Goal: Information Seeking & Learning: Check status

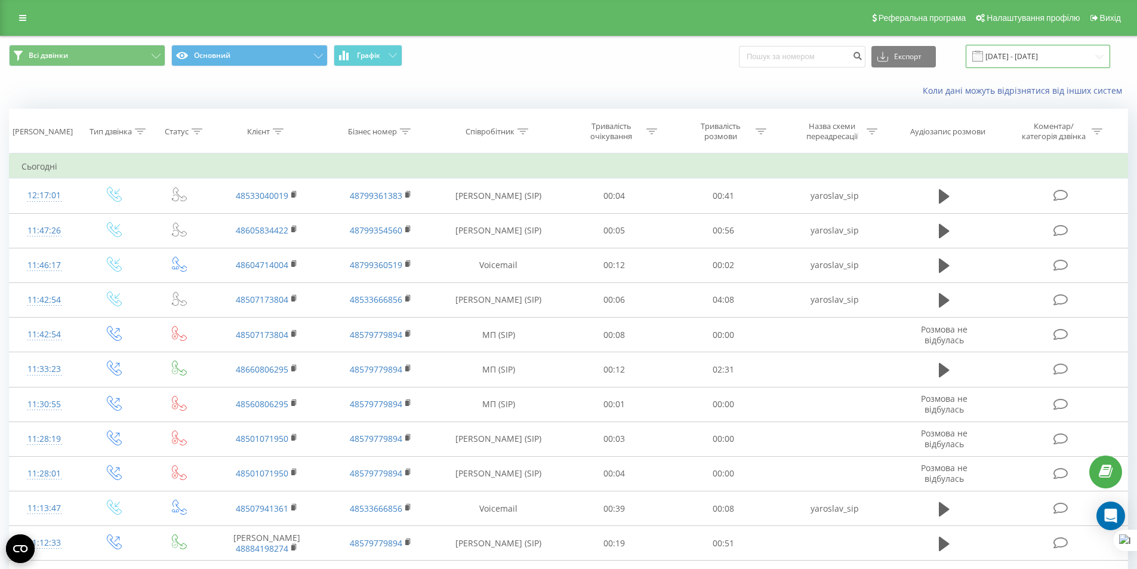
click at [1001, 60] on input "[DATE] - [DATE]" at bounding box center [1037, 56] width 144 height 23
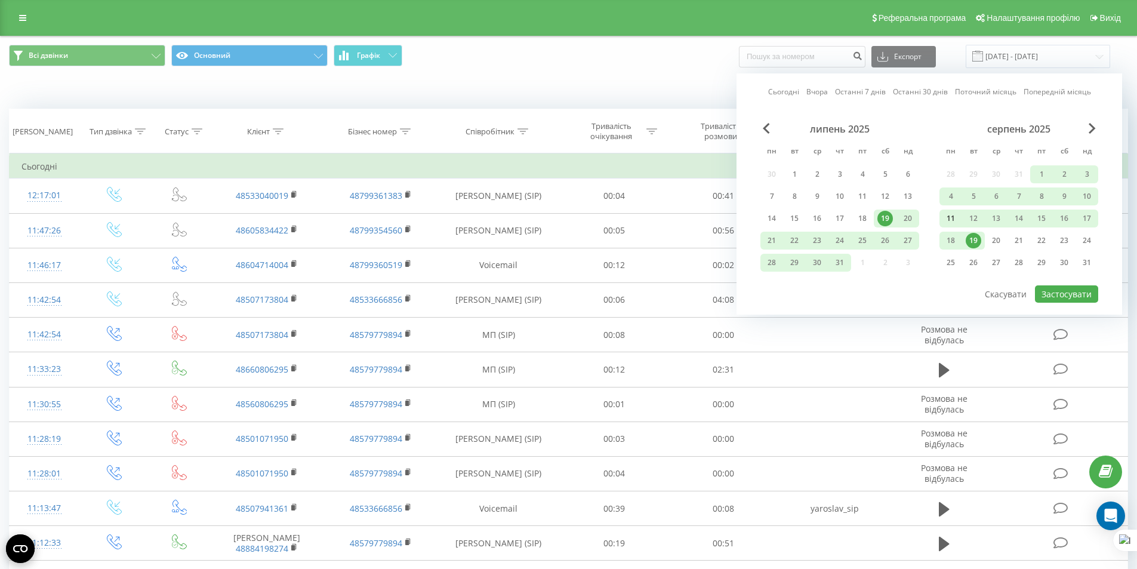
click at [955, 222] on div "11" at bounding box center [951, 219] width 16 height 16
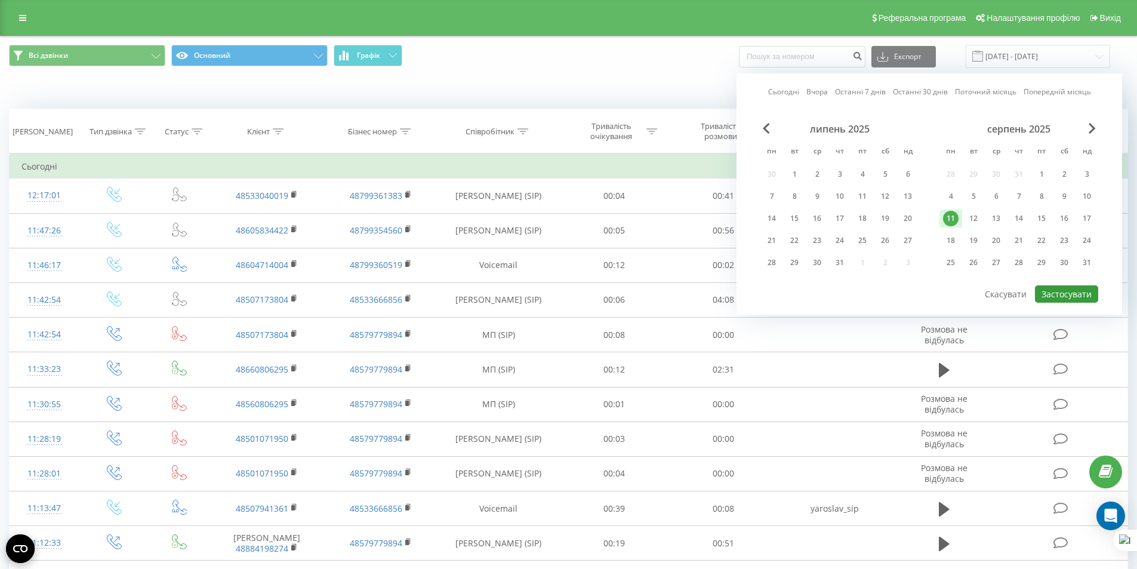
click at [1060, 296] on button "Застосувати" at bounding box center [1066, 293] width 63 height 17
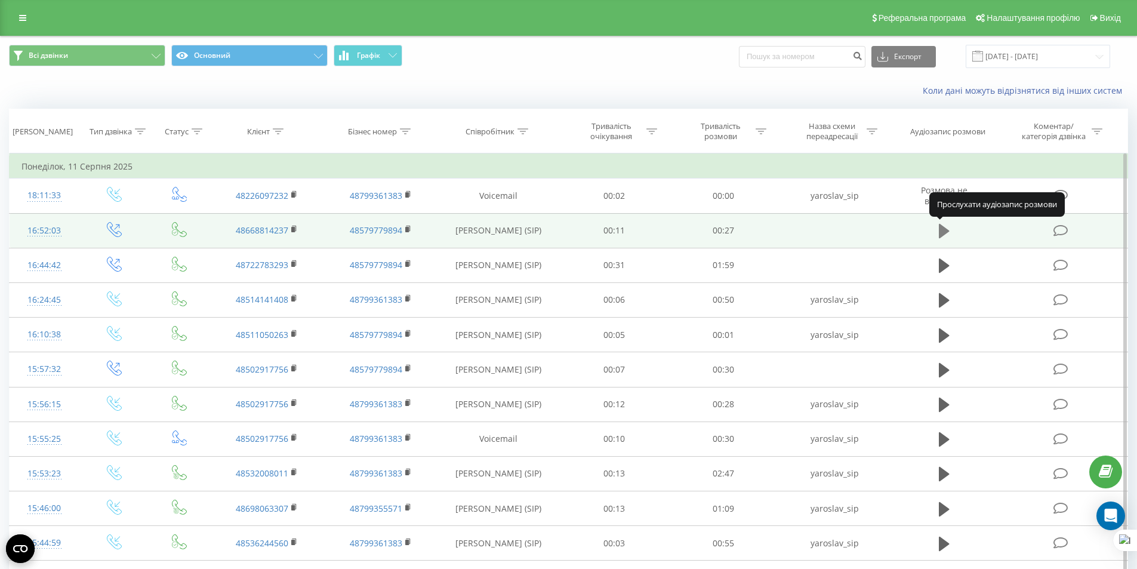
click at [939, 233] on icon at bounding box center [944, 231] width 11 height 14
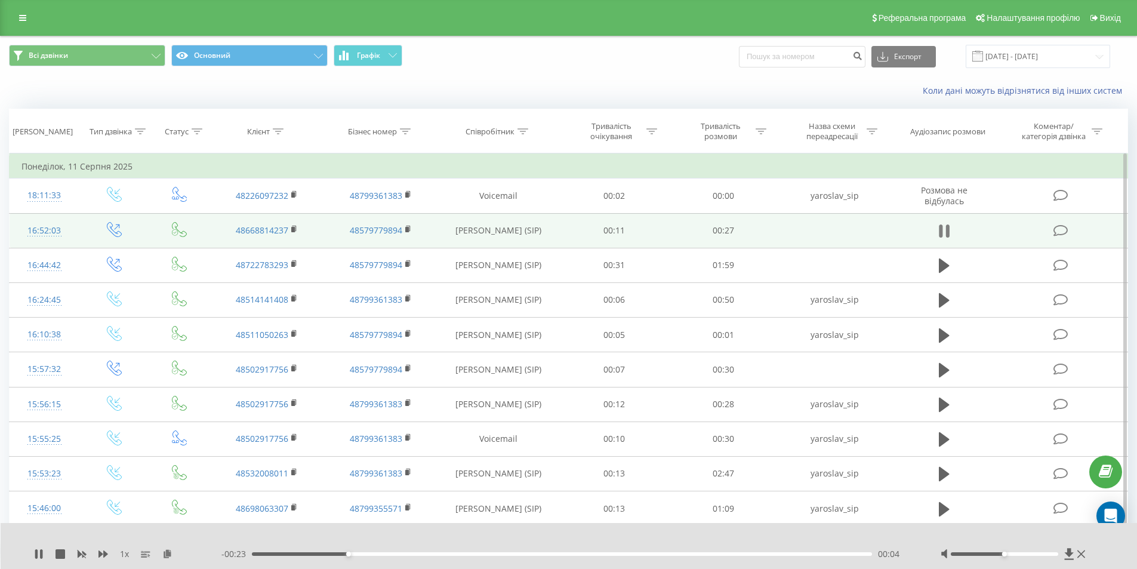
click at [937, 230] on button at bounding box center [944, 231] width 18 height 18
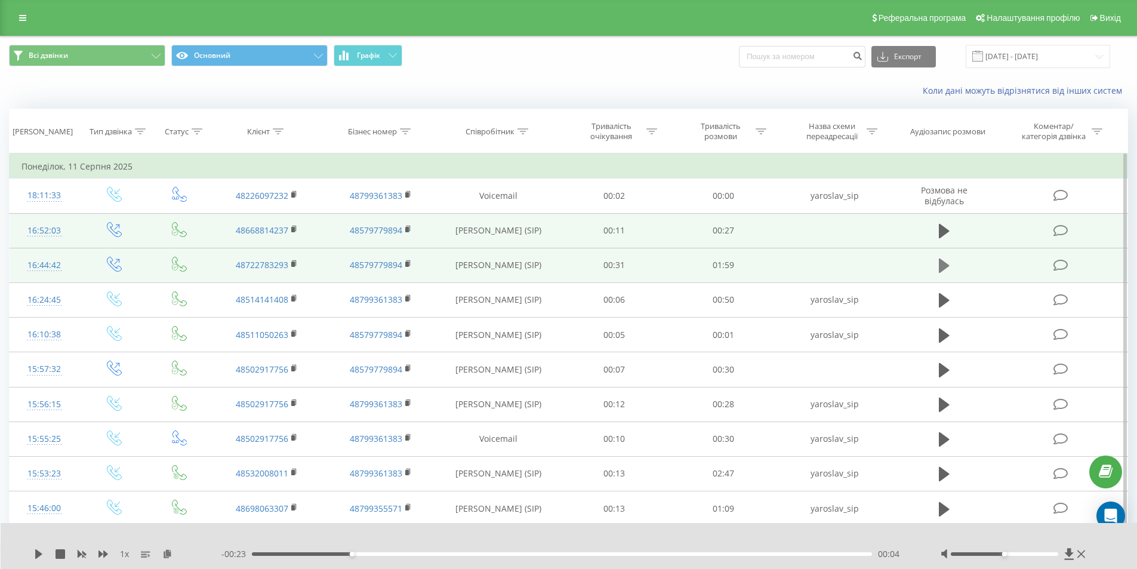
click at [940, 265] on icon at bounding box center [944, 265] width 11 height 14
click at [940, 265] on icon at bounding box center [941, 265] width 4 height 13
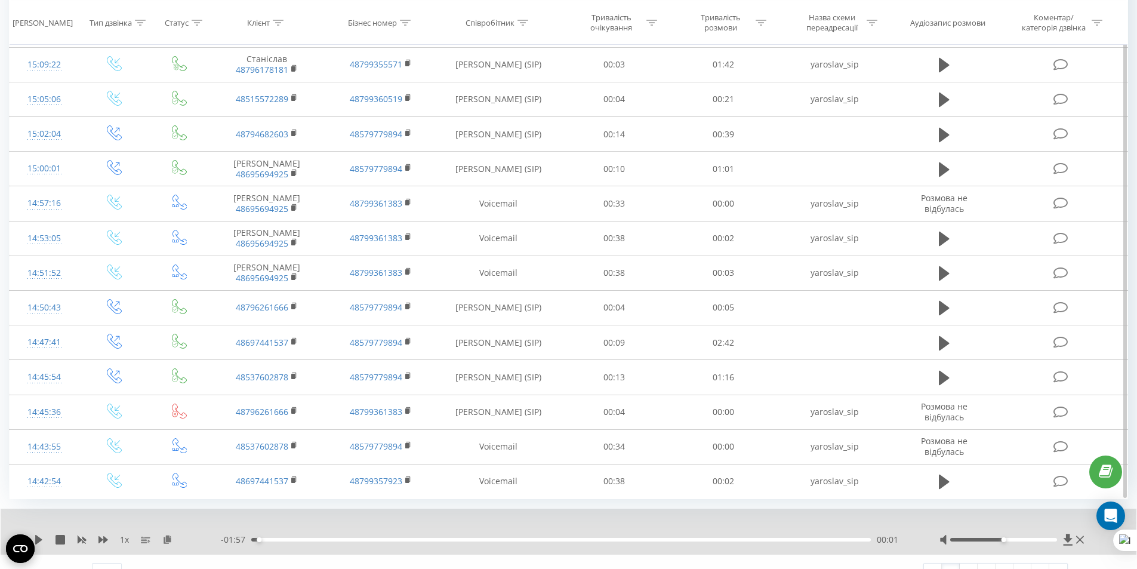
scroll to position [569, 0]
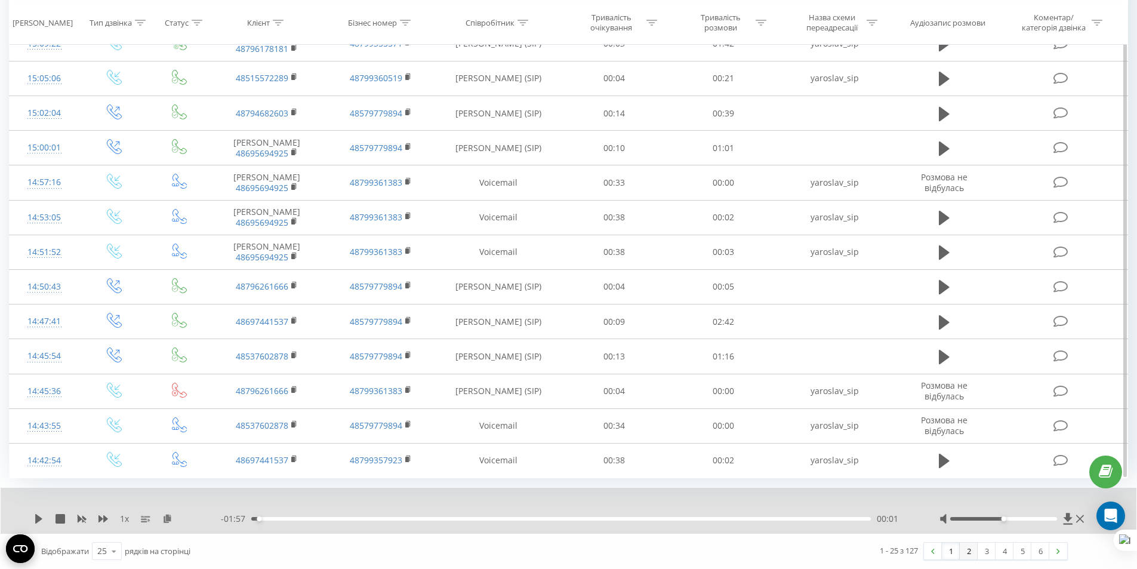
click at [966, 557] on link "2" at bounding box center [968, 550] width 18 height 17
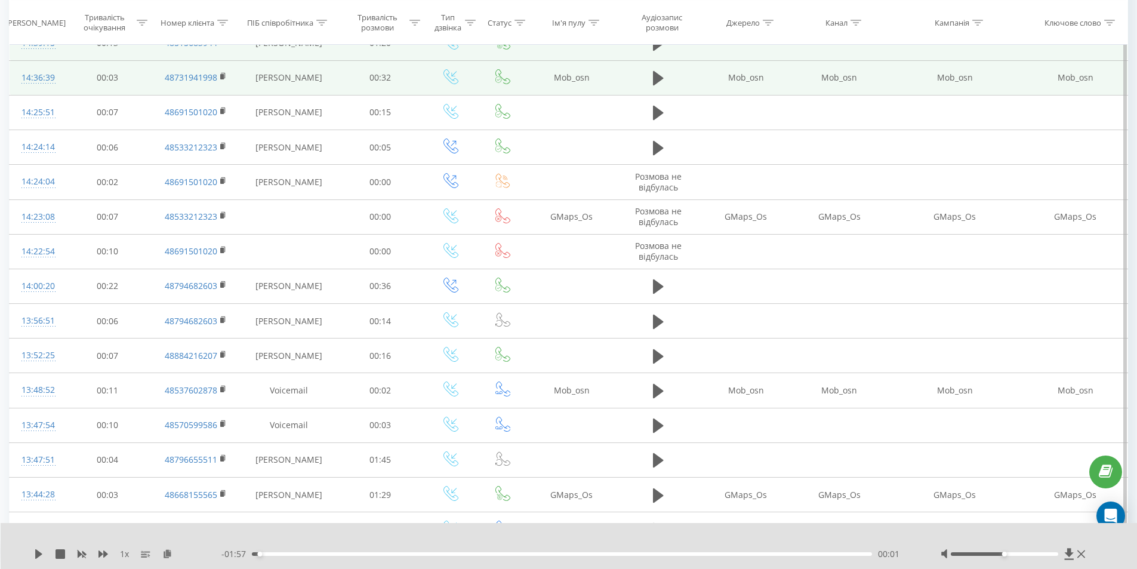
scroll to position [198, 0]
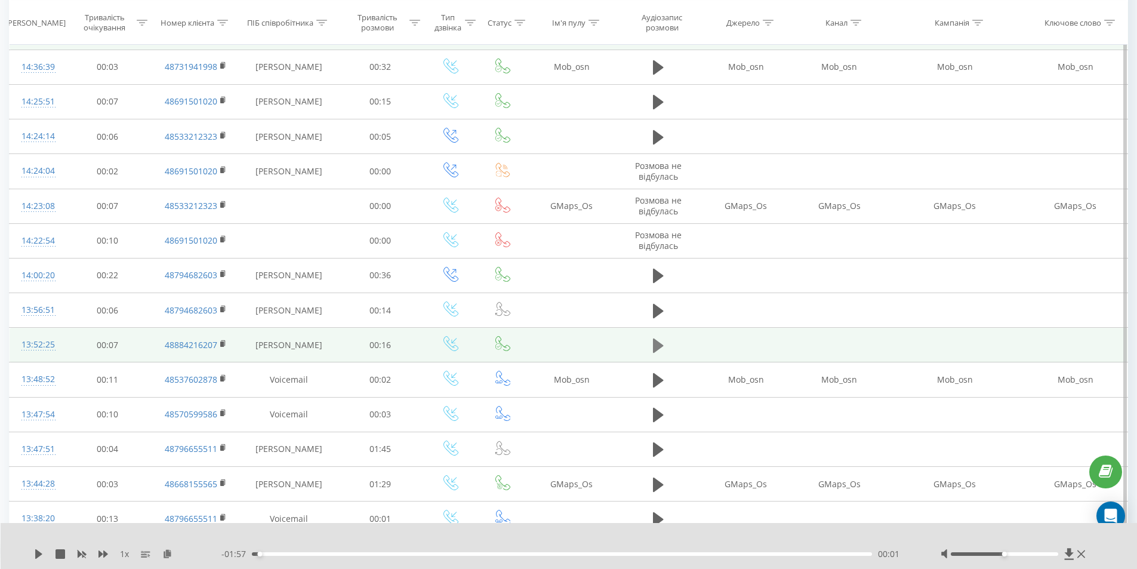
click at [659, 344] on icon at bounding box center [658, 345] width 11 height 14
click at [659, 344] on icon at bounding box center [658, 345] width 11 height 17
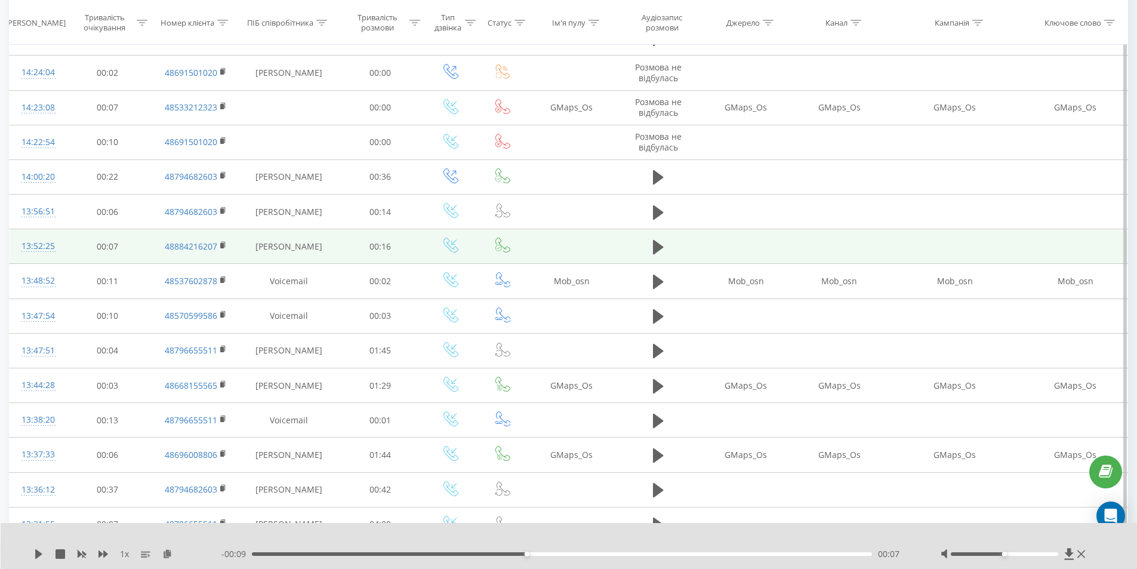
scroll to position [317, 0]
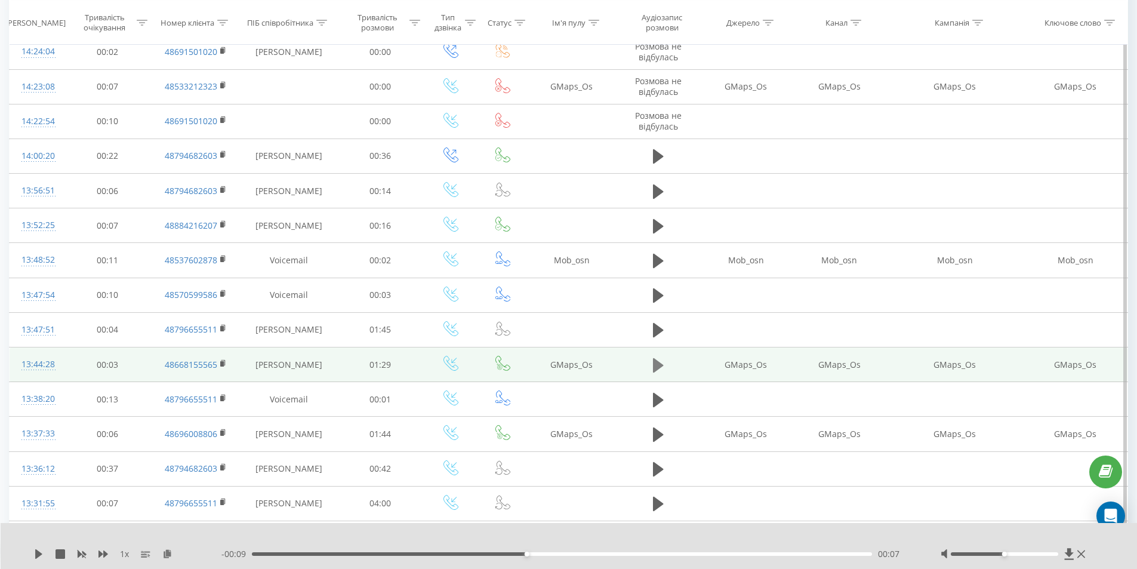
click at [652, 365] on button at bounding box center [658, 365] width 18 height 18
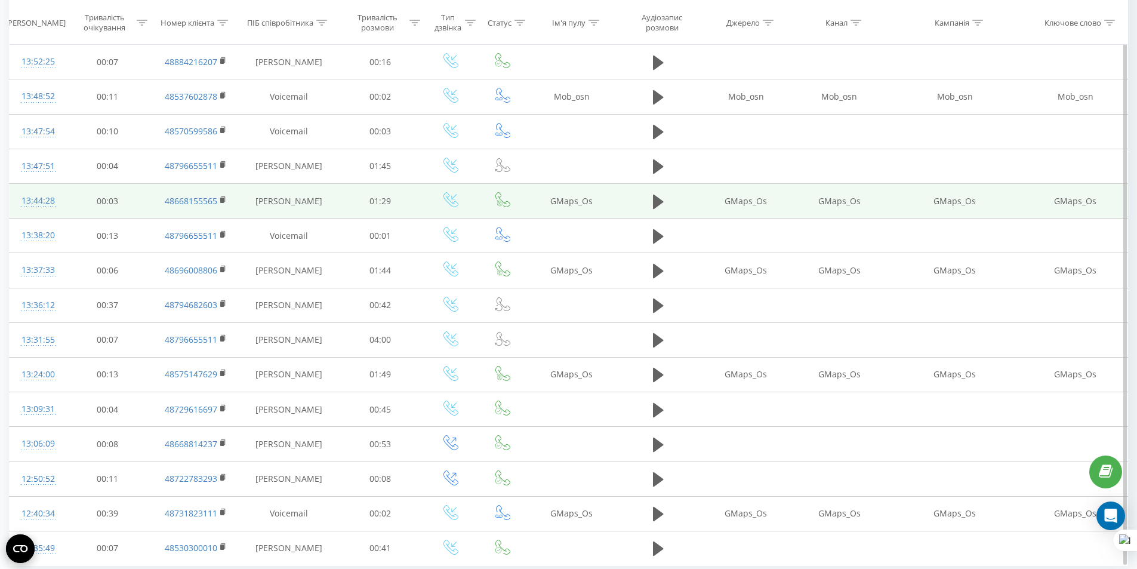
scroll to position [496, 0]
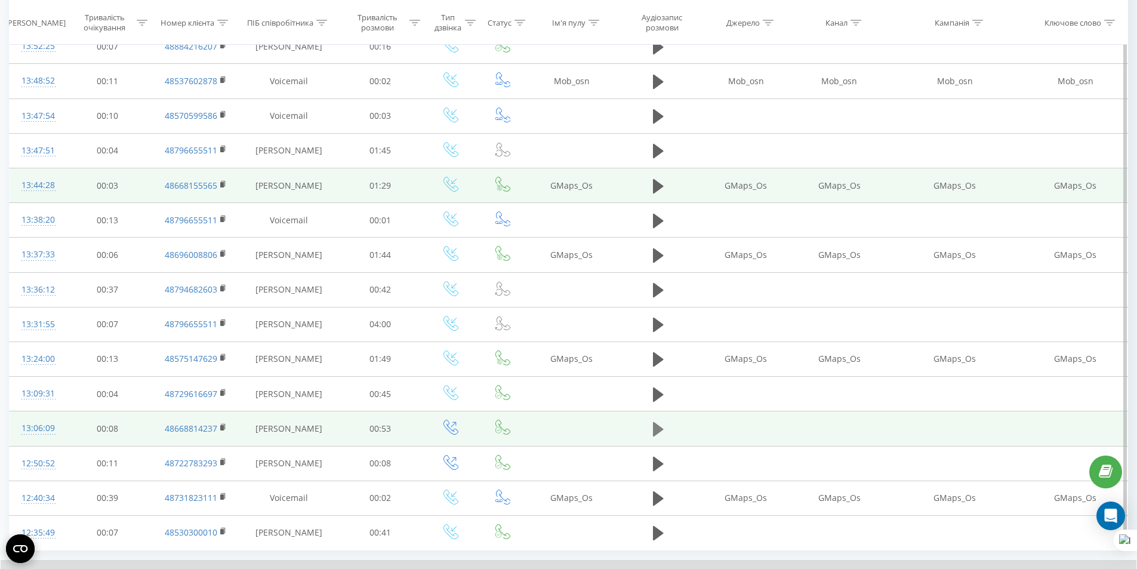
click at [665, 429] on button at bounding box center [658, 429] width 18 height 18
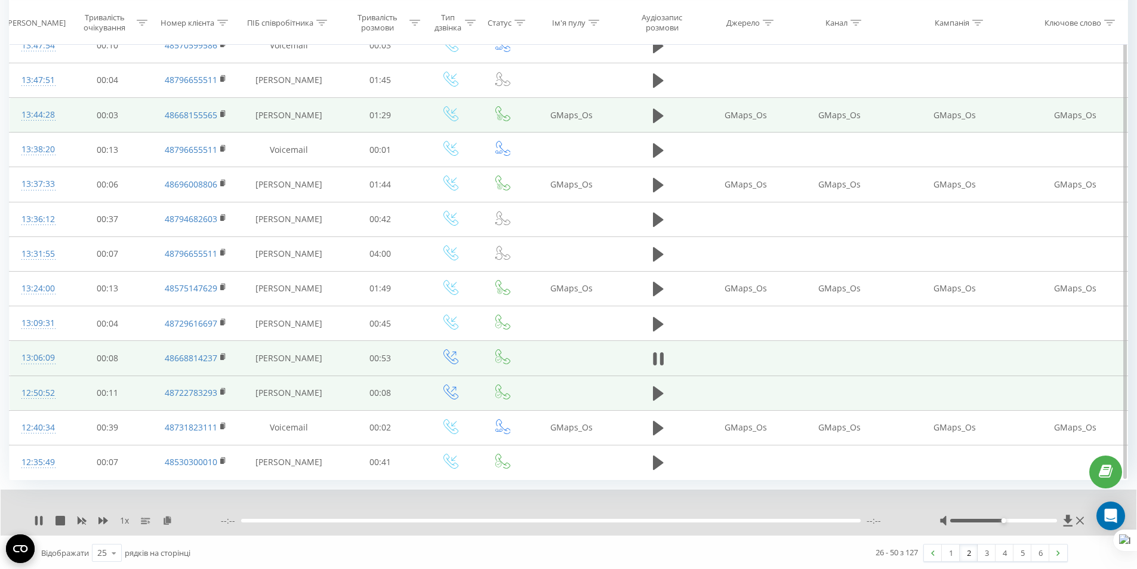
scroll to position [569, 0]
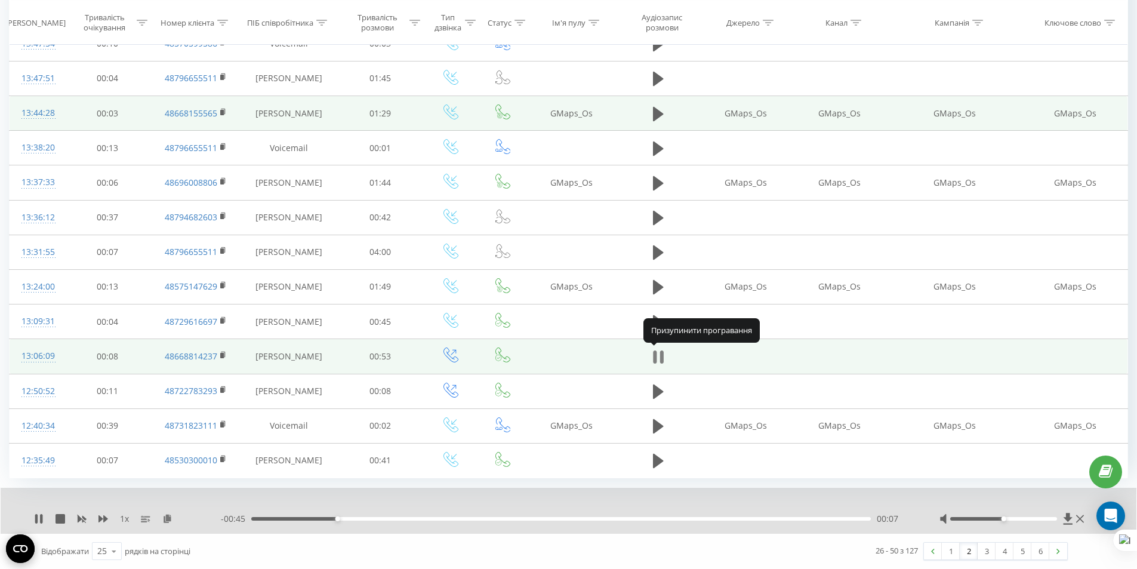
click at [655, 355] on icon at bounding box center [655, 356] width 4 height 13
click at [986, 555] on link "3" at bounding box center [986, 550] width 18 height 17
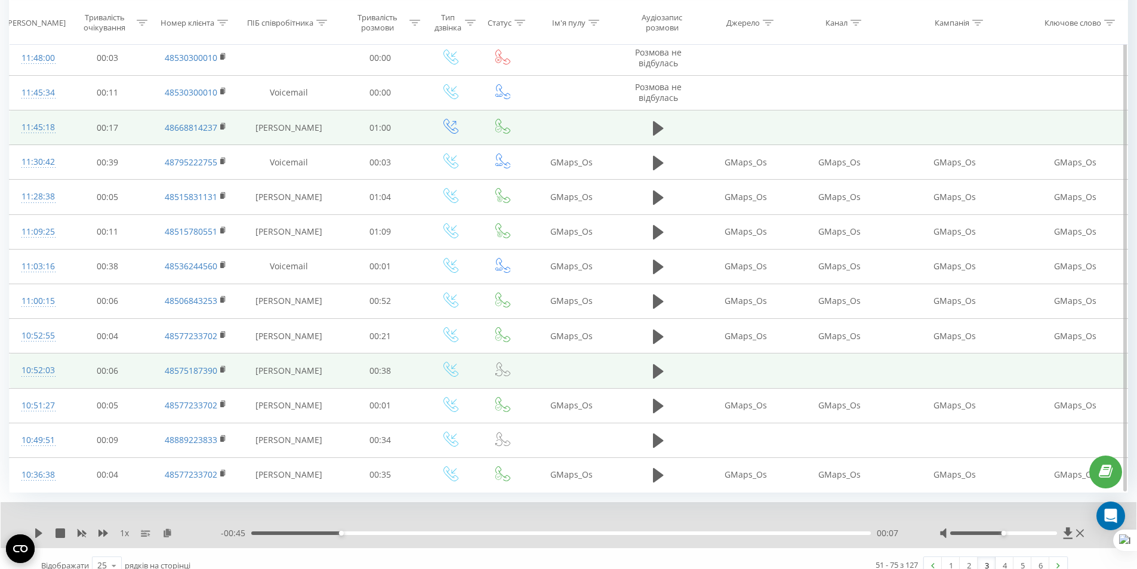
scroll to position [569, 0]
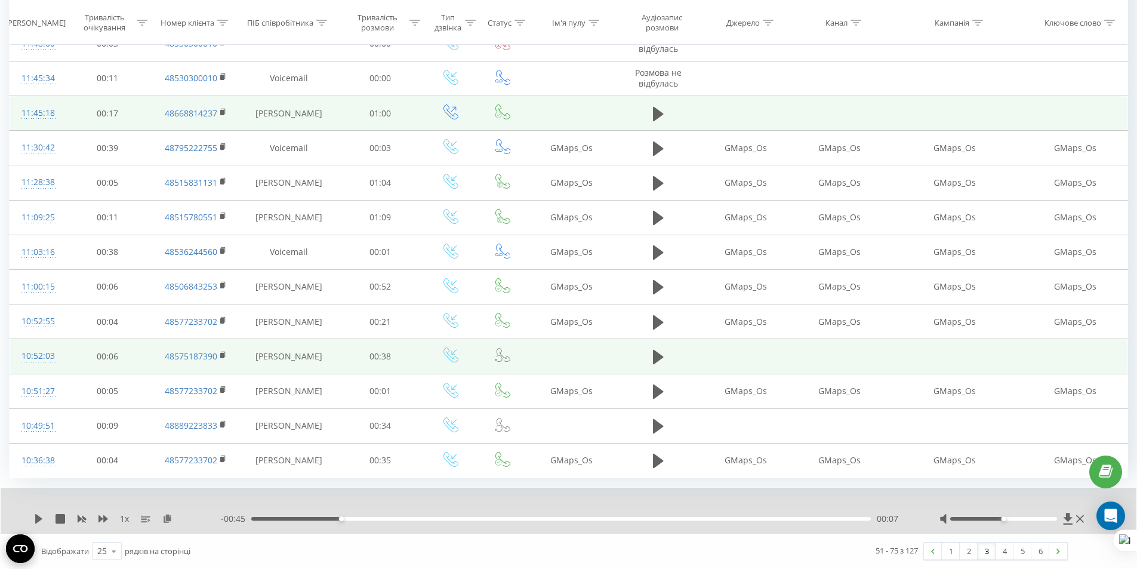
click at [994, 556] on link "3" at bounding box center [986, 550] width 18 height 17
click at [945, 553] on link "1" at bounding box center [951, 550] width 18 height 17
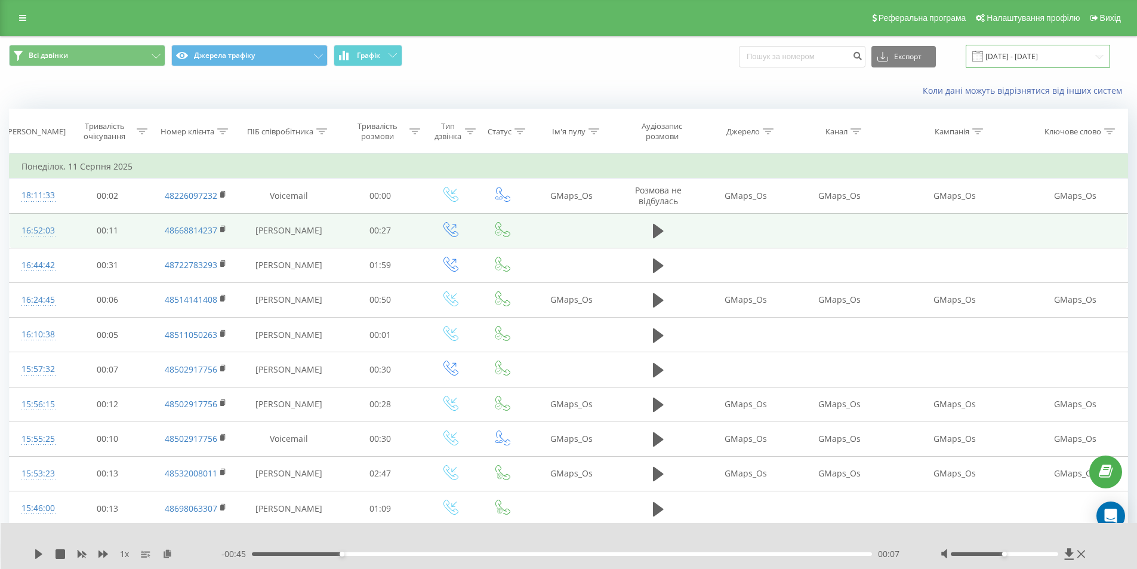
click at [1016, 58] on input "[DATE] - [DATE]" at bounding box center [1037, 56] width 144 height 23
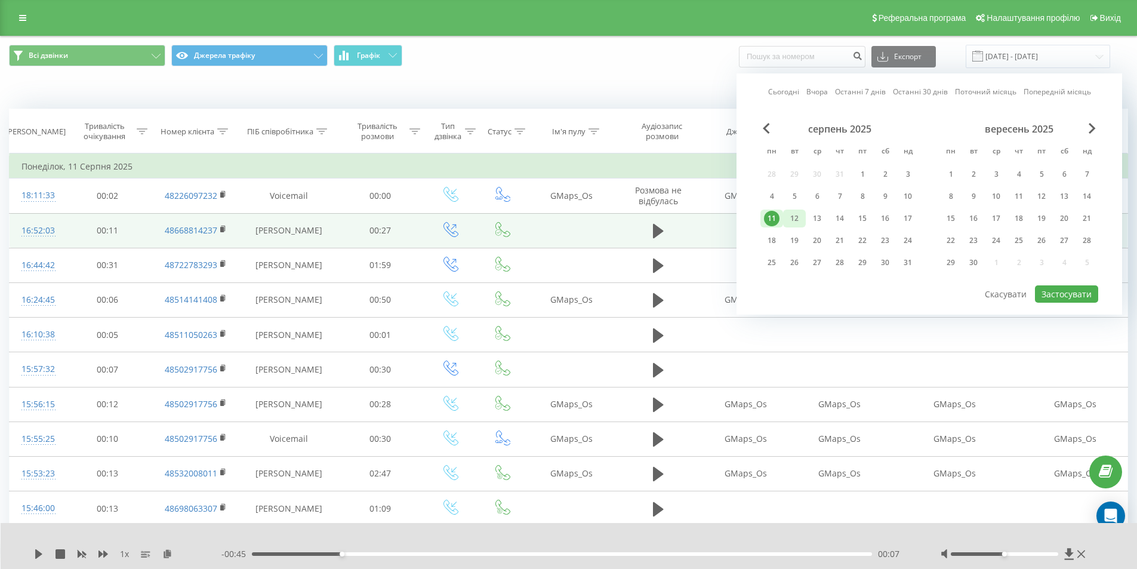
click at [789, 223] on div "12" at bounding box center [794, 219] width 16 height 16
click at [1065, 294] on button "Застосувати" at bounding box center [1066, 293] width 63 height 17
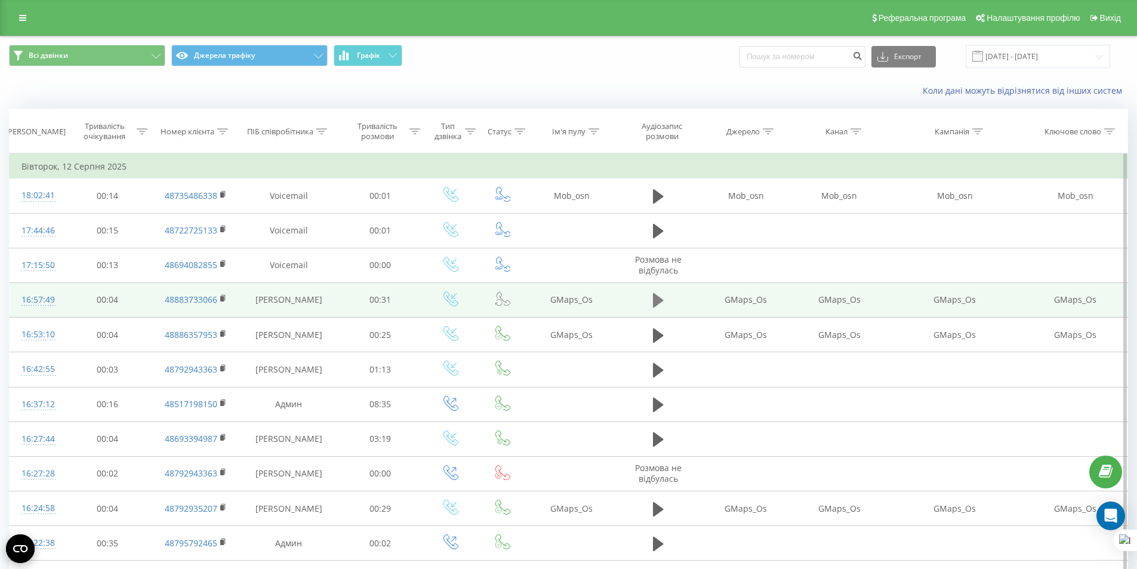
click at [655, 304] on icon at bounding box center [658, 300] width 11 height 14
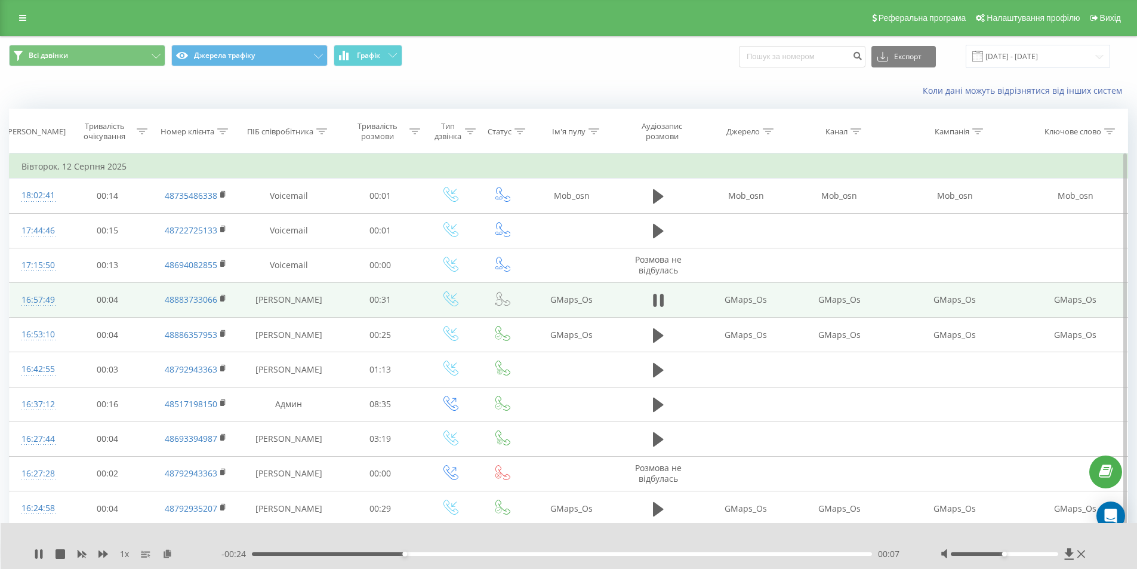
click at [655, 304] on icon at bounding box center [655, 300] width 4 height 13
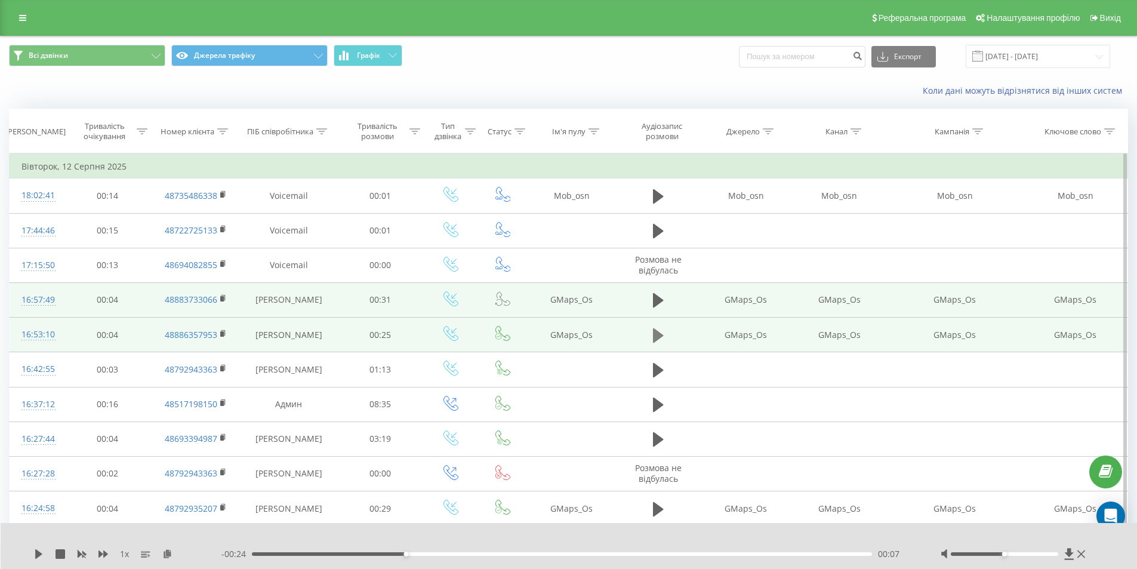
click at [660, 329] on icon at bounding box center [658, 335] width 11 height 17
click at [659, 329] on icon at bounding box center [658, 335] width 11 height 17
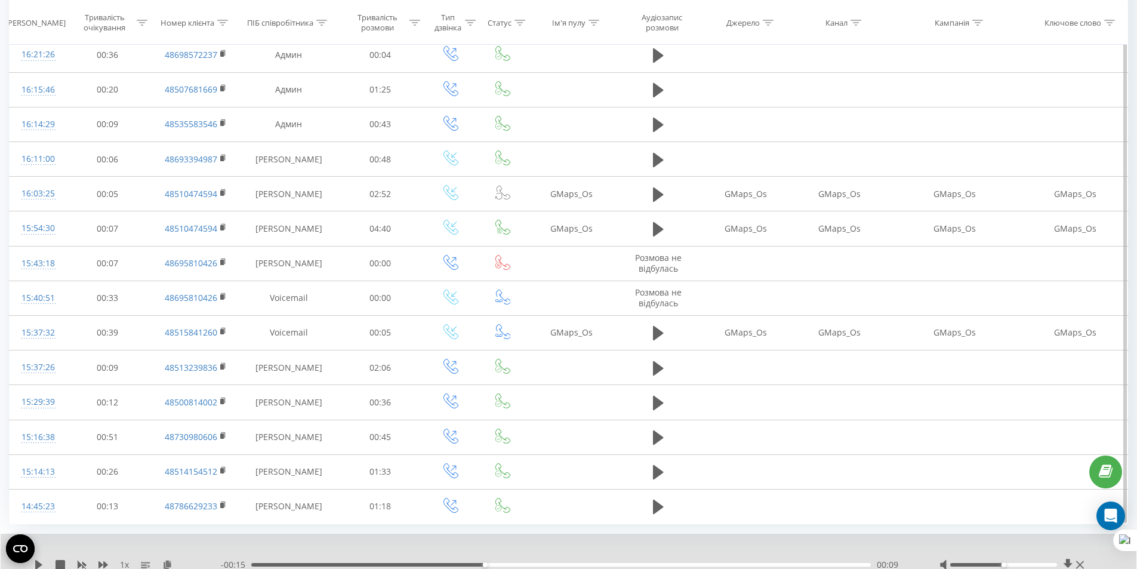
scroll to position [569, 0]
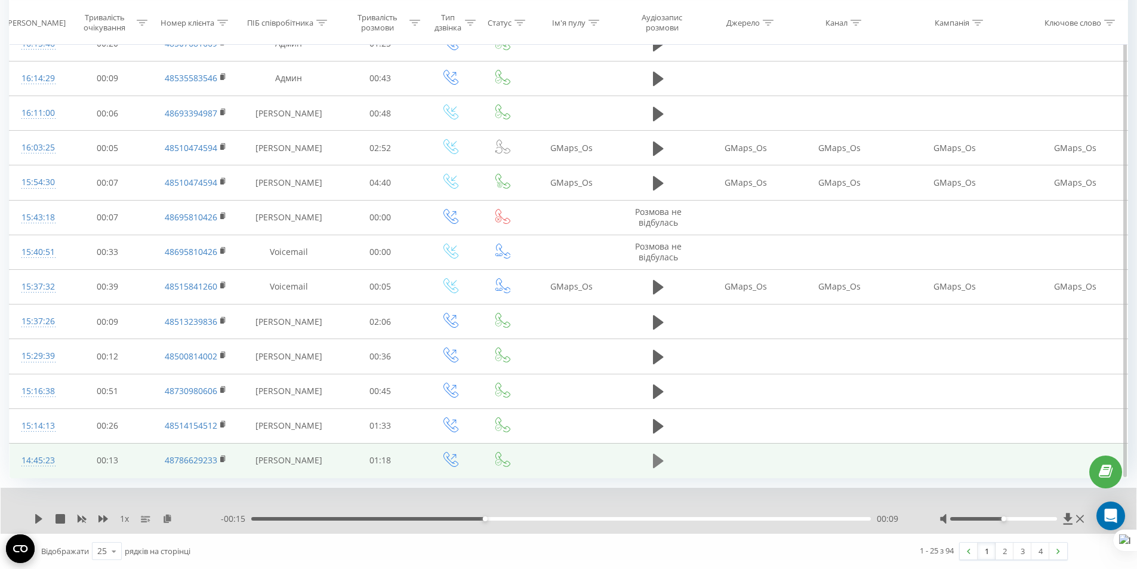
click at [659, 470] on button at bounding box center [658, 461] width 18 height 18
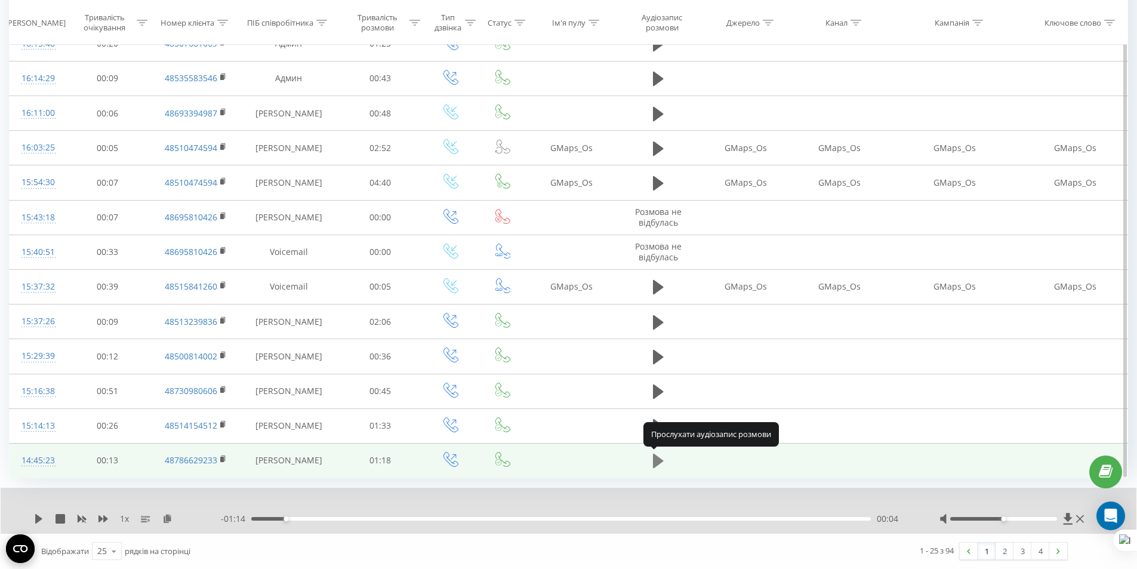
click at [658, 464] on icon at bounding box center [658, 460] width 11 height 14
click at [658, 463] on icon at bounding box center [658, 460] width 11 height 17
click at [661, 460] on icon at bounding box center [658, 460] width 11 height 14
click at [999, 557] on link "2" at bounding box center [1004, 550] width 18 height 17
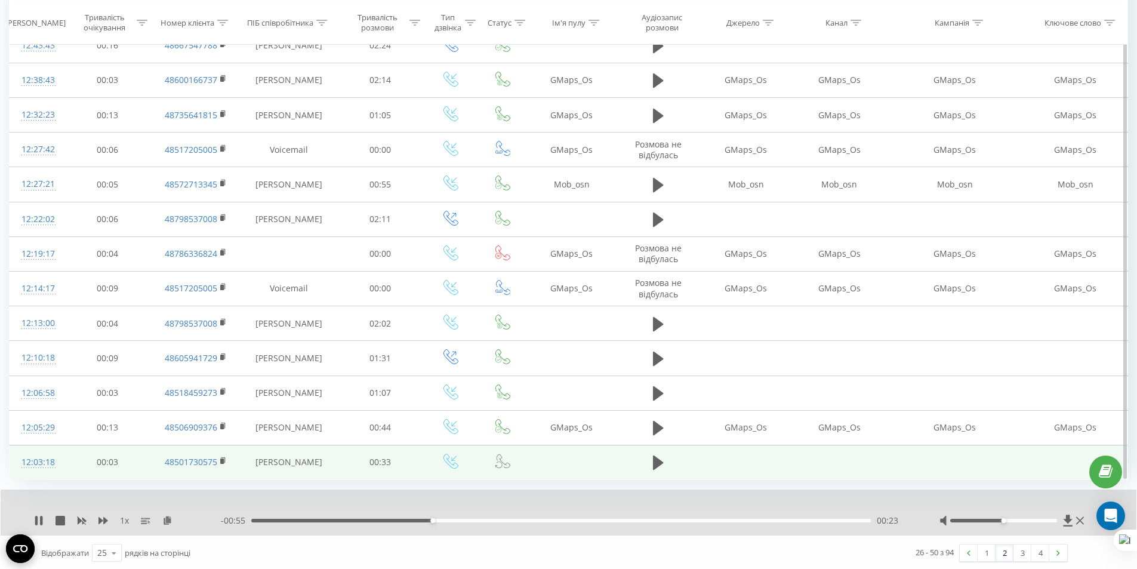
scroll to position [569, 0]
click at [656, 465] on icon at bounding box center [658, 460] width 11 height 14
click at [657, 464] on icon at bounding box center [658, 460] width 11 height 17
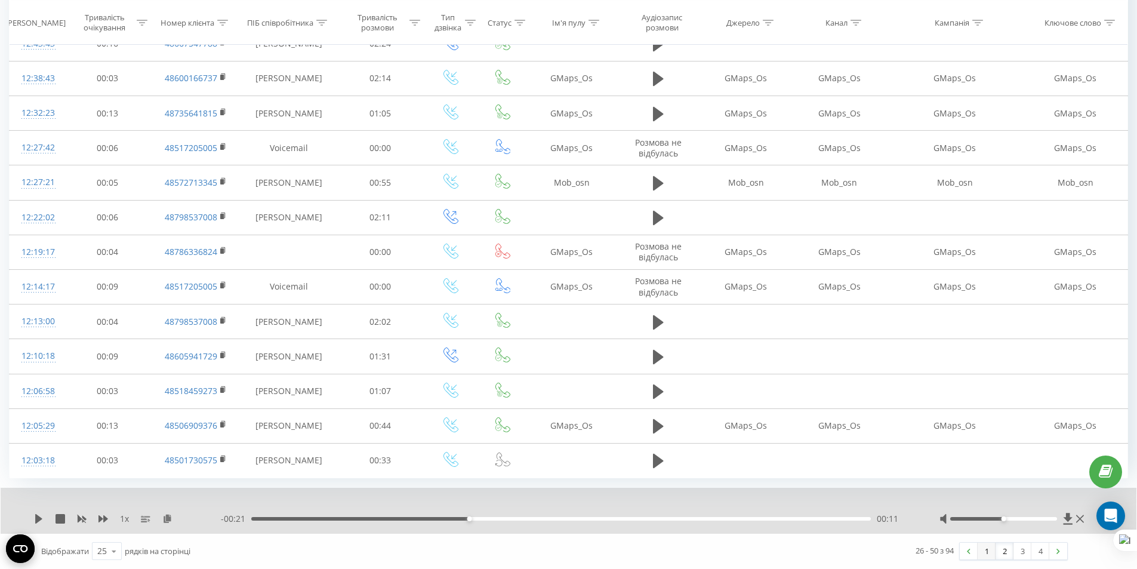
click at [987, 554] on link "1" at bounding box center [986, 550] width 18 height 17
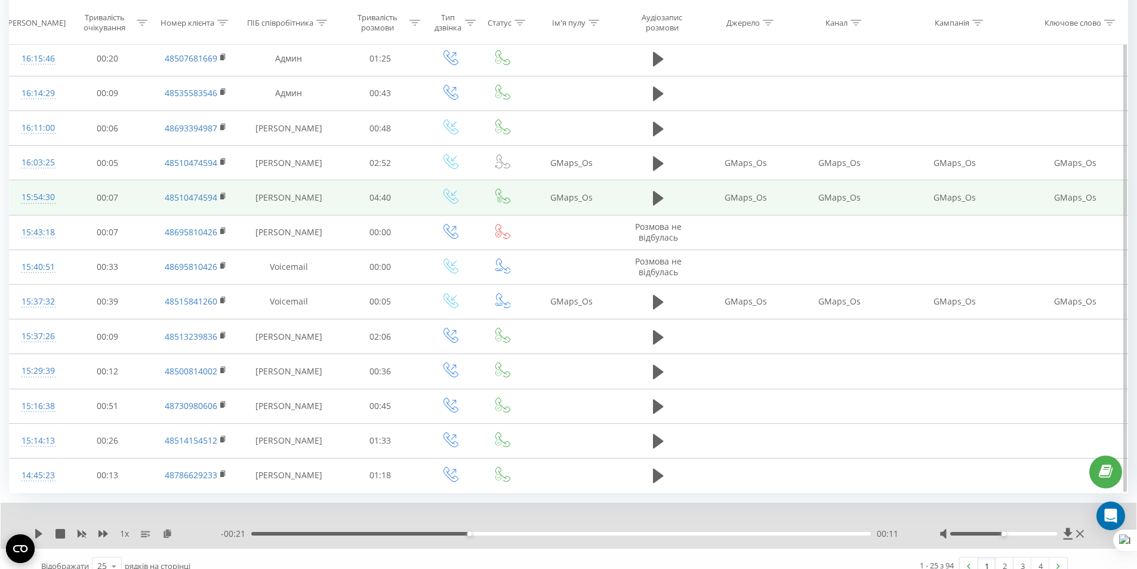
scroll to position [569, 0]
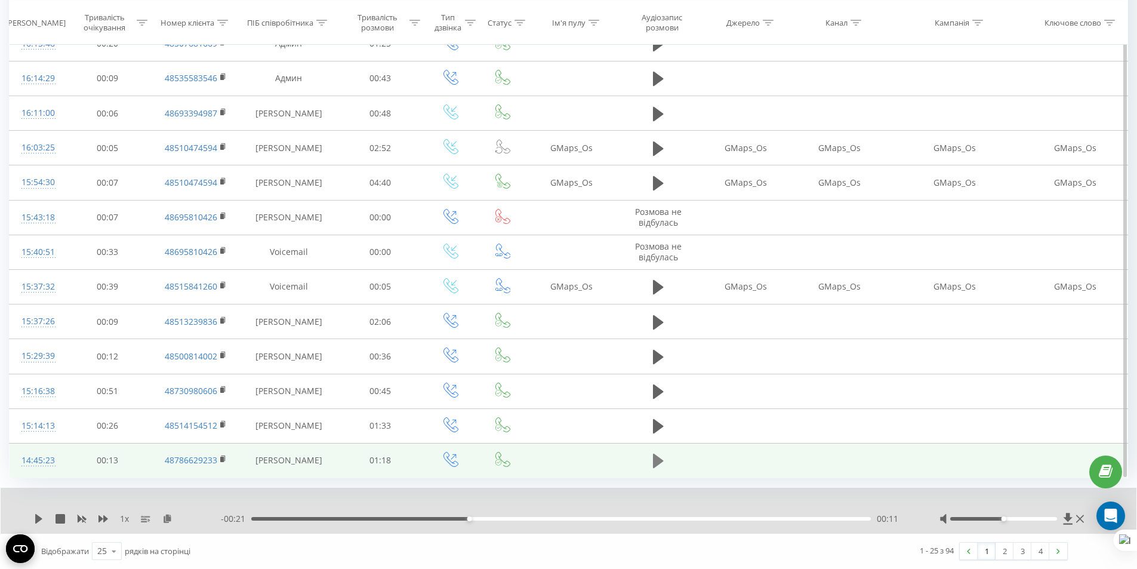
click at [657, 456] on icon at bounding box center [658, 460] width 11 height 14
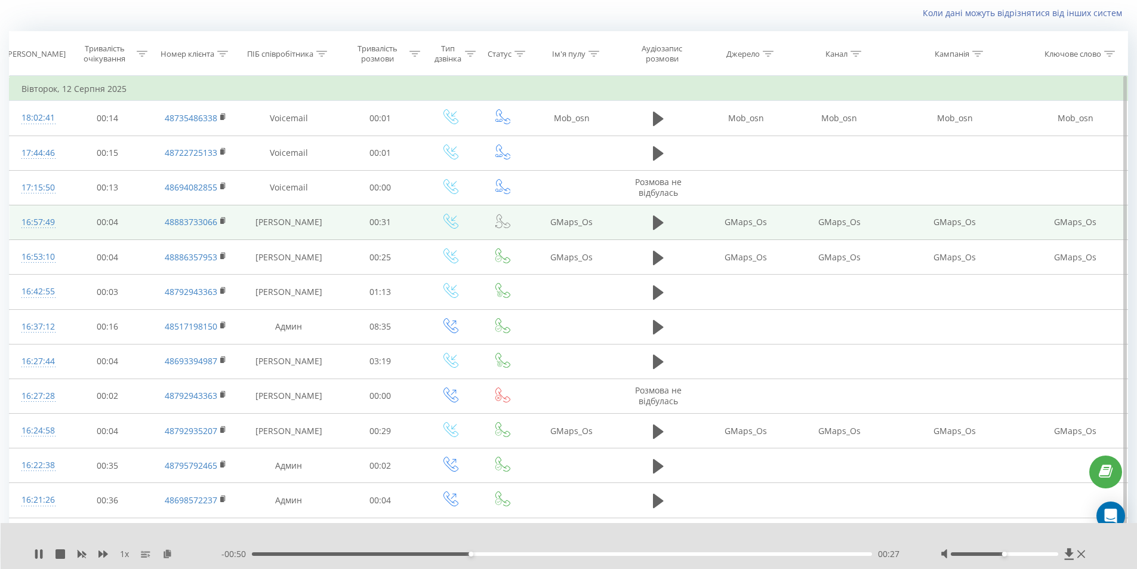
scroll to position [32, 0]
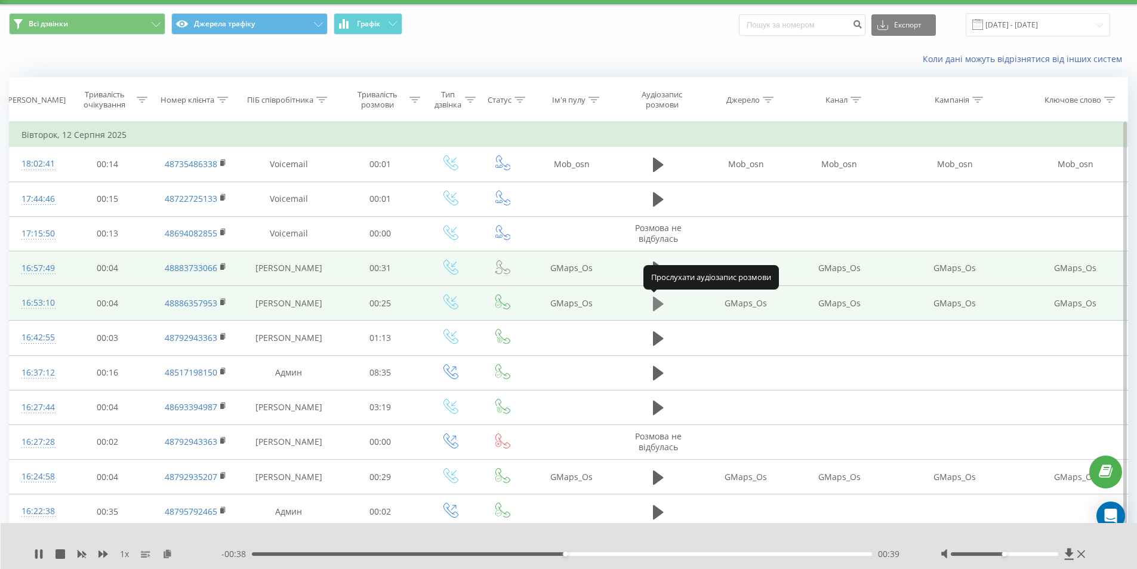
click at [659, 306] on icon at bounding box center [658, 303] width 11 height 14
click at [659, 299] on icon at bounding box center [658, 303] width 11 height 17
click at [652, 261] on button at bounding box center [658, 269] width 18 height 18
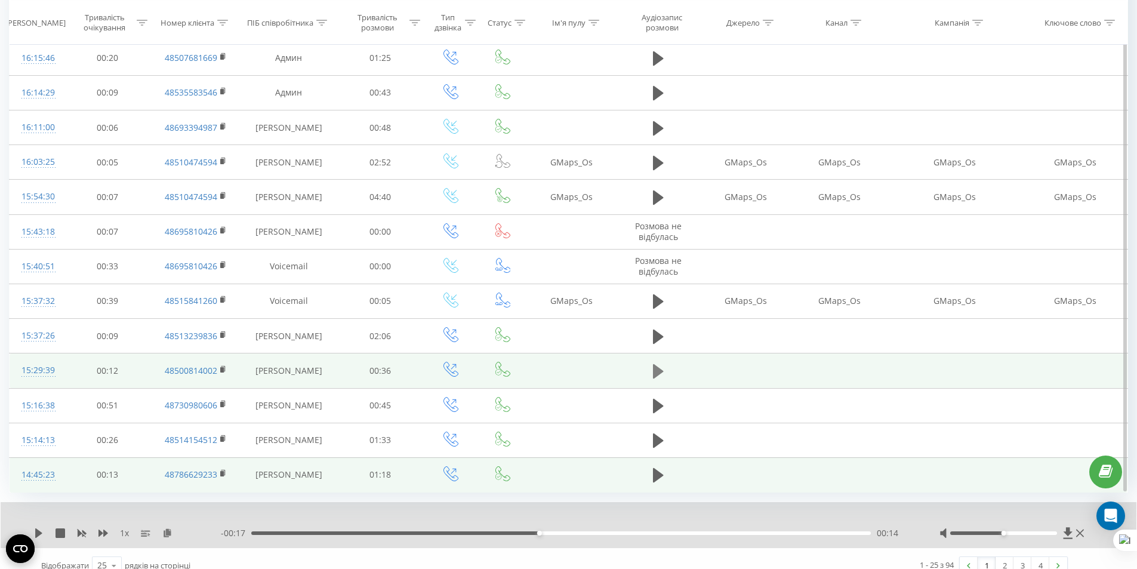
scroll to position [569, 0]
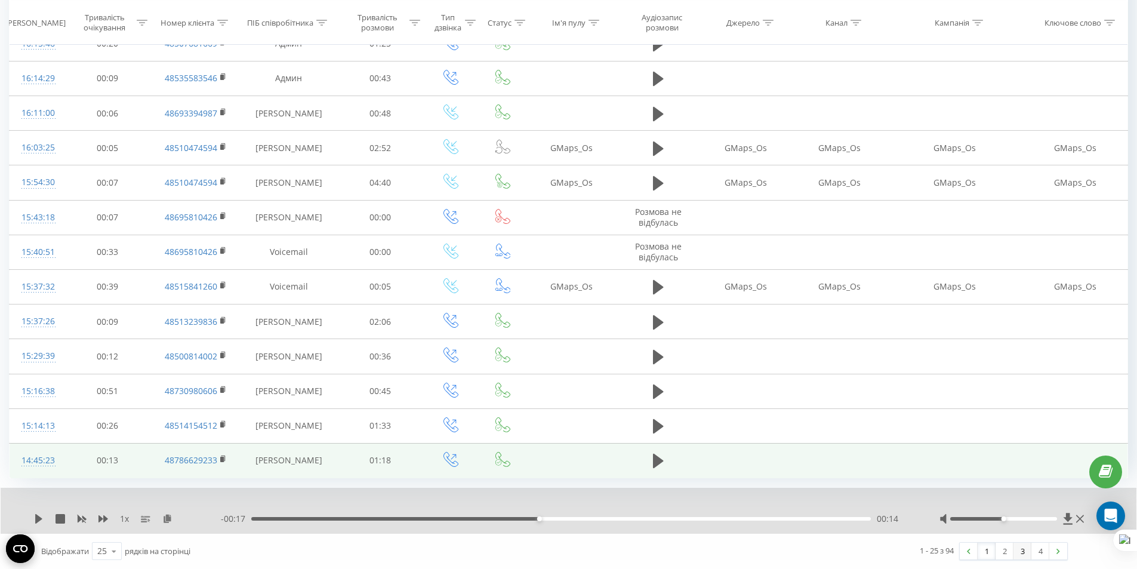
click at [1022, 557] on link "3" at bounding box center [1022, 550] width 18 height 17
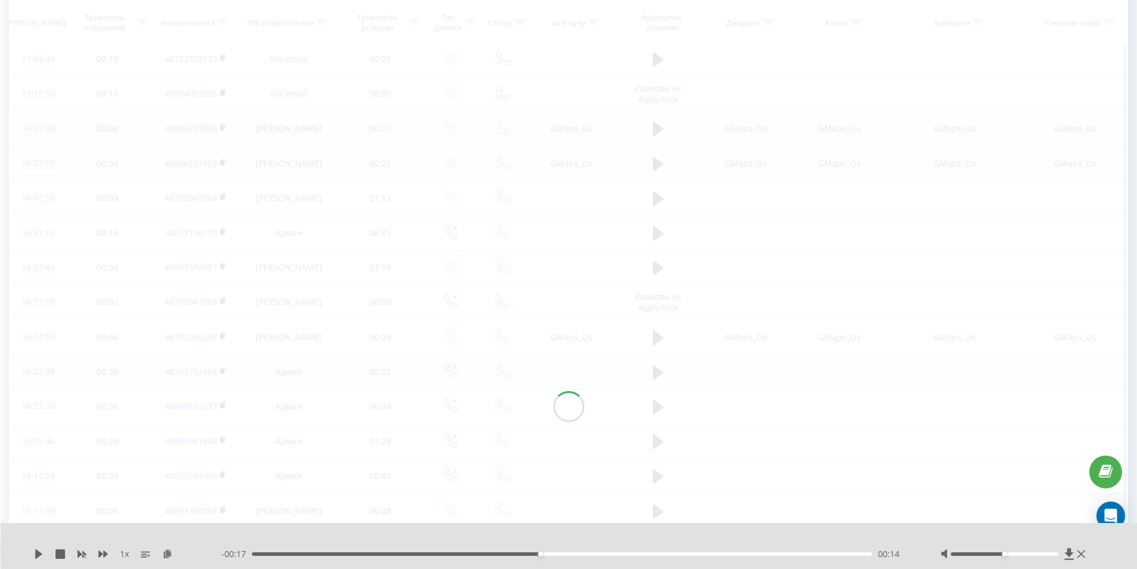
scroll to position [79, 0]
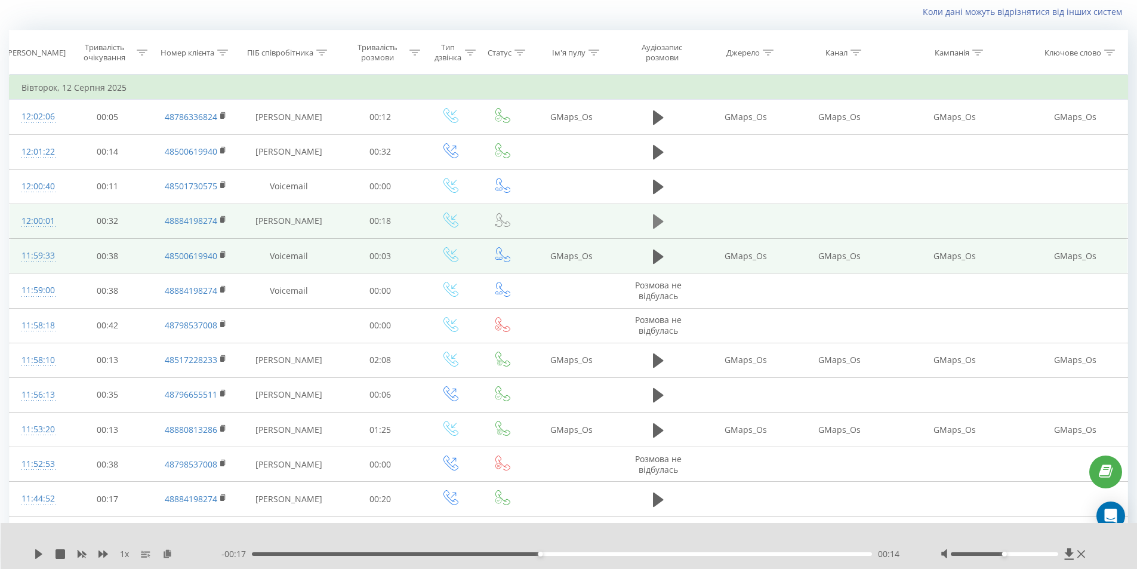
click at [653, 218] on icon at bounding box center [658, 221] width 11 height 17
click at [652, 219] on button at bounding box center [658, 221] width 18 height 18
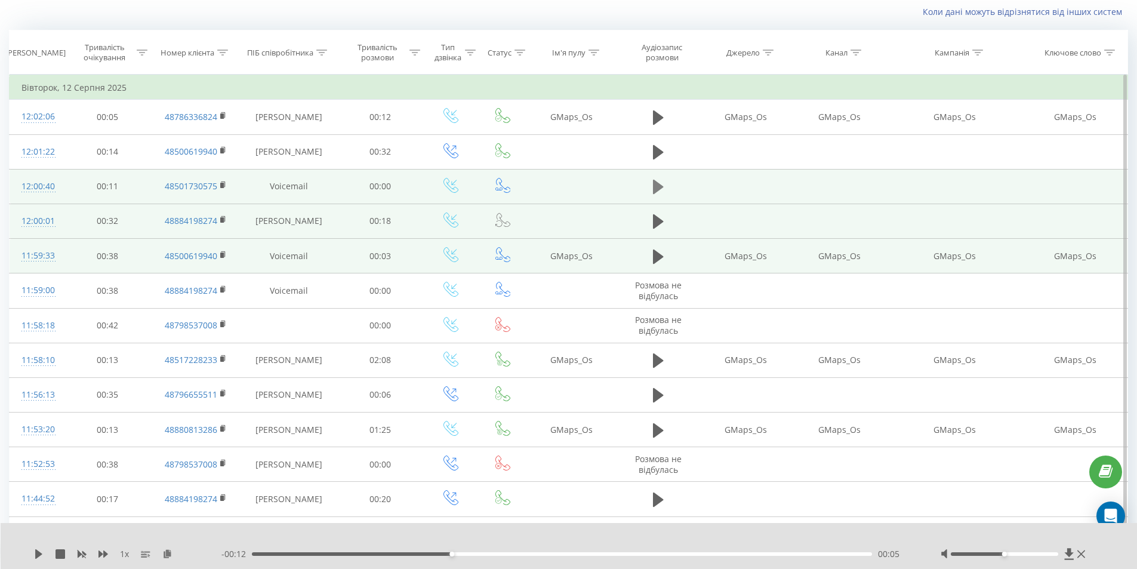
click at [659, 181] on icon at bounding box center [658, 186] width 11 height 17
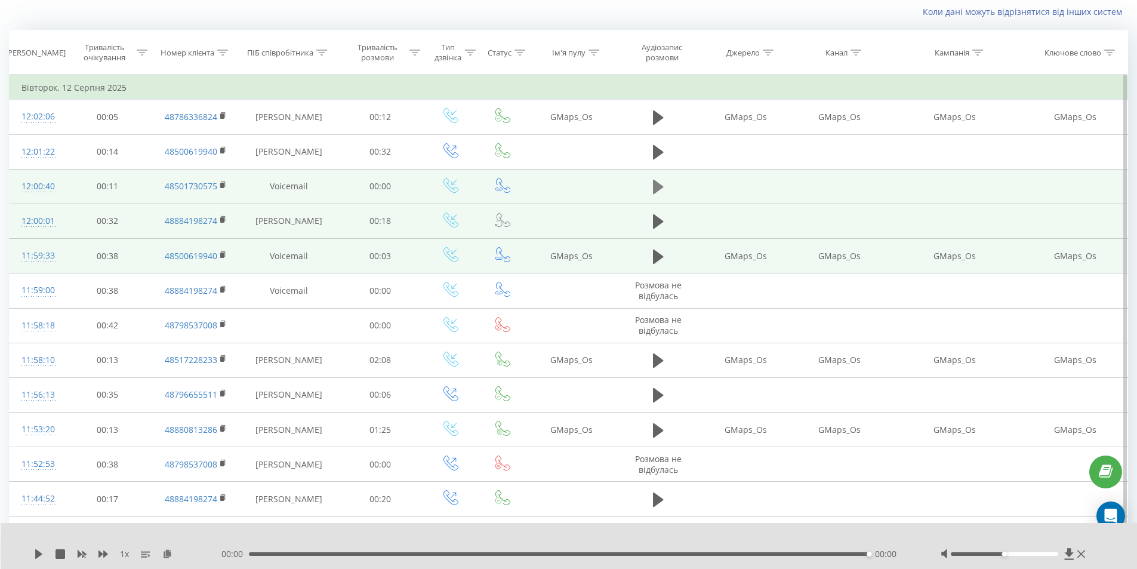
click at [660, 184] on icon at bounding box center [658, 186] width 11 height 17
click at [661, 193] on icon at bounding box center [658, 186] width 11 height 17
click at [660, 209] on td at bounding box center [657, 220] width 83 height 35
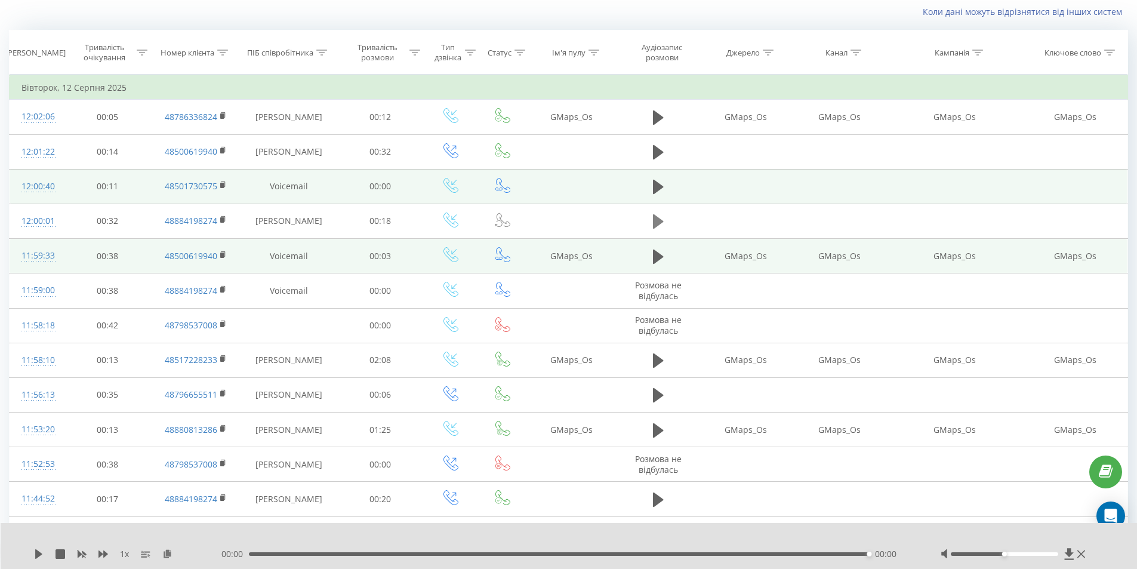
click at [661, 229] on icon at bounding box center [658, 221] width 11 height 17
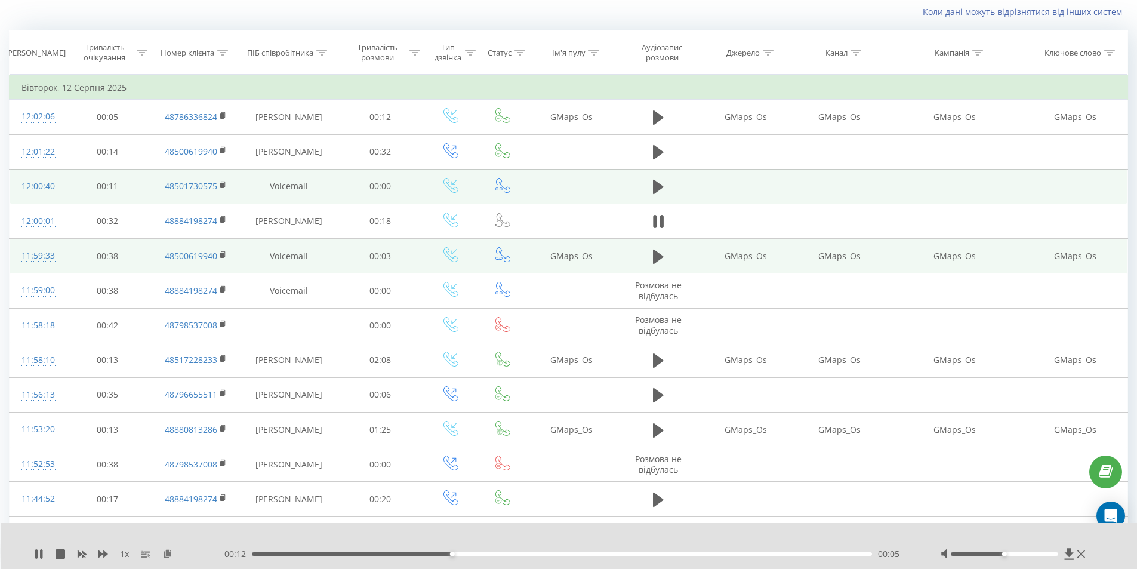
click at [660, 229] on icon at bounding box center [658, 221] width 11 height 17
click at [661, 186] on icon at bounding box center [658, 187] width 11 height 14
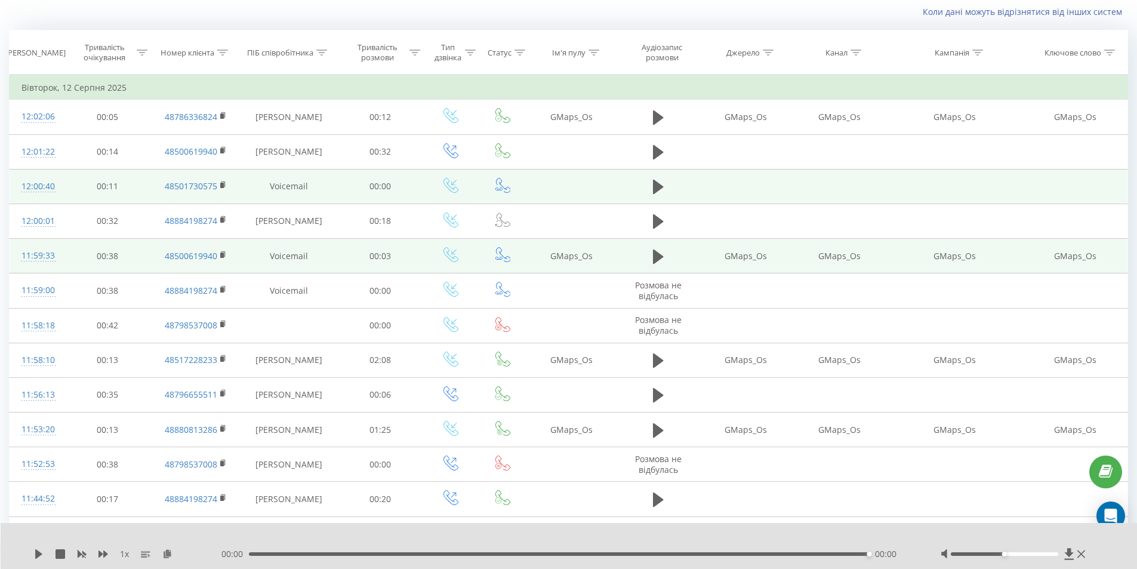
click at [661, 186] on icon at bounding box center [658, 187] width 11 height 14
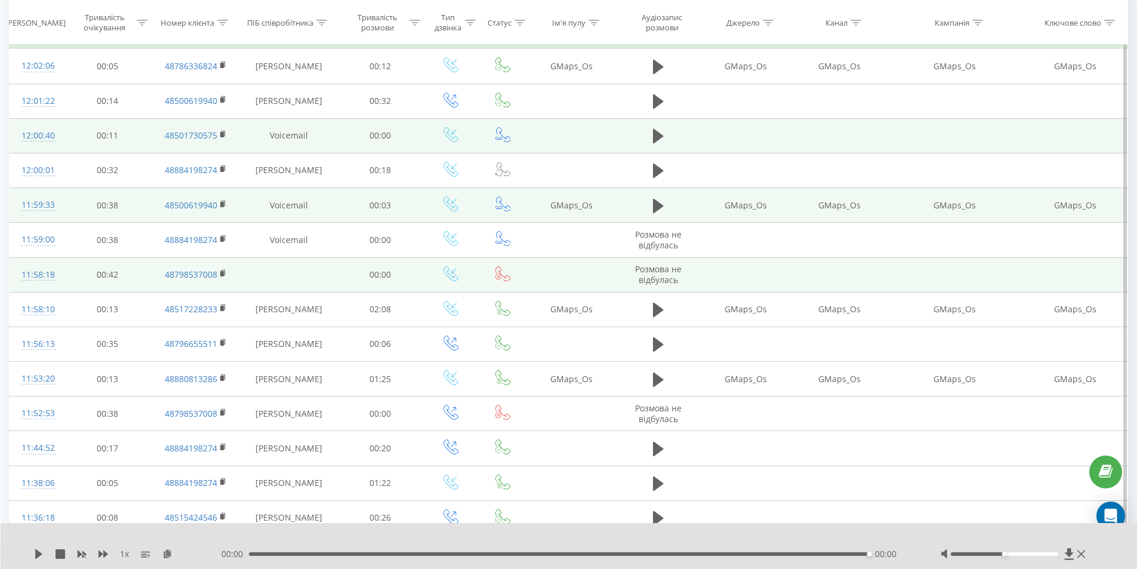
scroll to position [198, 0]
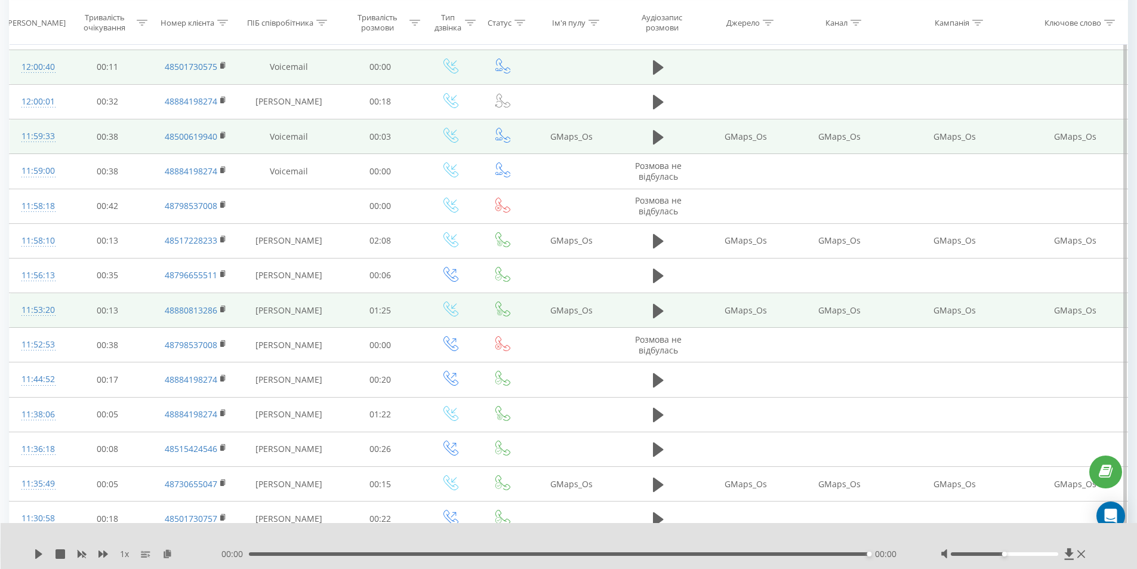
click at [648, 310] on td at bounding box center [657, 310] width 83 height 35
click at [656, 309] on icon at bounding box center [658, 310] width 11 height 14
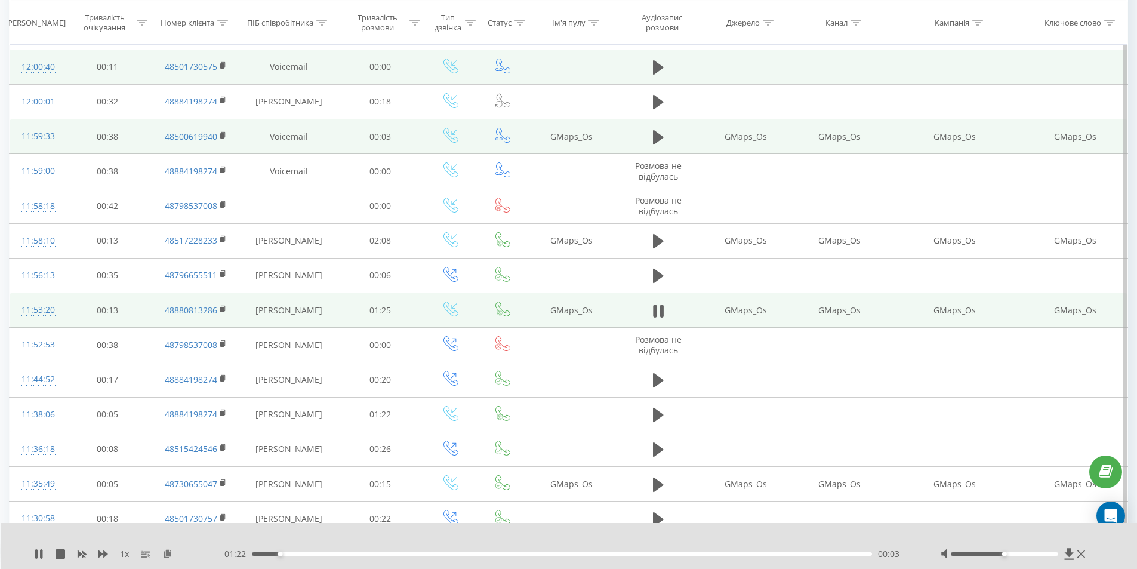
click at [656, 308] on icon at bounding box center [655, 310] width 4 height 13
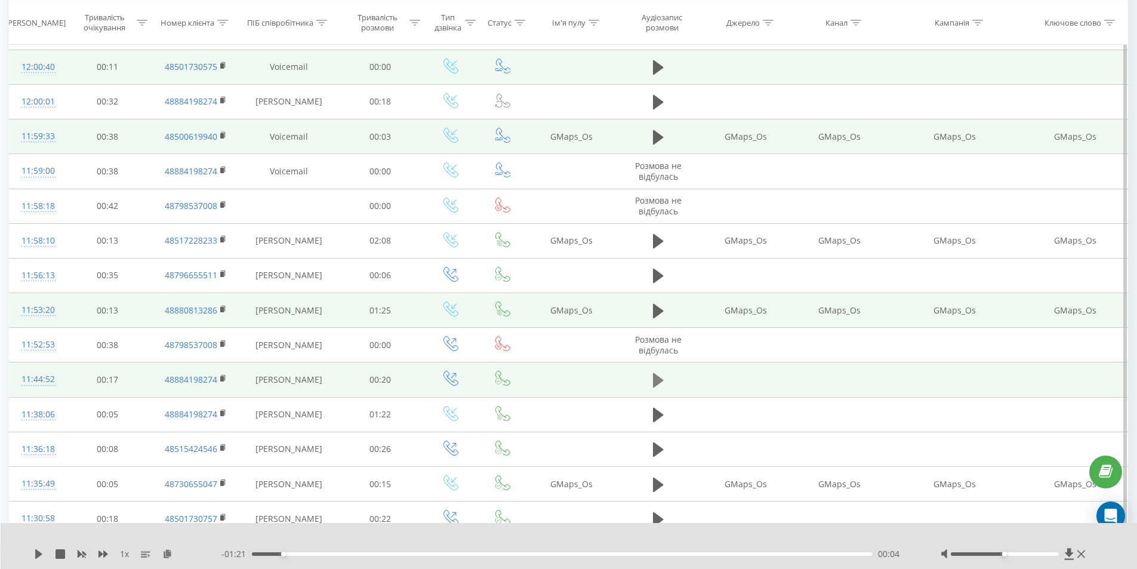
click at [654, 388] on button at bounding box center [658, 380] width 18 height 18
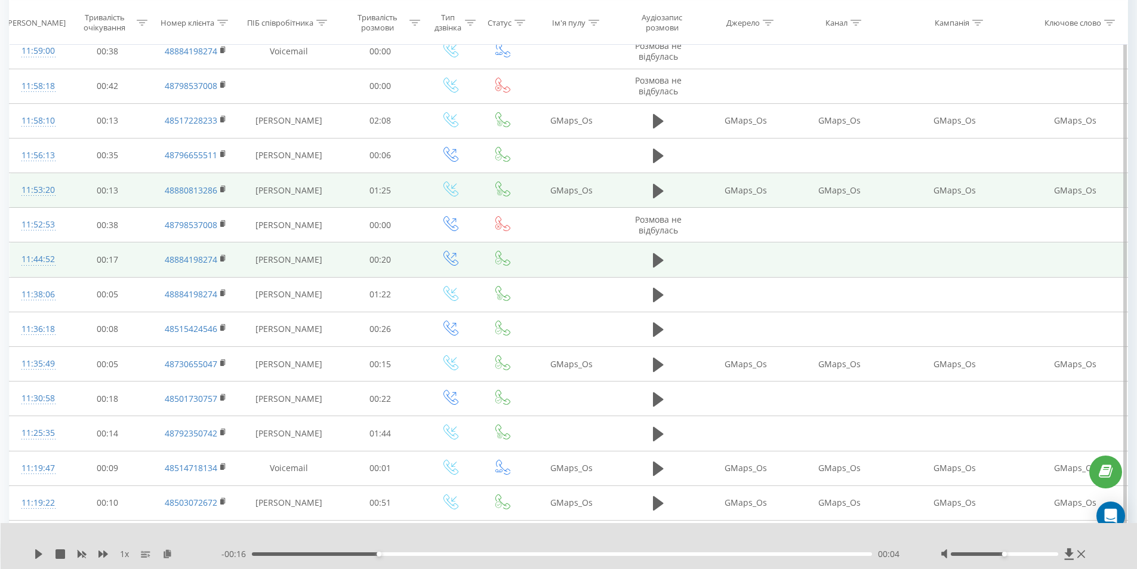
scroll to position [437, 0]
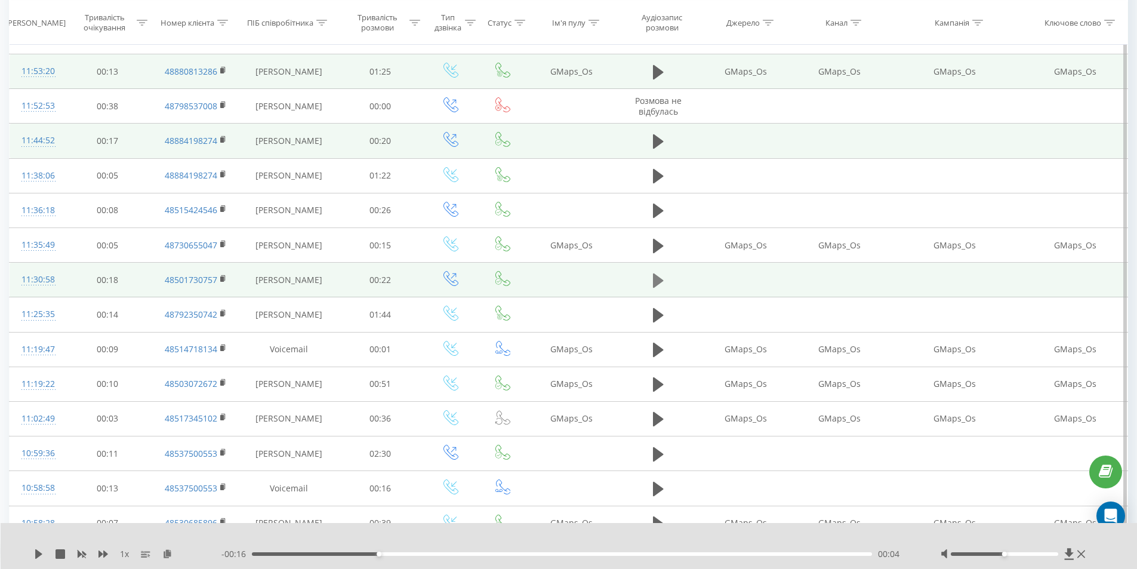
click at [662, 282] on icon at bounding box center [658, 280] width 11 height 17
click at [662, 282] on icon at bounding box center [661, 280] width 4 height 13
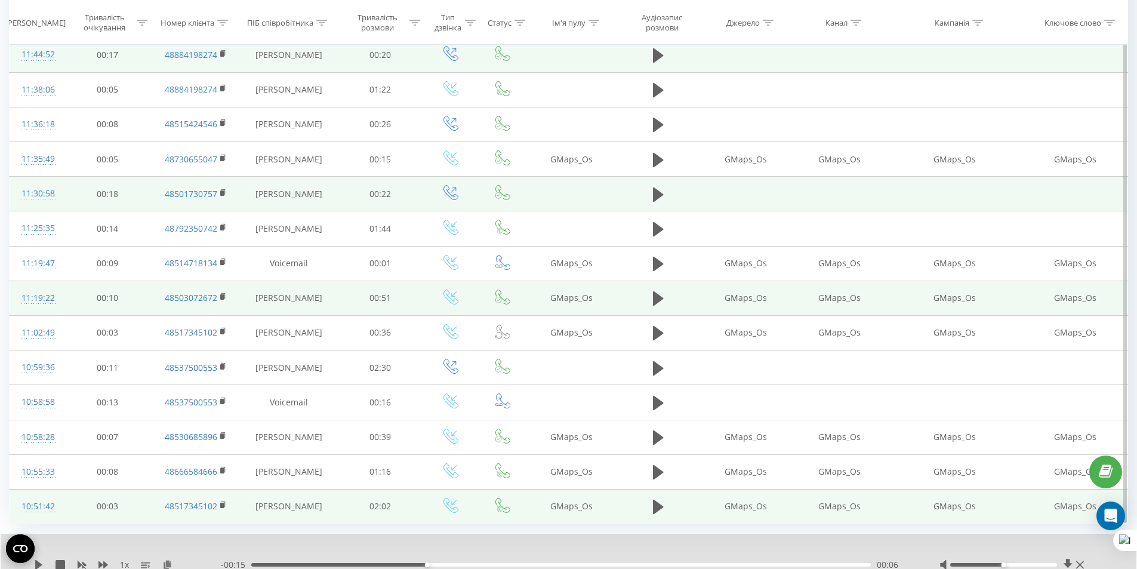
scroll to position [569, 0]
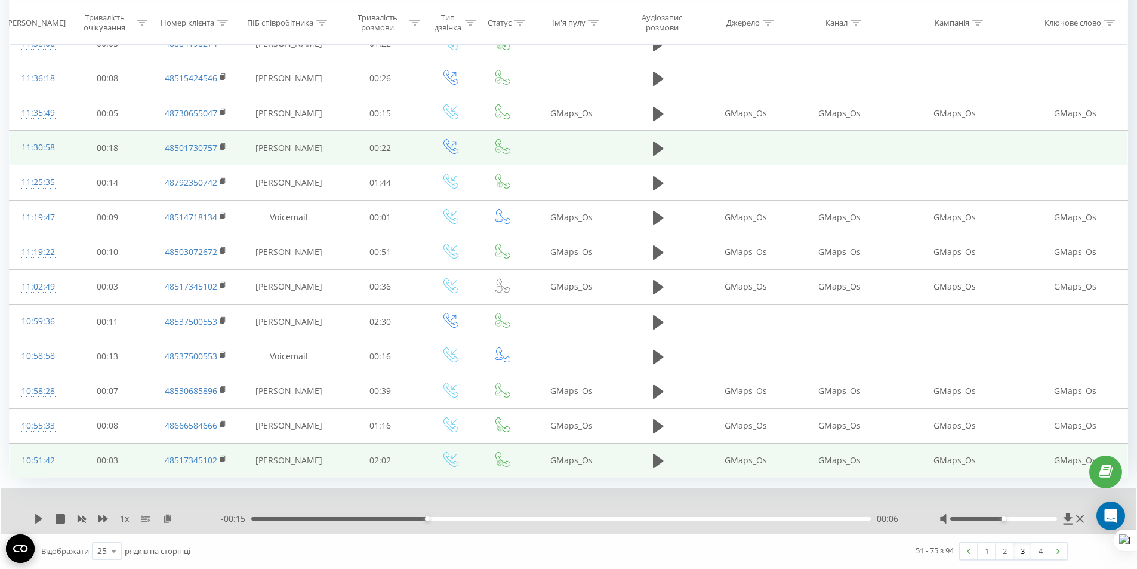
click at [1014, 555] on link "3" at bounding box center [1022, 550] width 18 height 17
click at [1018, 550] on link "3" at bounding box center [1022, 550] width 18 height 17
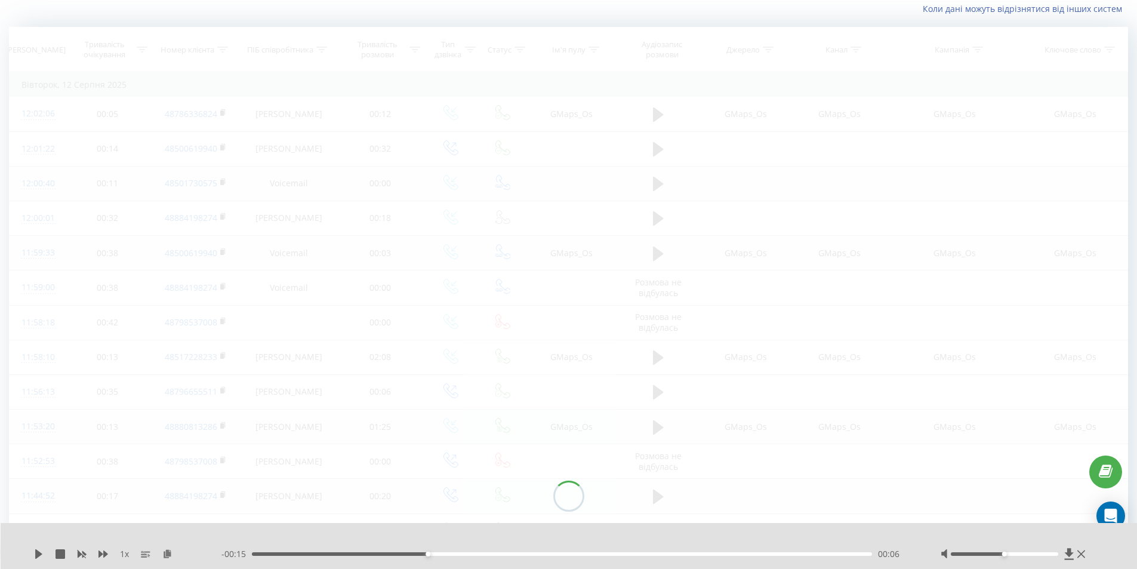
scroll to position [79, 0]
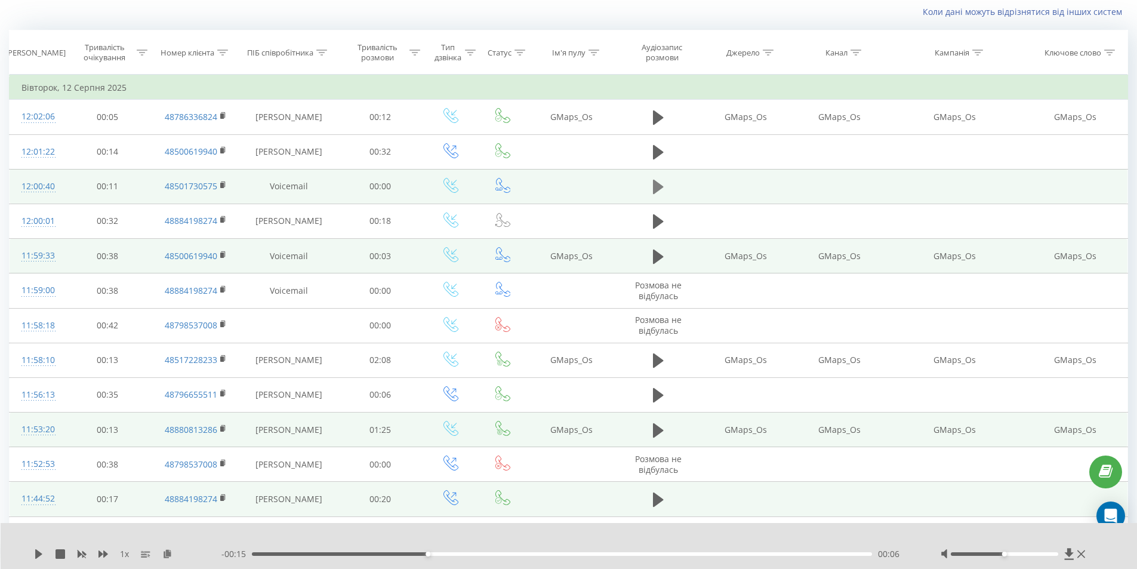
click at [659, 184] on icon at bounding box center [658, 187] width 11 height 14
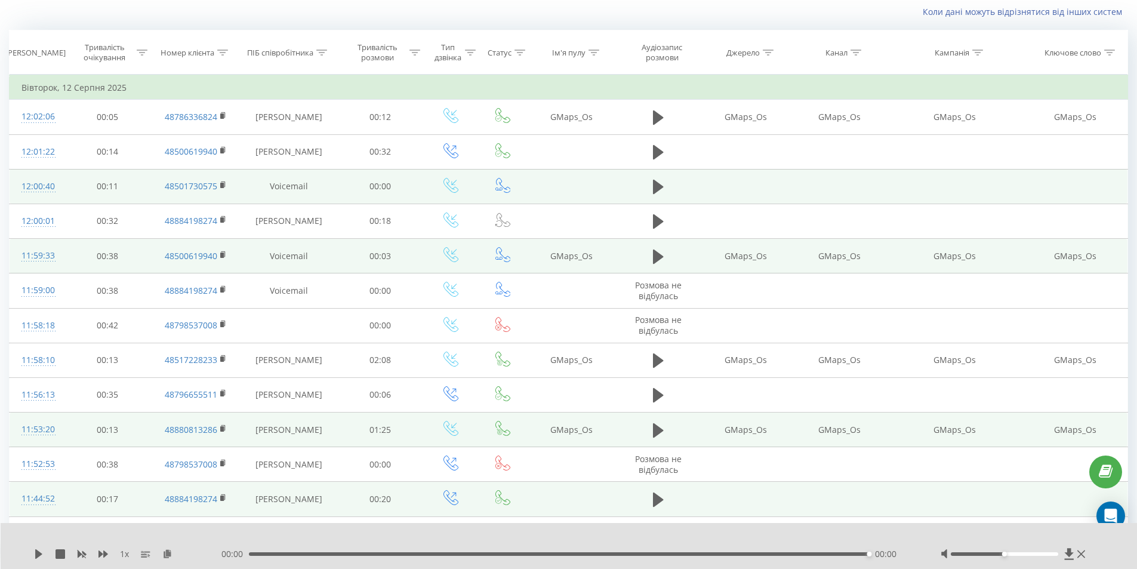
click at [659, 184] on icon at bounding box center [658, 187] width 11 height 14
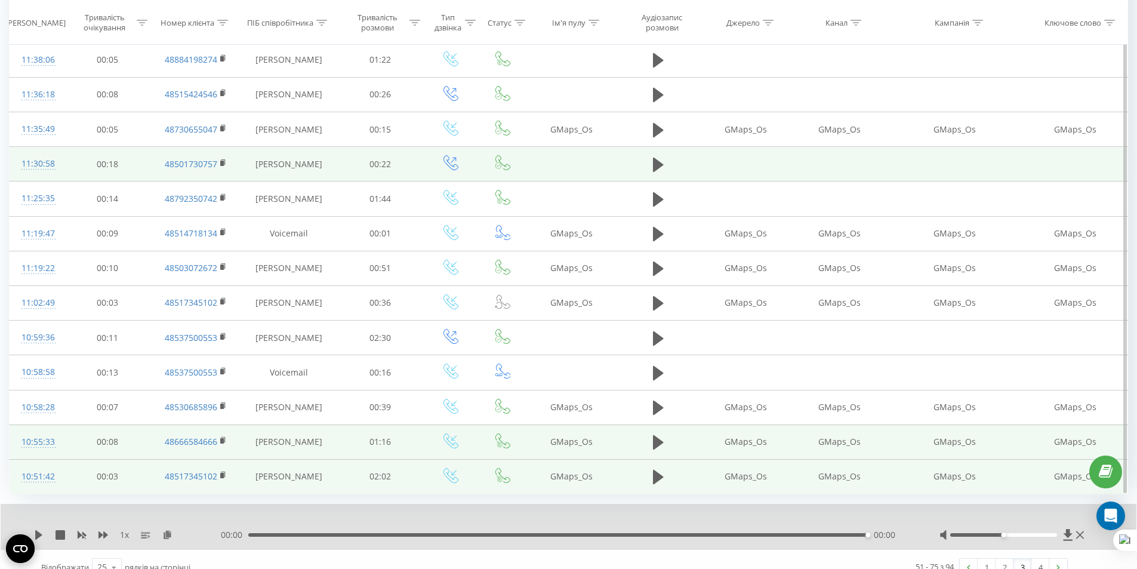
scroll to position [569, 0]
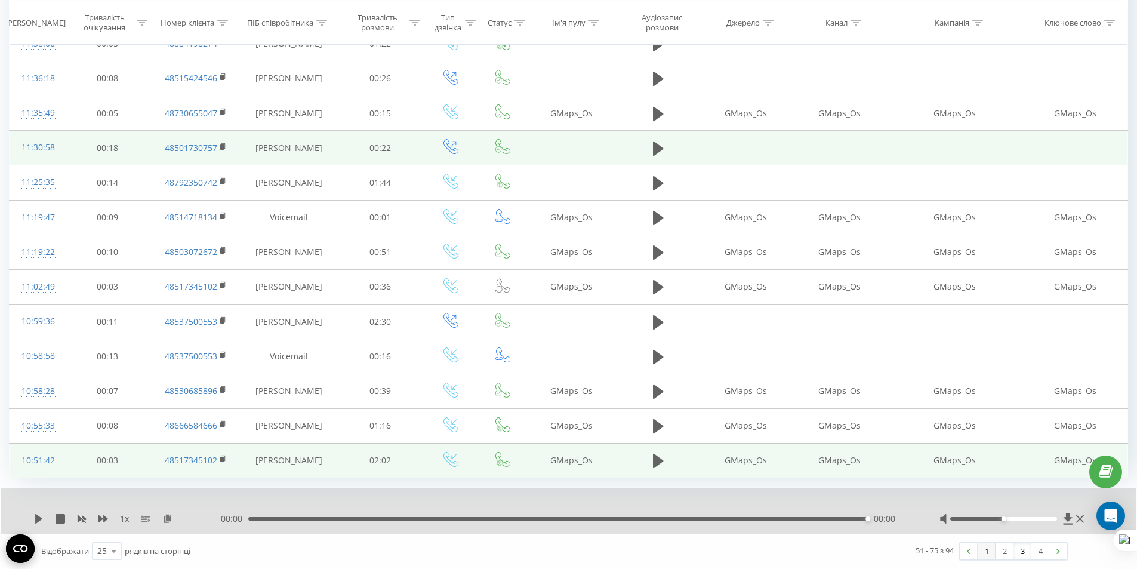
click at [987, 553] on link "1" at bounding box center [986, 550] width 18 height 17
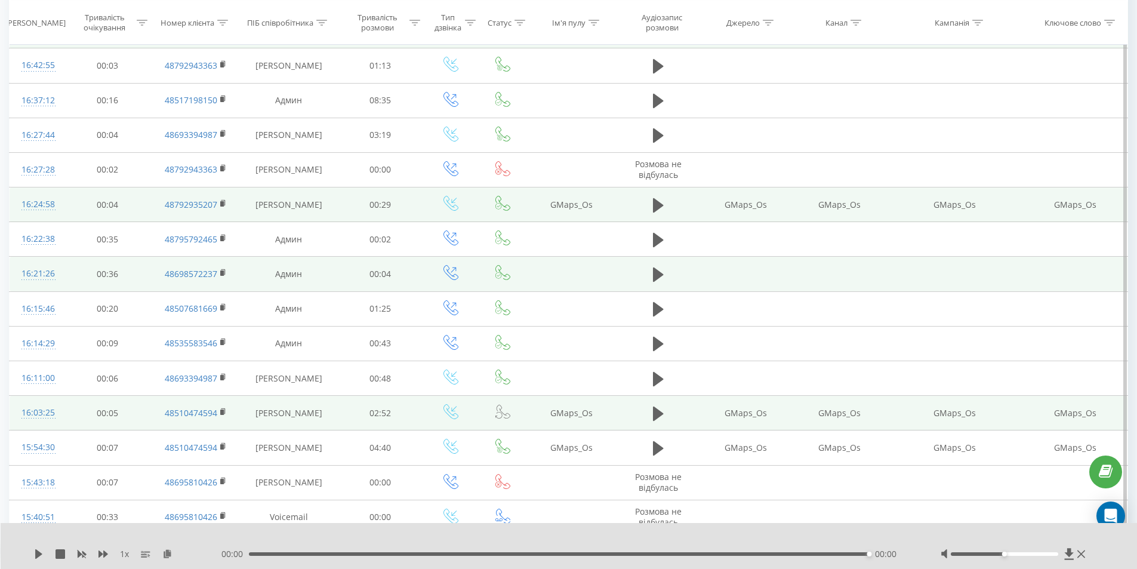
scroll to position [79, 0]
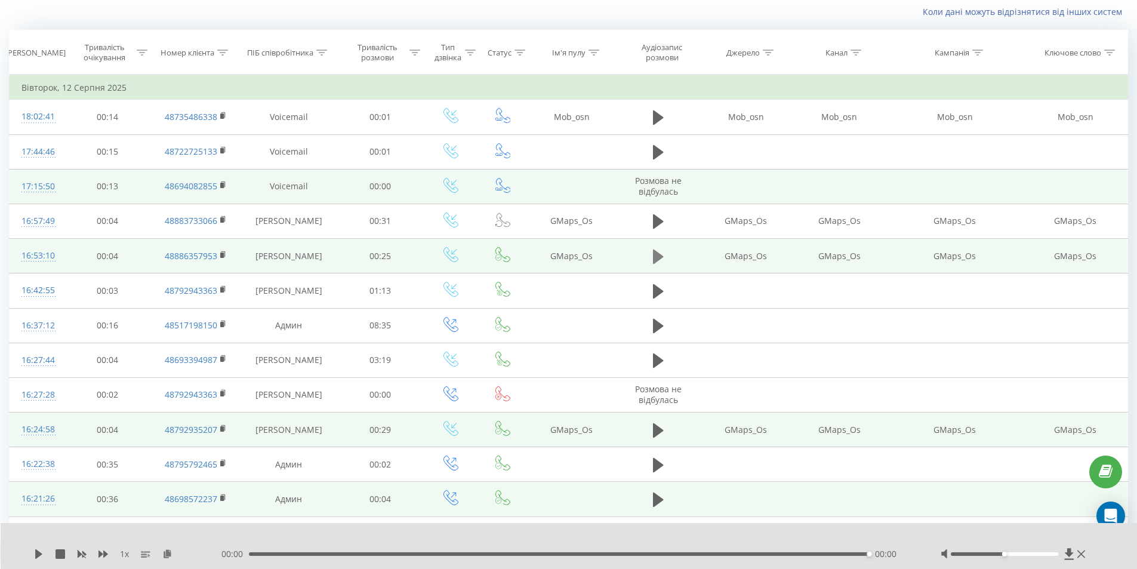
click at [664, 257] on button at bounding box center [658, 257] width 18 height 18
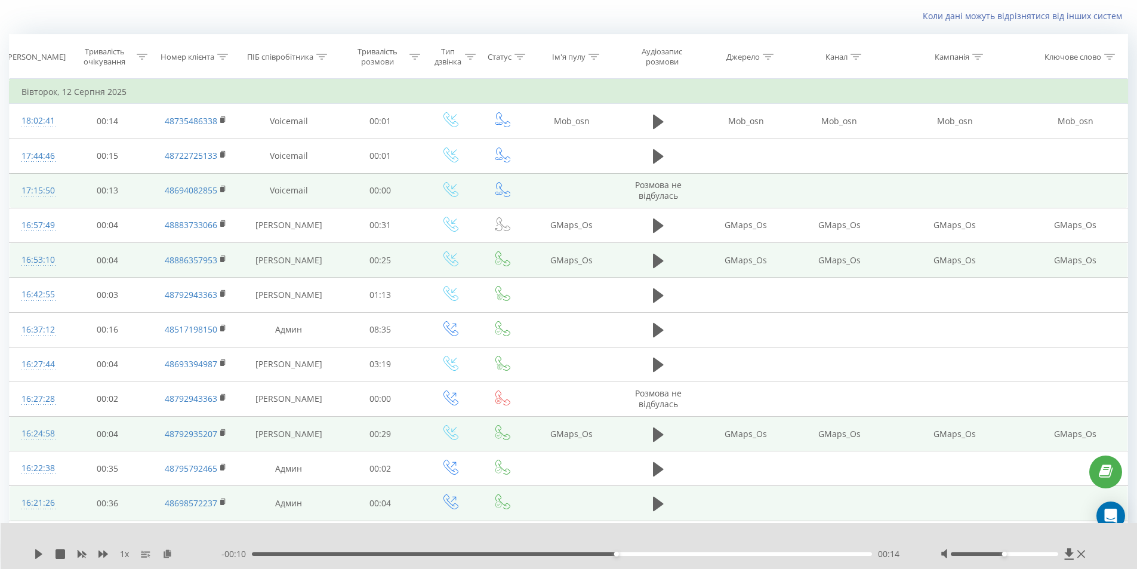
scroll to position [0, 0]
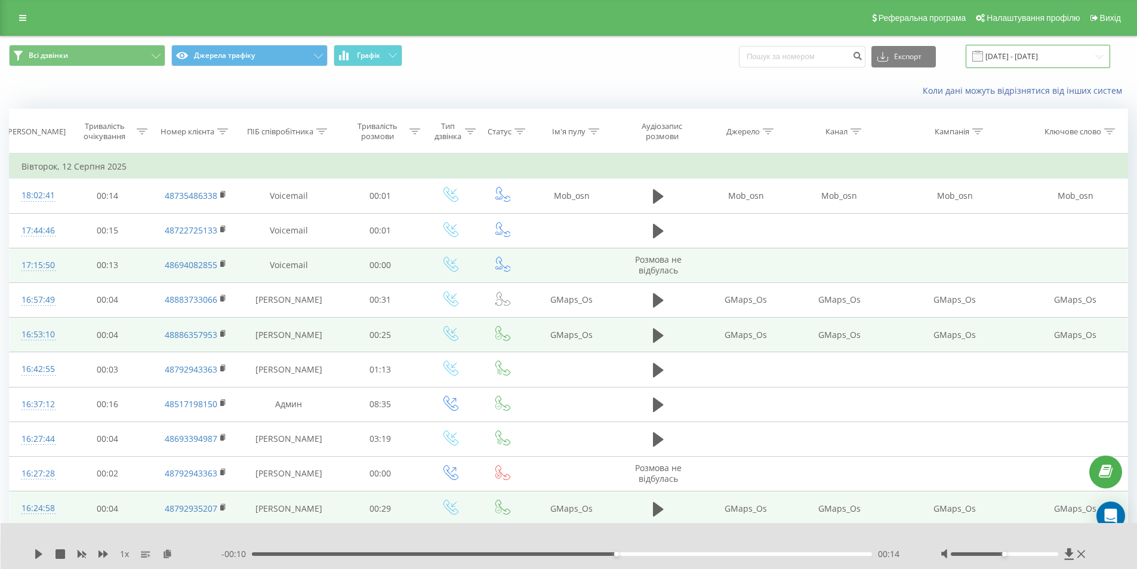
click at [1020, 57] on input "[DATE] - [DATE]" at bounding box center [1037, 56] width 144 height 23
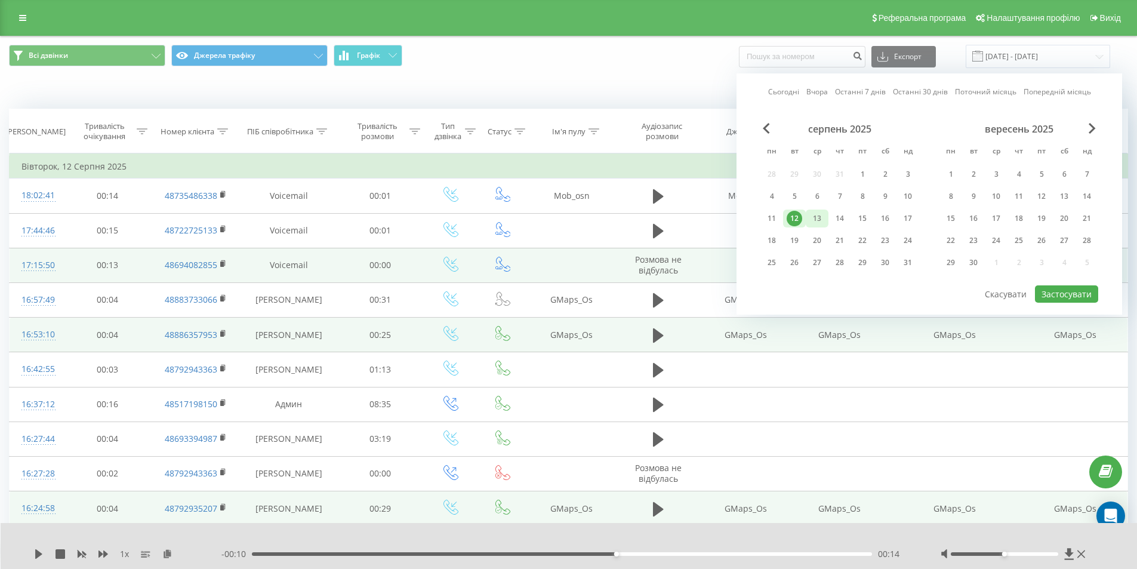
click at [823, 224] on div "13" at bounding box center [817, 219] width 16 height 16
click at [1057, 299] on button "Застосувати" at bounding box center [1066, 293] width 63 height 17
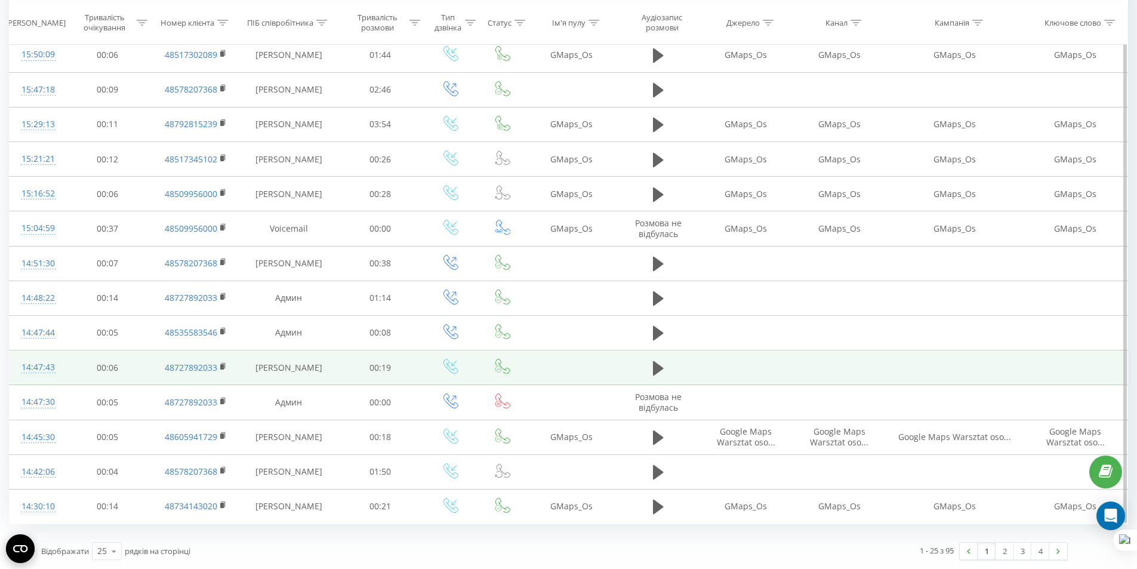
scroll to position [523, 0]
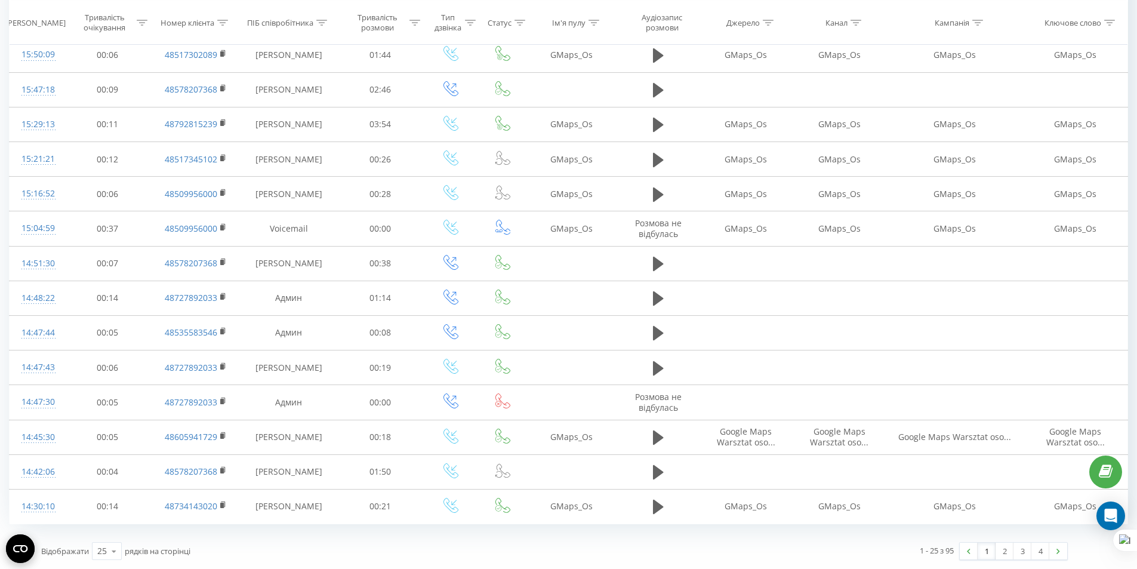
click at [988, 555] on link "1" at bounding box center [986, 550] width 18 height 17
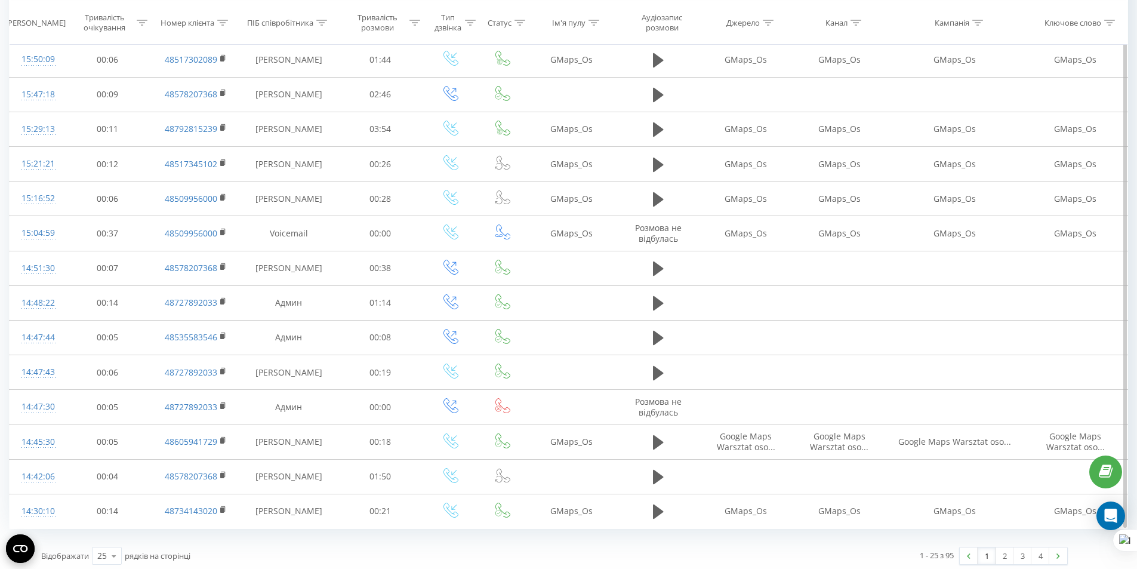
scroll to position [523, 0]
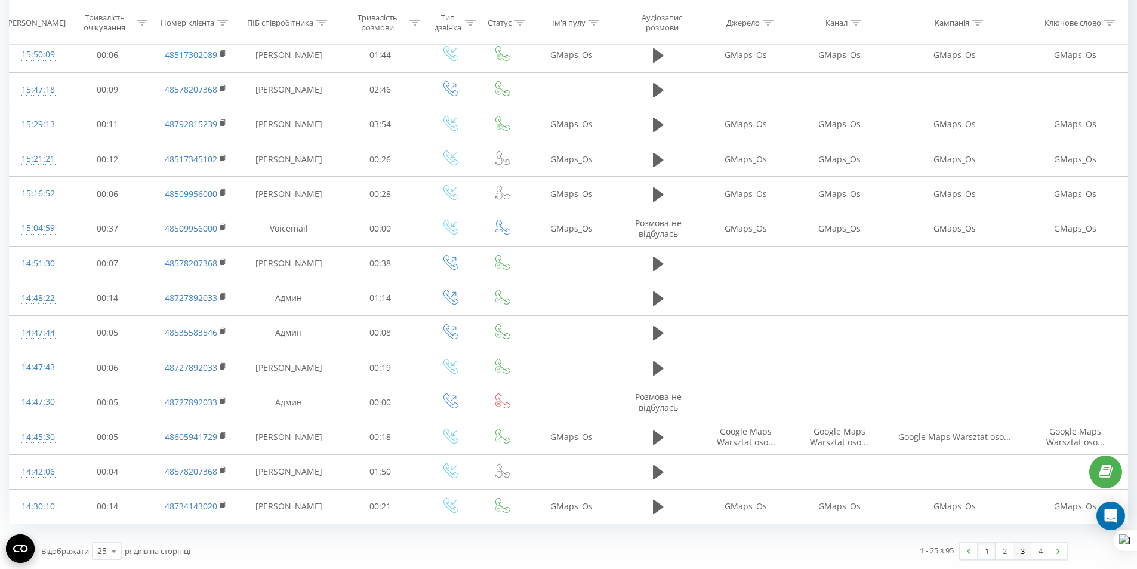
click at [1020, 555] on link "3" at bounding box center [1022, 550] width 18 height 17
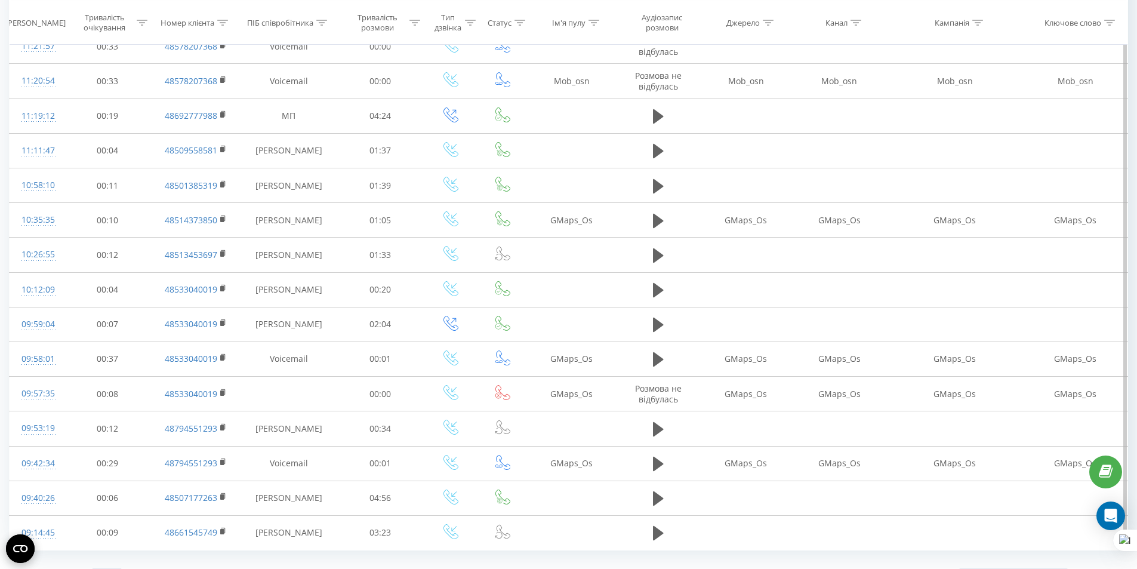
scroll to position [523, 0]
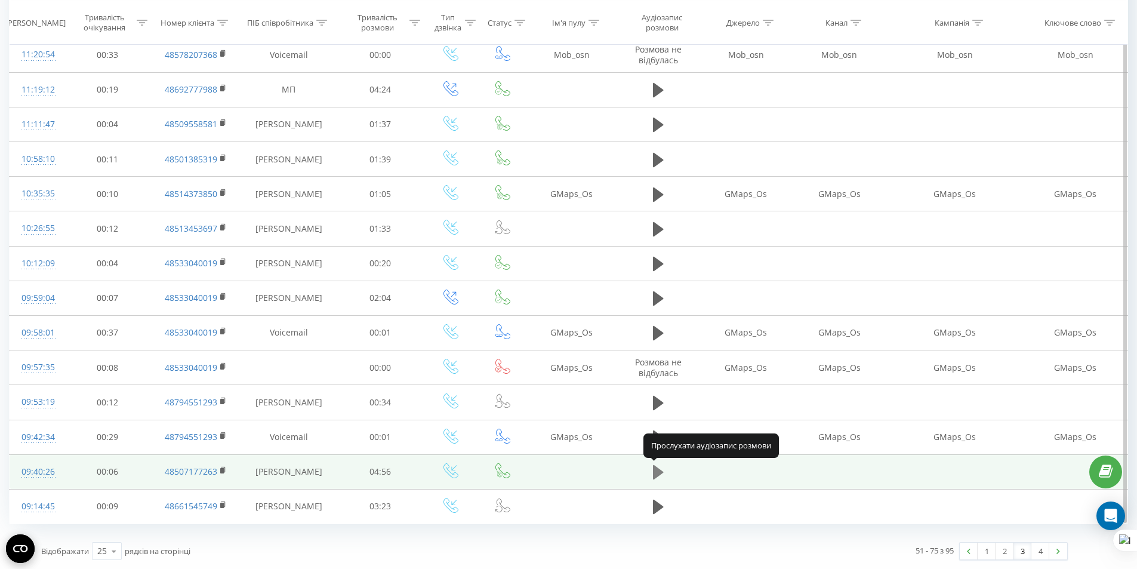
click at [661, 477] on icon at bounding box center [658, 472] width 11 height 17
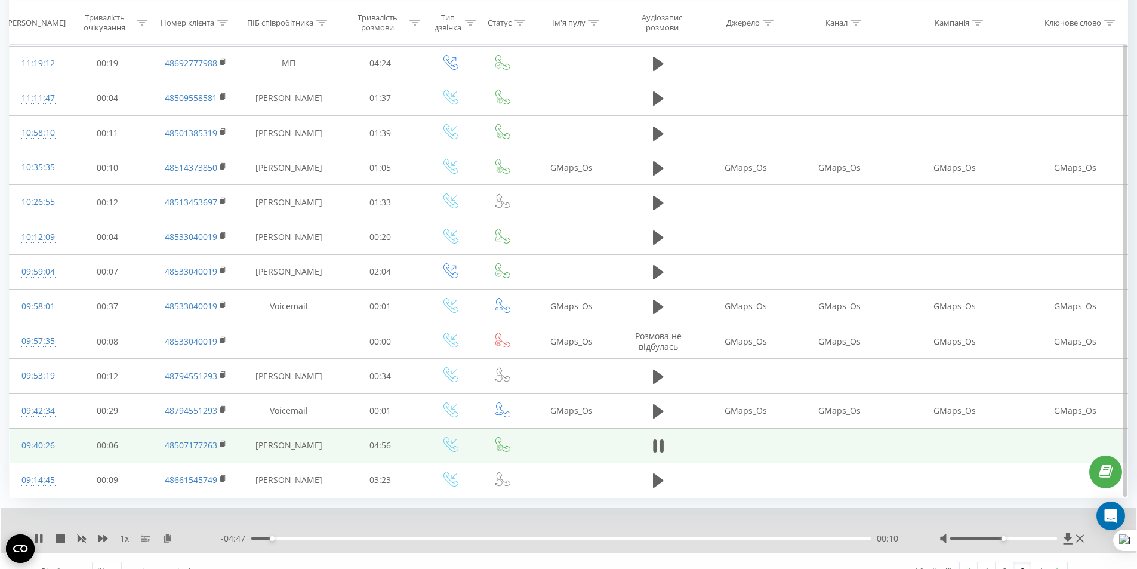
scroll to position [569, 0]
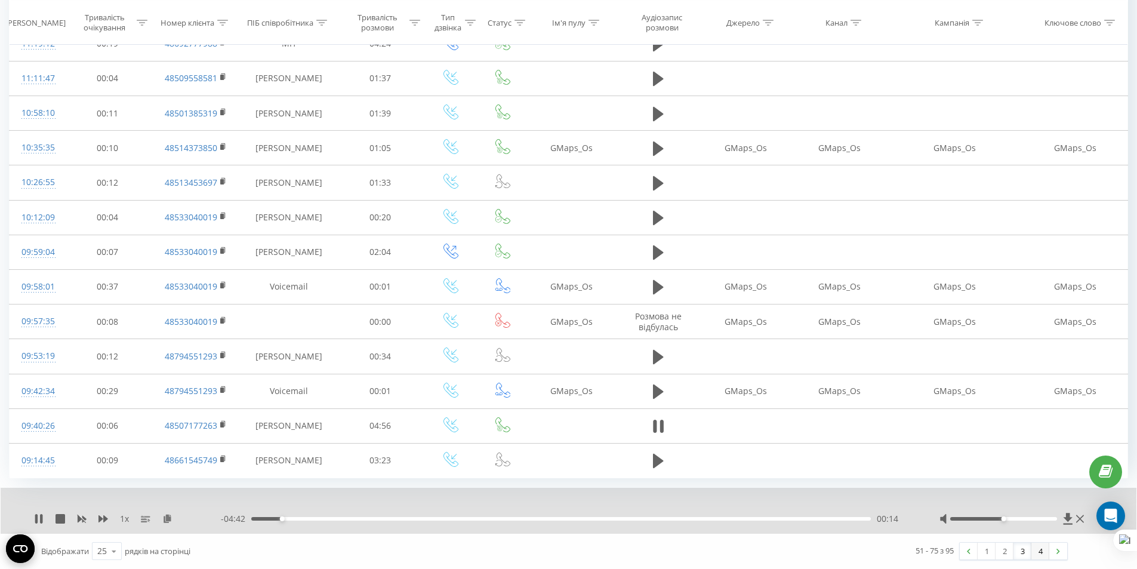
click at [1039, 556] on link "4" at bounding box center [1040, 550] width 18 height 17
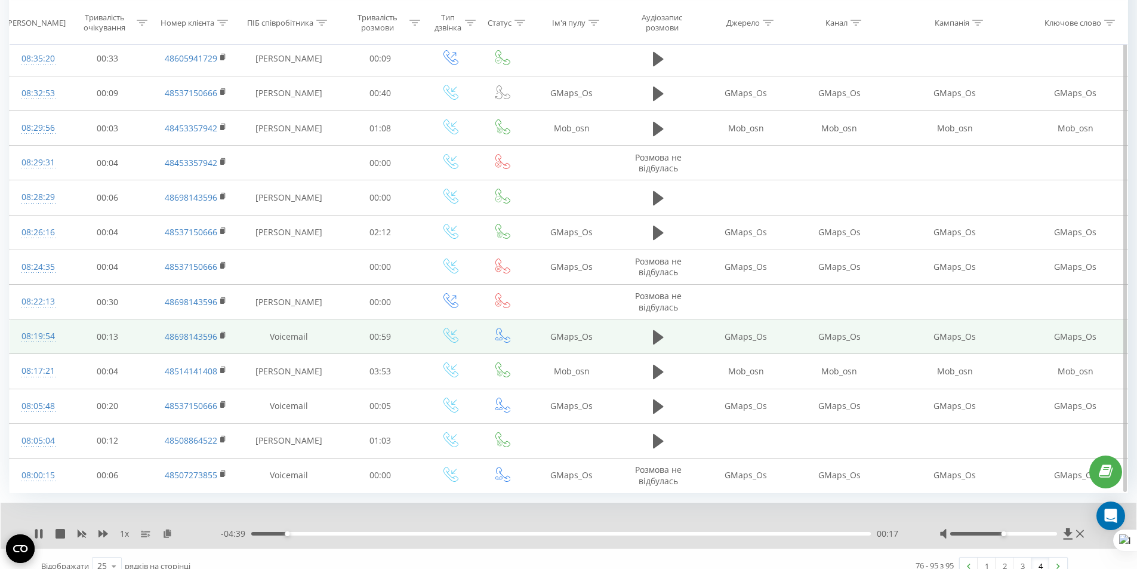
scroll to position [395, 0]
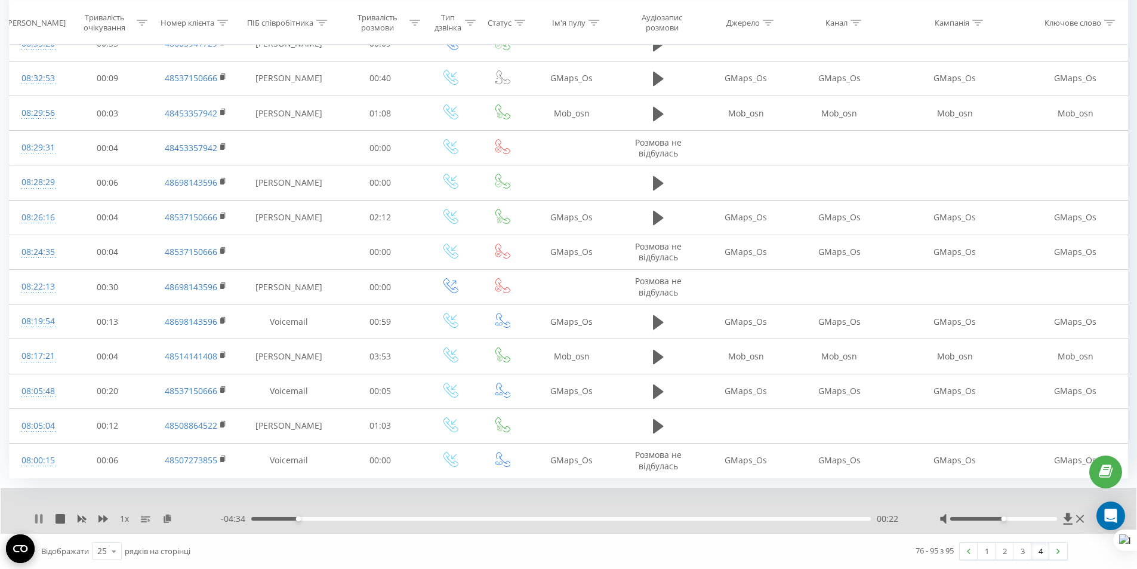
click at [42, 521] on icon at bounding box center [39, 519] width 10 height 10
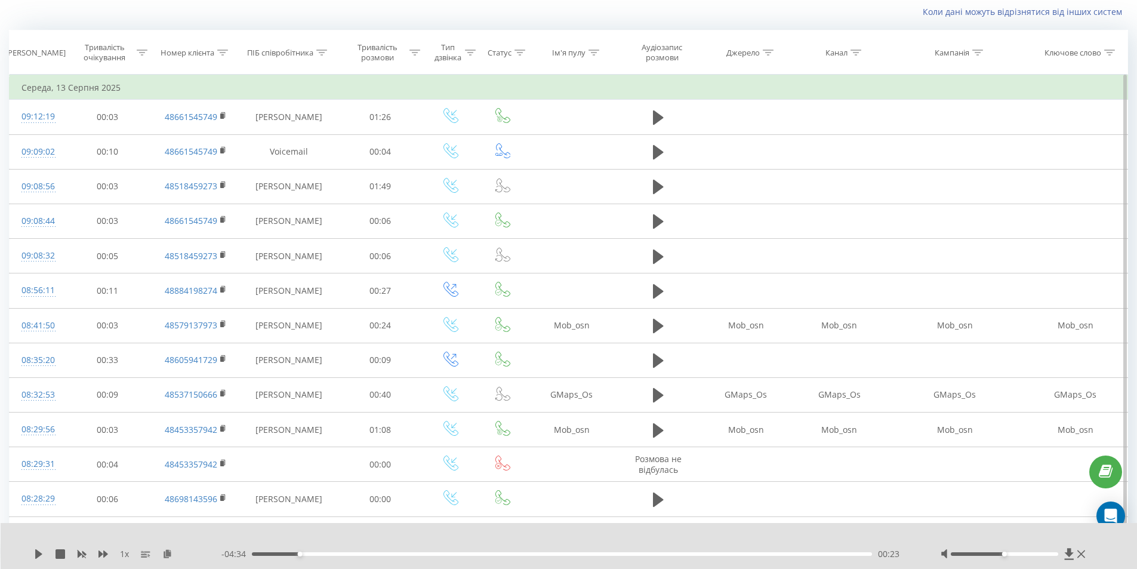
scroll to position [0, 0]
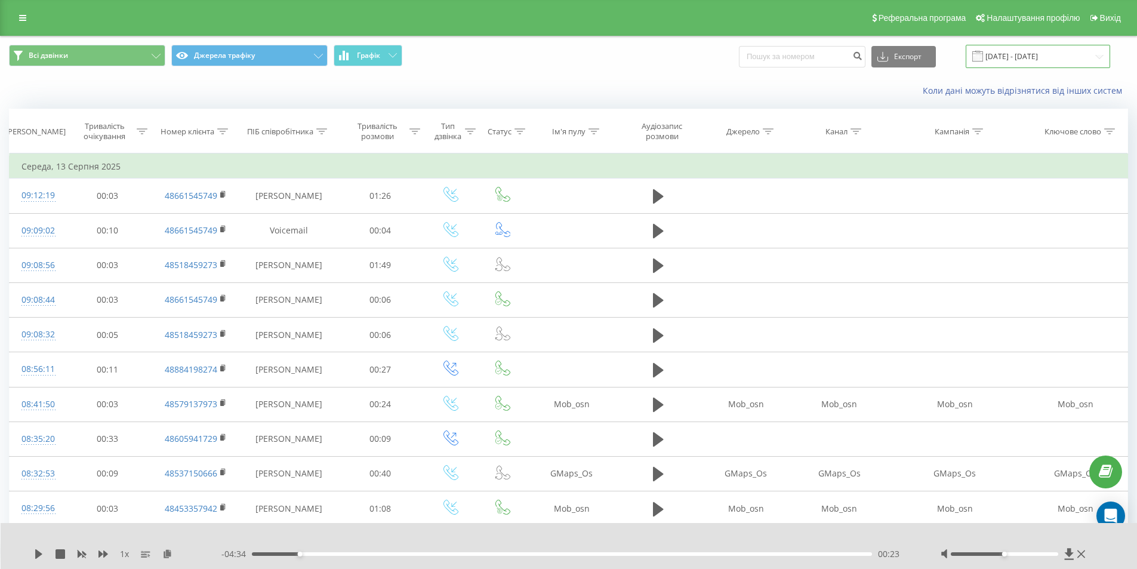
click at [1010, 63] on input "[DATE] - [DATE]" at bounding box center [1037, 56] width 144 height 23
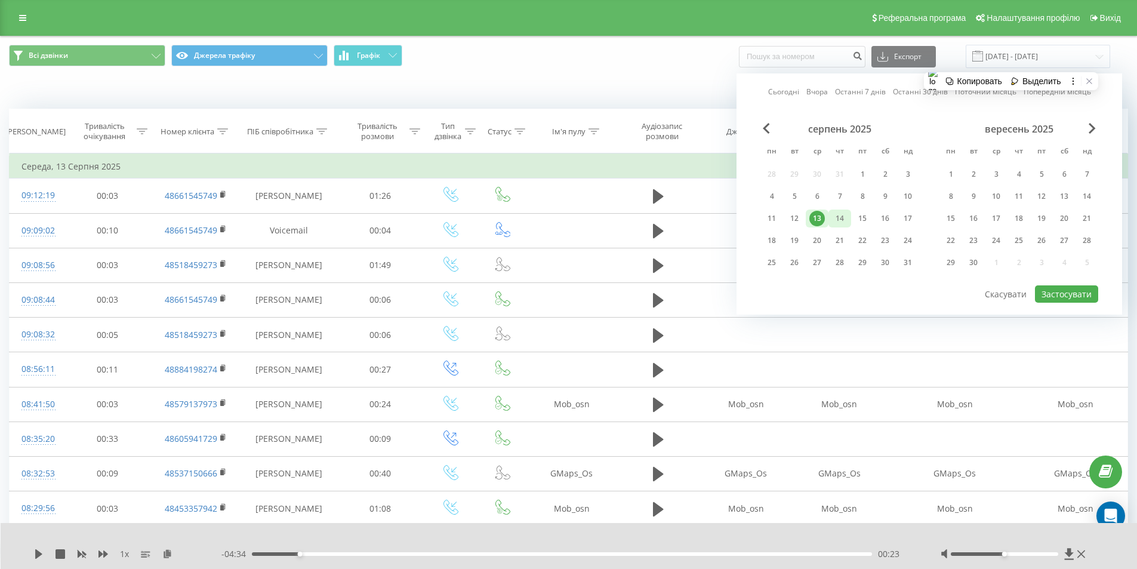
click at [838, 212] on div "14" at bounding box center [840, 219] width 16 height 16
click at [1075, 294] on button "Застосувати" at bounding box center [1066, 293] width 63 height 17
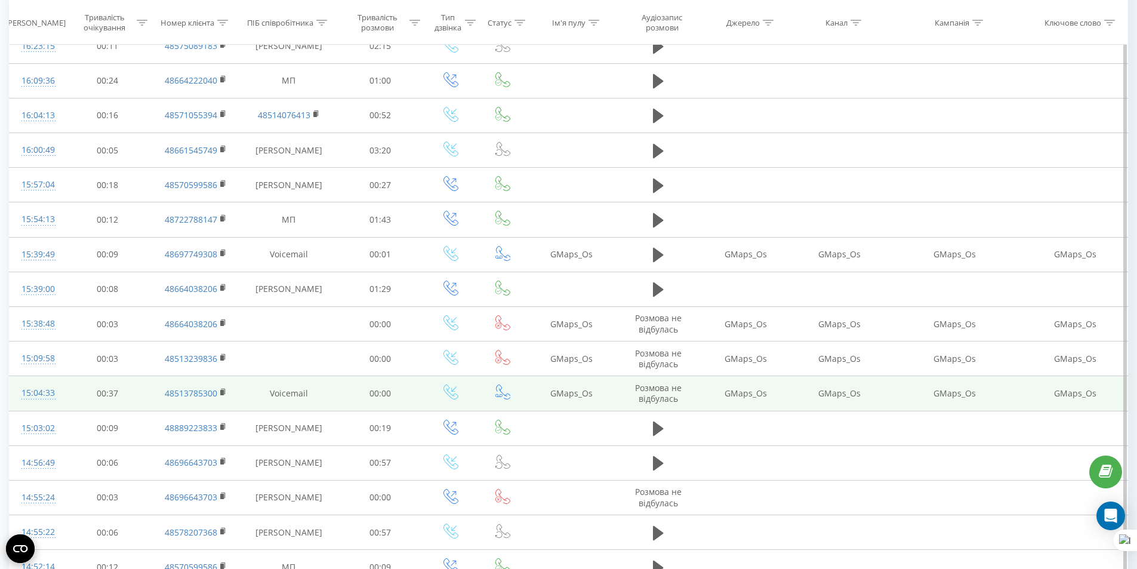
scroll to position [523, 0]
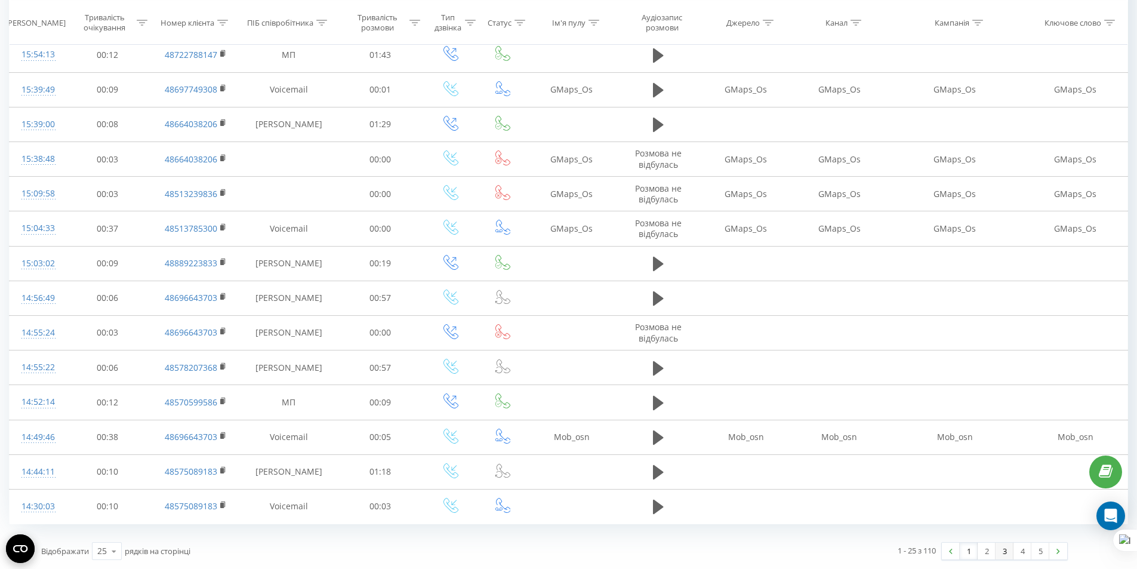
click at [1011, 553] on link "3" at bounding box center [1004, 550] width 18 height 17
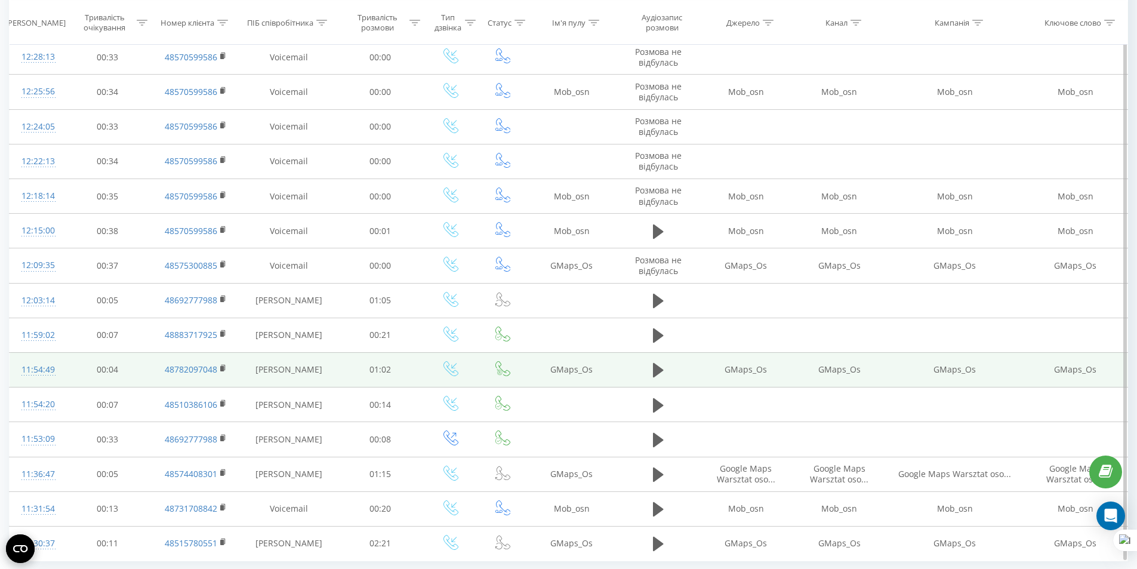
scroll to position [523, 0]
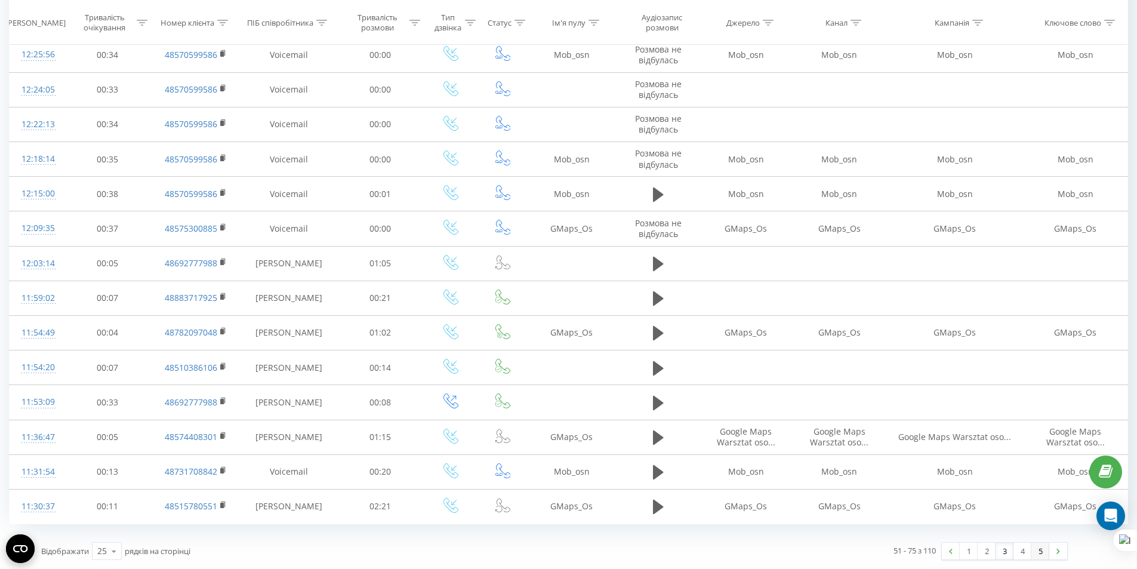
click at [1035, 549] on link "5" at bounding box center [1040, 550] width 18 height 17
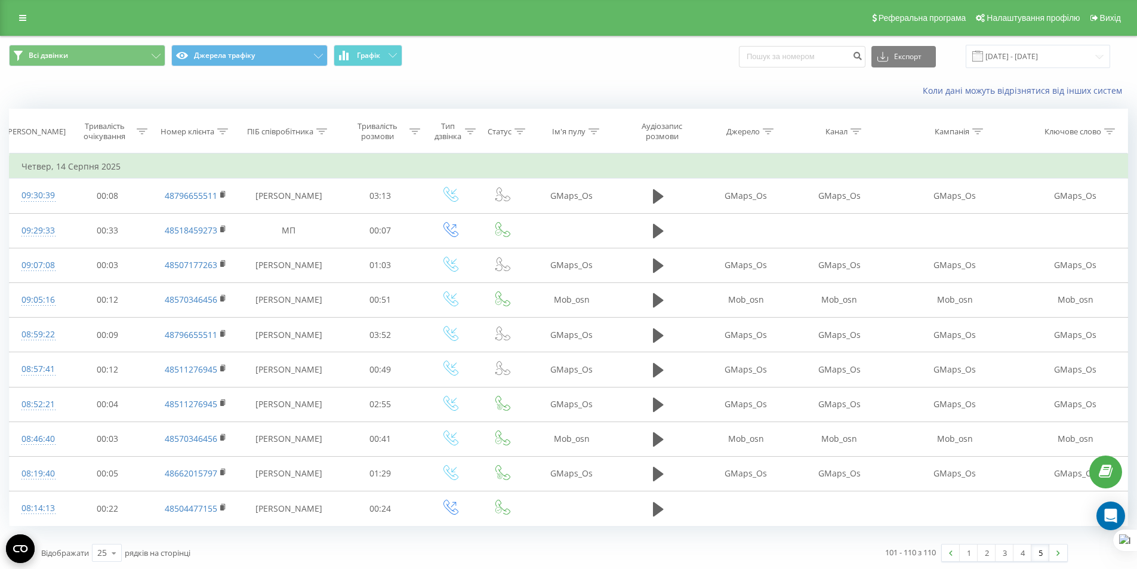
scroll to position [2, 0]
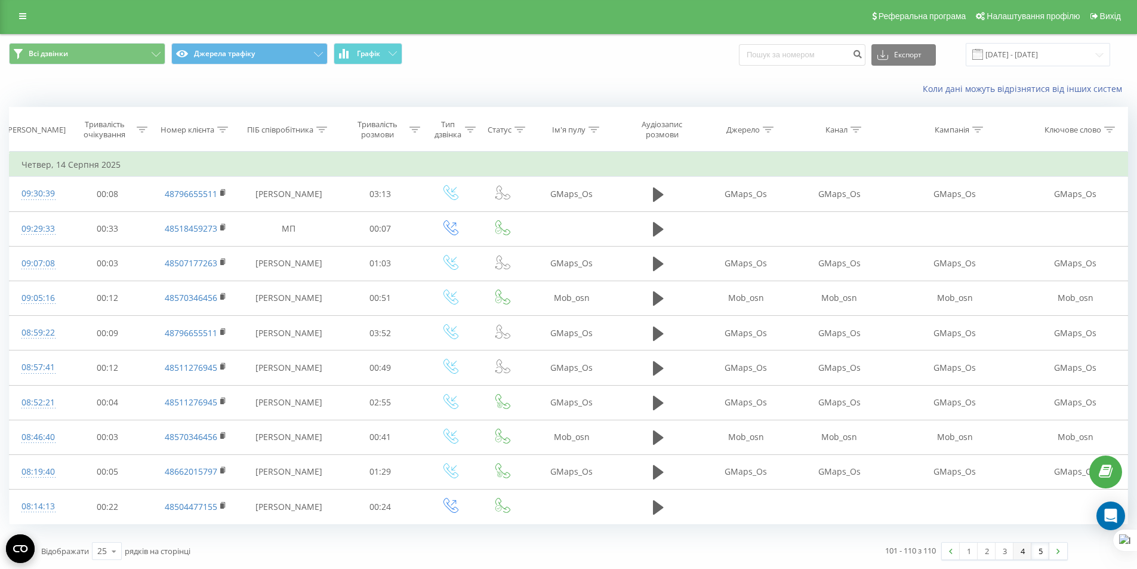
click at [1029, 558] on link "4" at bounding box center [1022, 550] width 18 height 17
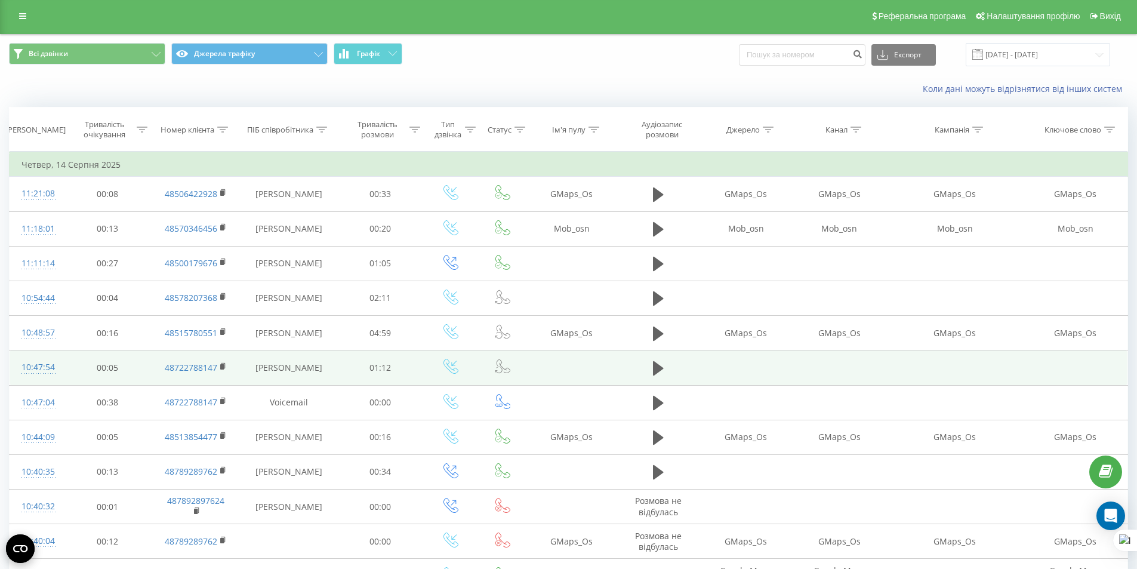
scroll to position [181, 0]
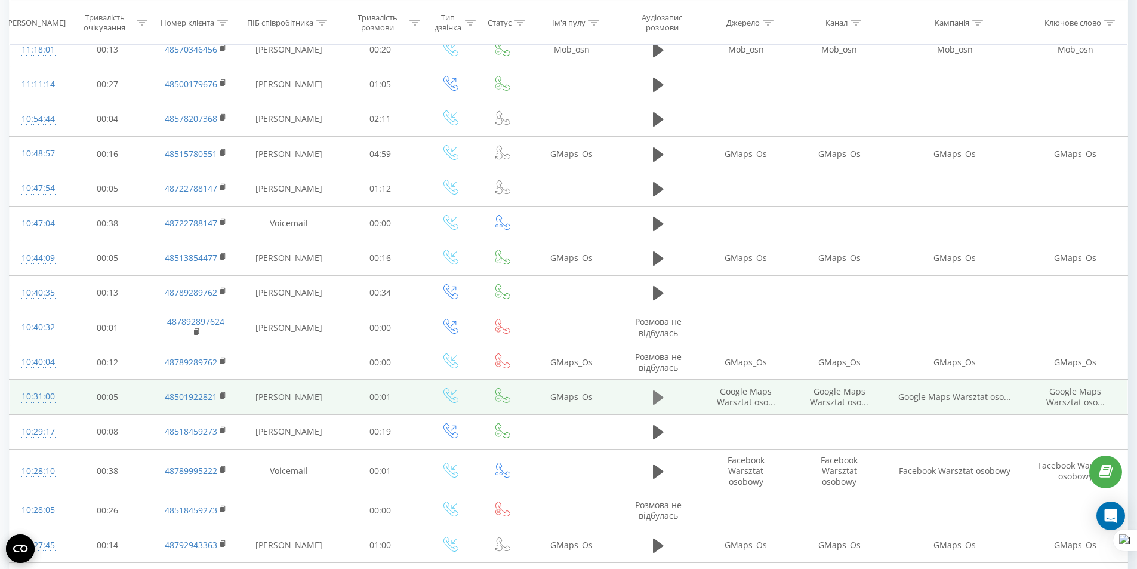
click at [657, 400] on icon at bounding box center [658, 397] width 11 height 14
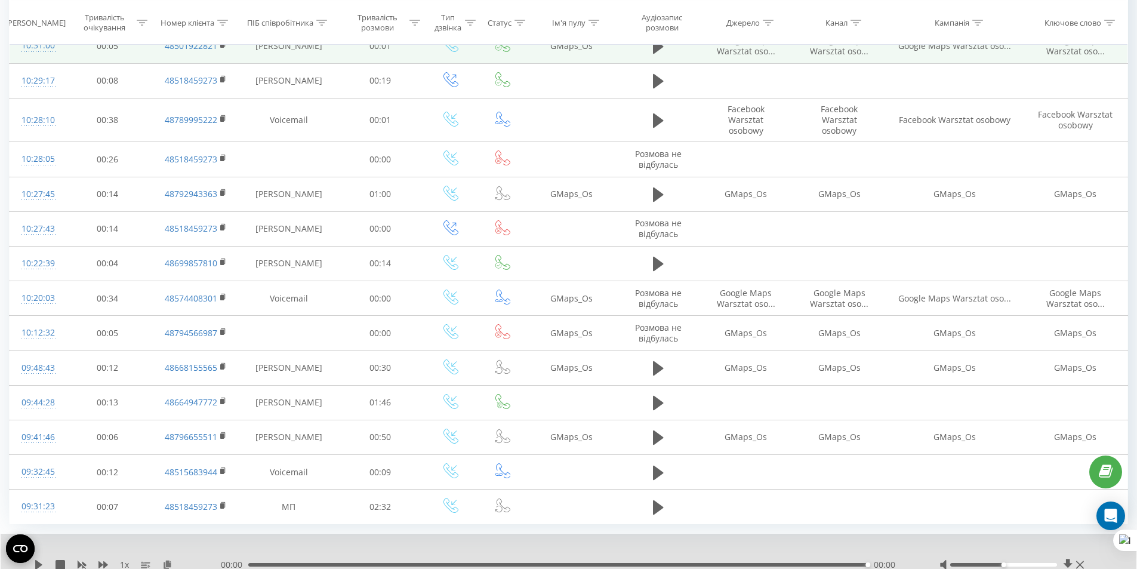
scroll to position [578, 0]
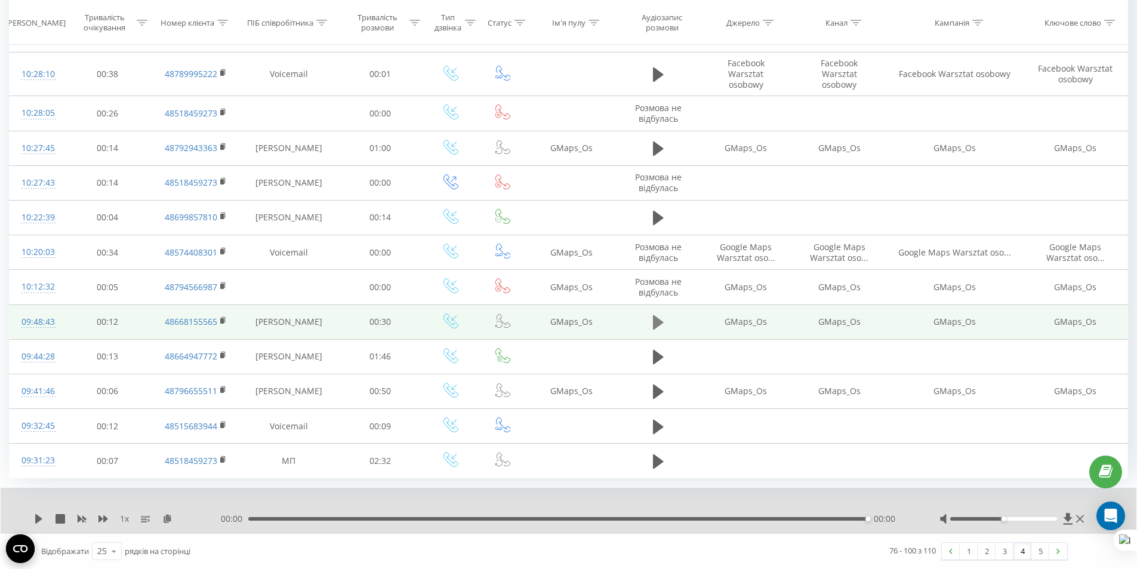
click at [649, 326] on td at bounding box center [657, 321] width 83 height 35
click at [654, 328] on icon at bounding box center [658, 322] width 11 height 14
click at [656, 326] on icon at bounding box center [658, 322] width 11 height 17
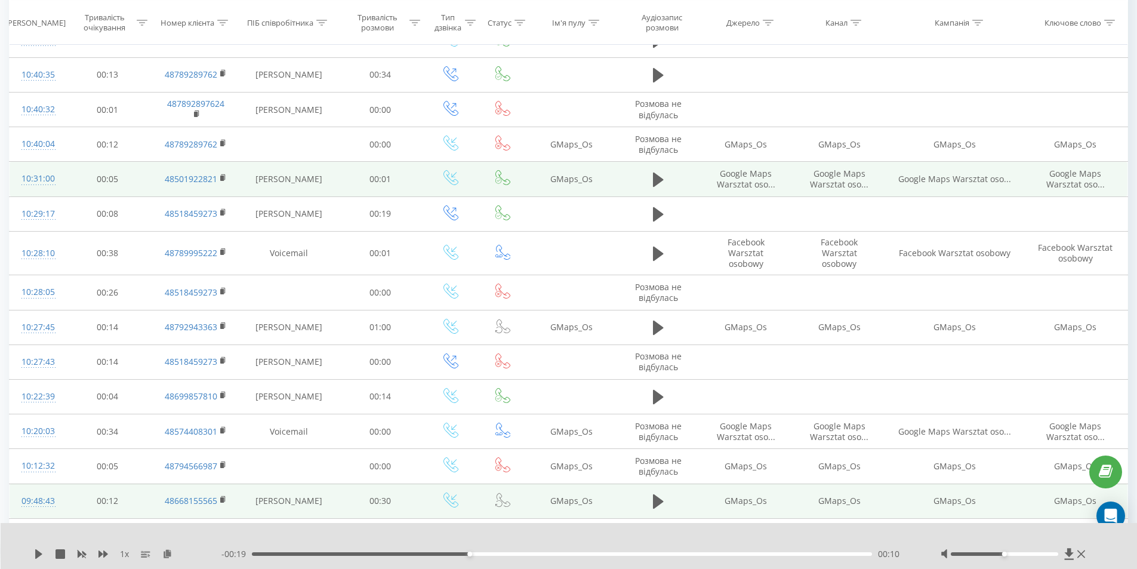
scroll to position [339, 0]
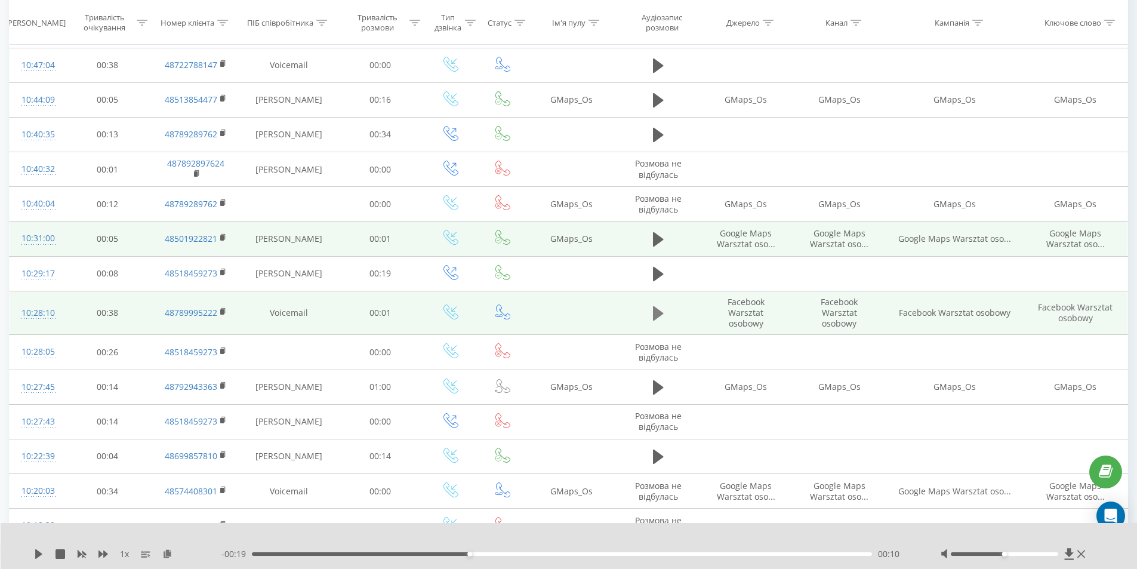
click at [657, 317] on icon at bounding box center [658, 313] width 11 height 14
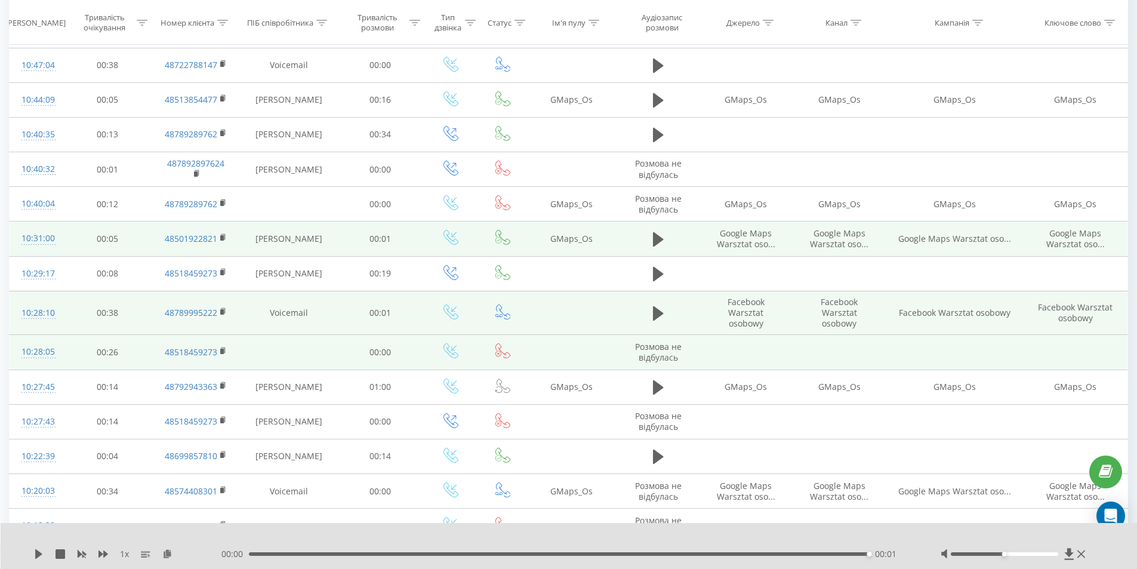
scroll to position [279, 0]
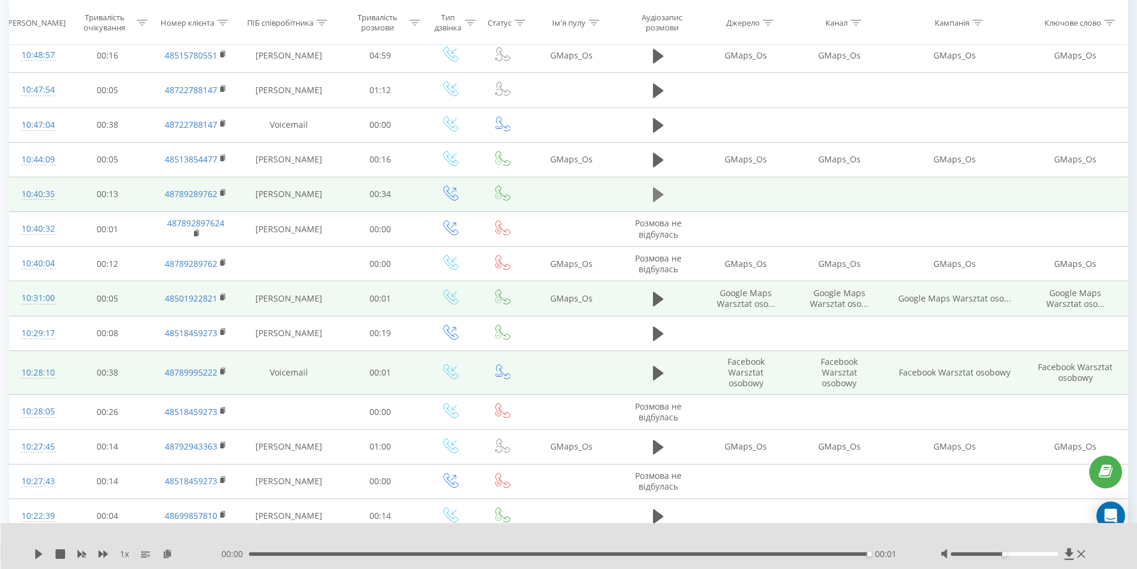
click at [661, 196] on icon at bounding box center [658, 194] width 11 height 14
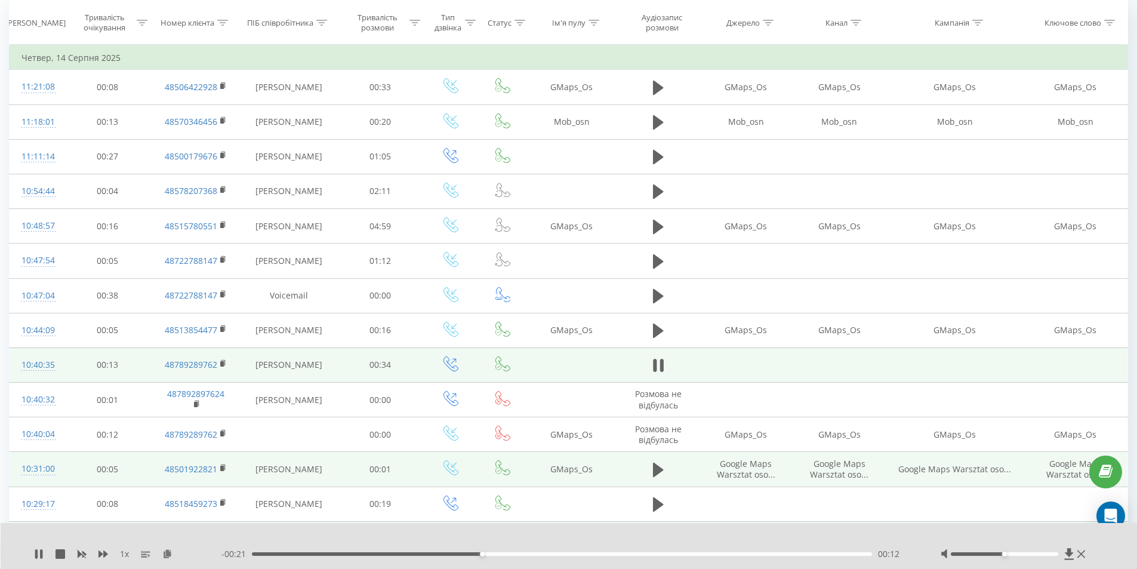
scroll to position [0, 0]
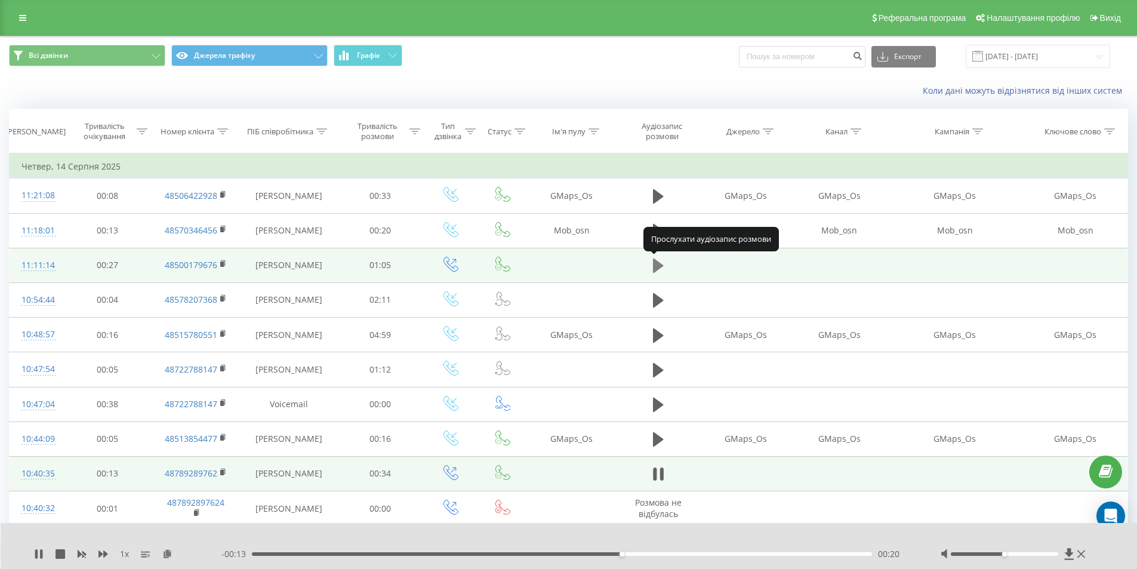
click at [657, 263] on icon at bounding box center [658, 265] width 11 height 14
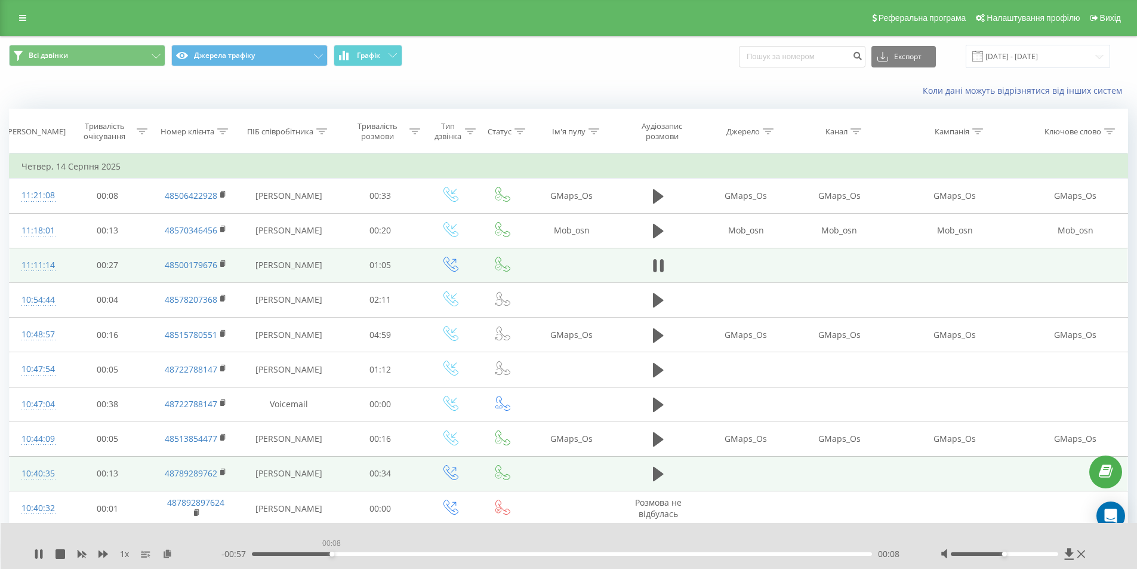
click at [331, 553] on div "00:08" at bounding box center [562, 554] width 621 height 4
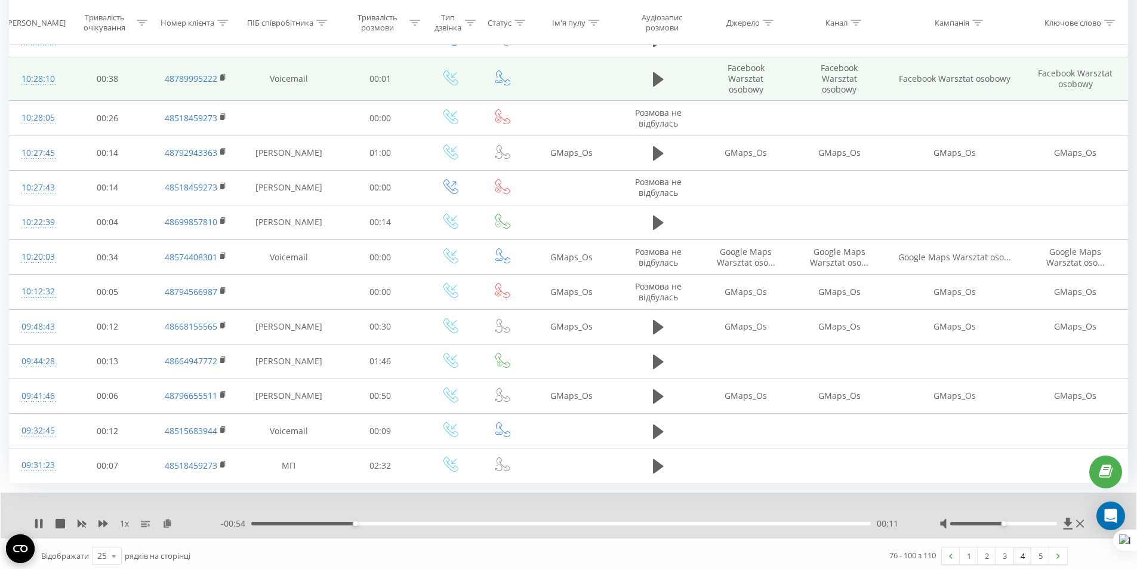
scroll to position [578, 0]
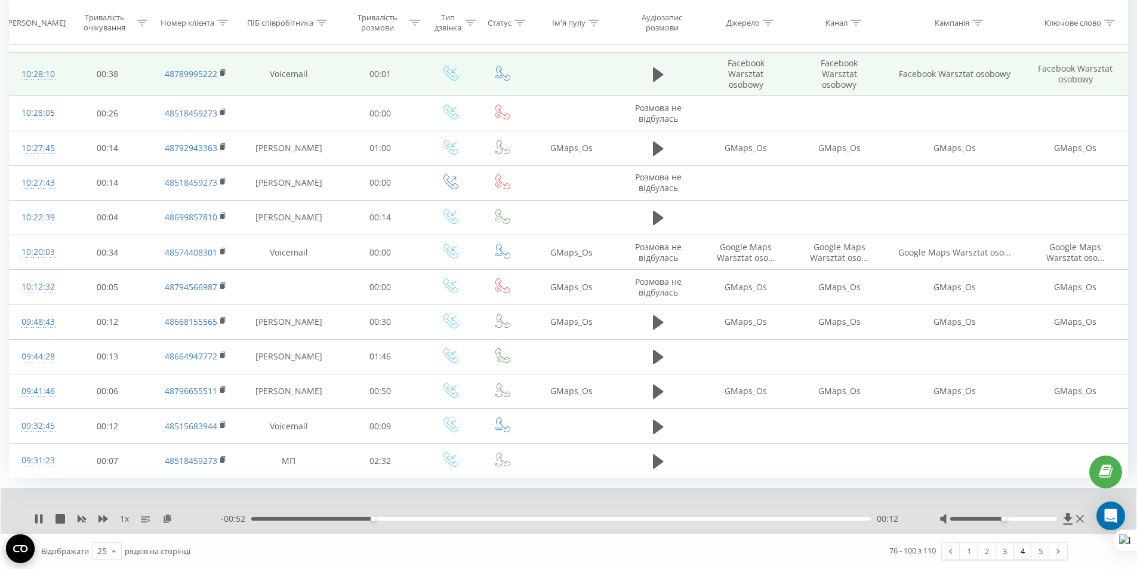
click at [426, 518] on div "00:12" at bounding box center [560, 519] width 619 height 4
click at [983, 550] on link "2" at bounding box center [986, 550] width 18 height 17
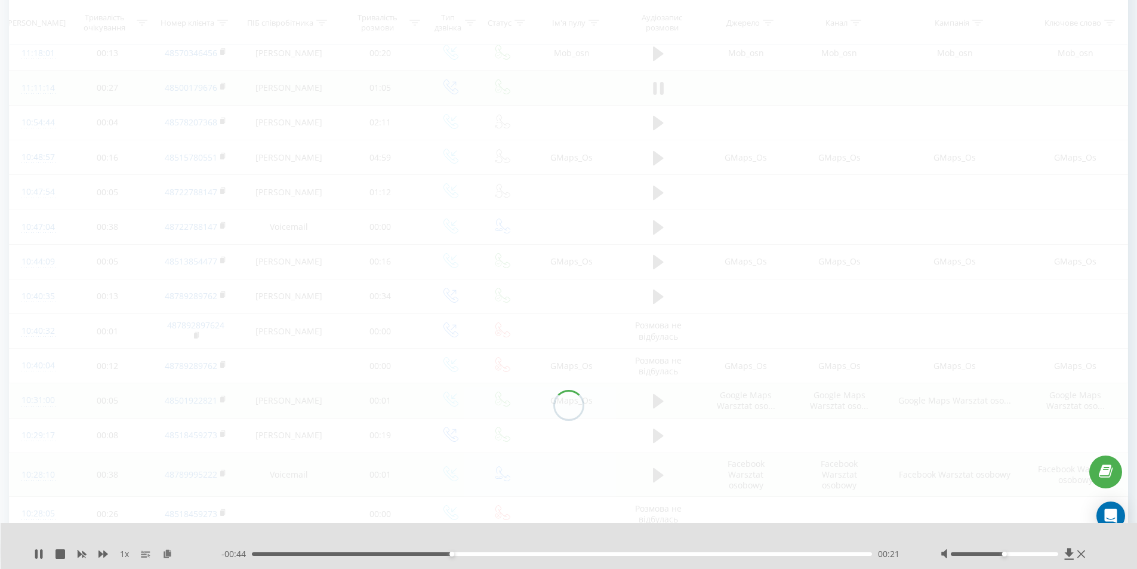
scroll to position [79, 0]
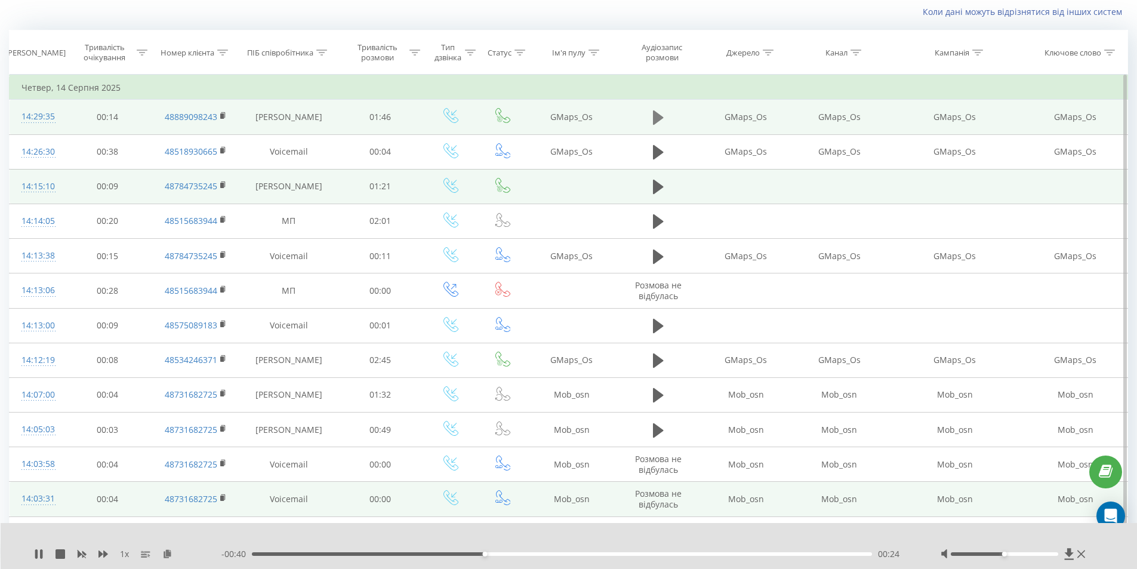
click at [664, 117] on button at bounding box center [658, 118] width 18 height 18
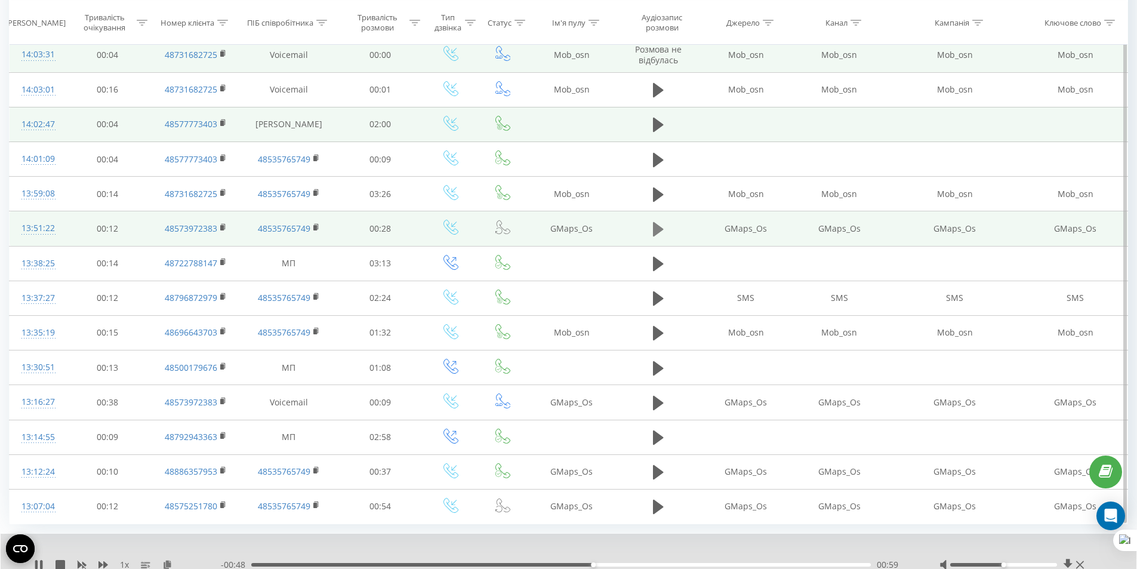
scroll to position [569, 0]
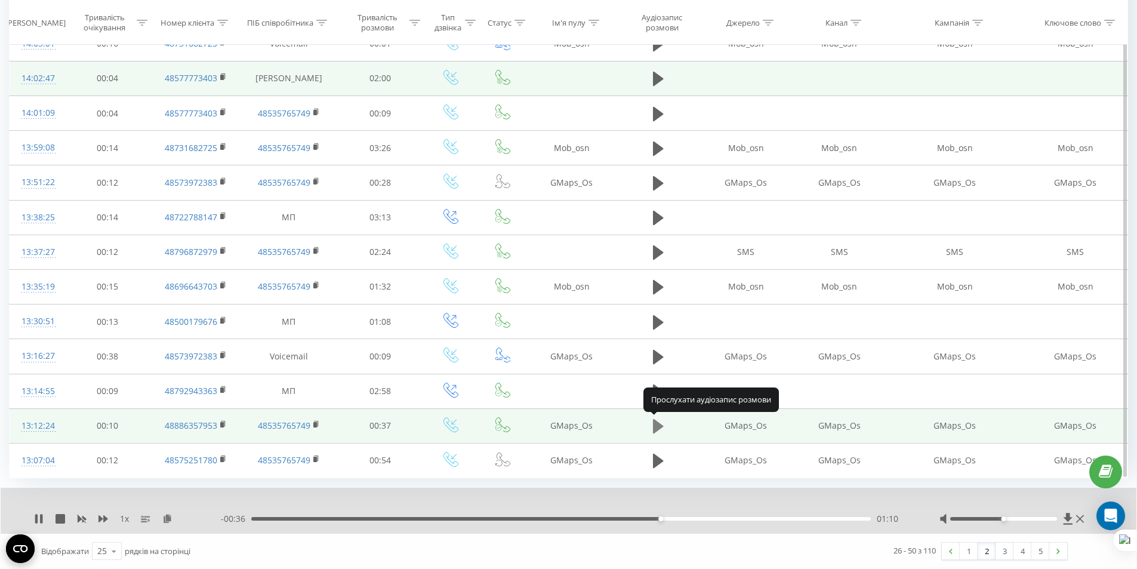
click at [659, 429] on icon at bounding box center [658, 426] width 11 height 14
click at [662, 430] on icon at bounding box center [661, 425] width 4 height 13
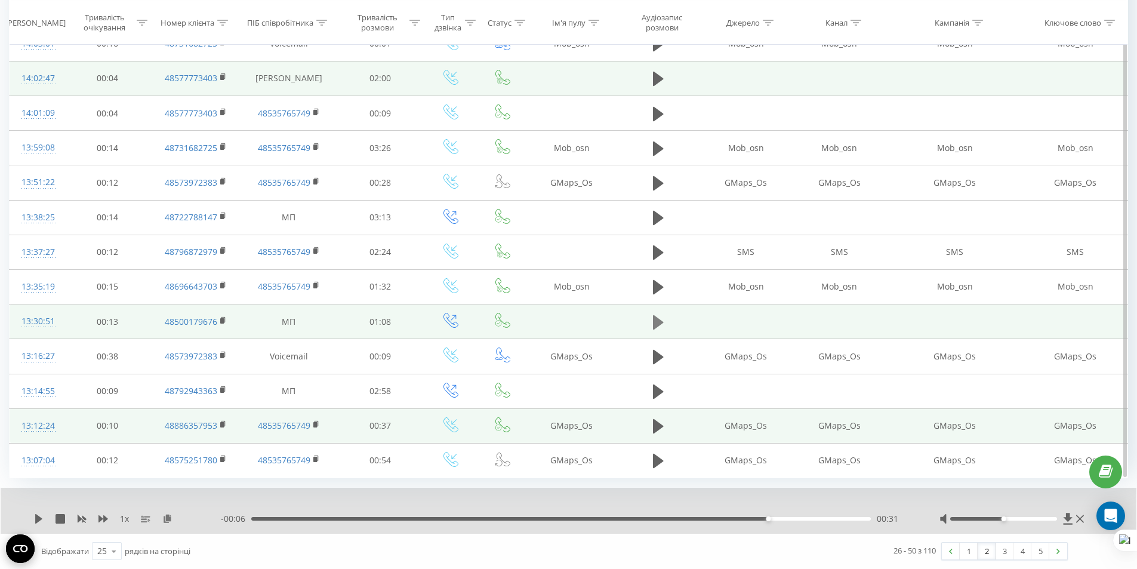
click at [650, 325] on button at bounding box center [658, 322] width 18 height 18
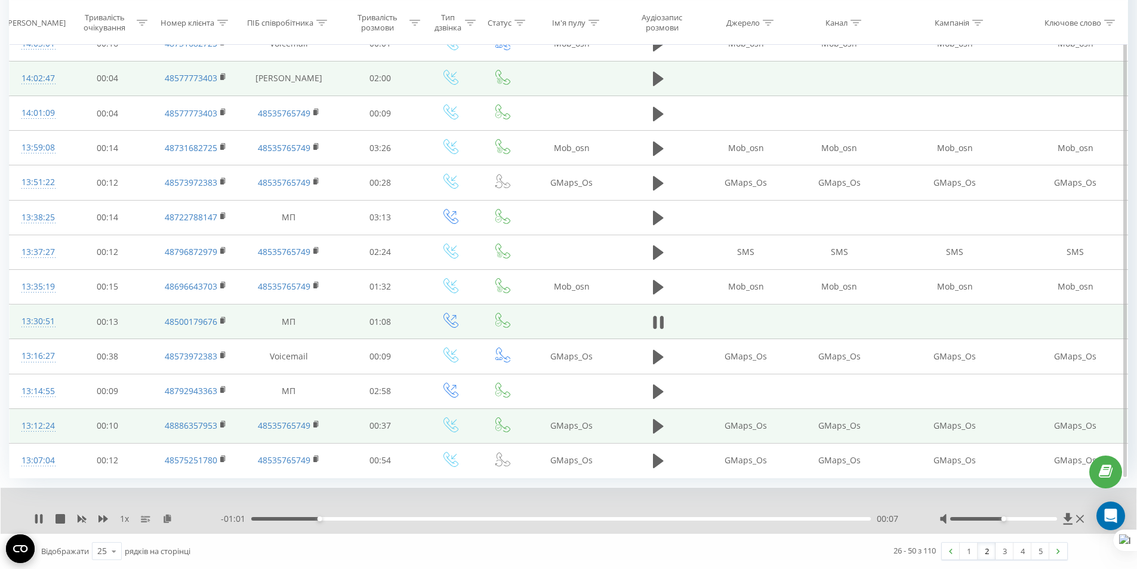
click at [650, 325] on button at bounding box center [658, 322] width 18 height 18
click at [973, 556] on link "1" at bounding box center [968, 550] width 18 height 17
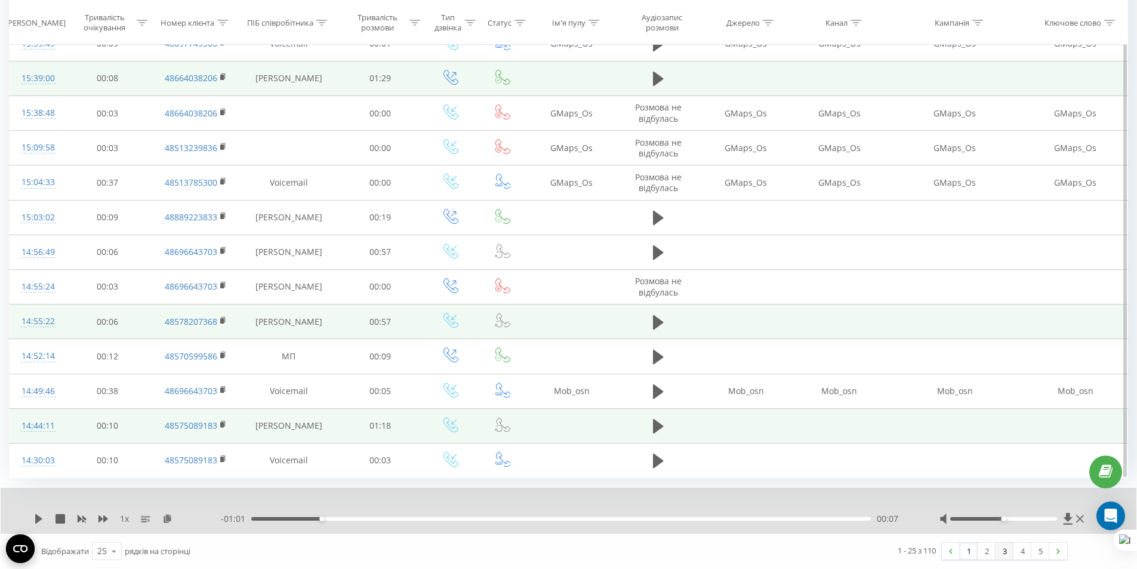
click at [1008, 555] on link "3" at bounding box center [1004, 550] width 18 height 17
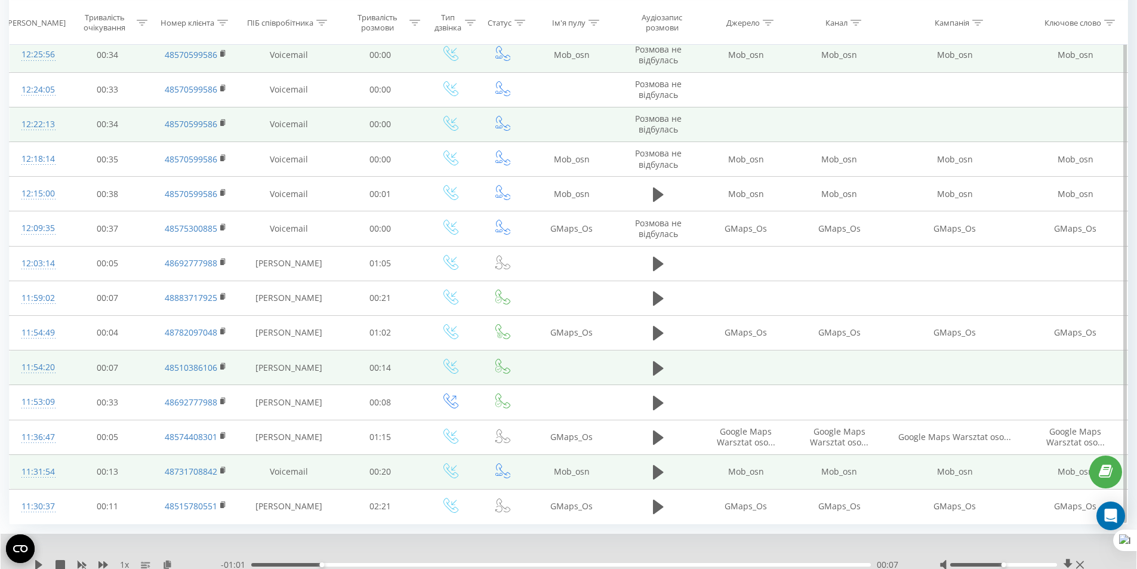
scroll to position [569, 0]
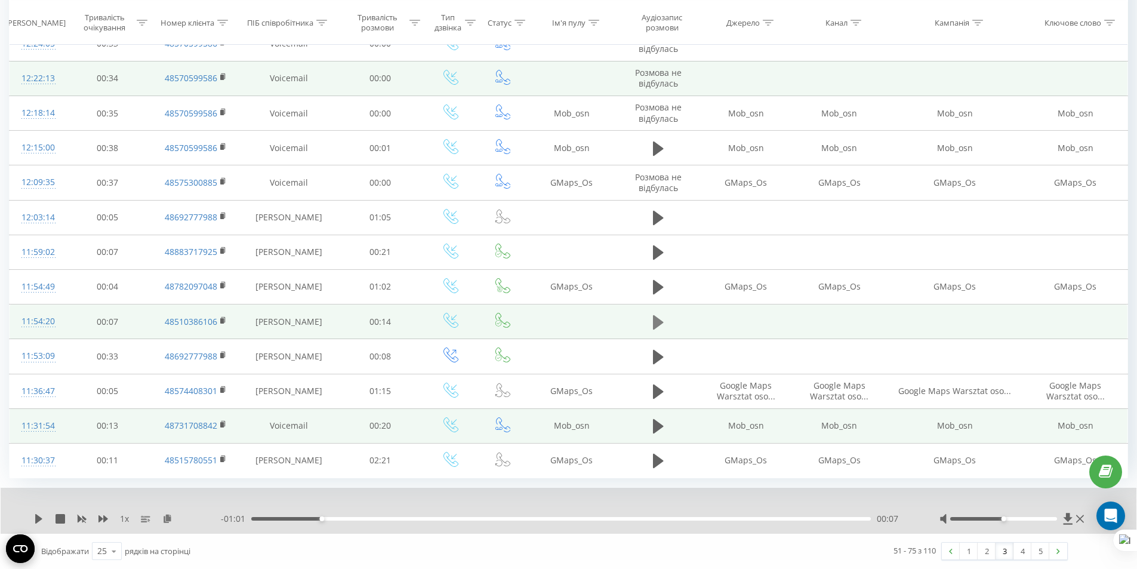
click at [663, 331] on button at bounding box center [658, 322] width 18 height 18
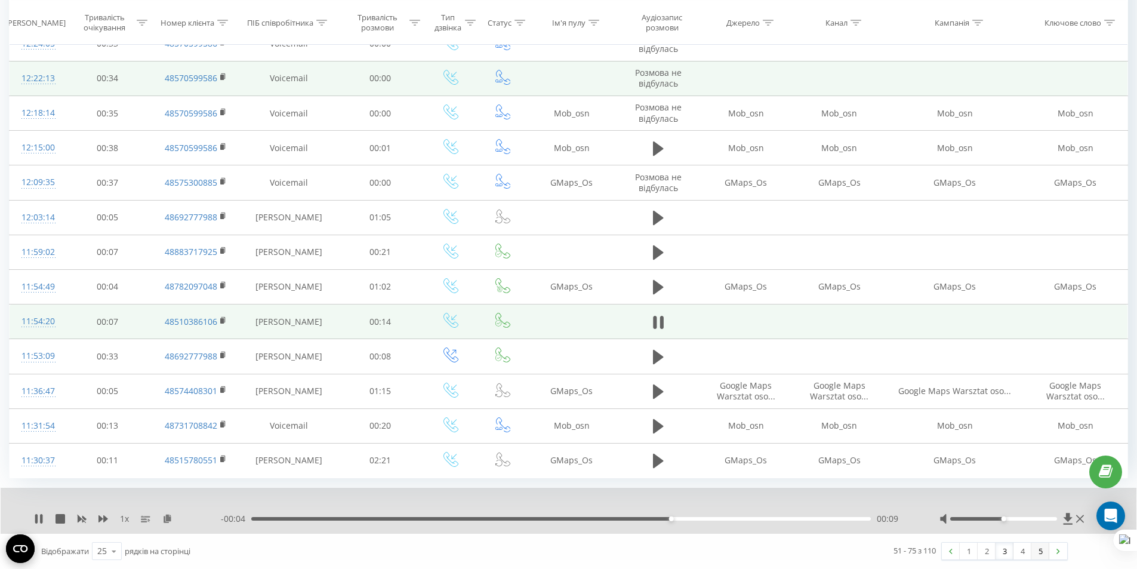
click at [1040, 554] on link "5" at bounding box center [1040, 550] width 18 height 17
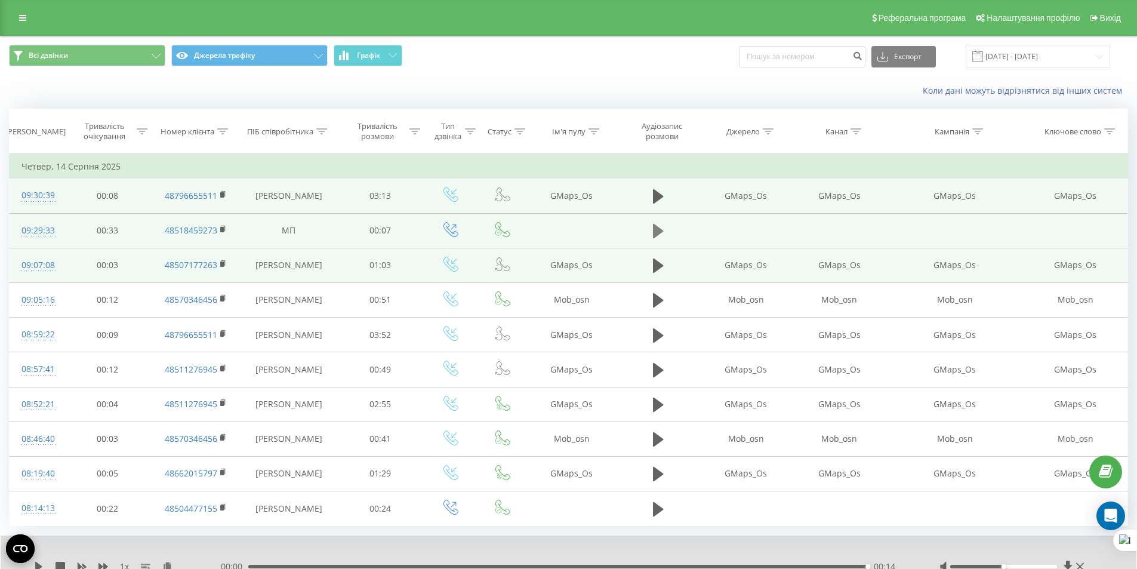
click at [652, 229] on button at bounding box center [658, 231] width 18 height 18
click at [662, 202] on icon at bounding box center [658, 196] width 11 height 17
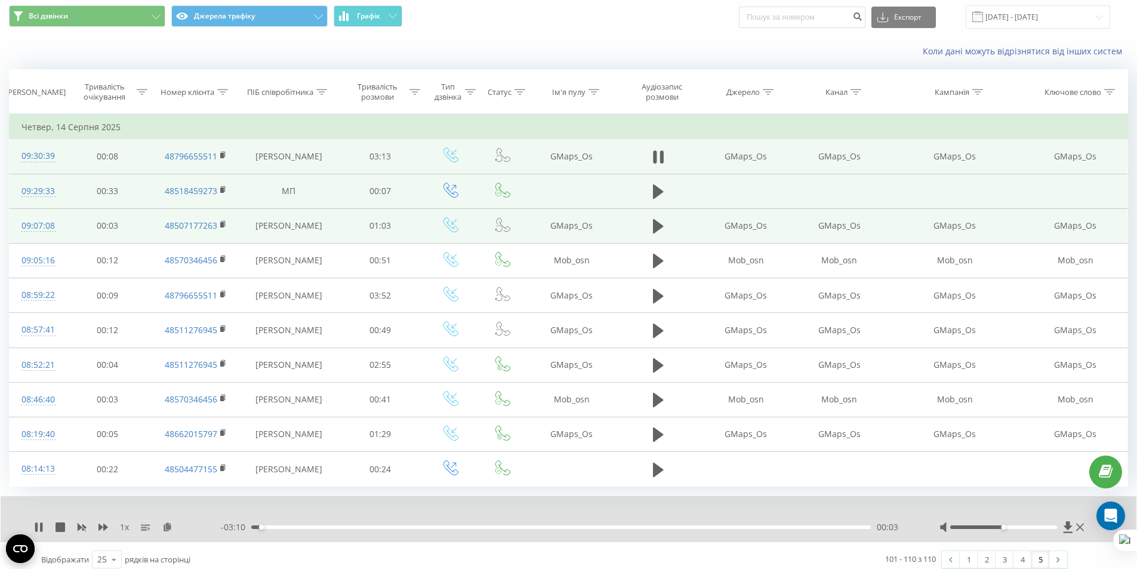
scroll to position [48, 0]
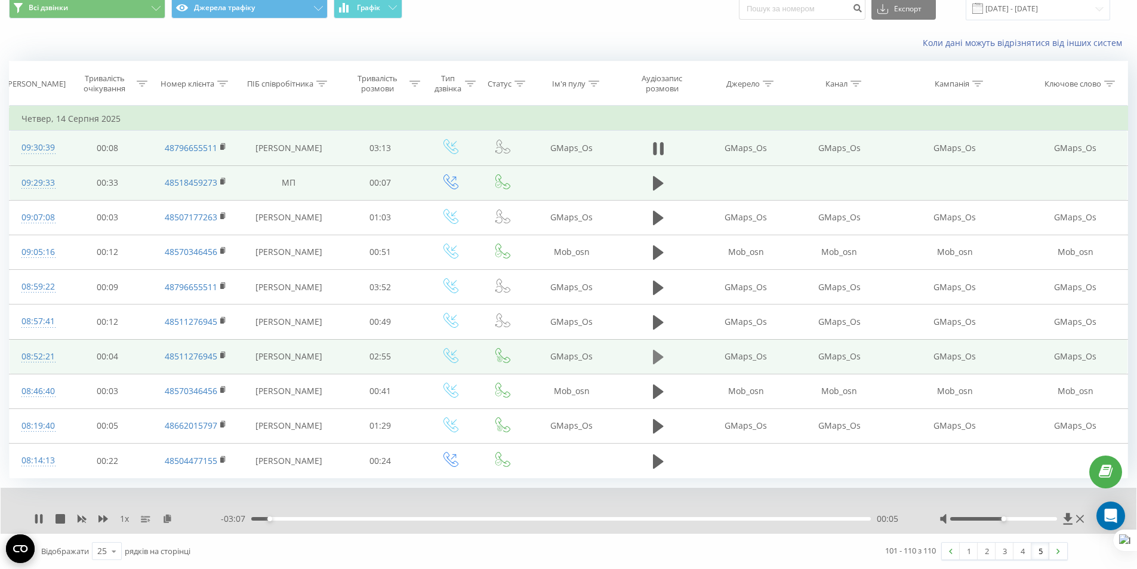
click at [656, 359] on icon at bounding box center [658, 357] width 11 height 14
click at [656, 359] on icon at bounding box center [658, 356] width 11 height 17
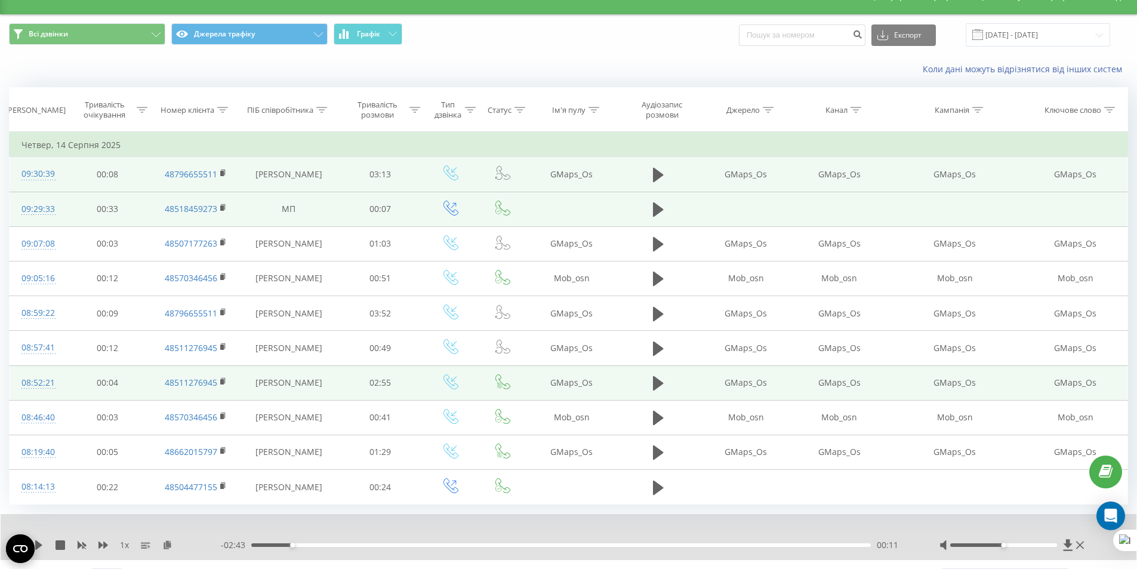
scroll to position [0, 0]
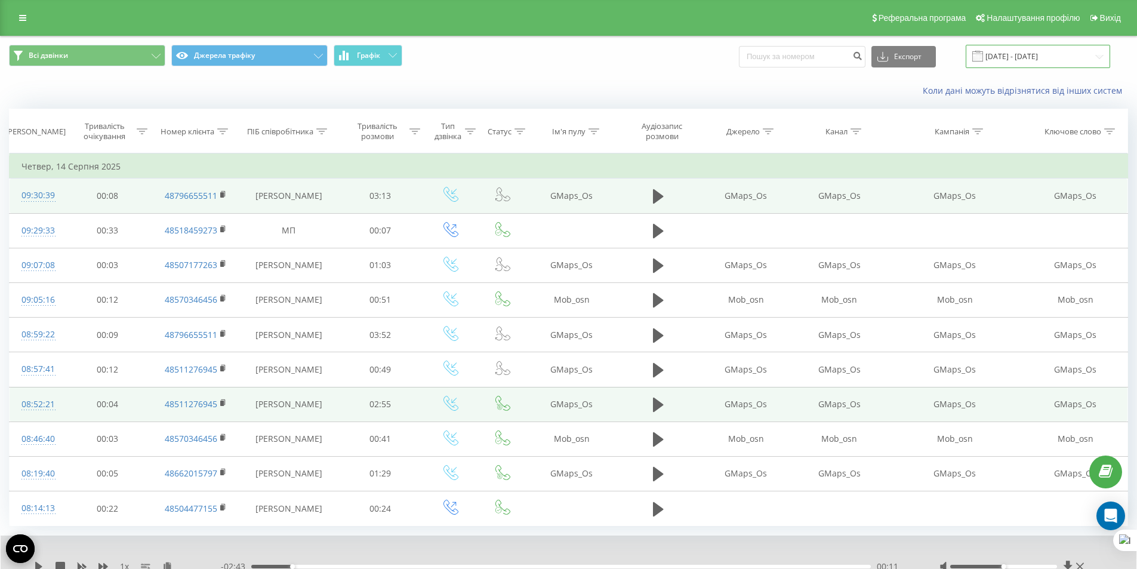
click at [1011, 60] on input "[DATE] - [DATE]" at bounding box center [1037, 56] width 144 height 23
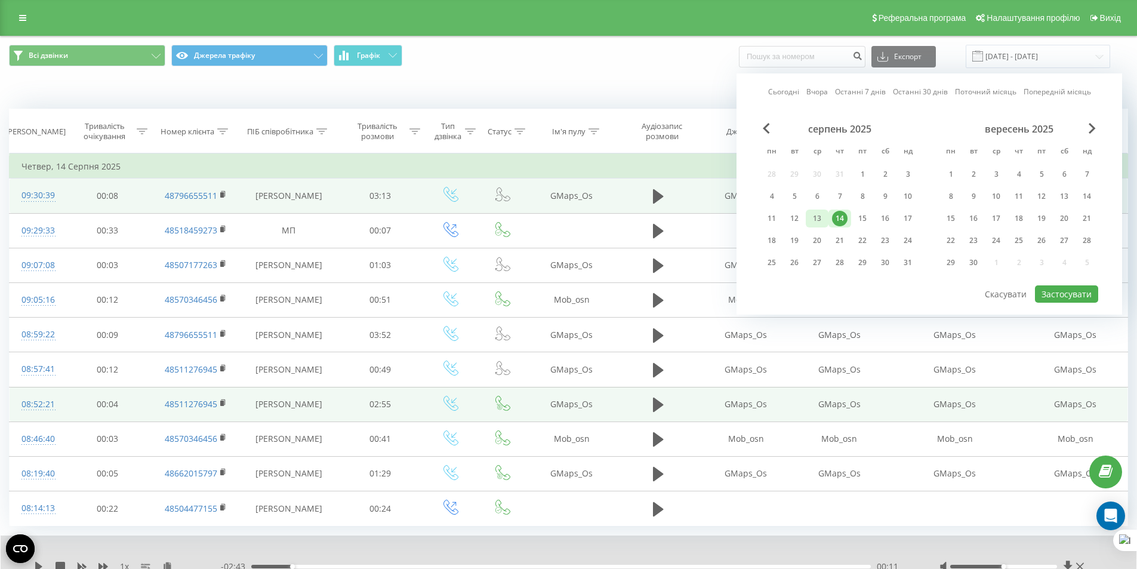
click at [809, 221] on div "13" at bounding box center [817, 219] width 16 height 16
click at [1076, 301] on button "Застосувати" at bounding box center [1066, 293] width 63 height 17
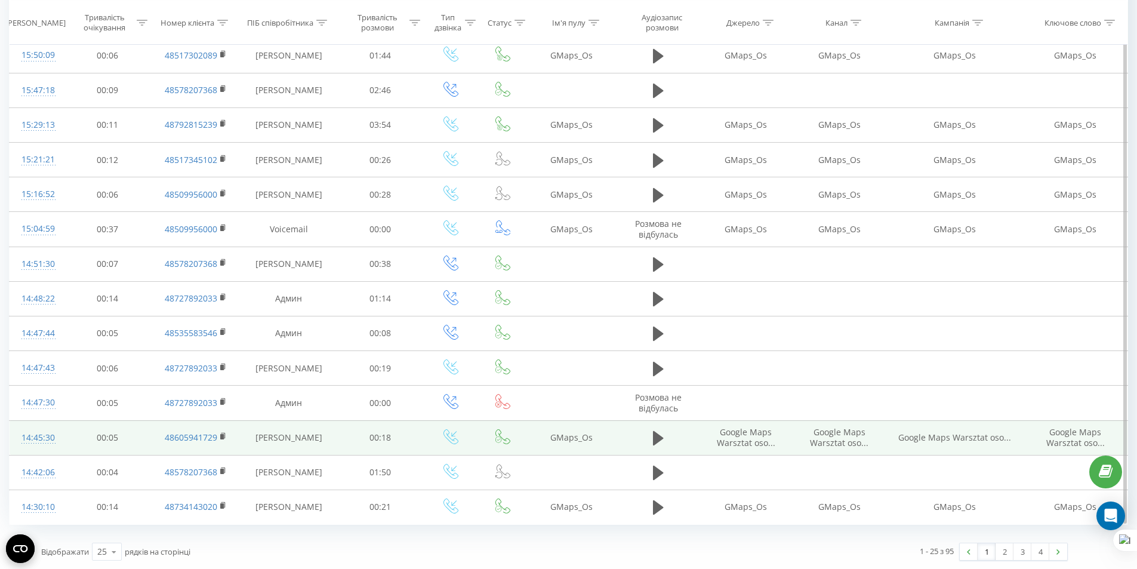
scroll to position [523, 0]
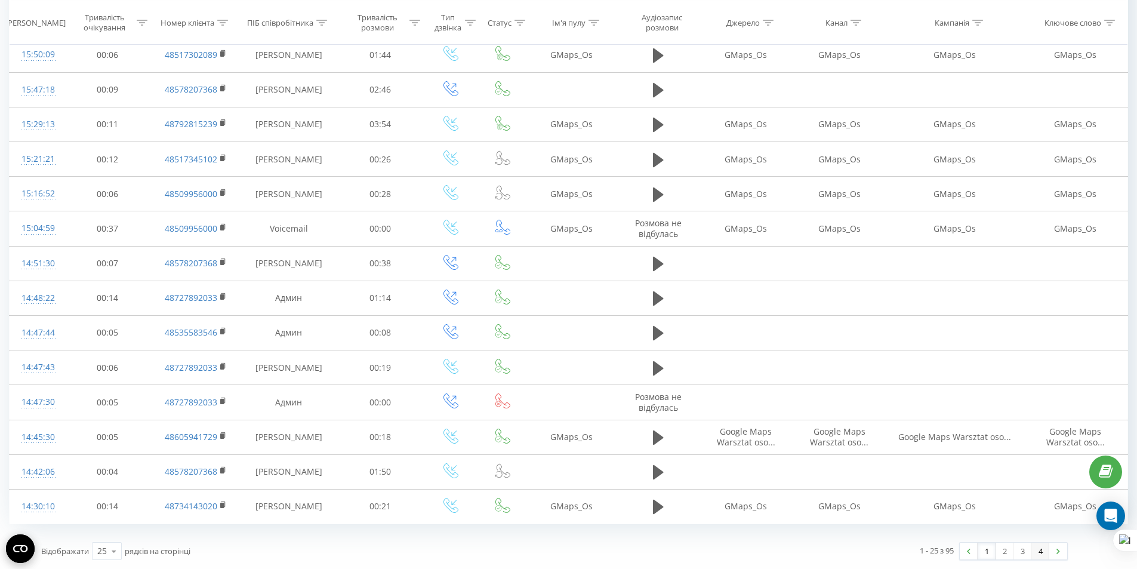
click at [1042, 548] on link "4" at bounding box center [1040, 550] width 18 height 17
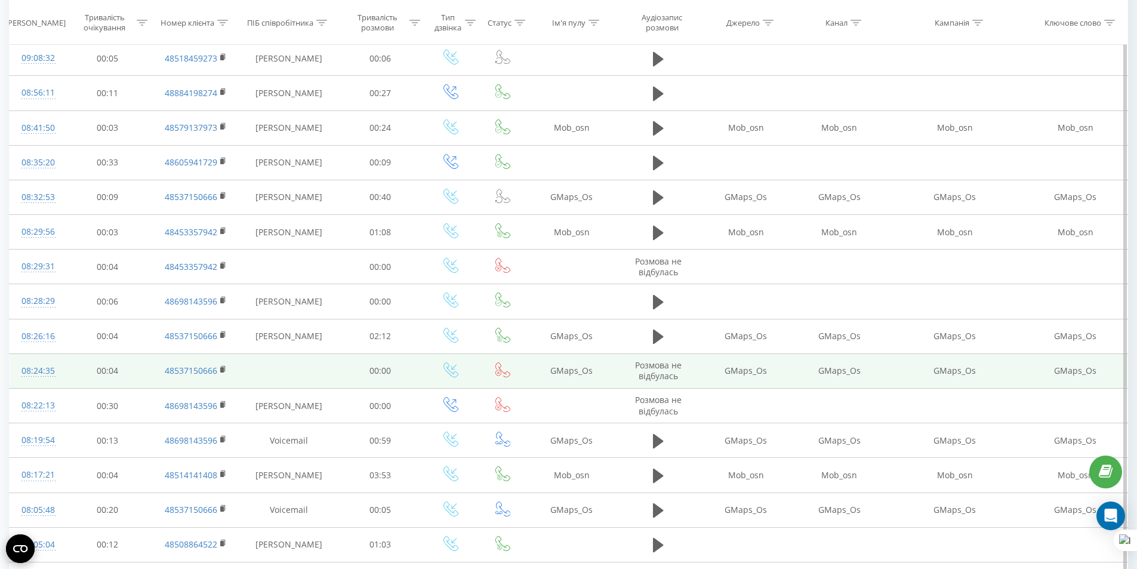
scroll to position [349, 0]
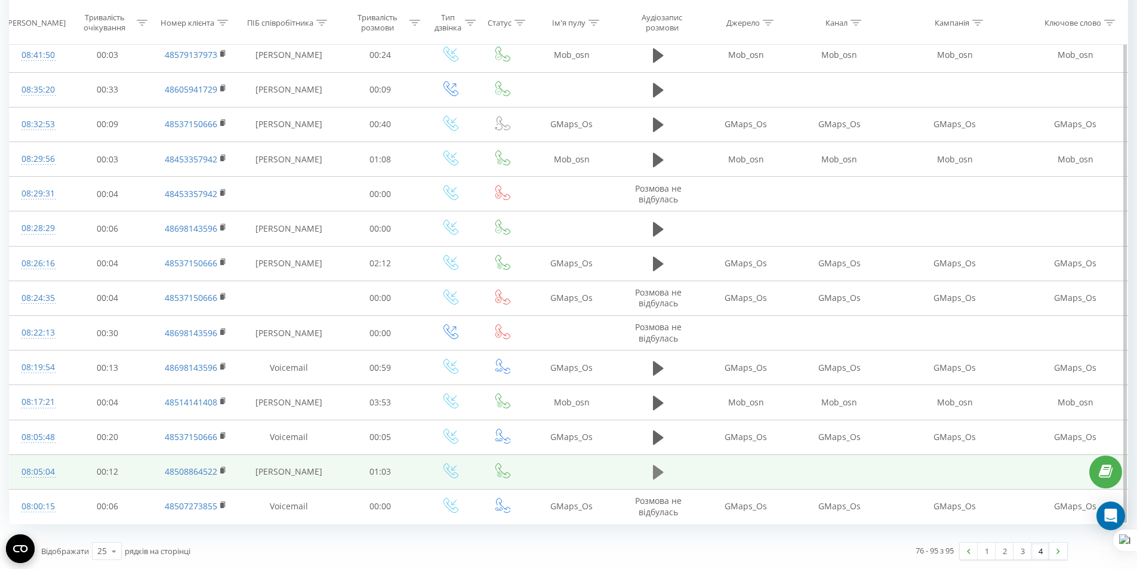
click at [655, 475] on icon at bounding box center [658, 472] width 11 height 14
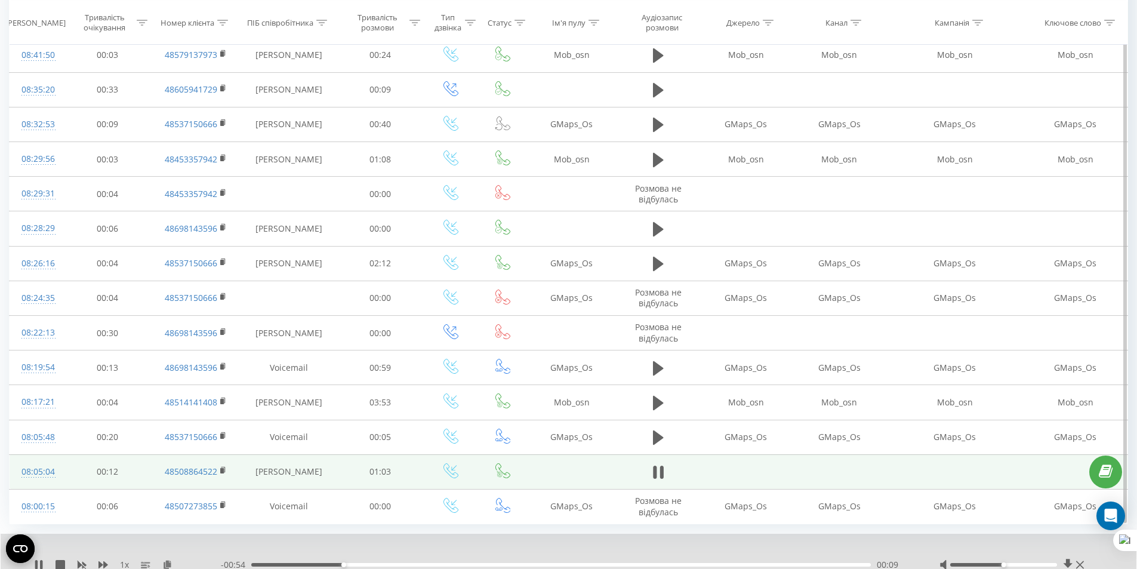
click at [404, 563] on div "00:09" at bounding box center [560, 565] width 619 height 4
click at [653, 477] on icon at bounding box center [655, 471] width 4 height 13
click at [663, 470] on icon at bounding box center [661, 471] width 4 height 13
click at [663, 470] on icon at bounding box center [658, 472] width 11 height 17
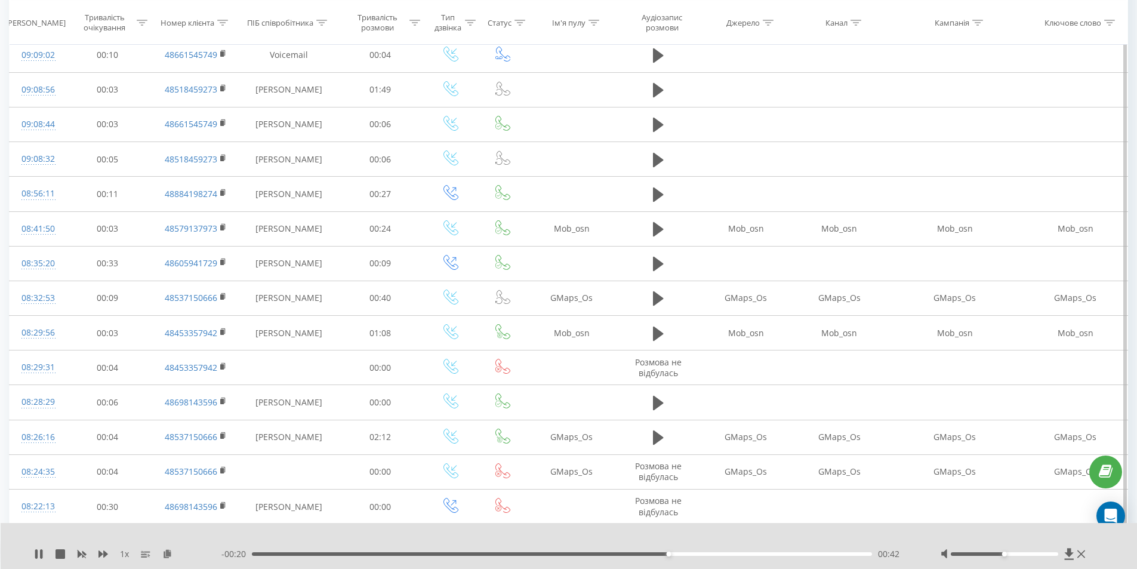
scroll to position [0, 0]
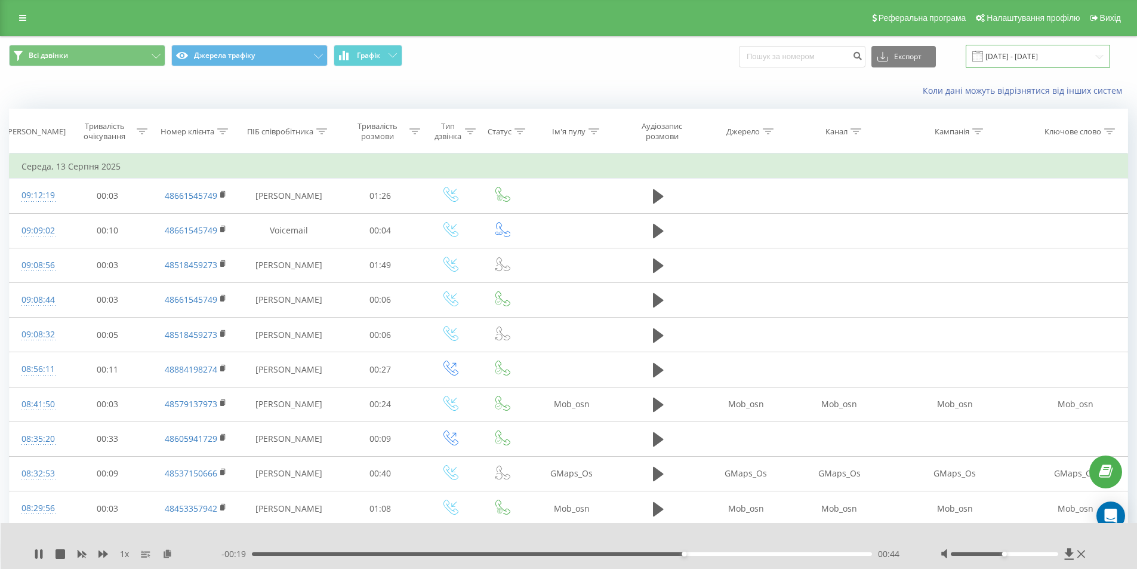
click at [1055, 62] on input "[DATE] - [DATE]" at bounding box center [1037, 56] width 144 height 23
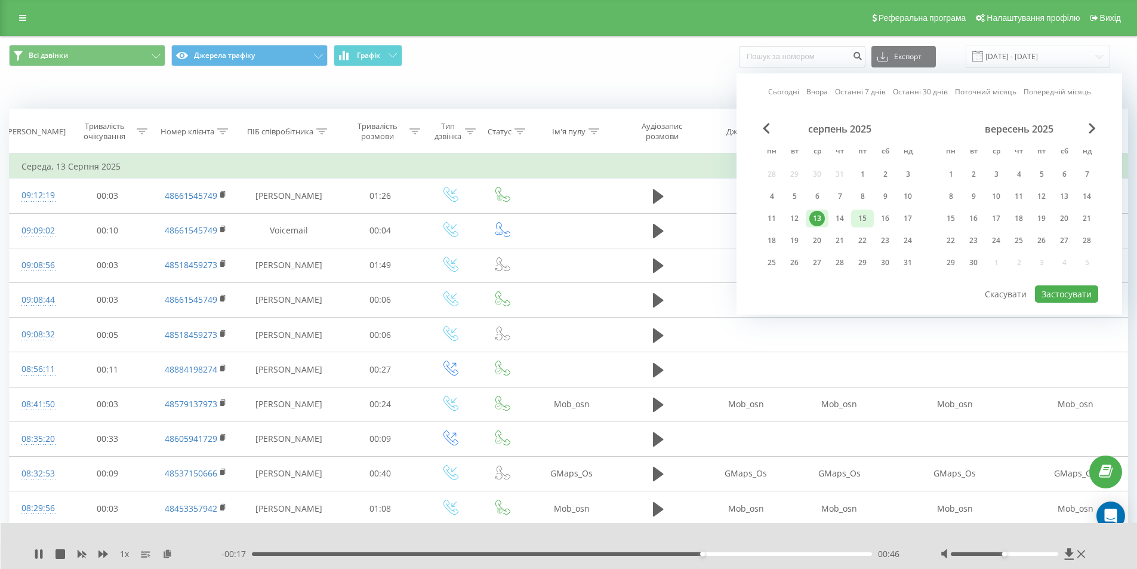
click at [865, 224] on div "15" at bounding box center [862, 219] width 16 height 16
click at [1066, 296] on button "Застосувати" at bounding box center [1066, 293] width 63 height 17
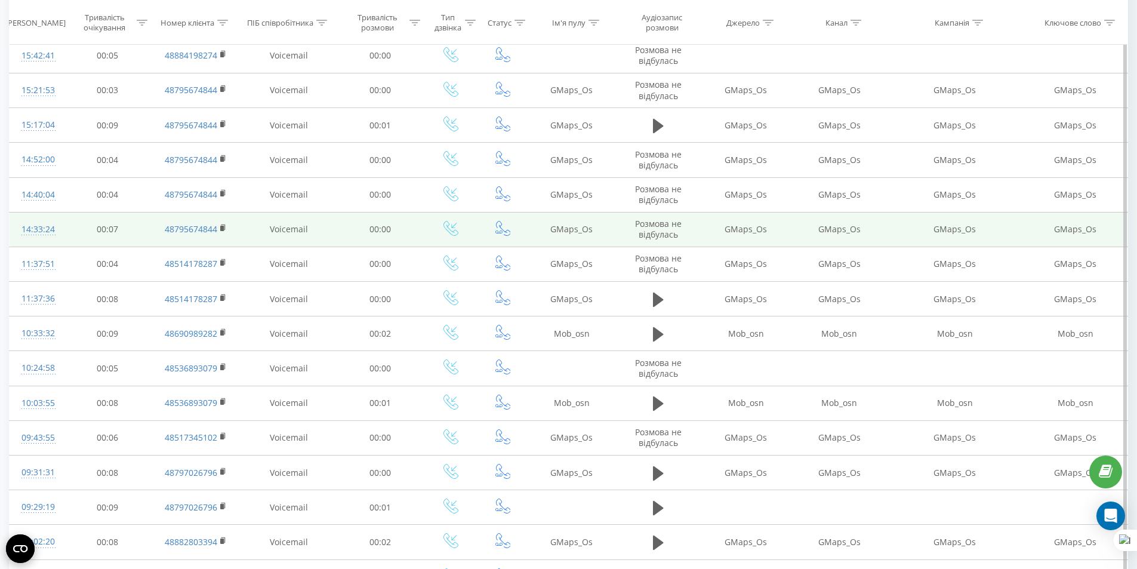
scroll to position [280, 0]
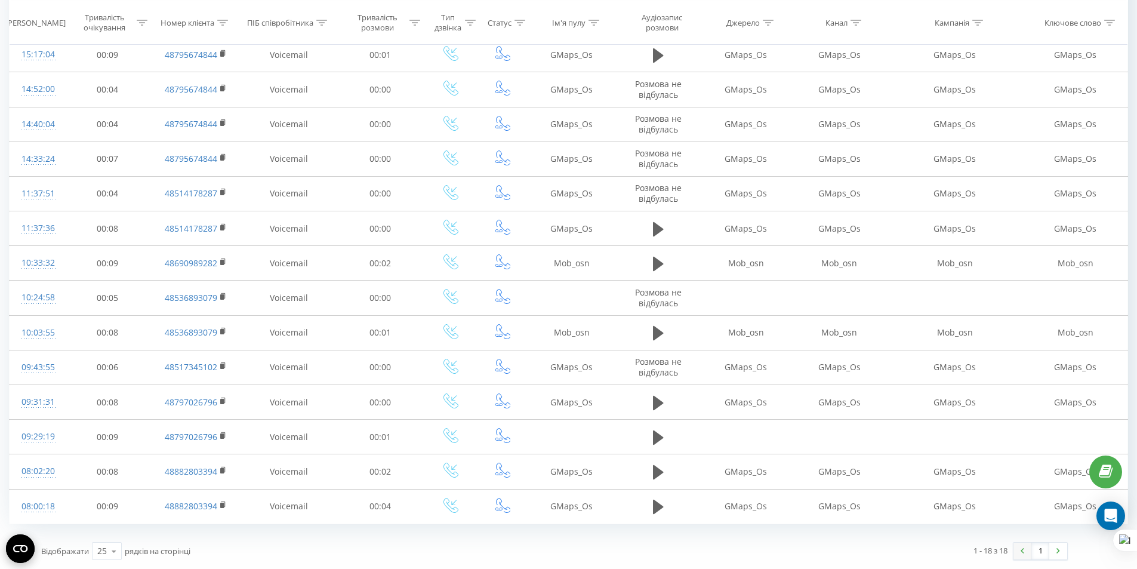
click at [1030, 544] on link at bounding box center [1022, 550] width 18 height 17
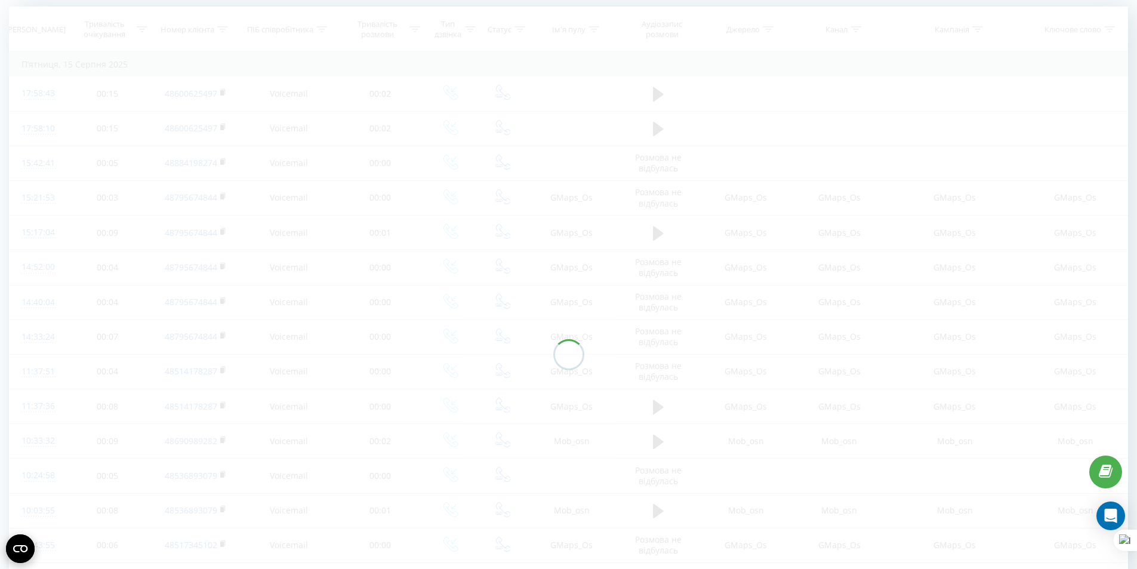
click at [1034, 546] on div at bounding box center [568, 354] width 1119 height 695
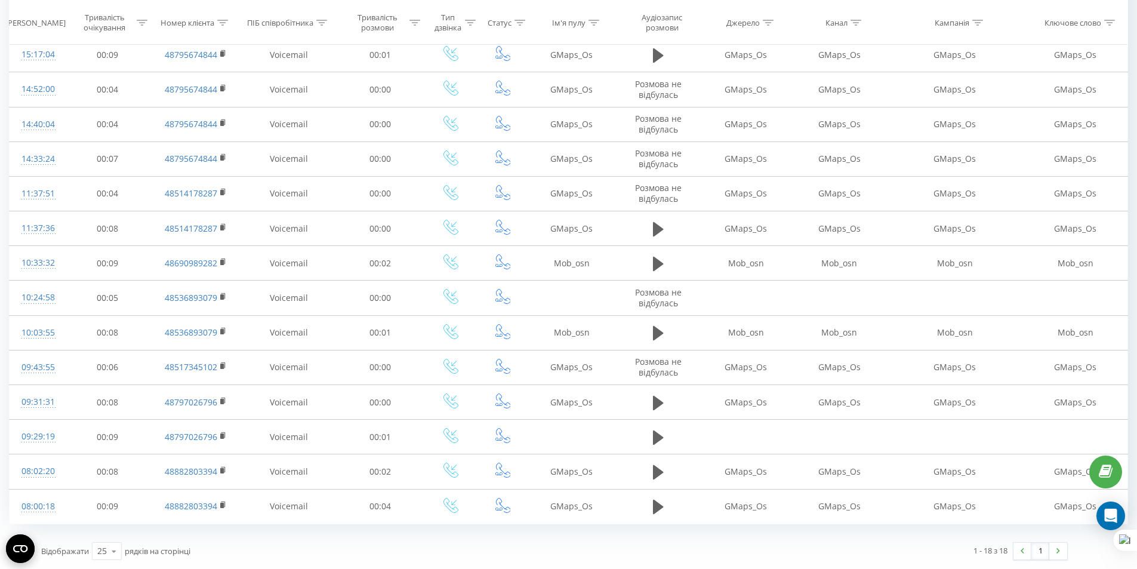
click at [1040, 555] on link "1" at bounding box center [1040, 550] width 18 height 17
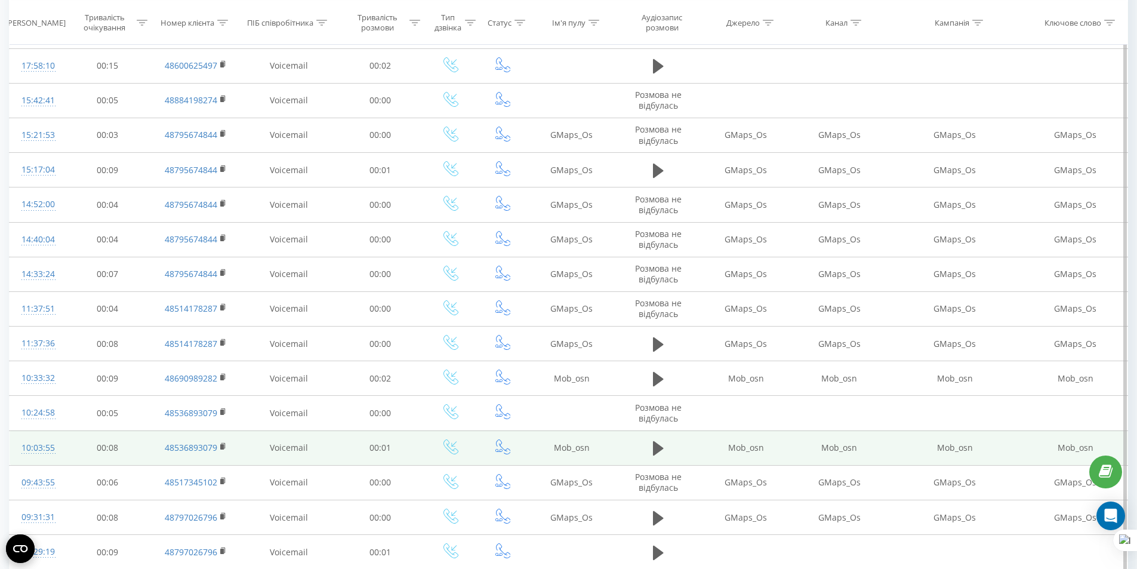
scroll to position [280, 0]
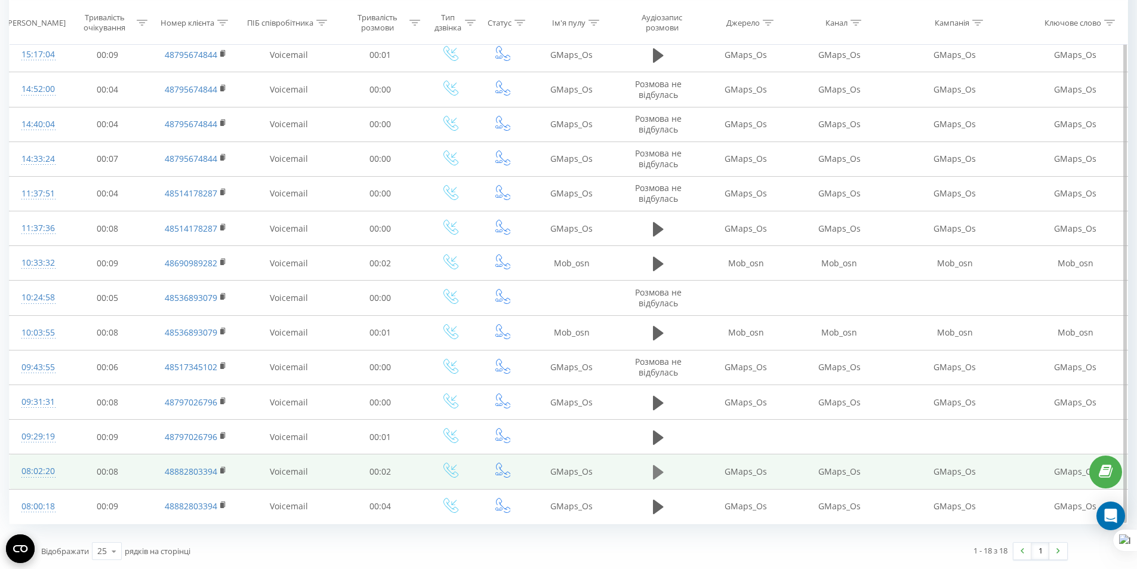
click at [649, 476] on button at bounding box center [658, 472] width 18 height 18
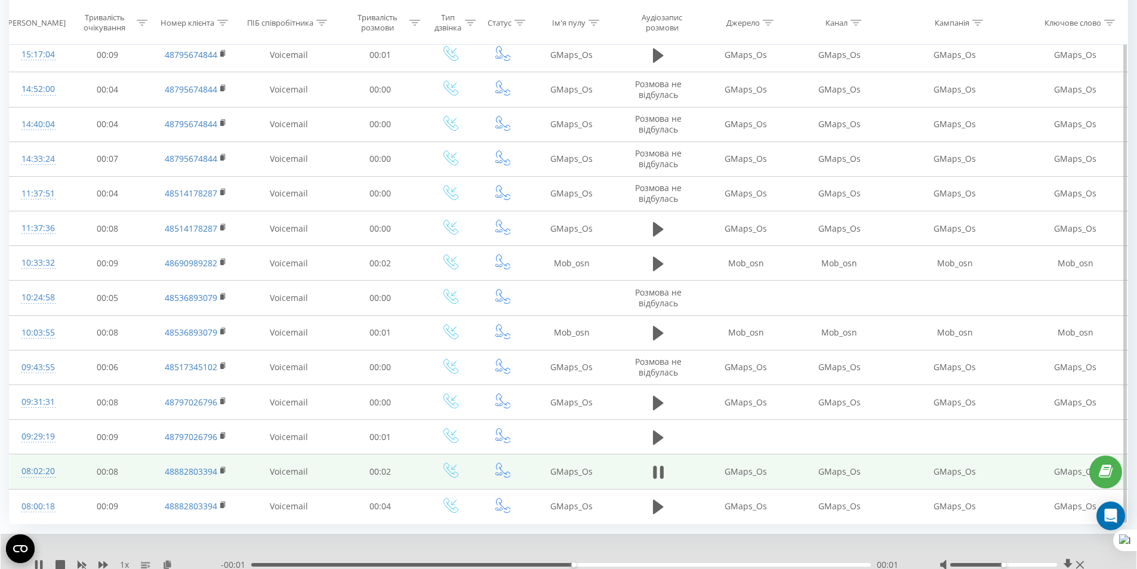
click at [649, 476] on button at bounding box center [658, 472] width 18 height 18
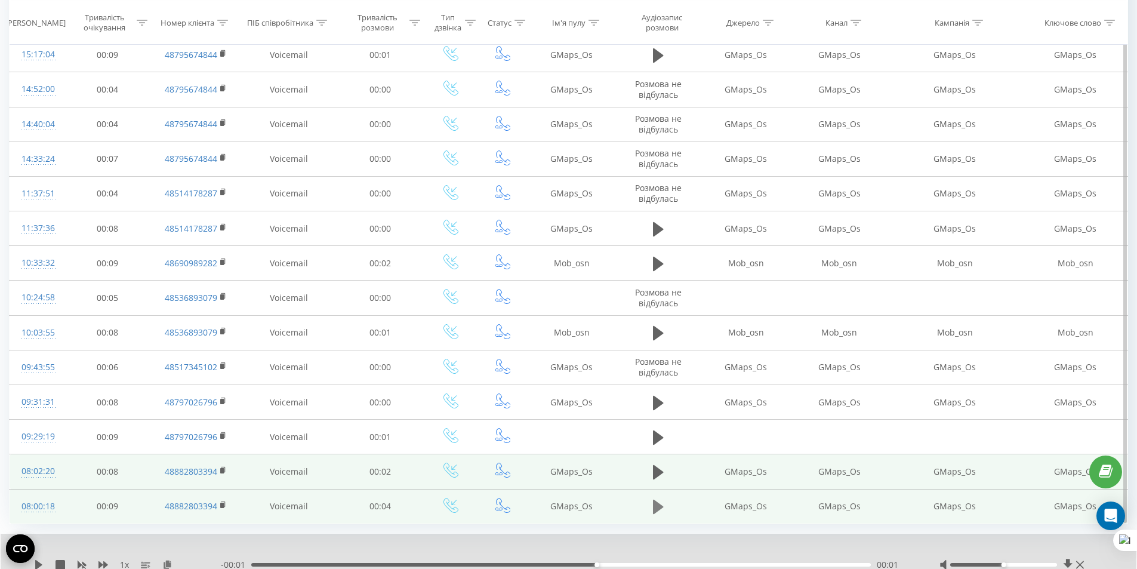
click at [655, 504] on icon at bounding box center [658, 506] width 11 height 14
click at [654, 504] on icon at bounding box center [655, 506] width 4 height 13
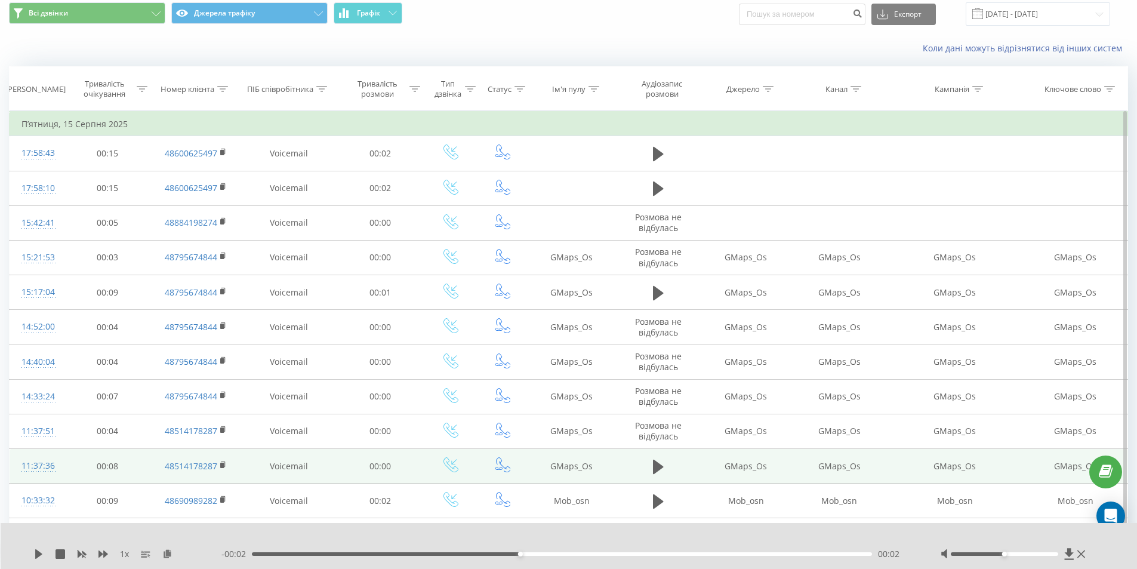
scroll to position [41, 0]
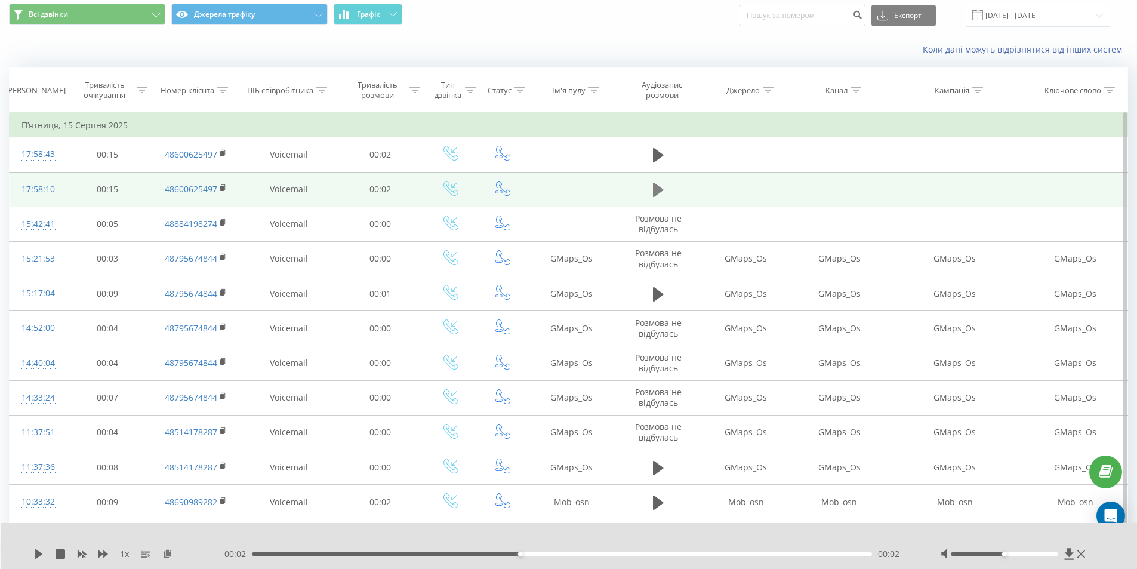
click at [661, 193] on icon at bounding box center [658, 189] width 11 height 17
click at [661, 193] on icon at bounding box center [661, 189] width 4 height 13
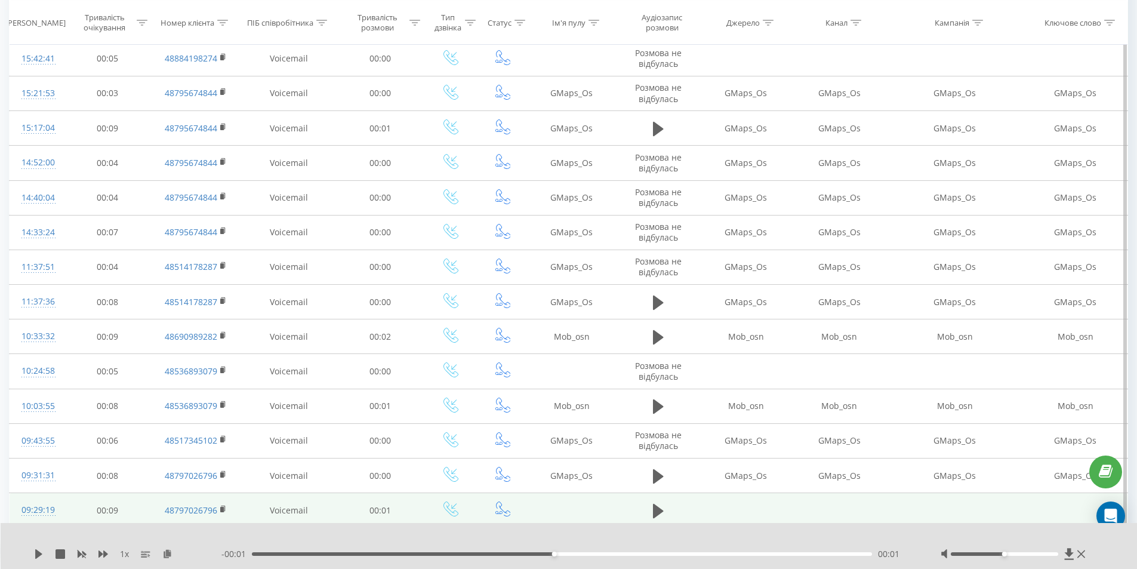
scroll to position [0, 0]
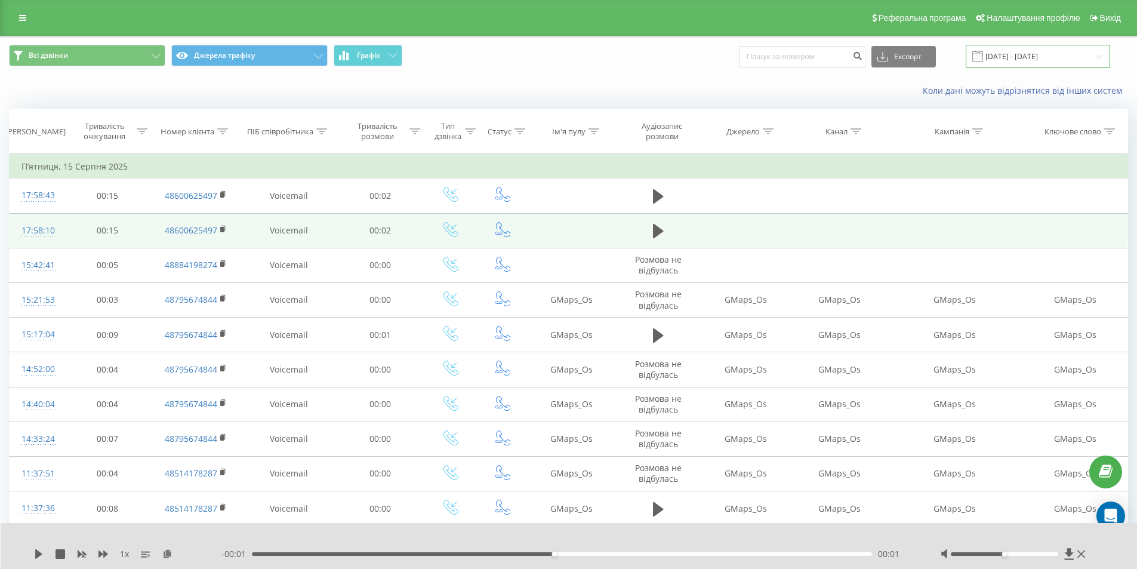
click at [1011, 68] on input "[DATE] - [DATE]" at bounding box center [1037, 56] width 144 height 23
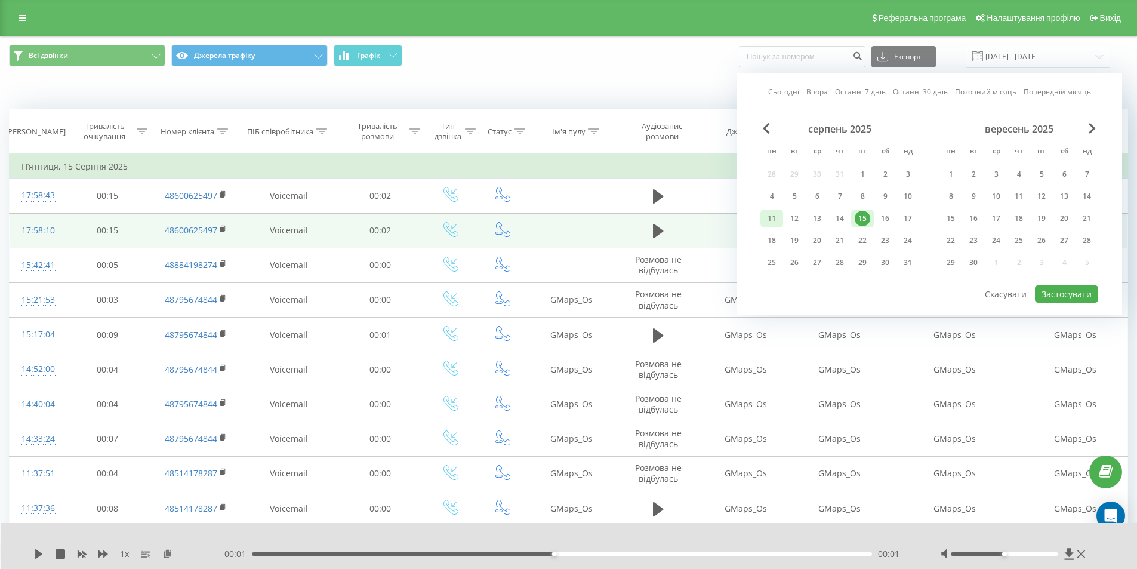
click at [770, 224] on div "11" at bounding box center [772, 219] width 16 height 16
click at [881, 217] on div "16" at bounding box center [885, 219] width 16 height 16
click at [1085, 289] on button "Застосувати" at bounding box center [1066, 293] width 63 height 17
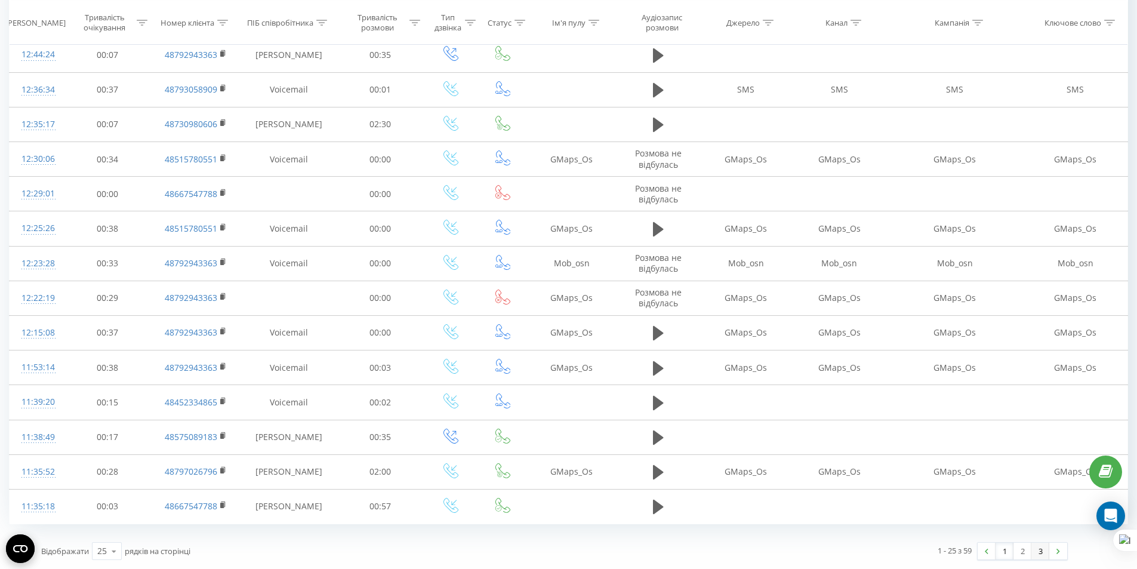
click at [1041, 549] on link "3" at bounding box center [1040, 550] width 18 height 17
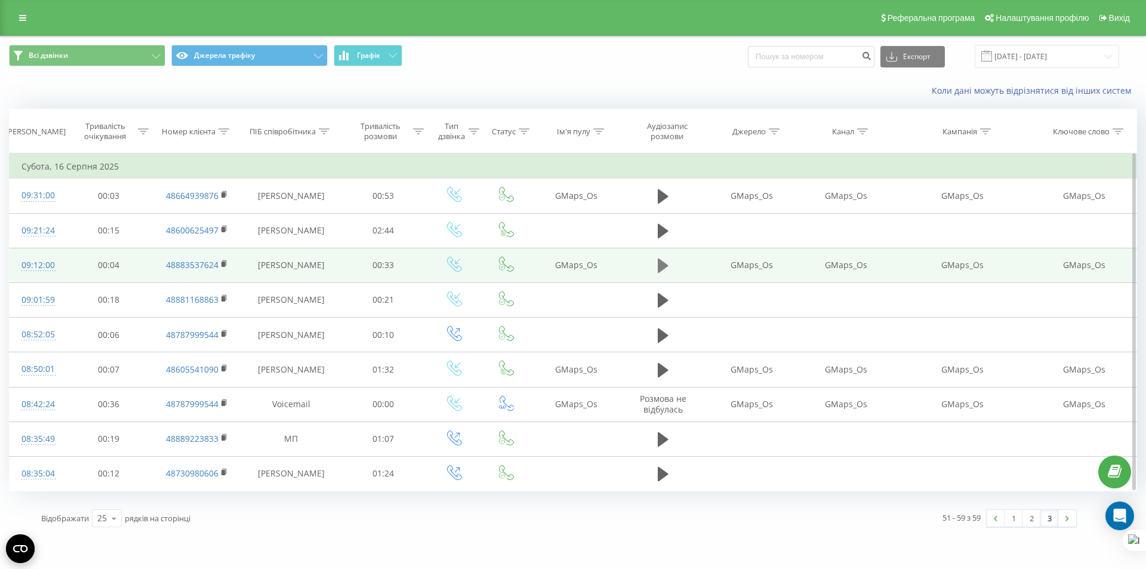
click at [658, 267] on icon at bounding box center [663, 265] width 11 height 17
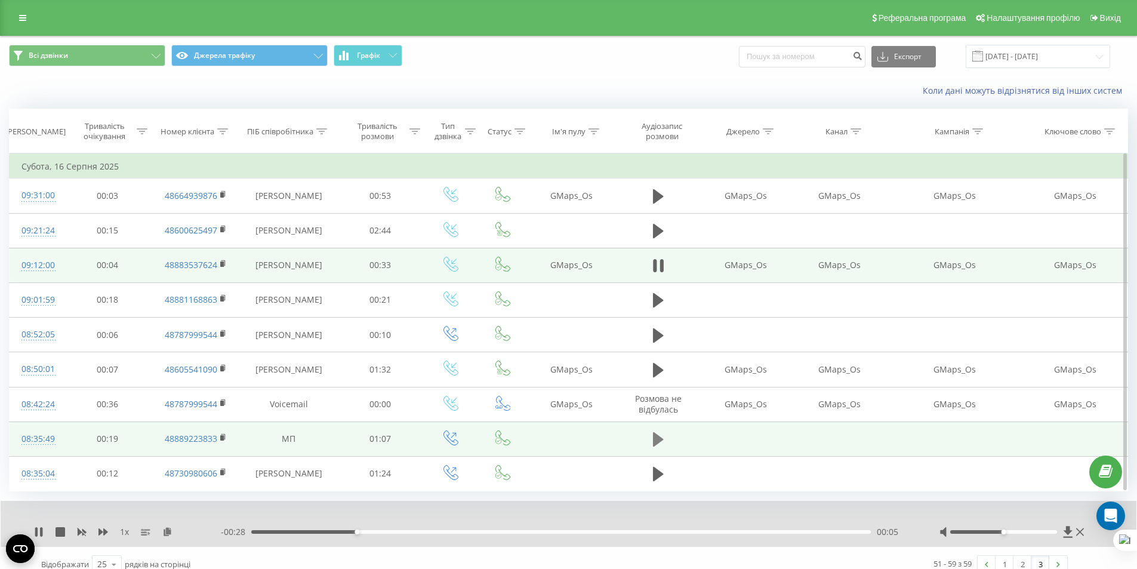
click at [655, 430] on td at bounding box center [657, 438] width 83 height 35
click at [656, 444] on icon at bounding box center [658, 439] width 11 height 14
click at [299, 530] on div "00:02" at bounding box center [560, 532] width 619 height 4
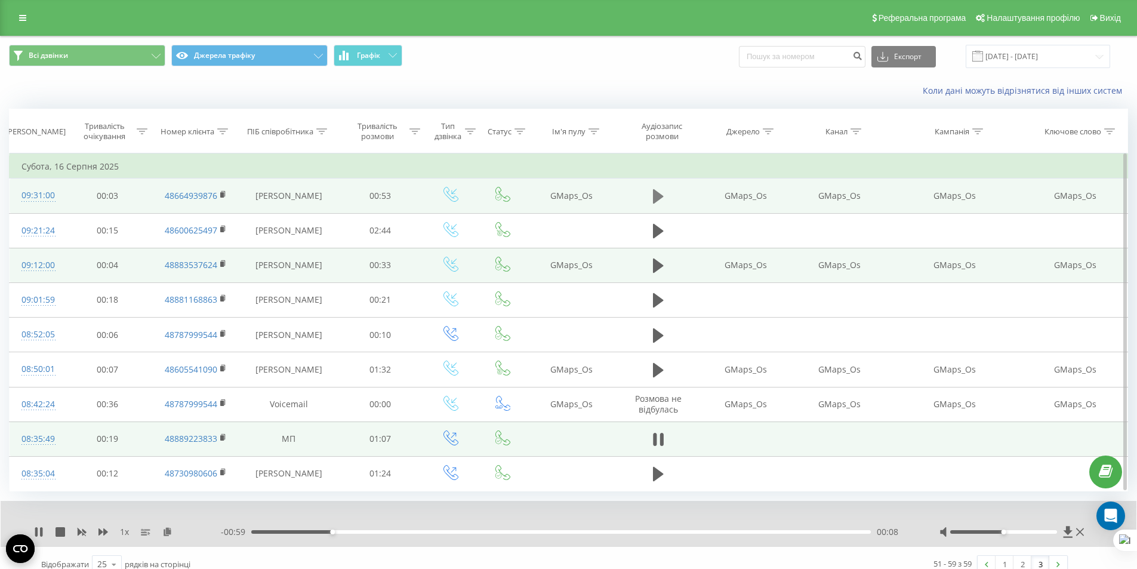
click at [656, 203] on icon at bounding box center [658, 196] width 11 height 17
click at [296, 529] on div "- 00:53 00:00 00:00" at bounding box center [565, 532] width 689 height 12
click at [295, 532] on div "00:00" at bounding box center [560, 532] width 619 height 4
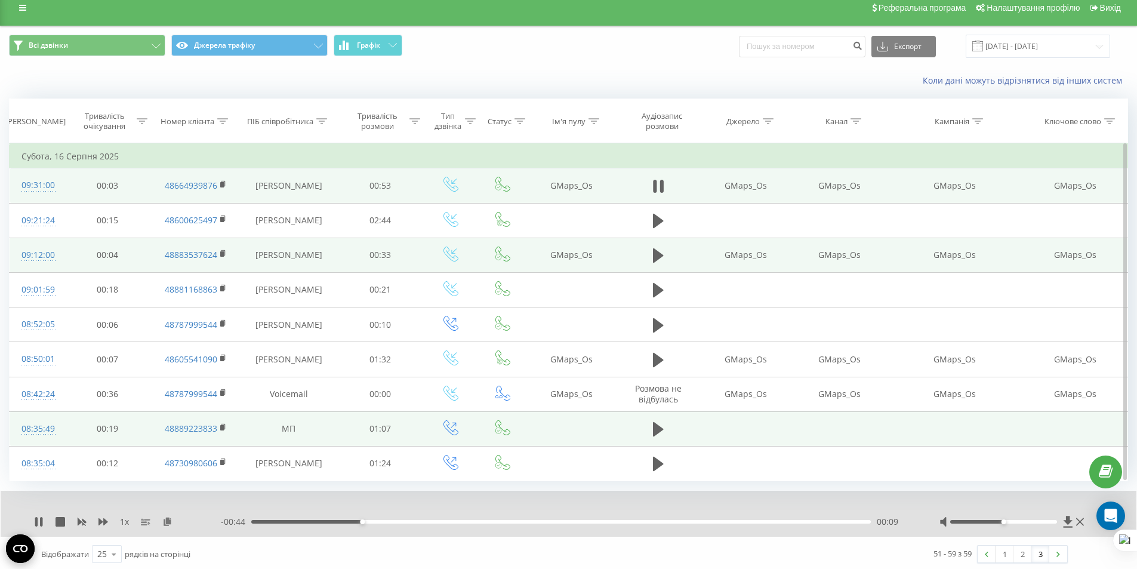
scroll to position [13, 0]
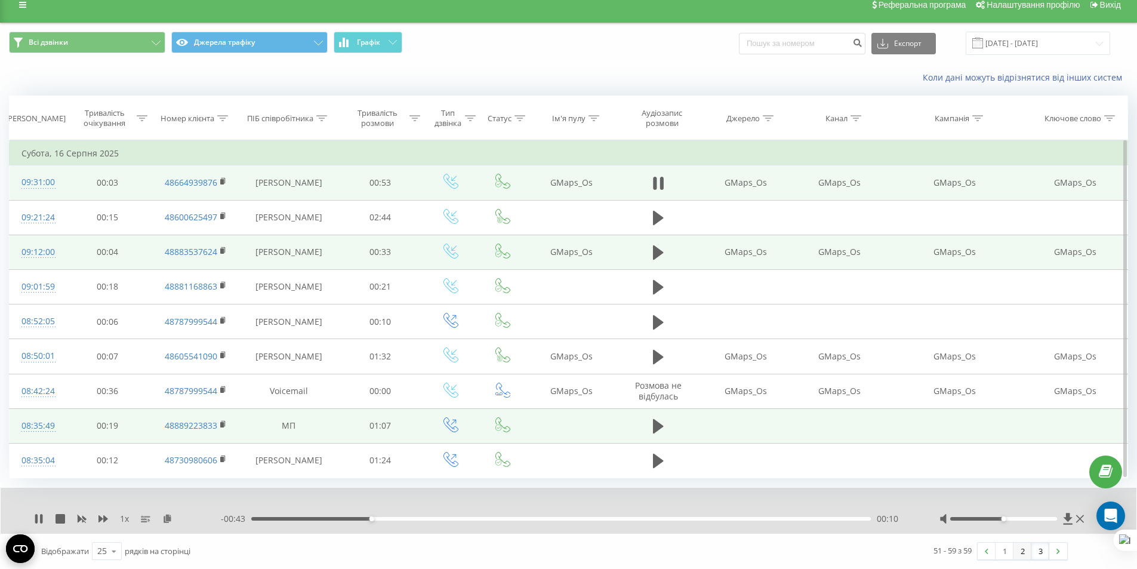
click at [1026, 556] on link "2" at bounding box center [1022, 550] width 18 height 17
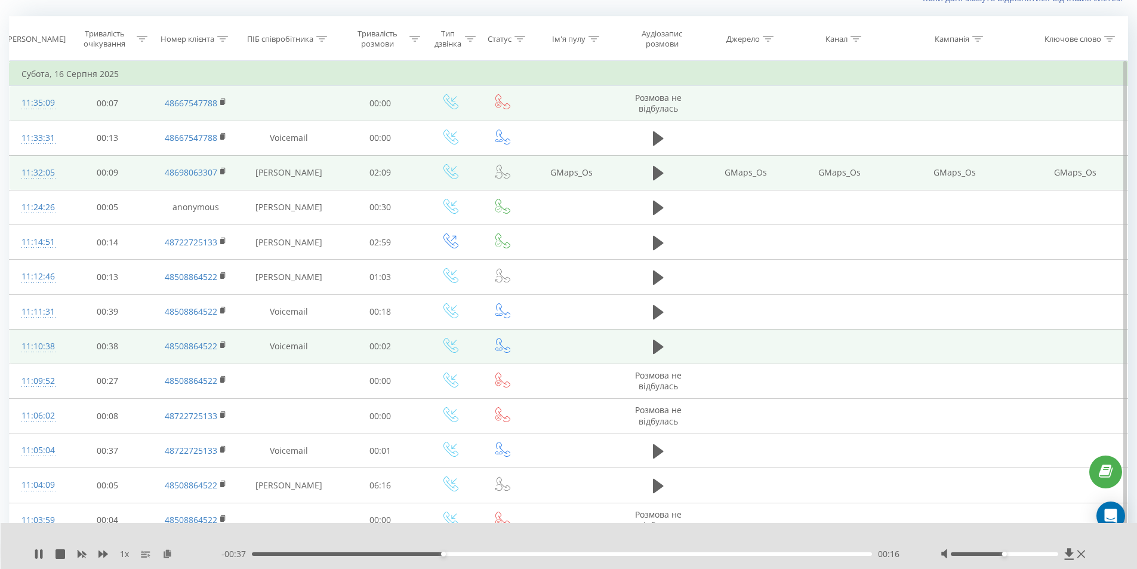
scroll to position [91, 0]
click at [664, 348] on button at bounding box center [658, 348] width 18 height 18
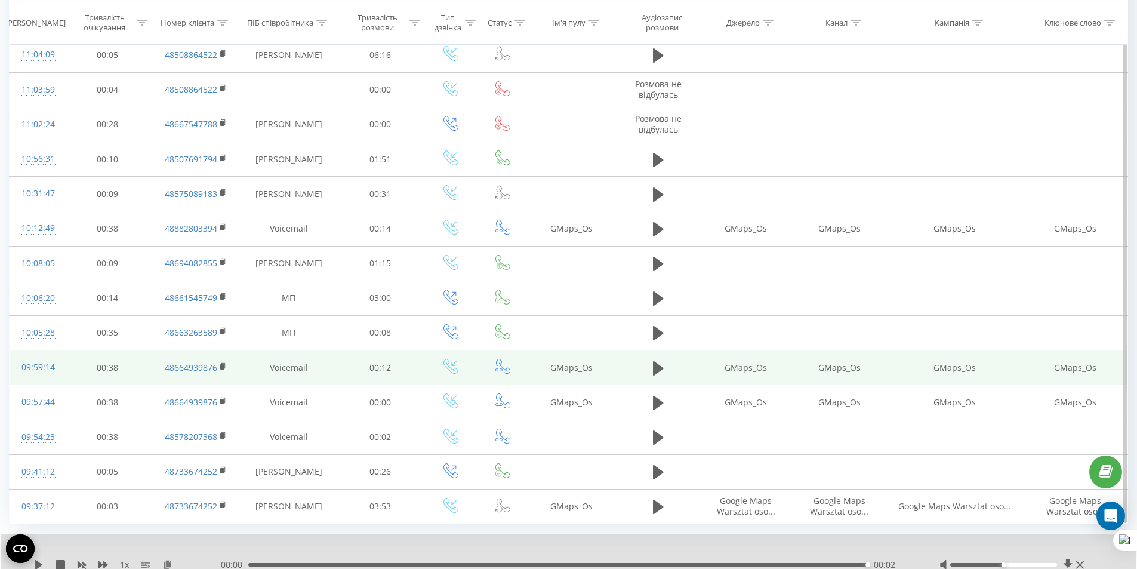
scroll to position [569, 0]
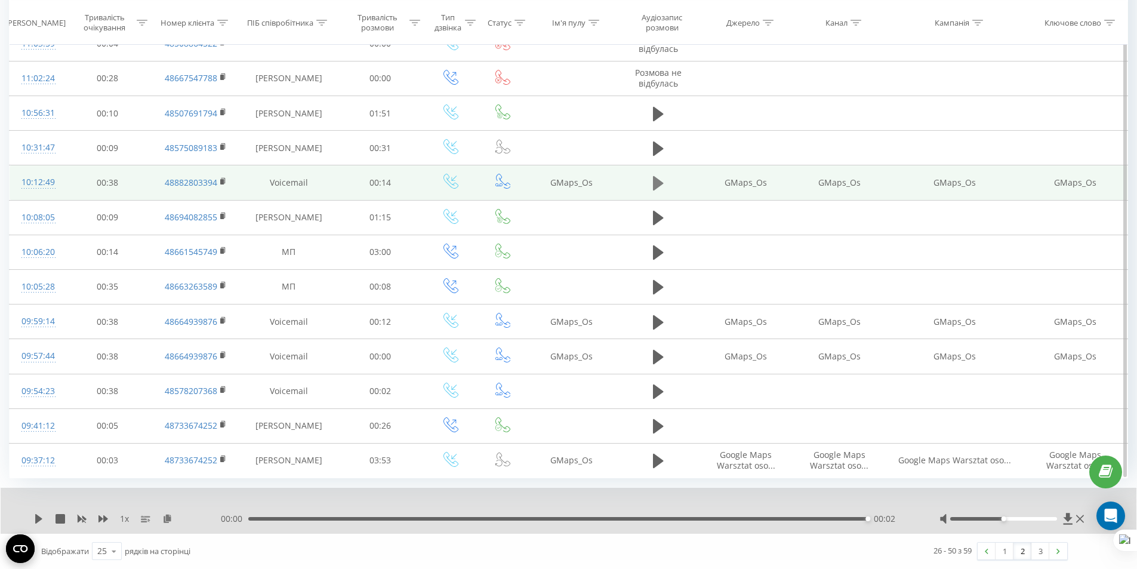
click at [658, 182] on icon at bounding box center [658, 183] width 11 height 14
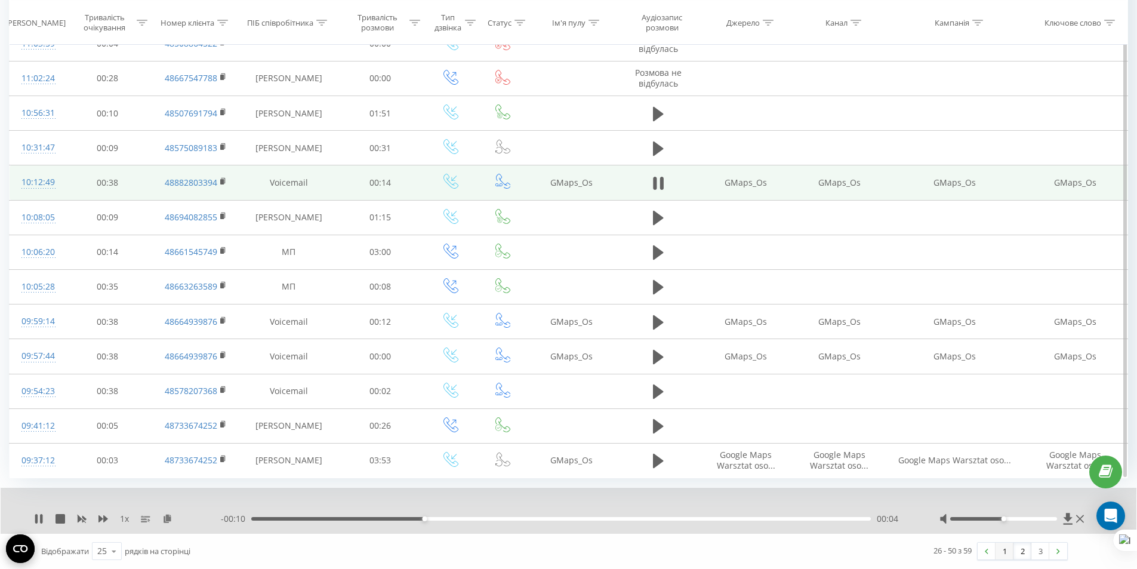
click at [1005, 557] on link "1" at bounding box center [1004, 550] width 18 height 17
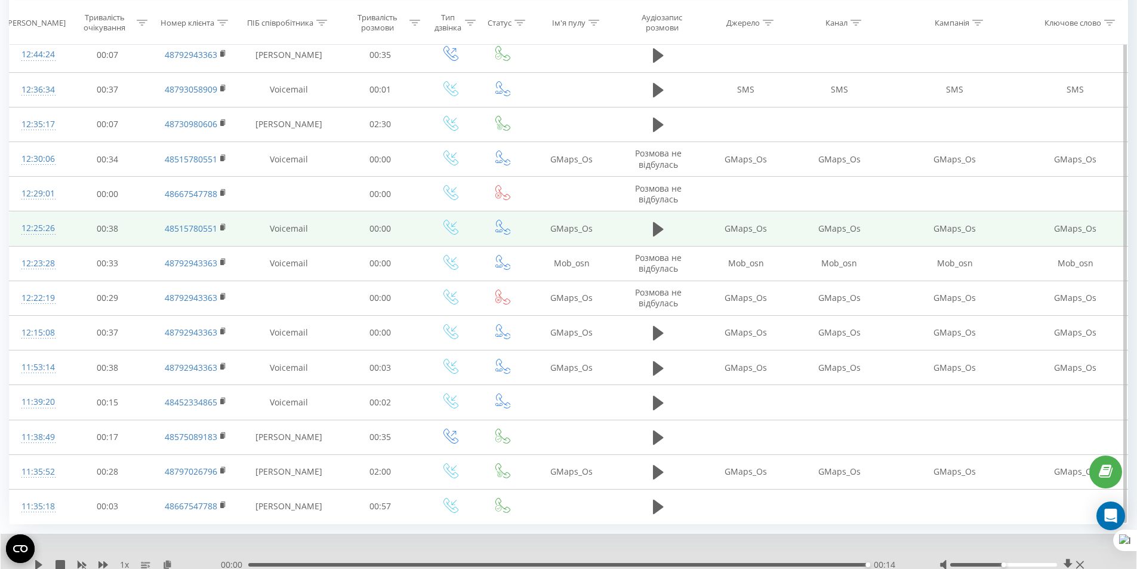
scroll to position [569, 0]
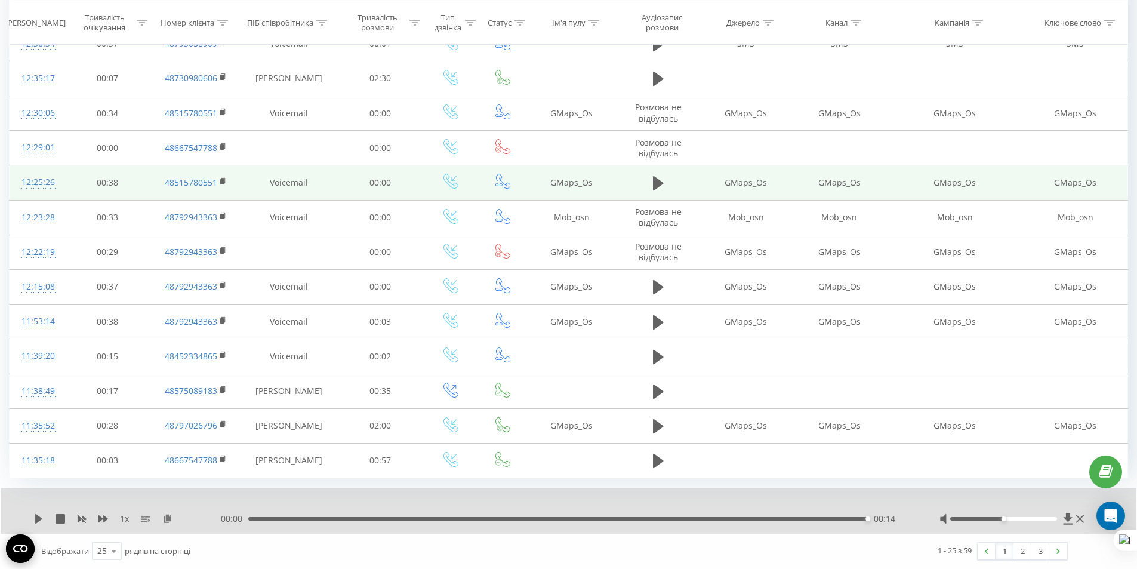
click at [1001, 555] on link "1" at bounding box center [1004, 550] width 18 height 17
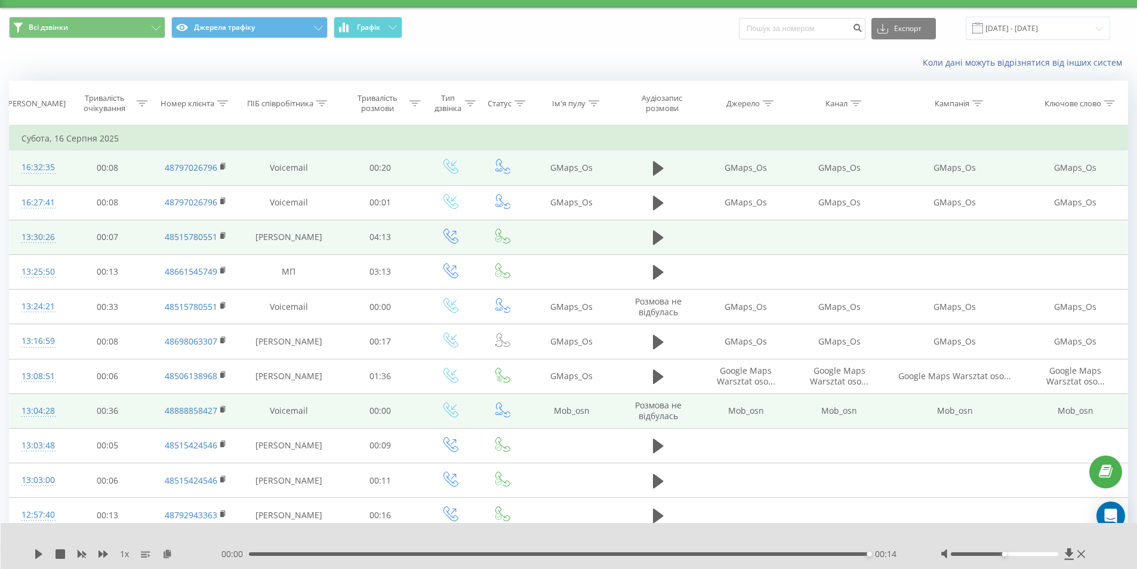
scroll to position [0, 0]
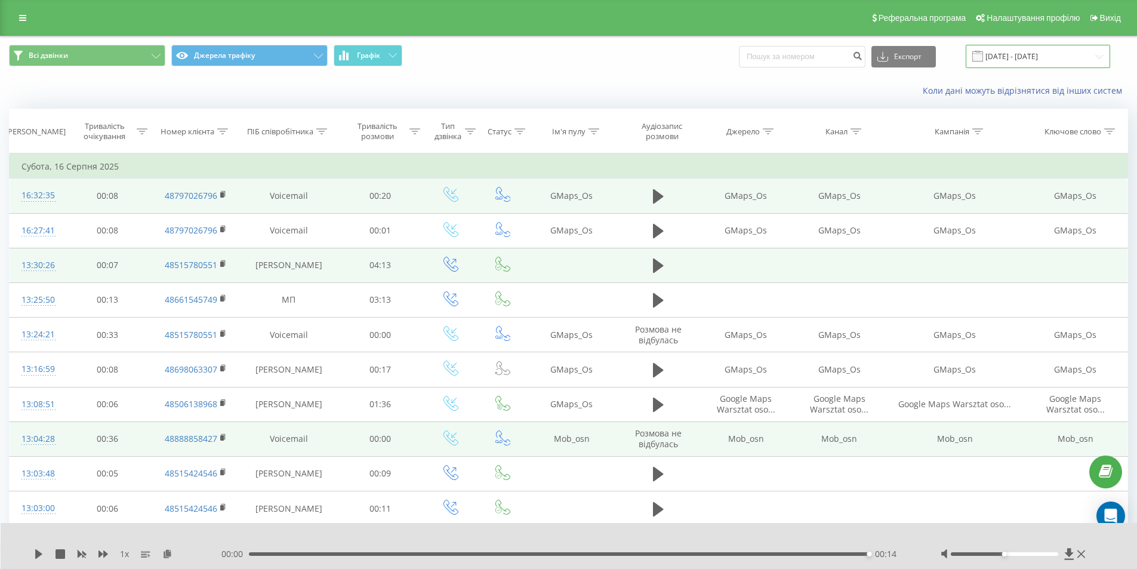
click at [1011, 53] on input "[DATE] - [DATE]" at bounding box center [1037, 56] width 144 height 23
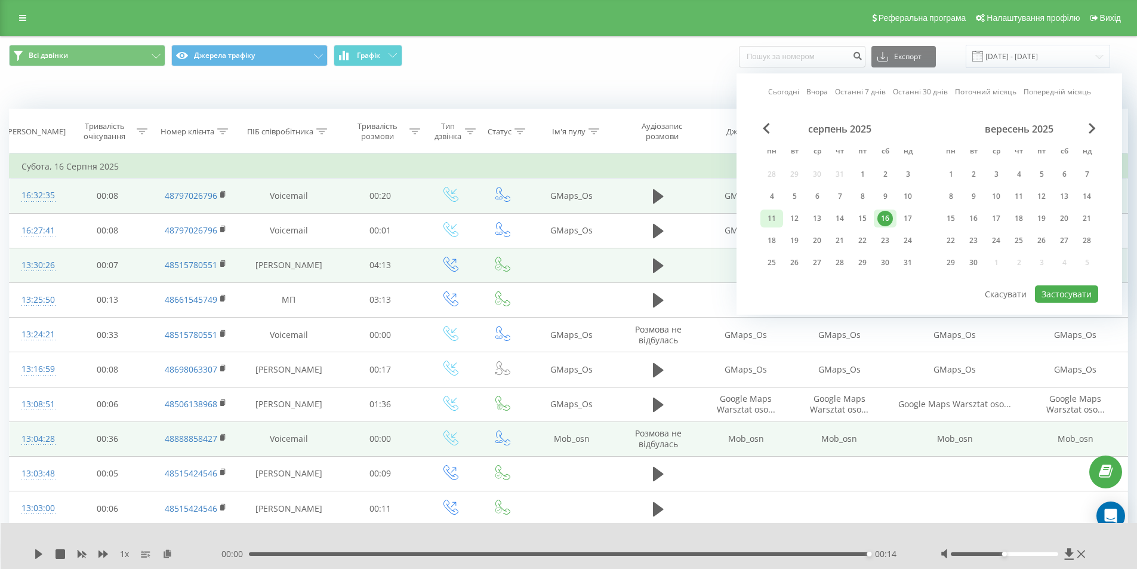
click at [766, 217] on div "11" at bounding box center [772, 219] width 16 height 16
click at [1054, 291] on button "Застосувати" at bounding box center [1066, 293] width 63 height 17
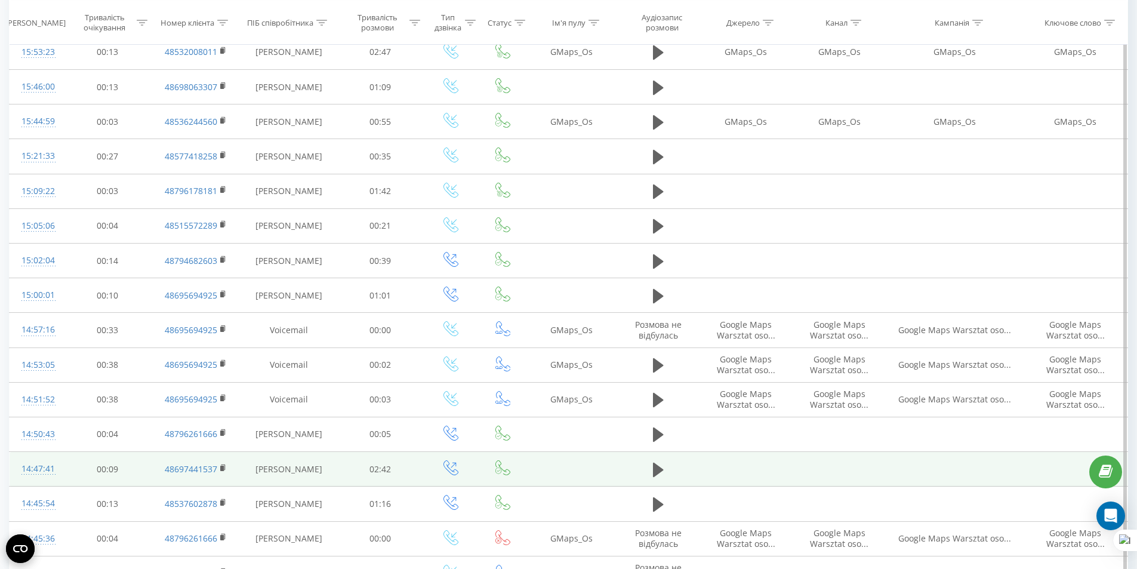
scroll to position [523, 0]
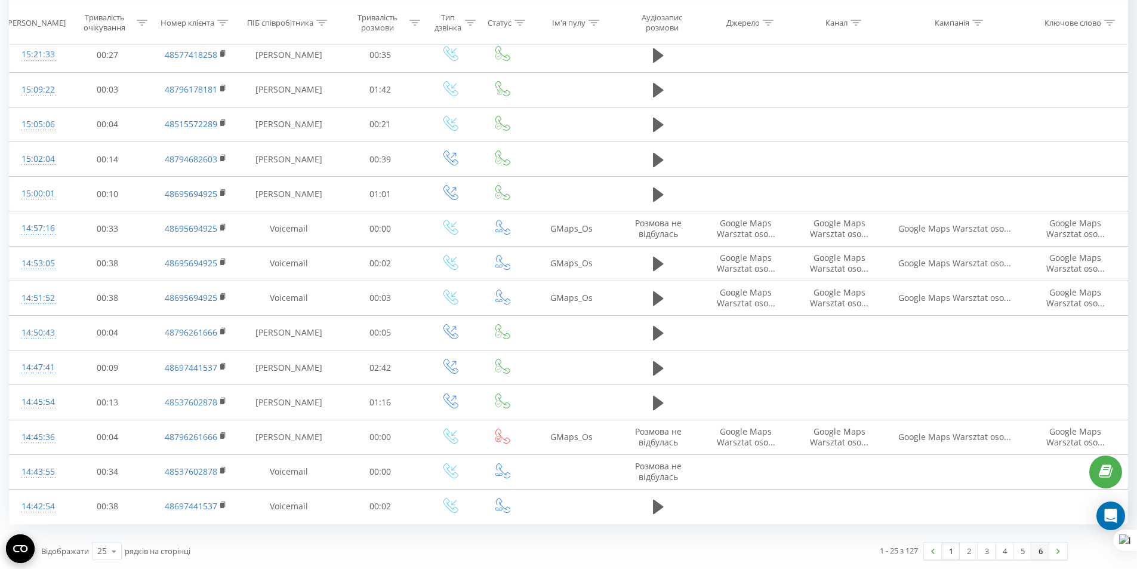
click at [1041, 551] on link "6" at bounding box center [1040, 550] width 18 height 17
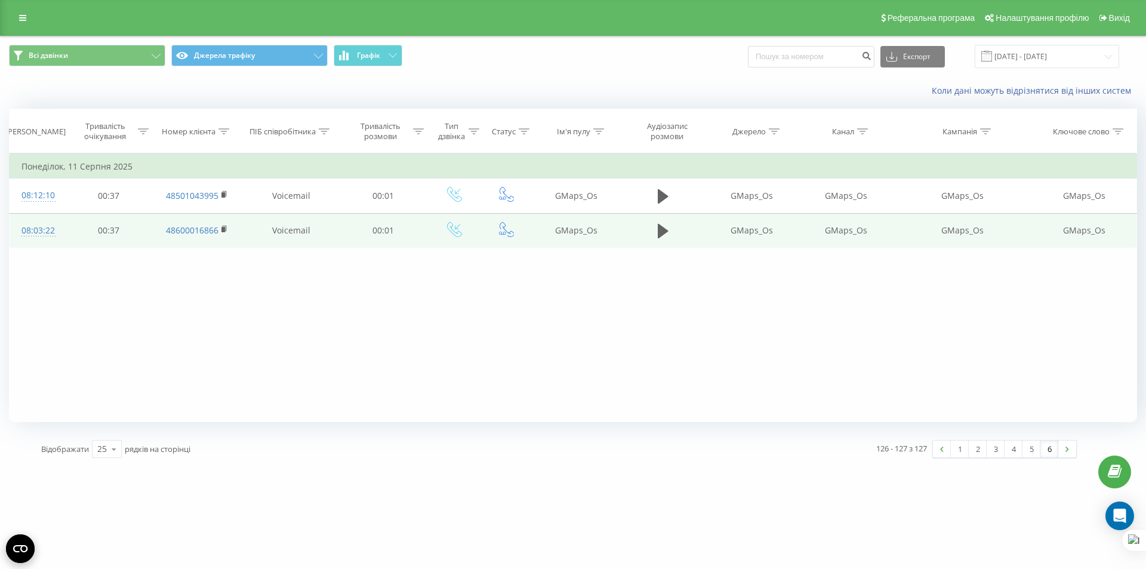
click at [674, 226] on td at bounding box center [663, 230] width 84 height 35
click at [665, 230] on icon at bounding box center [663, 231] width 11 height 14
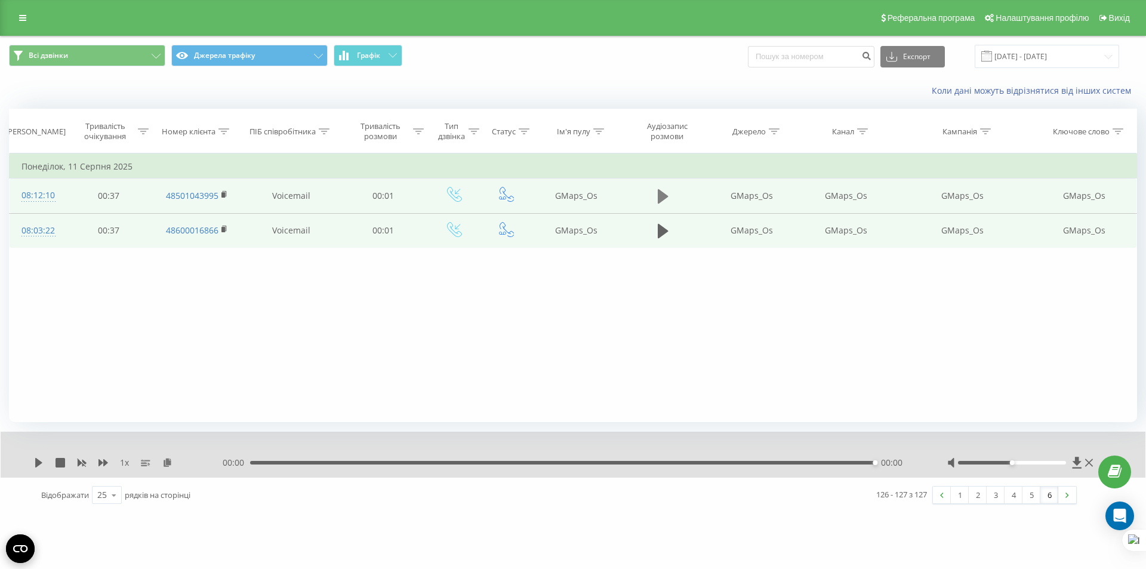
click at [654, 189] on button at bounding box center [663, 196] width 18 height 18
click at [1036, 498] on link "5" at bounding box center [1031, 494] width 18 height 17
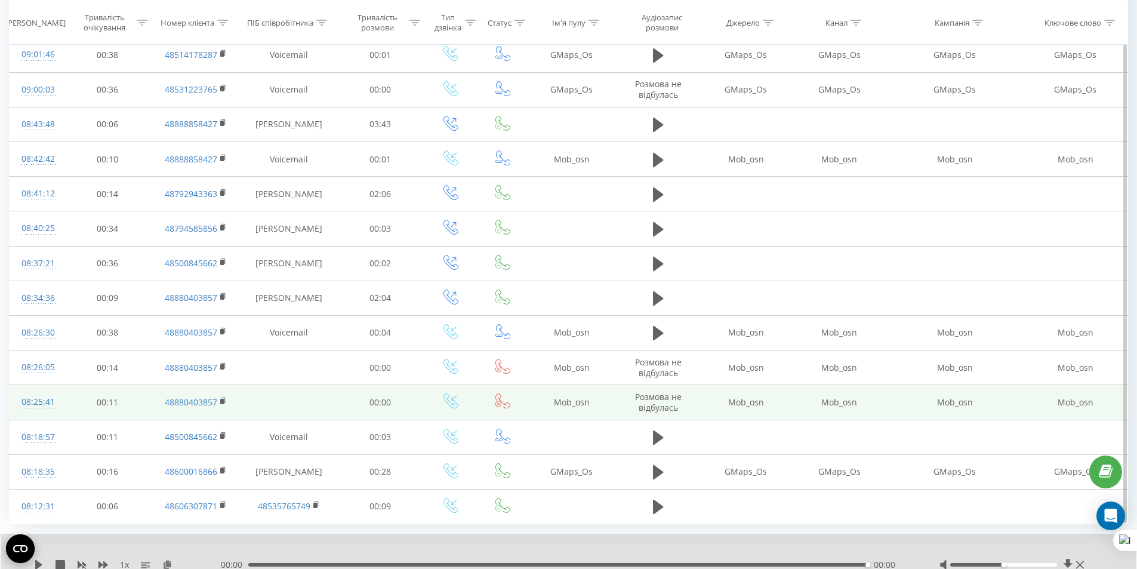
scroll to position [569, 0]
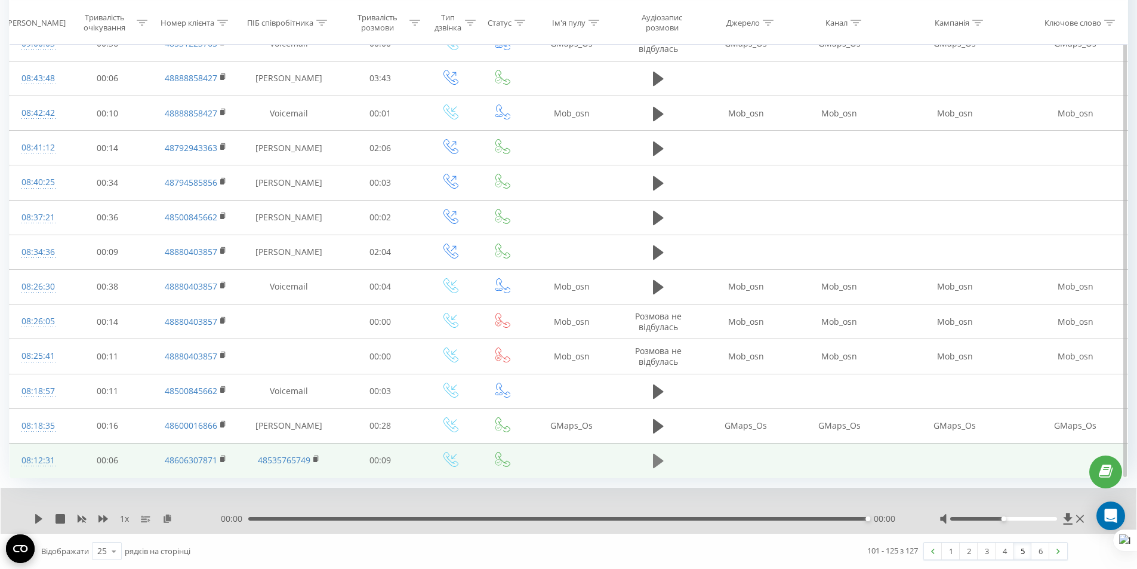
click at [663, 456] on icon at bounding box center [658, 460] width 11 height 17
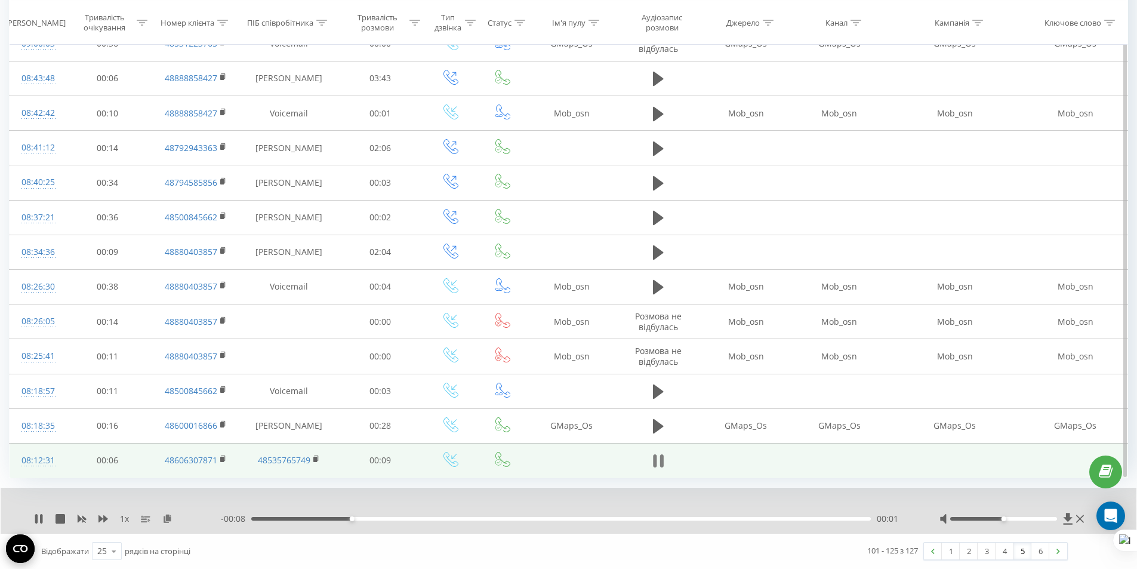
click at [660, 459] on icon at bounding box center [661, 460] width 4 height 13
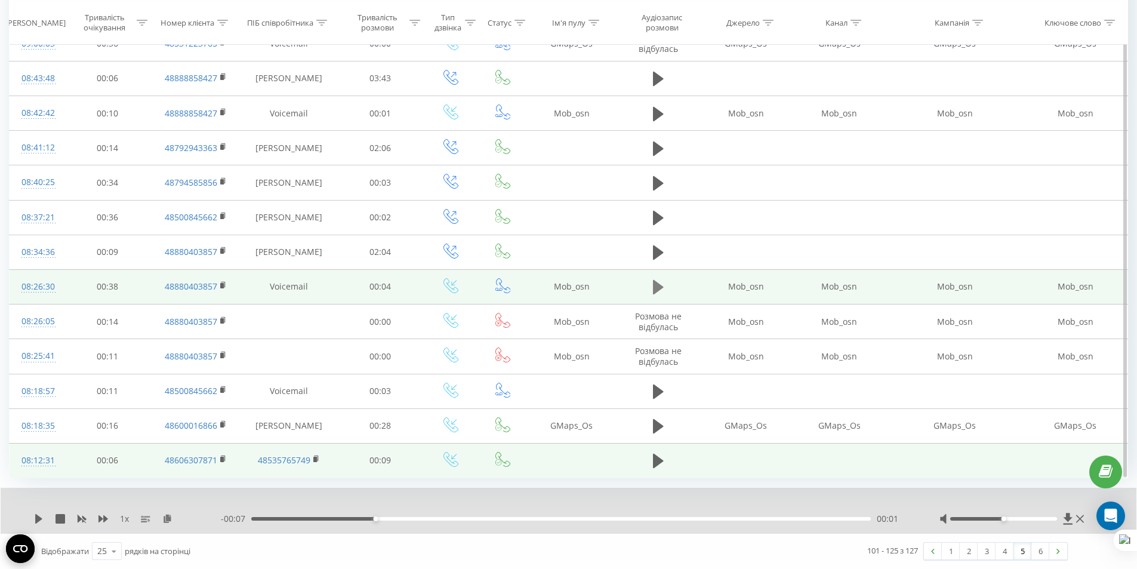
click at [658, 282] on icon at bounding box center [658, 287] width 11 height 17
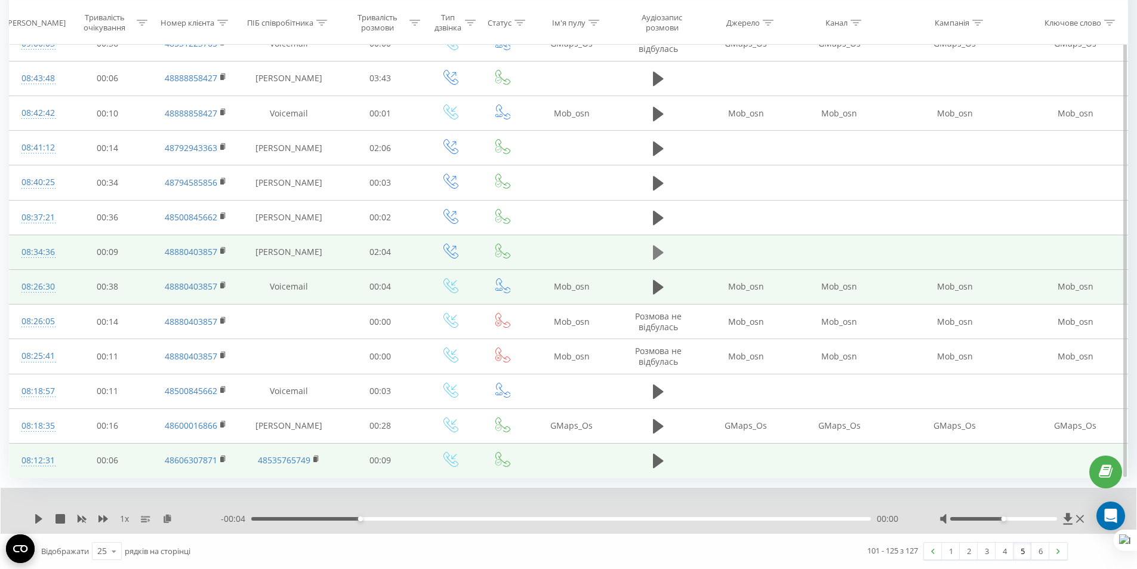
click at [655, 253] on icon at bounding box center [658, 252] width 11 height 14
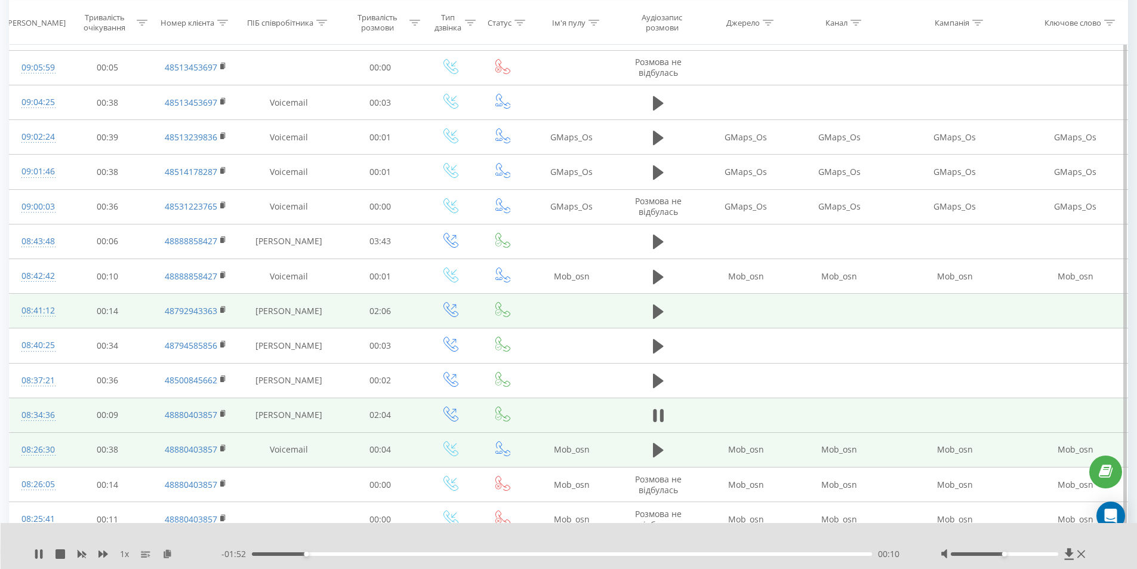
scroll to position [390, 0]
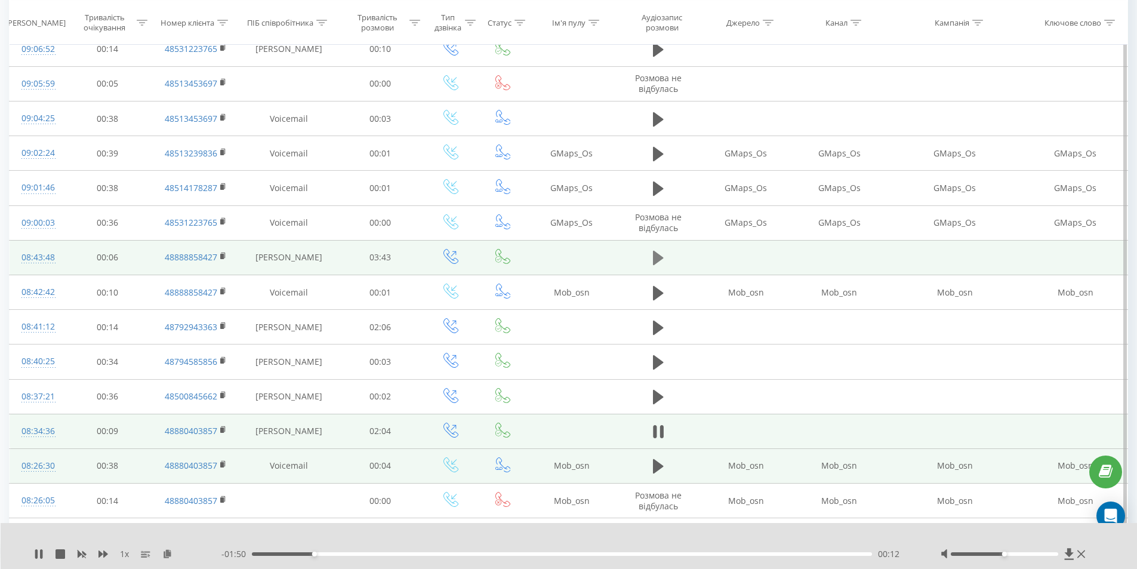
click at [656, 262] on icon at bounding box center [658, 258] width 11 height 14
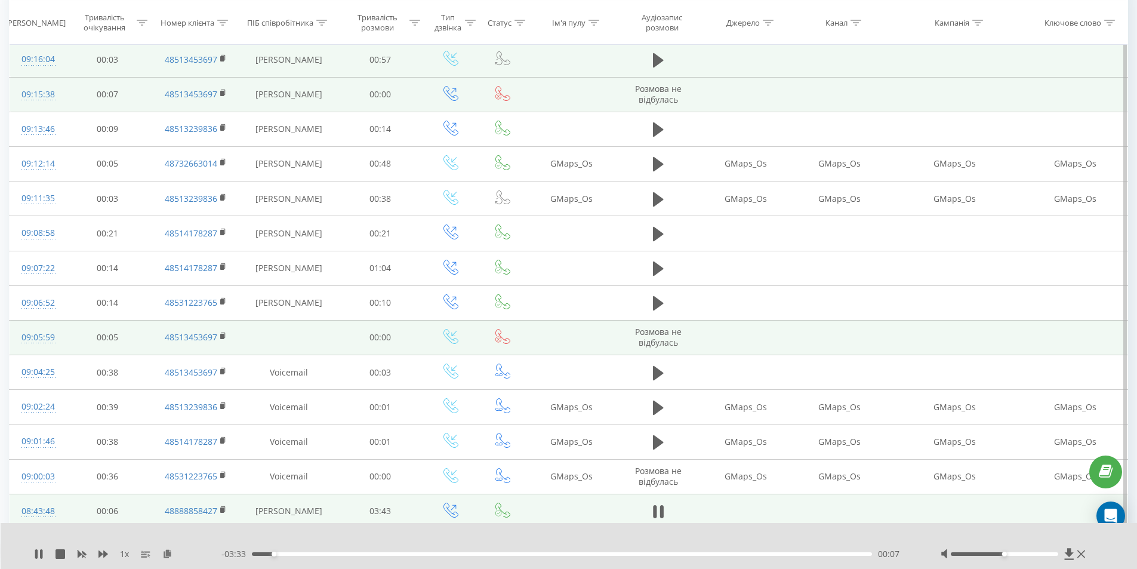
scroll to position [32, 0]
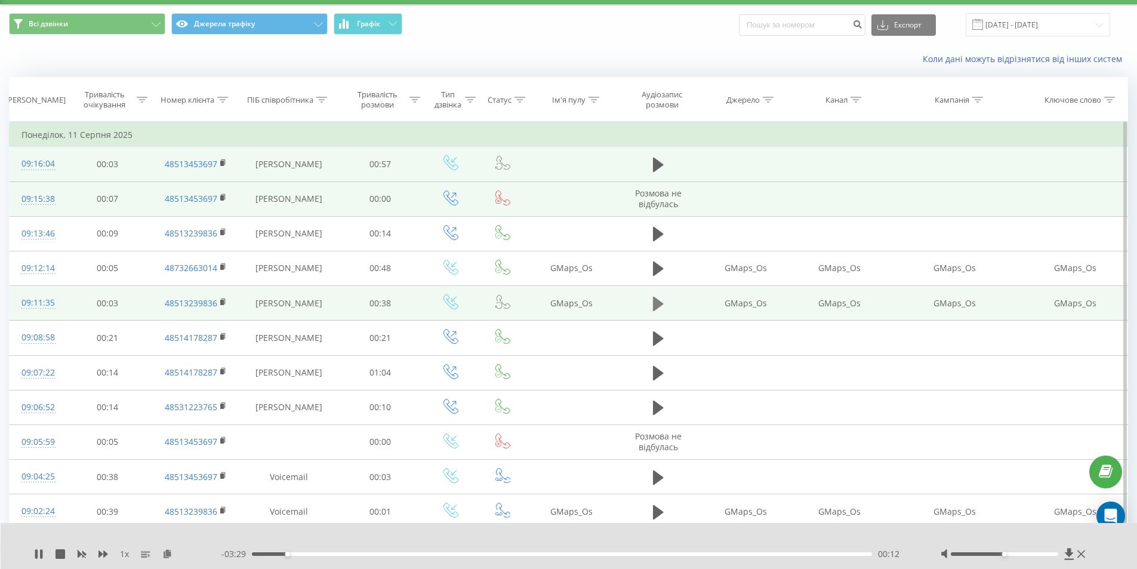
click at [659, 307] on icon at bounding box center [658, 303] width 11 height 17
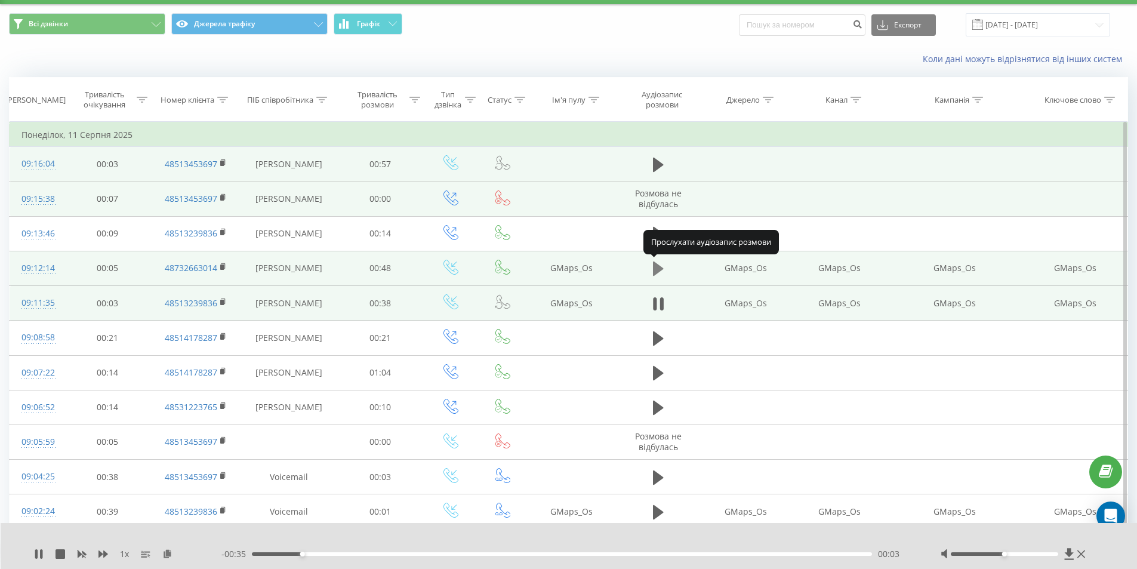
click at [659, 271] on icon at bounding box center [658, 268] width 11 height 14
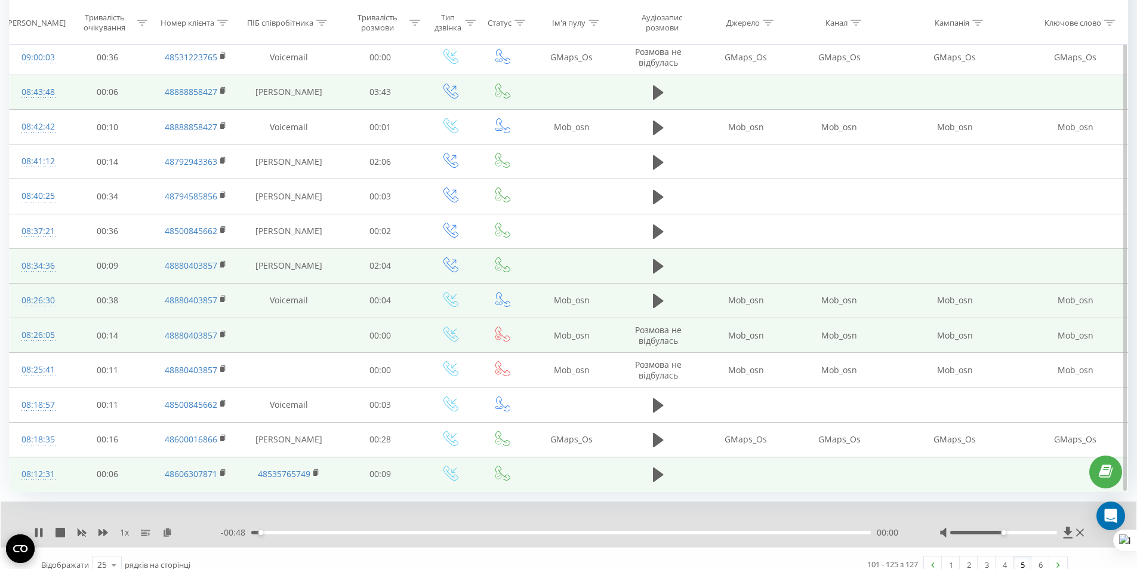
scroll to position [569, 0]
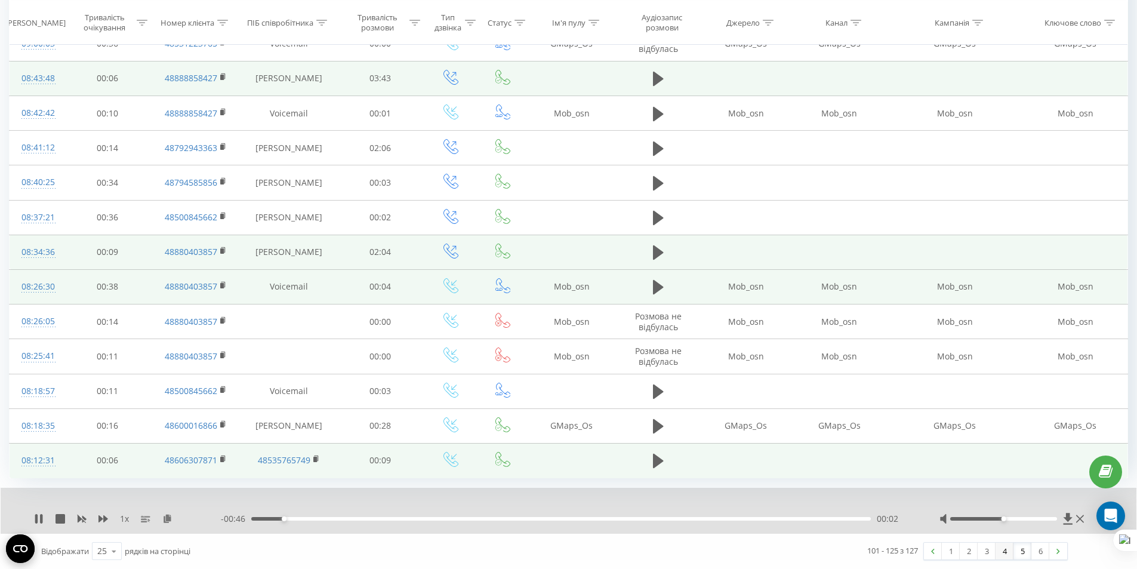
click at [1010, 554] on link "4" at bounding box center [1004, 550] width 18 height 17
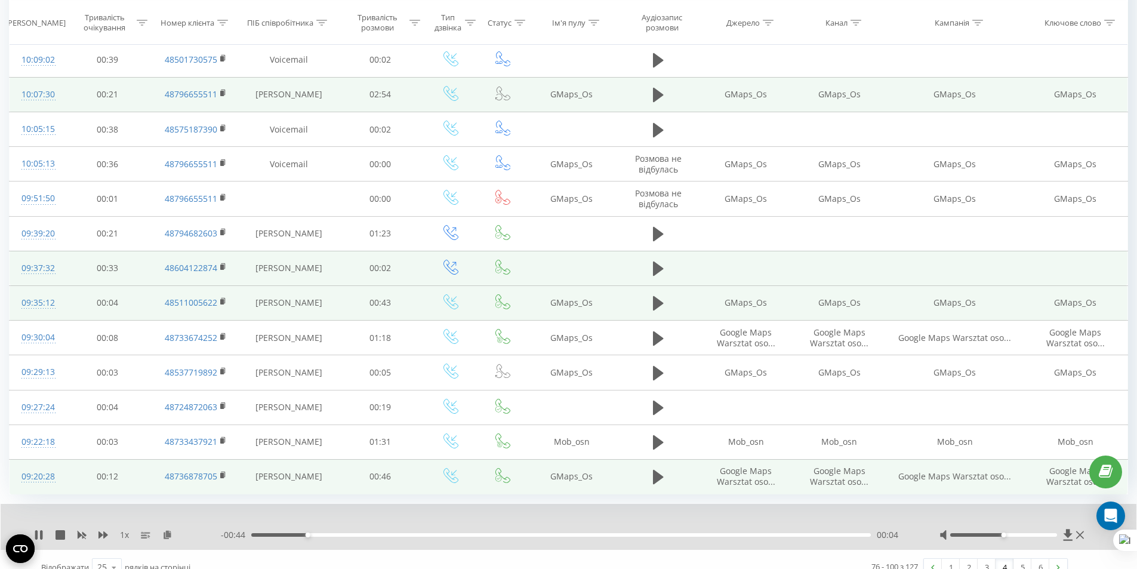
scroll to position [569, 0]
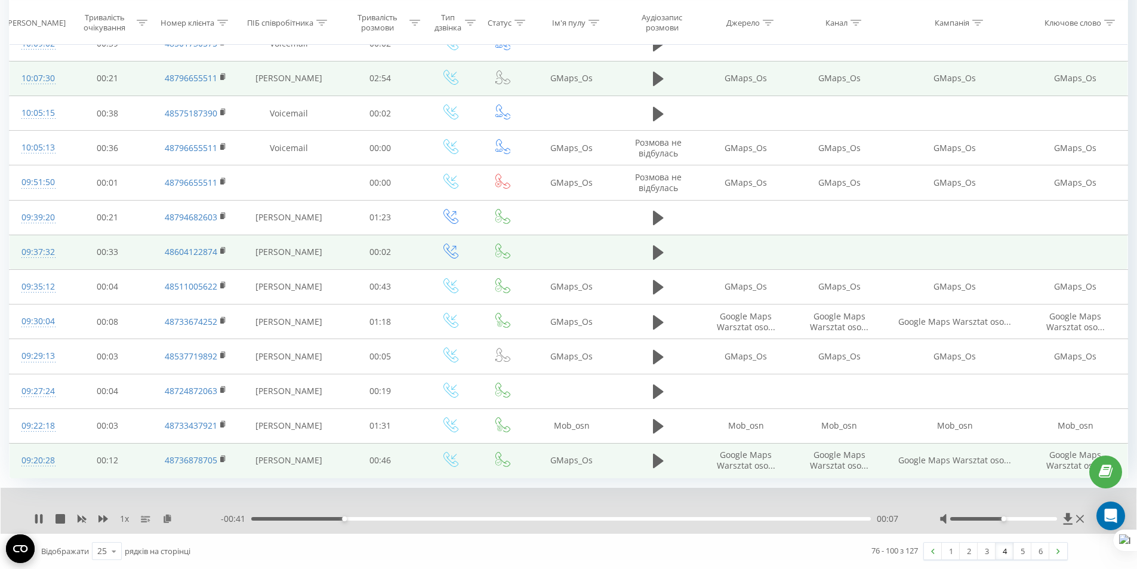
click at [32, 519] on div "1 x - 00:41 00:07 00:07" at bounding box center [568, 510] width 1135 height 46
click at [35, 521] on icon at bounding box center [39, 519] width 10 height 10
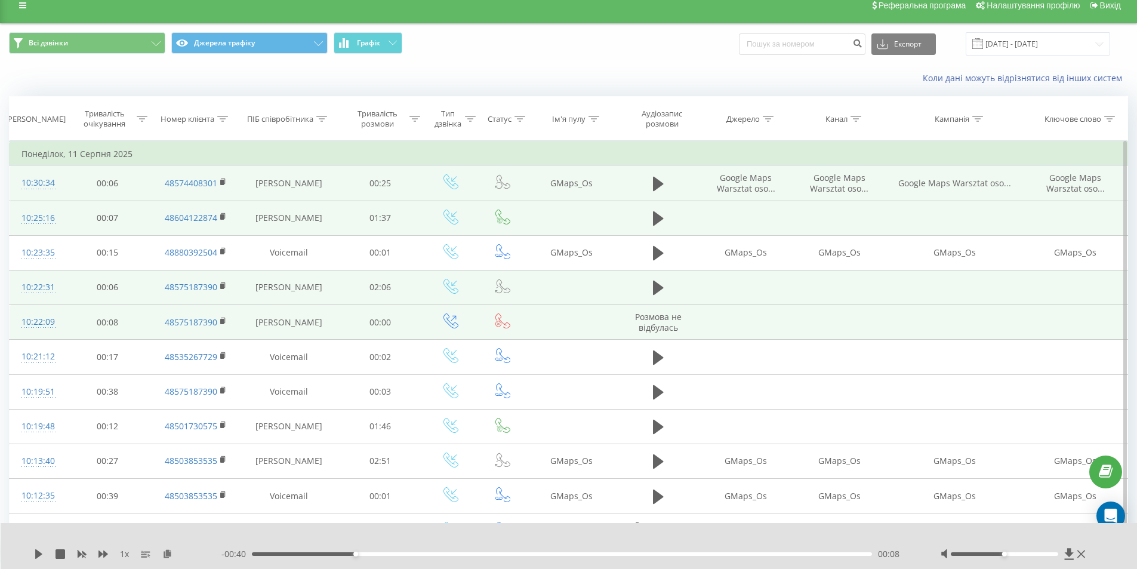
scroll to position [0, 0]
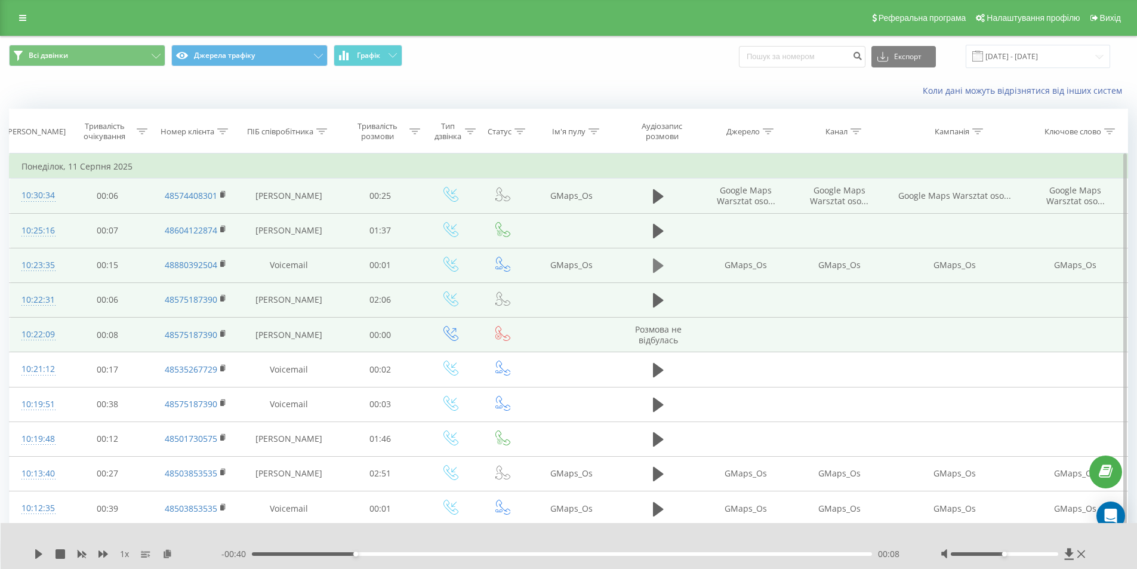
click at [659, 263] on icon at bounding box center [658, 265] width 11 height 14
click at [658, 263] on icon at bounding box center [658, 265] width 11 height 17
click at [653, 232] on icon at bounding box center [658, 231] width 11 height 14
click at [653, 232] on icon at bounding box center [655, 230] width 4 height 13
click at [653, 202] on icon at bounding box center [658, 196] width 11 height 17
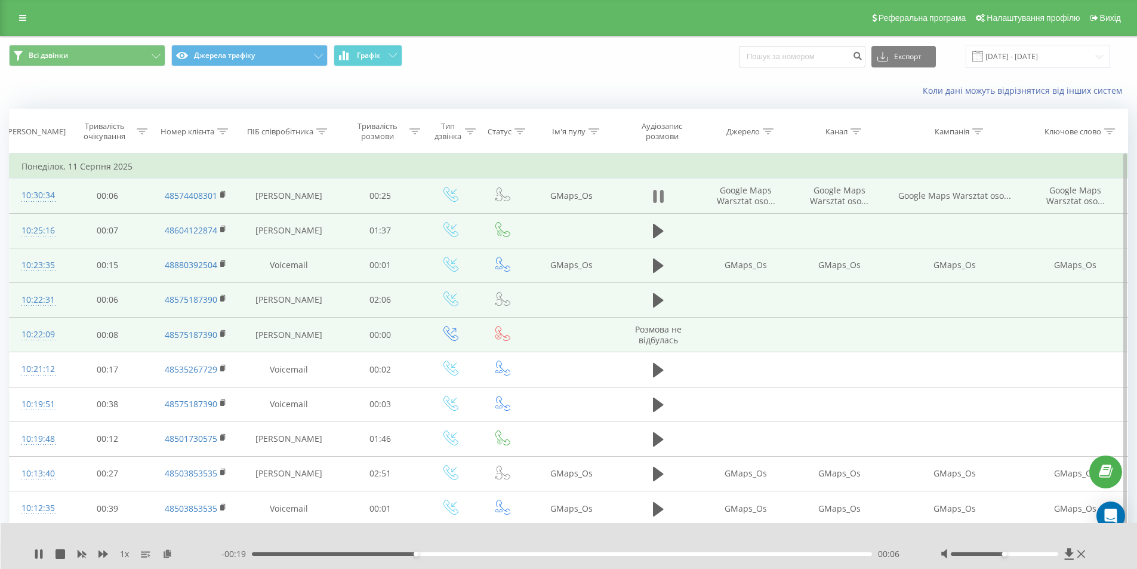
click at [654, 195] on icon at bounding box center [655, 196] width 4 height 13
click at [1016, 59] on input "[DATE] - [DATE]" at bounding box center [1037, 56] width 144 height 23
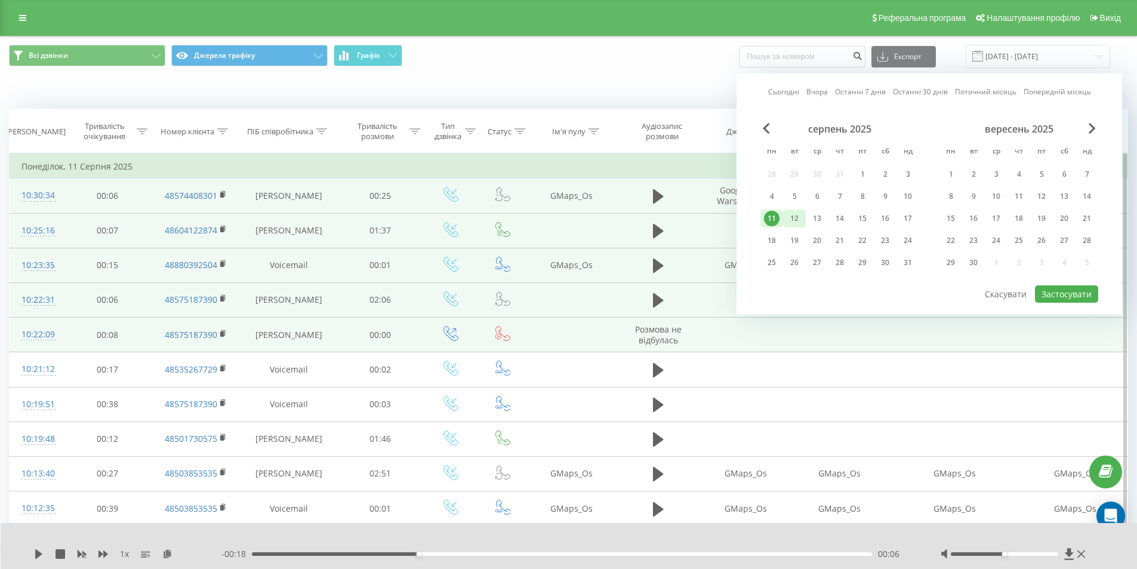
click at [795, 220] on div "12" at bounding box center [794, 219] width 16 height 16
click at [1076, 295] on button "Застосувати" at bounding box center [1066, 293] width 63 height 17
type input "[DATE] - [DATE]"
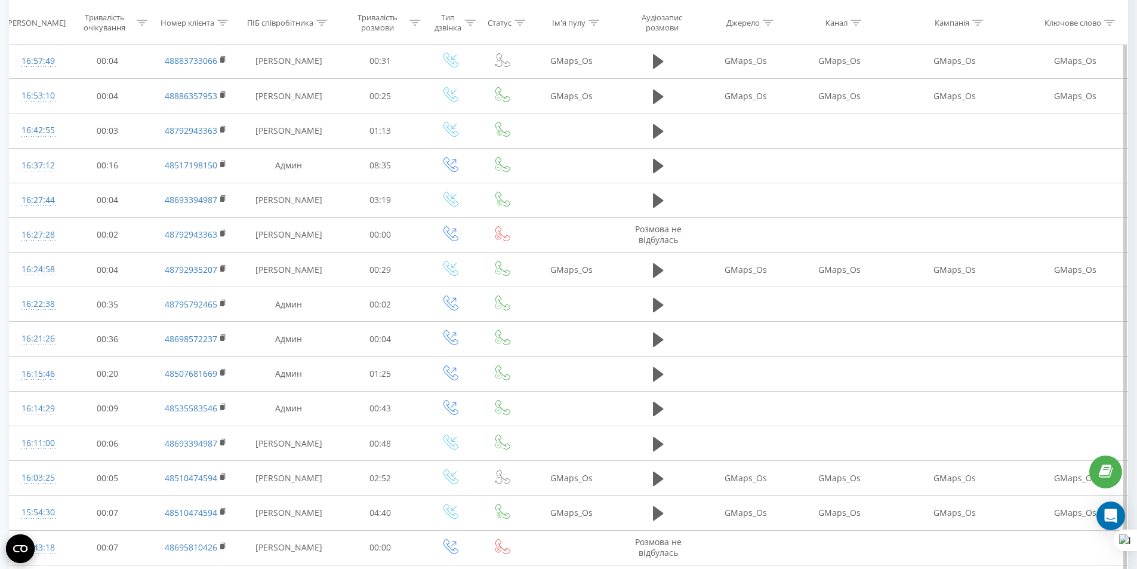
scroll to position [523, 0]
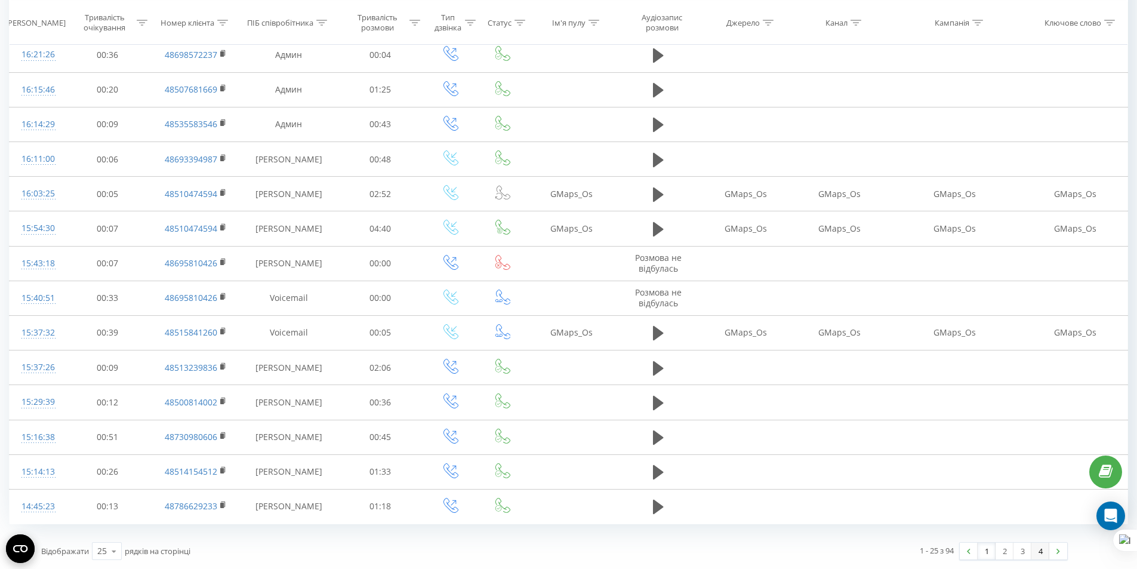
click at [1047, 553] on link "4" at bounding box center [1040, 550] width 18 height 17
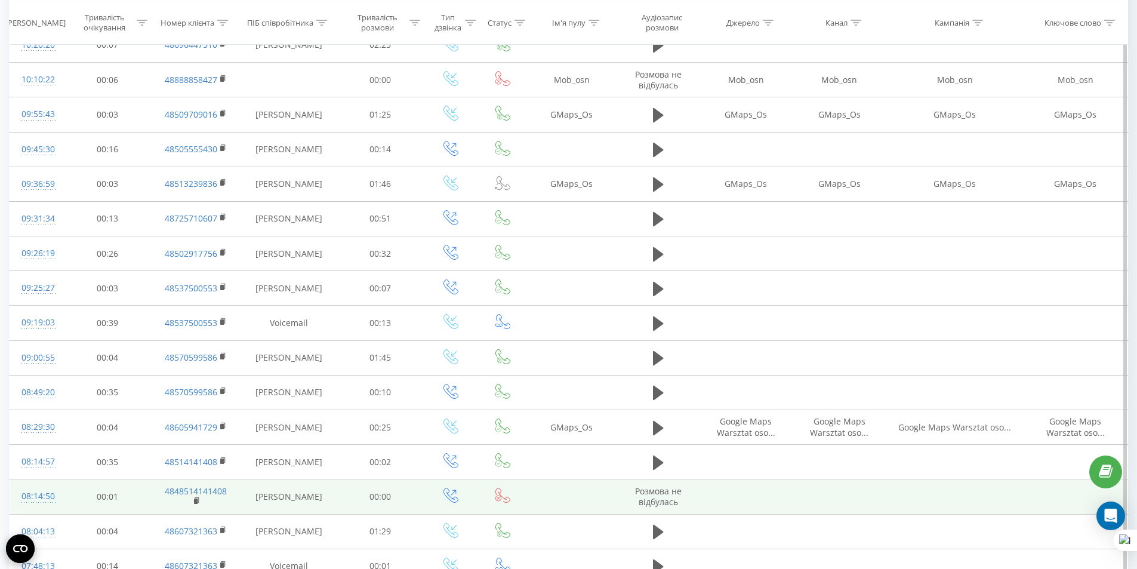
scroll to position [314, 0]
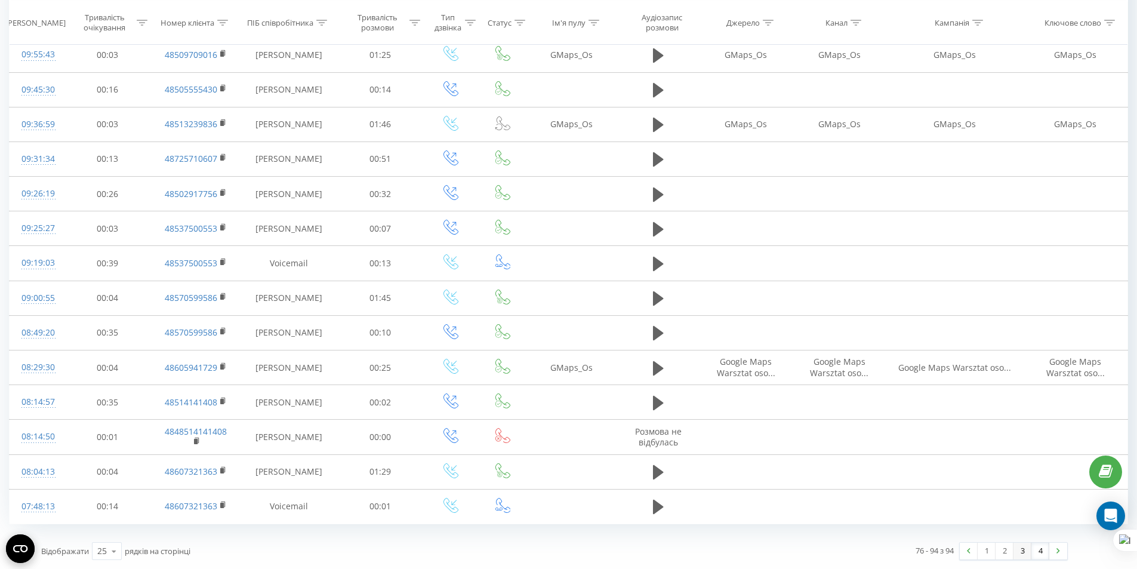
click at [1025, 553] on link "3" at bounding box center [1022, 550] width 18 height 17
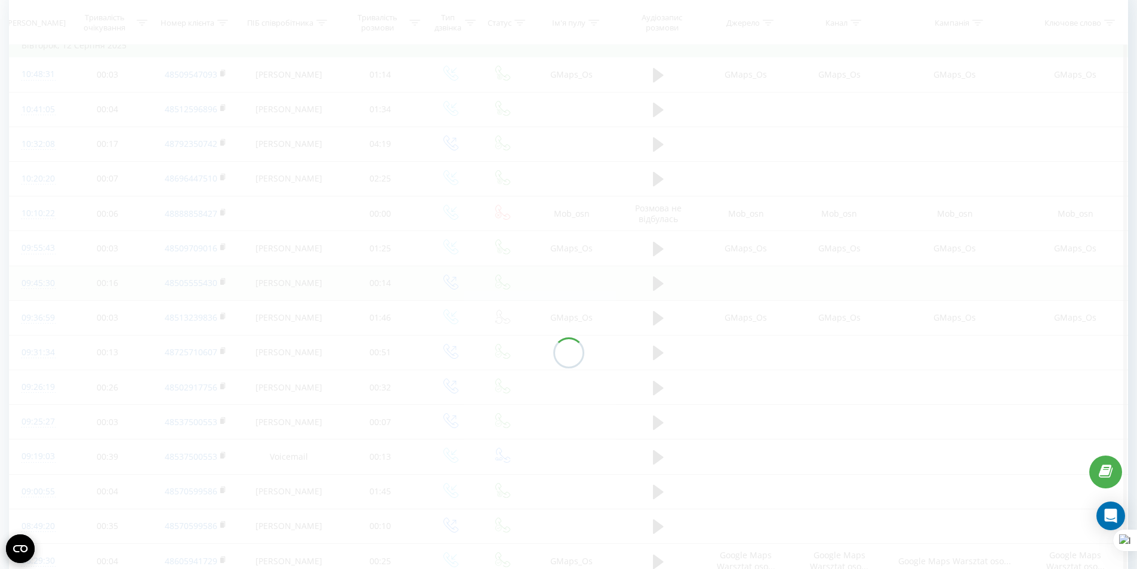
scroll to position [79, 0]
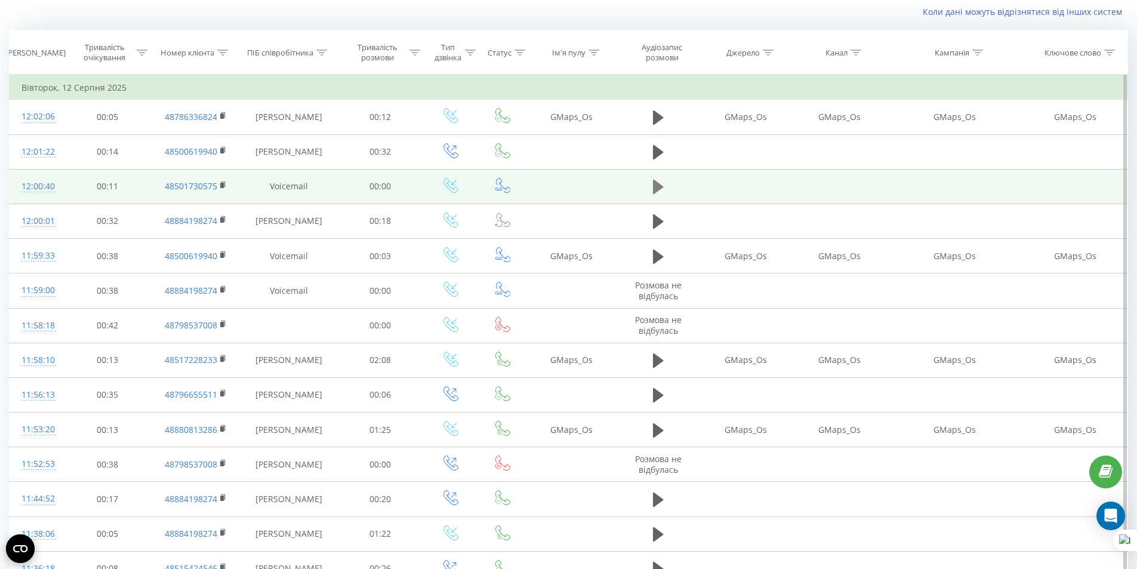
click at [661, 186] on icon at bounding box center [658, 187] width 11 height 14
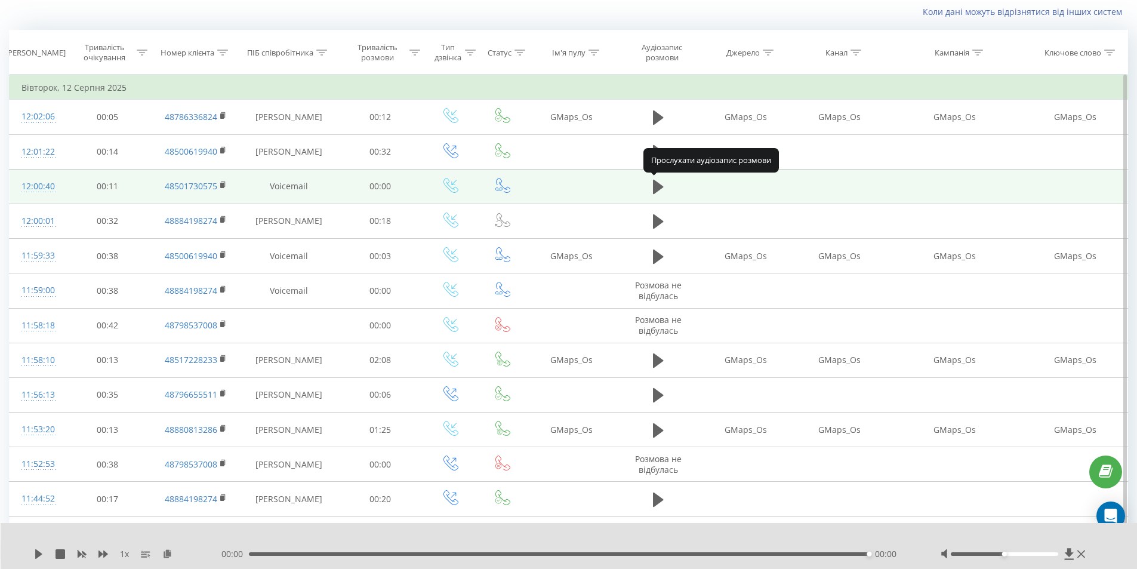
click at [661, 186] on icon at bounding box center [658, 187] width 11 height 14
click at [223, 185] on rect at bounding box center [222, 185] width 4 height 5
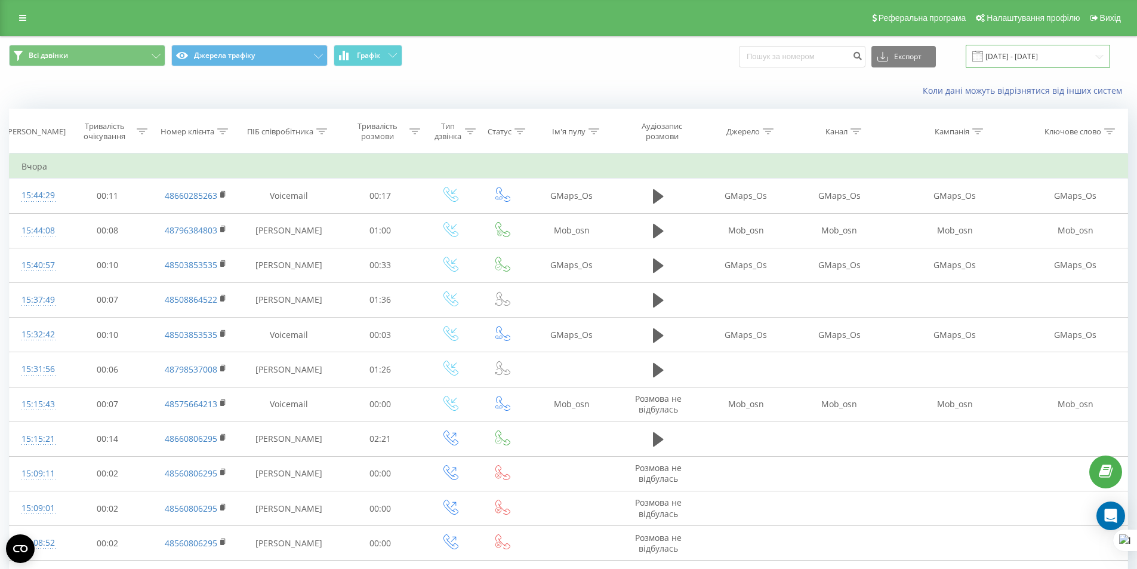
click at [1017, 59] on input "[DATE] - [DATE]" at bounding box center [1037, 56] width 144 height 23
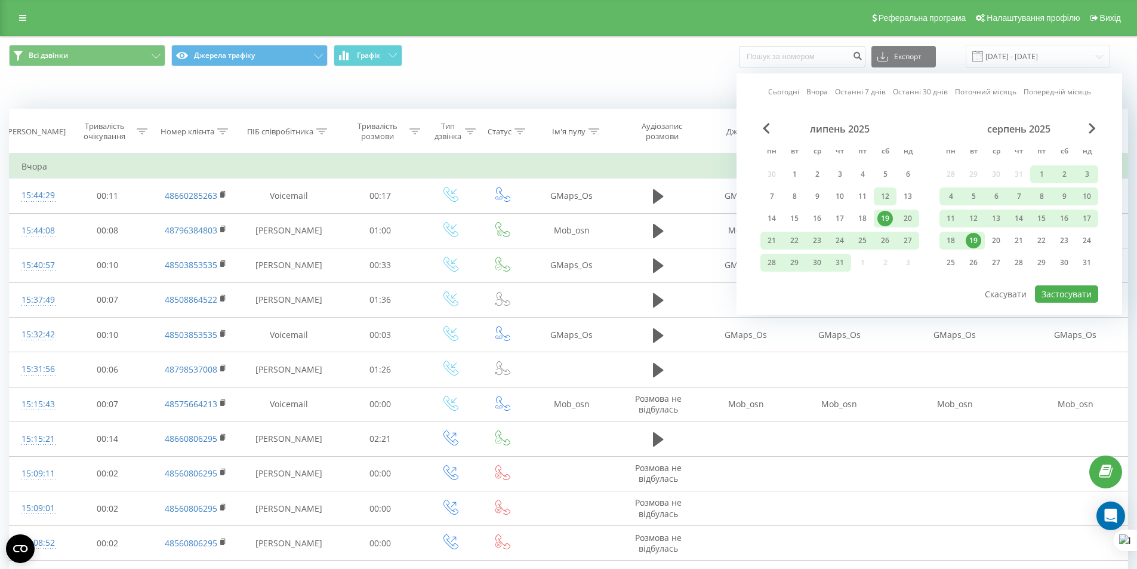
click at [884, 197] on div "12" at bounding box center [885, 197] width 16 height 16
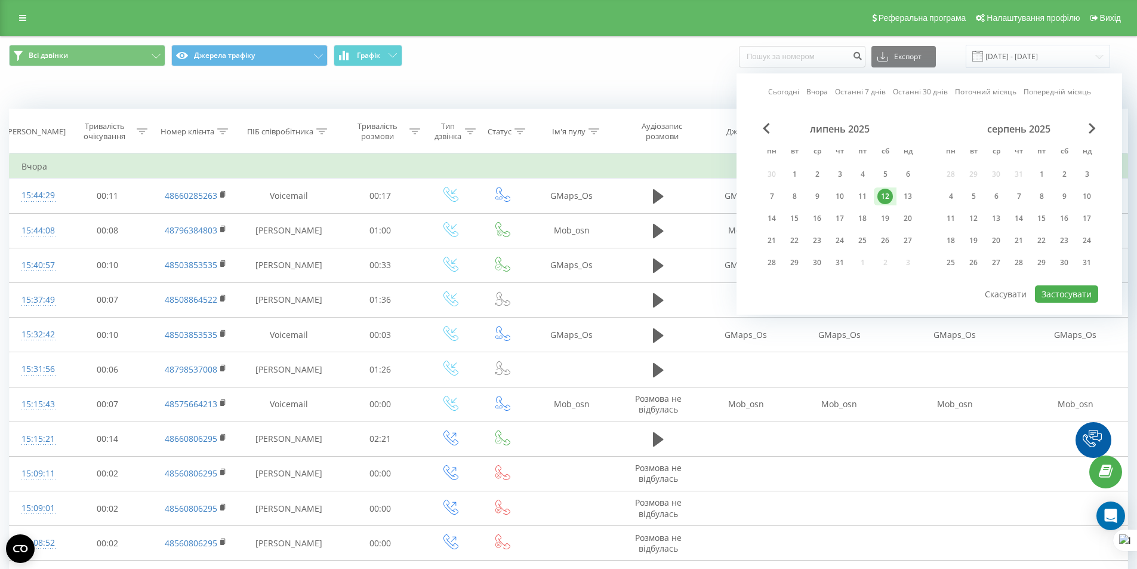
click at [884, 196] on div "12" at bounding box center [885, 197] width 16 height 16
click at [1058, 288] on button "Застосувати" at bounding box center [1066, 293] width 63 height 17
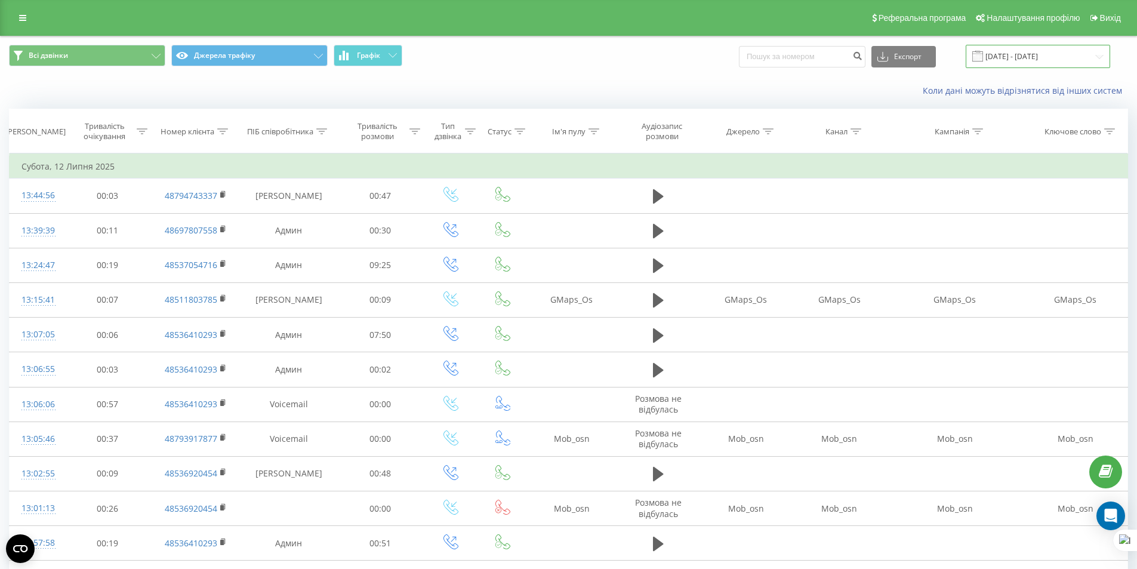
click at [1014, 63] on input "12.07.2025 - 12.07.2025" at bounding box center [1037, 56] width 144 height 23
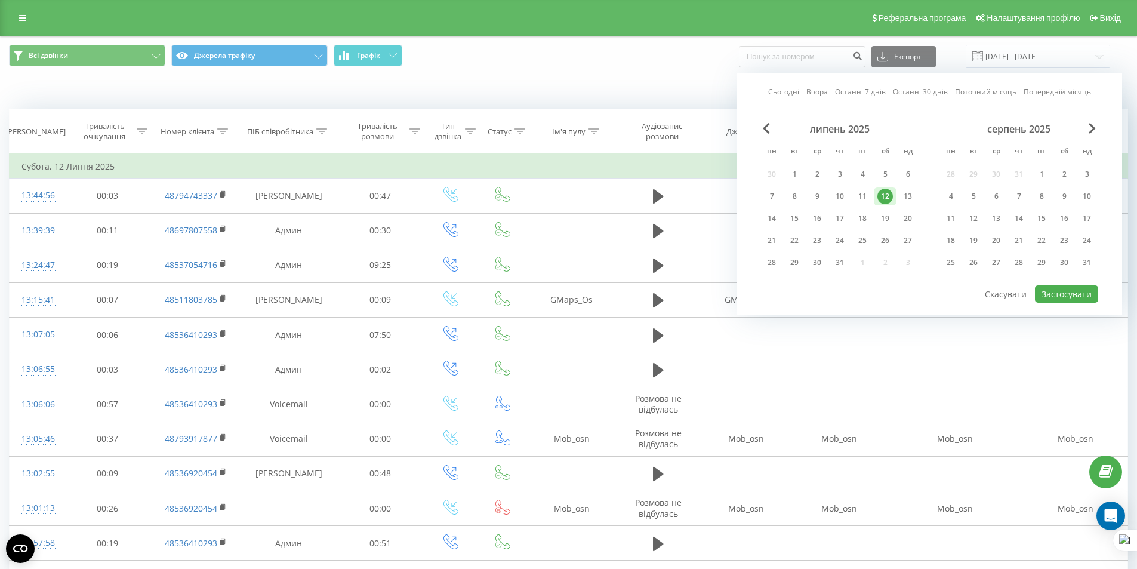
click at [1085, 128] on div "серпень 2025" at bounding box center [1018, 129] width 159 height 12
click at [1089, 131] on span "Next Month" at bounding box center [1091, 128] width 7 height 11
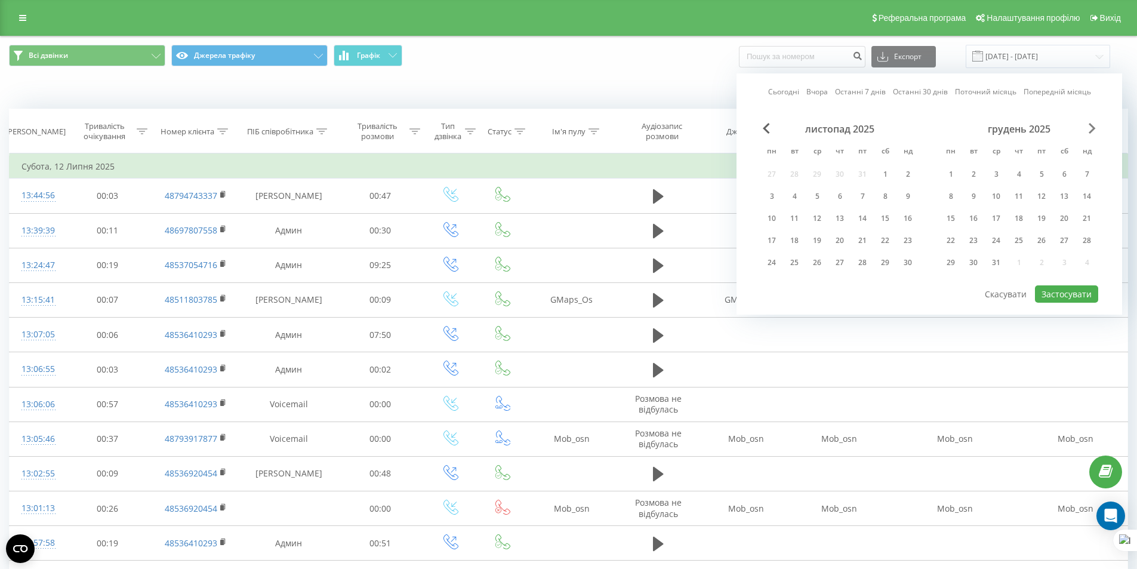
click at [1089, 131] on span "Next Month" at bounding box center [1091, 128] width 7 height 11
click at [765, 126] on span "Previous Month" at bounding box center [766, 128] width 7 height 11
click at [765, 124] on span "Previous Month" at bounding box center [766, 128] width 7 height 11
click at [766, 134] on div "жовтень 2025" at bounding box center [839, 129] width 159 height 12
click at [766, 132] on span "Previous Month" at bounding box center [766, 128] width 7 height 11
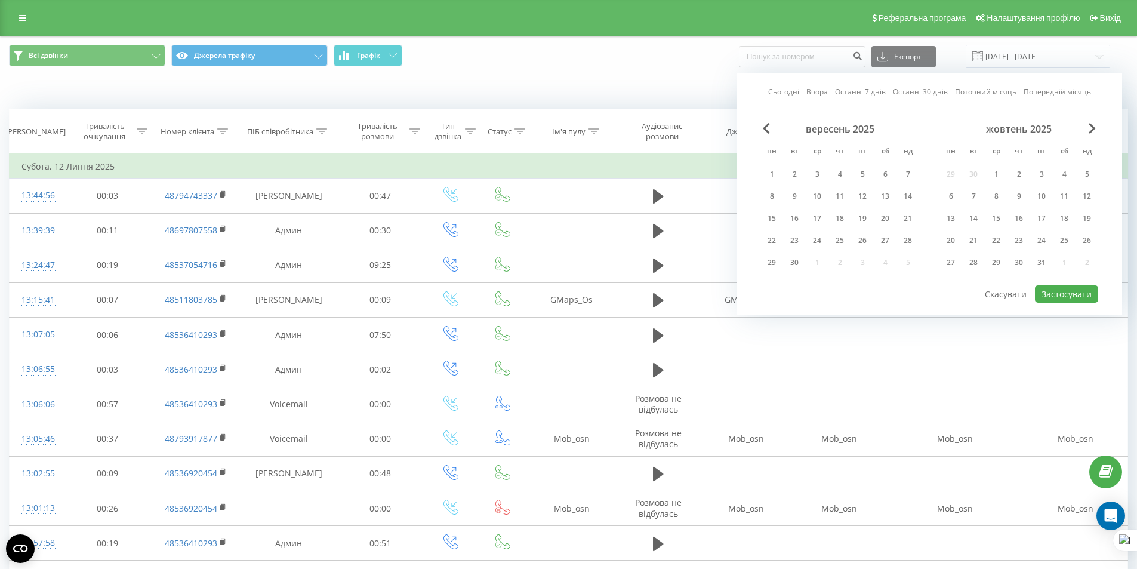
click at [771, 127] on div "вересень 2025" at bounding box center [839, 129] width 159 height 12
click at [767, 128] on span "Previous Month" at bounding box center [766, 128] width 7 height 11
click at [786, 216] on div "12" at bounding box center [794, 219] width 16 height 16
click at [1060, 294] on button "Застосувати" at bounding box center [1066, 293] width 63 height 17
type input "[DATE] - [DATE]"
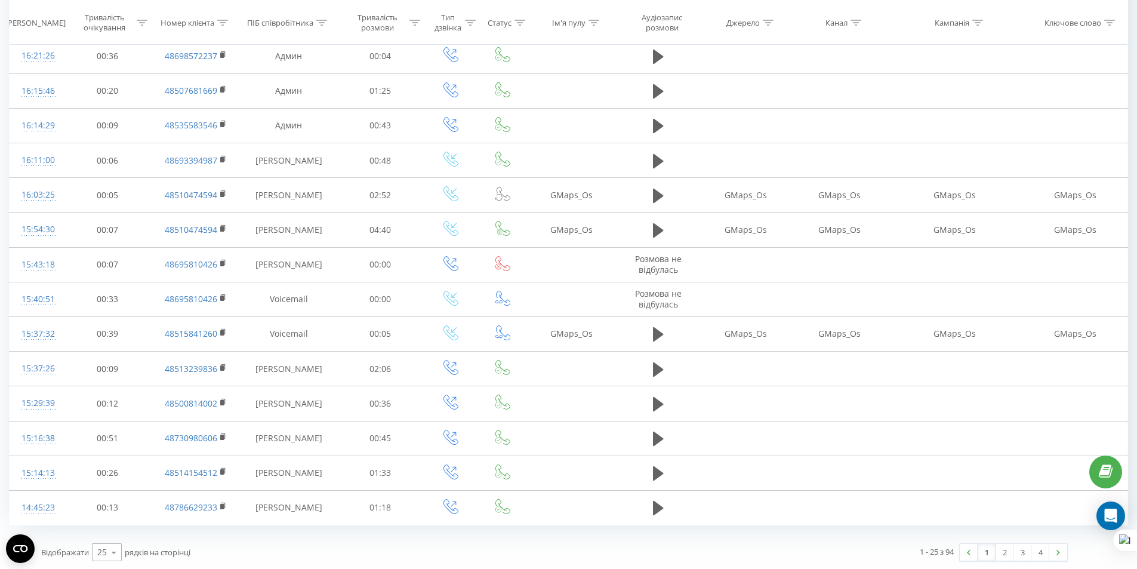
scroll to position [523, 0]
click at [118, 540] on icon at bounding box center [114, 550] width 18 height 23
click at [110, 533] on span "100" at bounding box center [104, 533] width 14 height 11
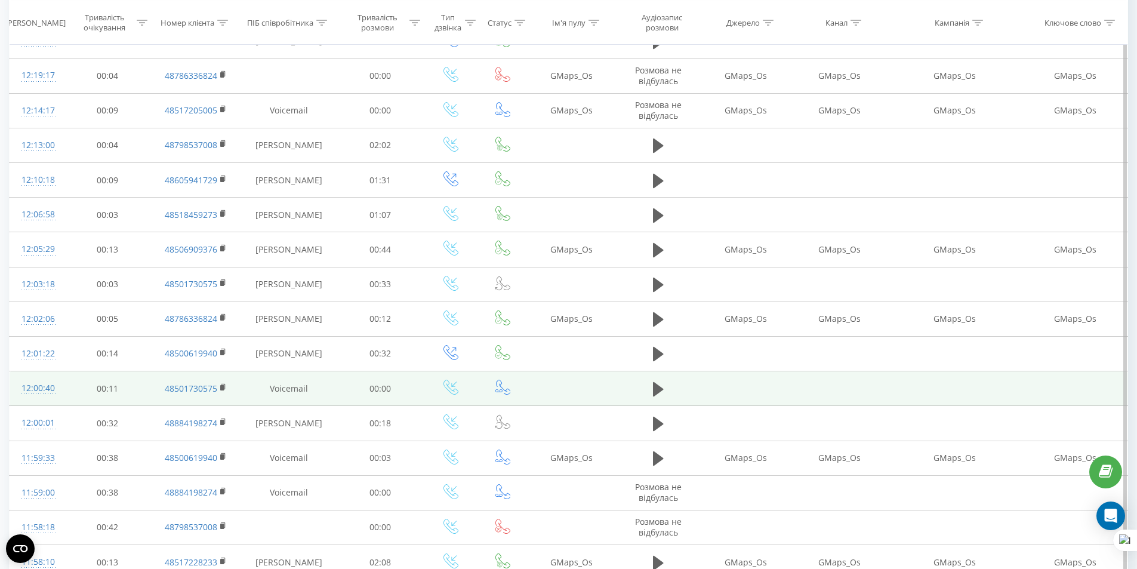
scroll to position [2168, 0]
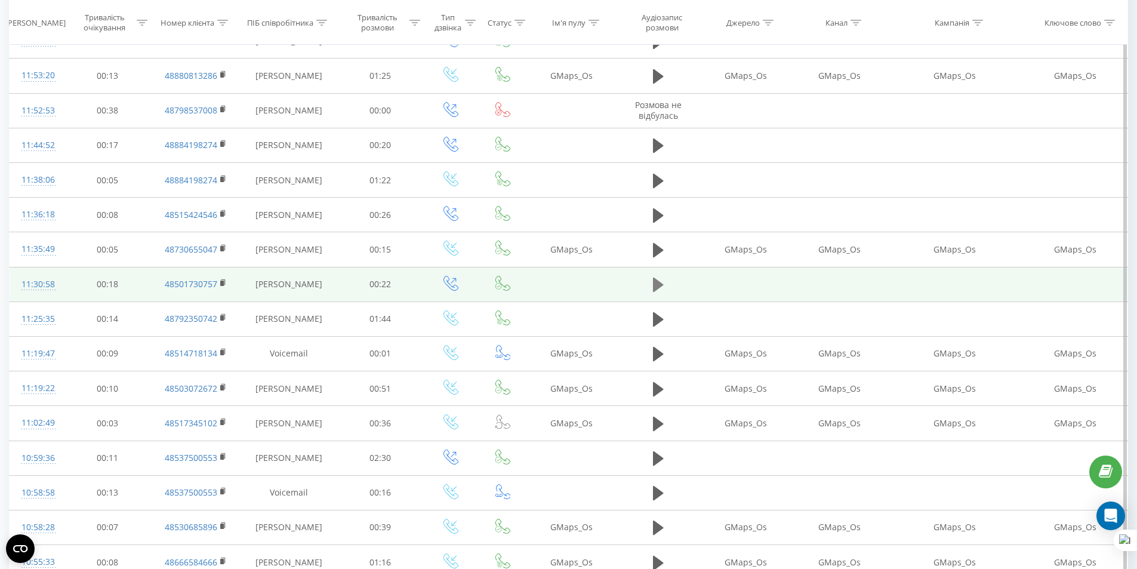
click at [659, 280] on icon at bounding box center [658, 284] width 11 height 17
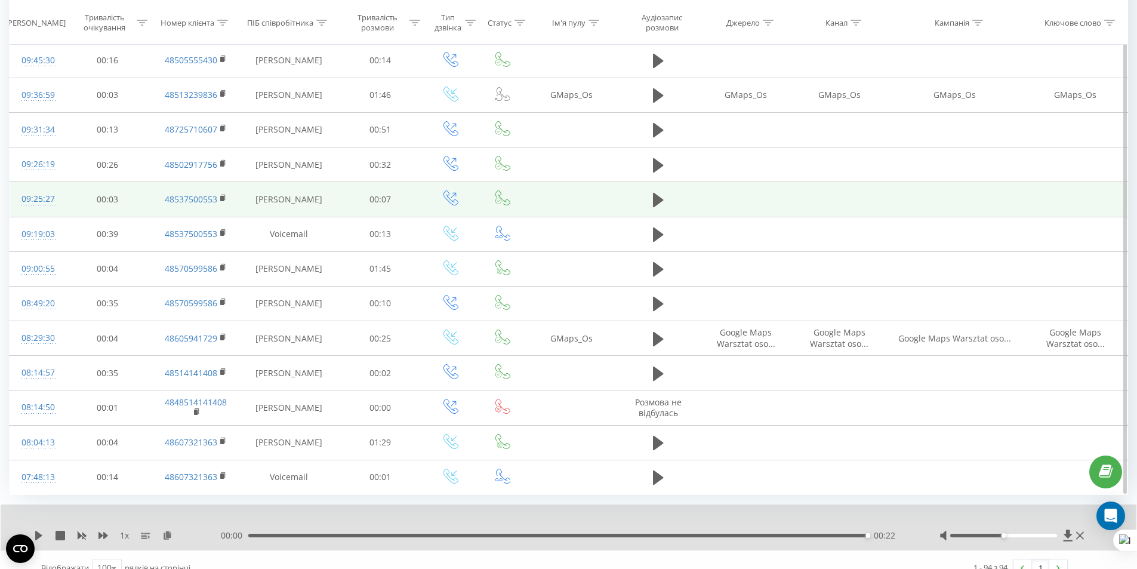
scroll to position [2964, 0]
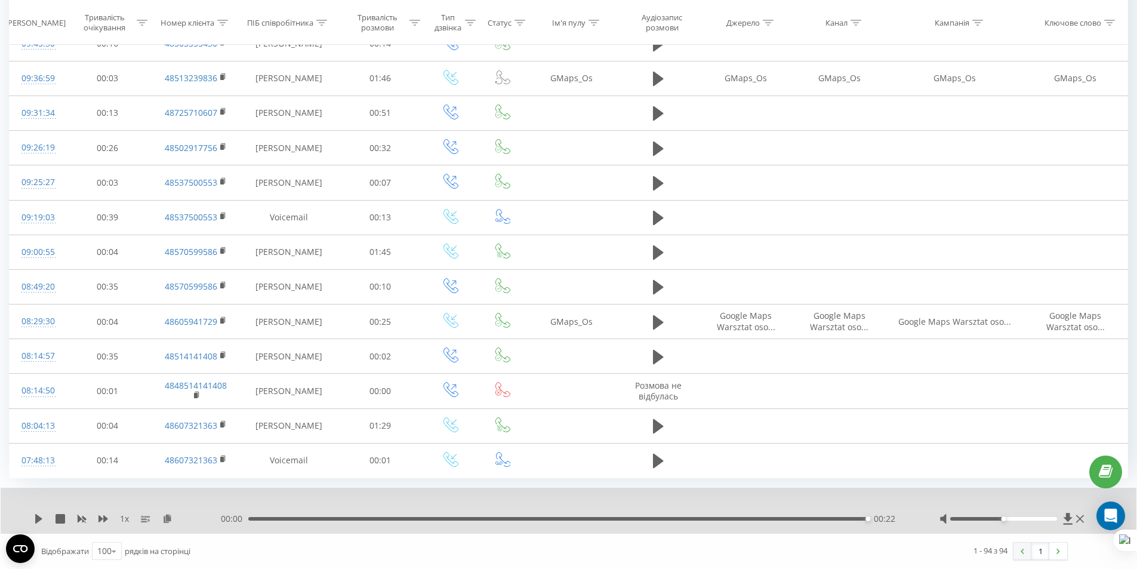
click at [1020, 552] on img at bounding box center [1022, 550] width 4 height 5
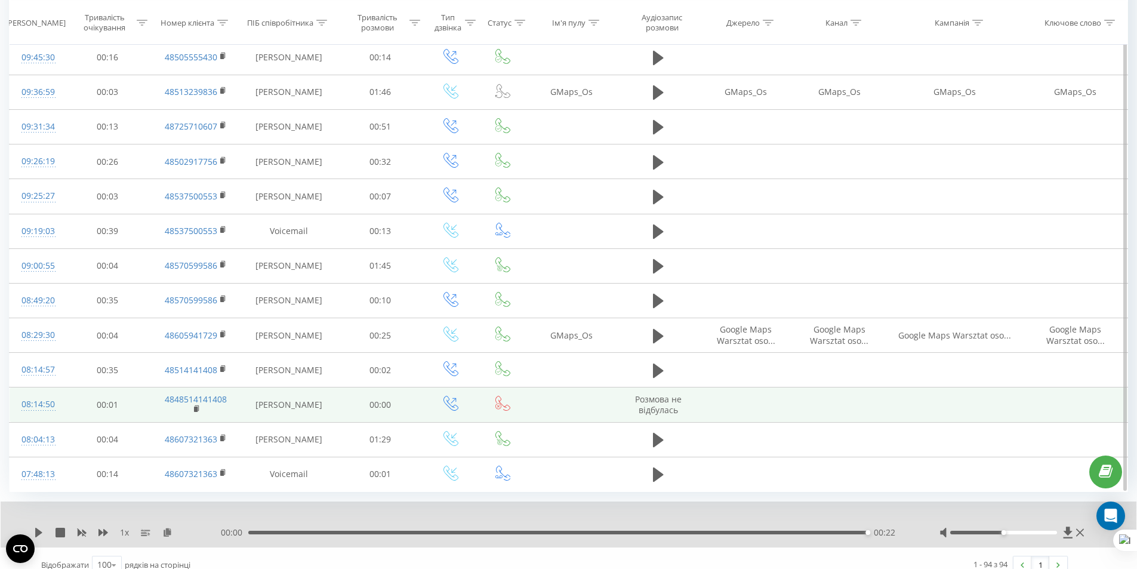
scroll to position [2964, 0]
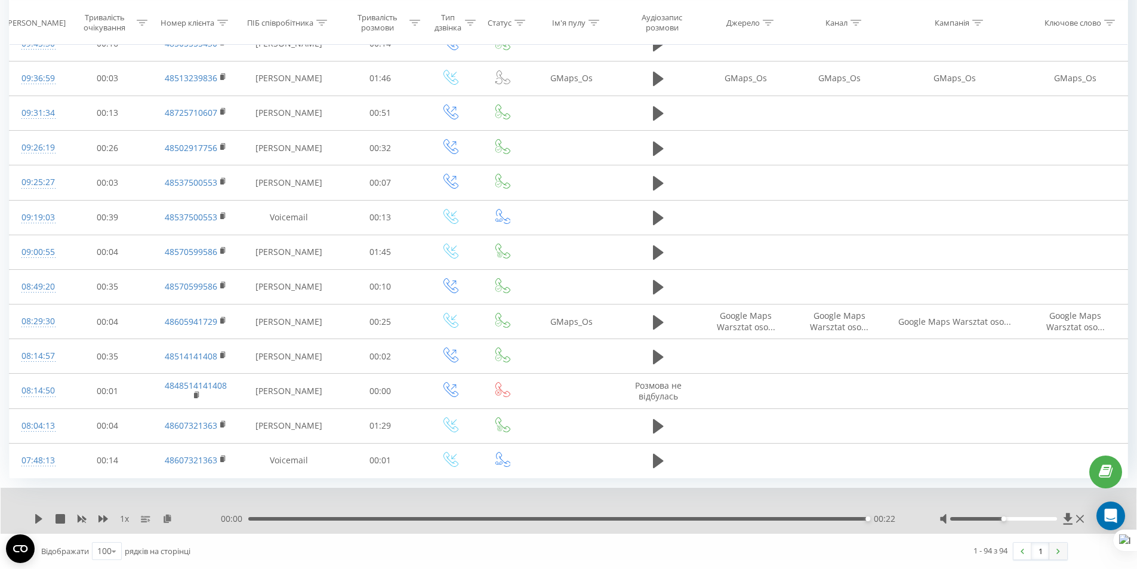
click at [1058, 555] on link at bounding box center [1058, 550] width 18 height 17
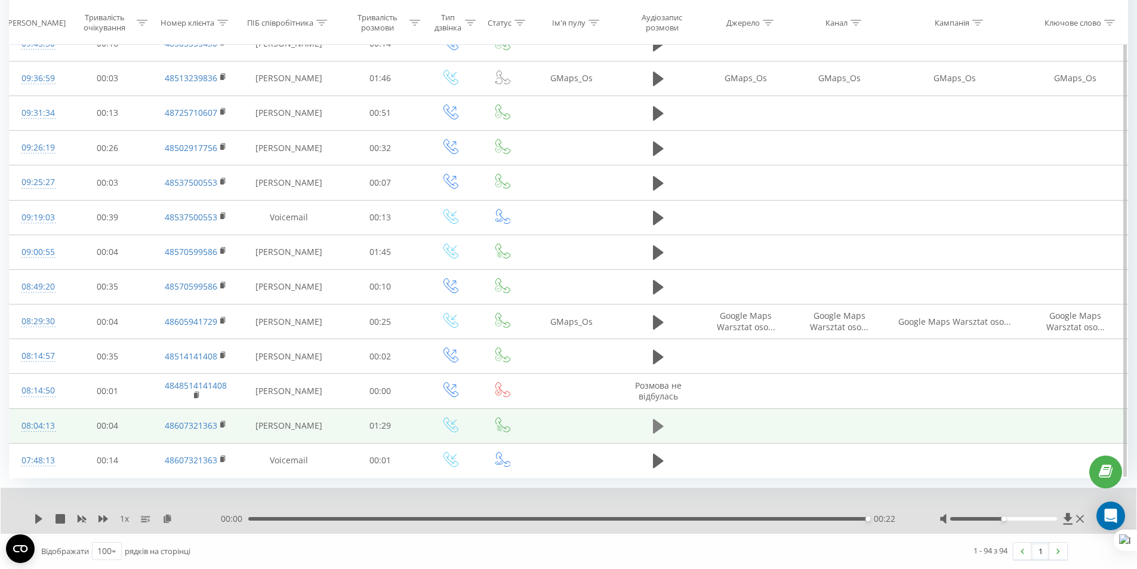
click at [653, 419] on icon at bounding box center [658, 426] width 11 height 17
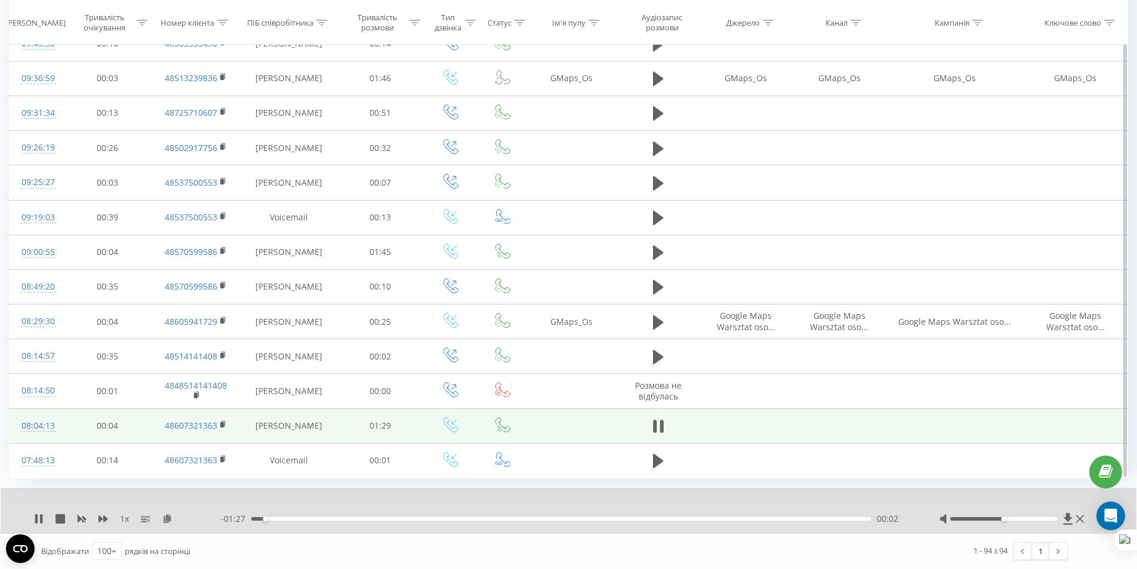
click at [319, 521] on div "- 01:27 00:02 00:02" at bounding box center [565, 519] width 689 height 12
click at [319, 518] on div "00:02" at bounding box center [560, 519] width 619 height 4
click at [373, 520] on div "00:11" at bounding box center [560, 519] width 619 height 4
click at [1031, 516] on div at bounding box center [1012, 519] width 147 height 12
click at [1030, 517] on div at bounding box center [1003, 519] width 107 height 4
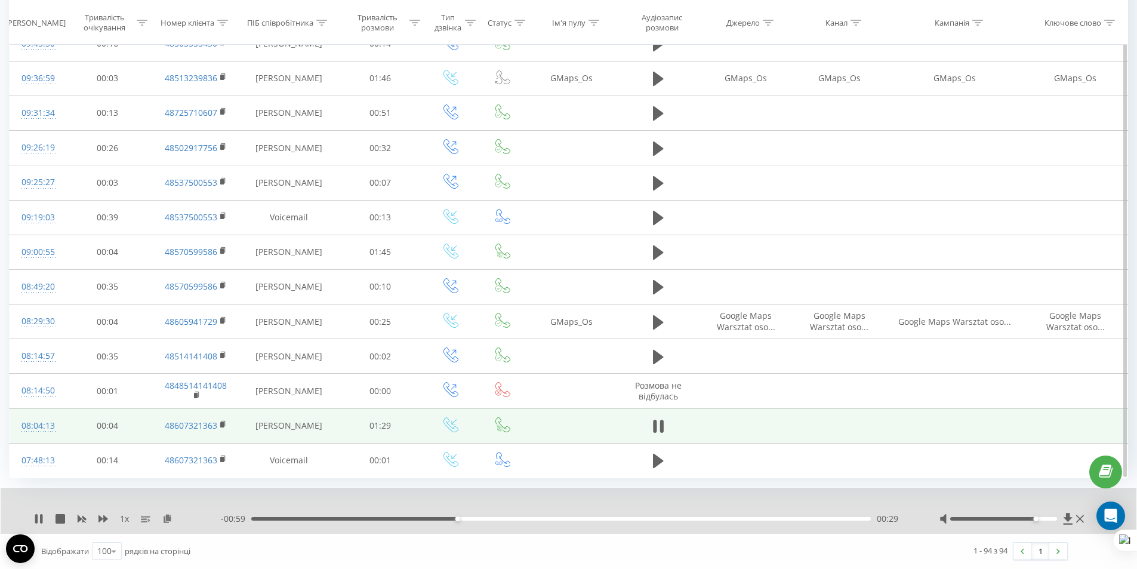
click at [504, 518] on div "00:29" at bounding box center [560, 519] width 619 height 4
click at [646, 428] on td at bounding box center [657, 425] width 83 height 35
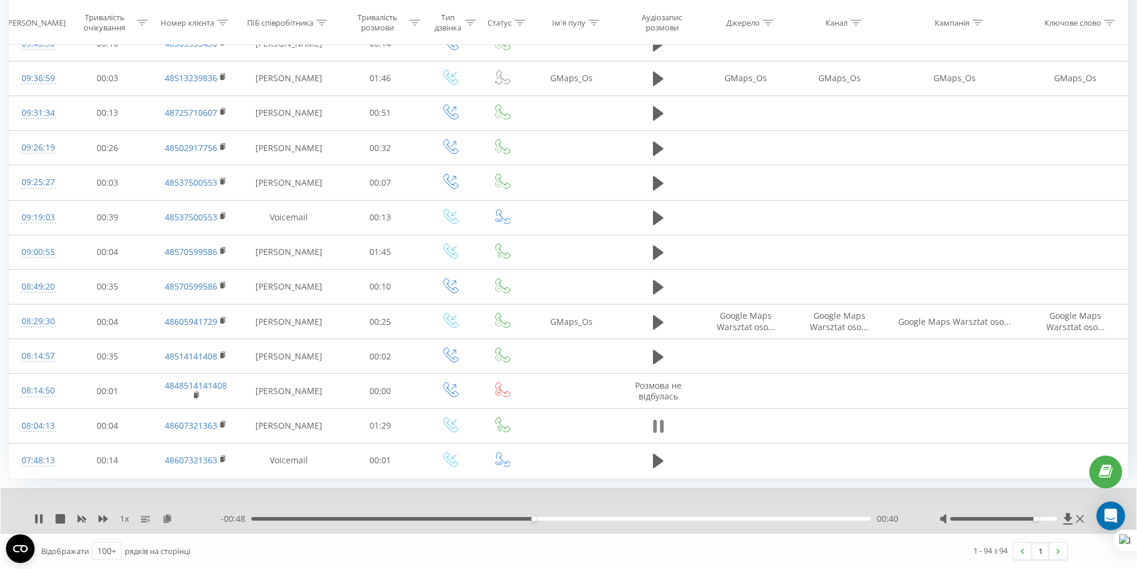
click at [658, 427] on icon at bounding box center [658, 426] width 11 height 17
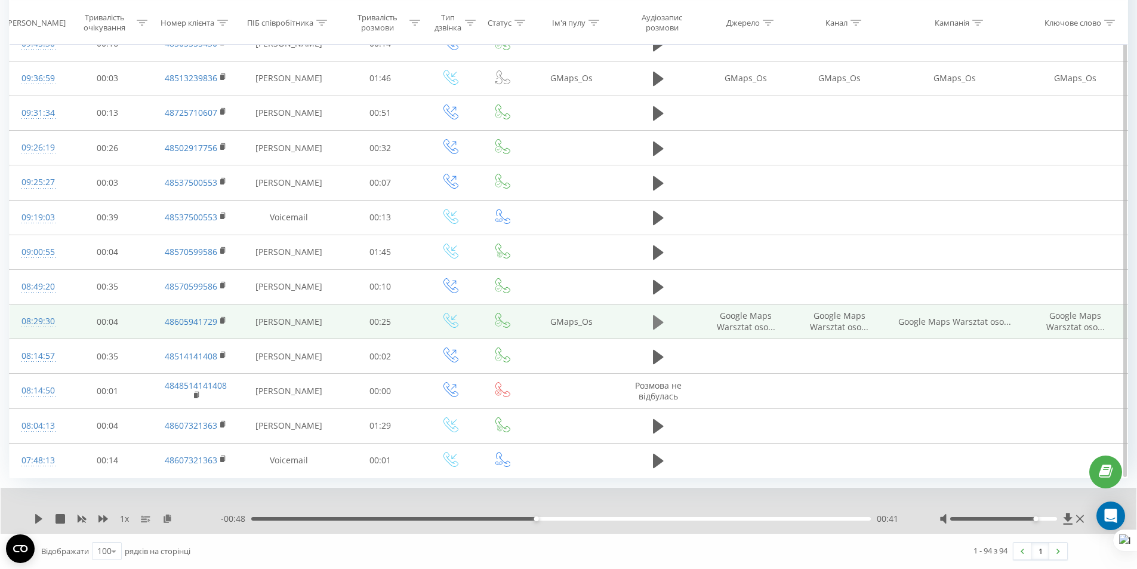
click at [656, 323] on icon at bounding box center [658, 321] width 11 height 14
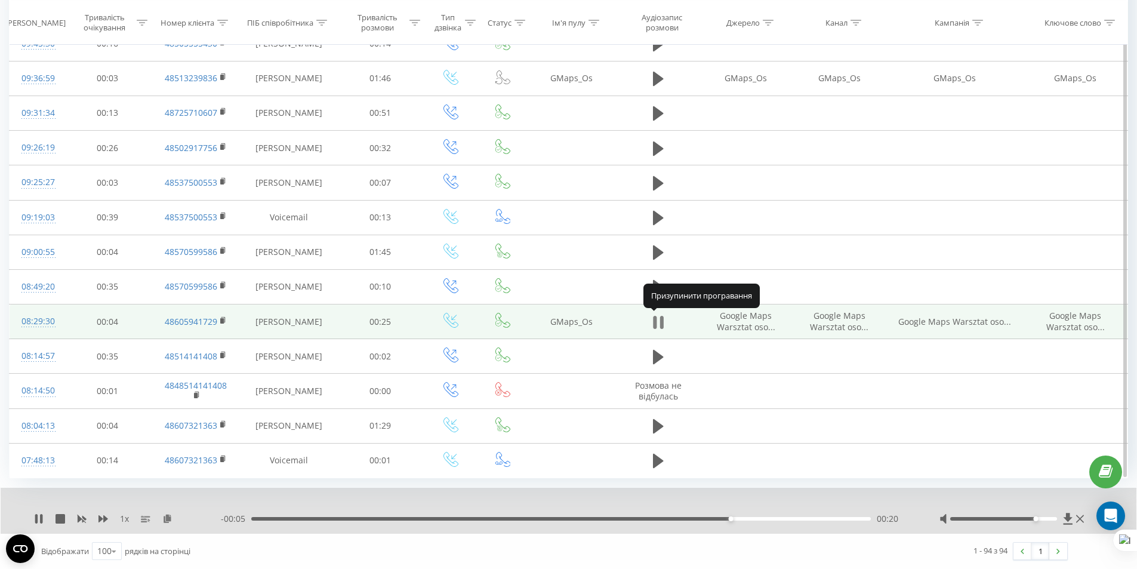
click at [663, 323] on icon at bounding box center [661, 322] width 4 height 13
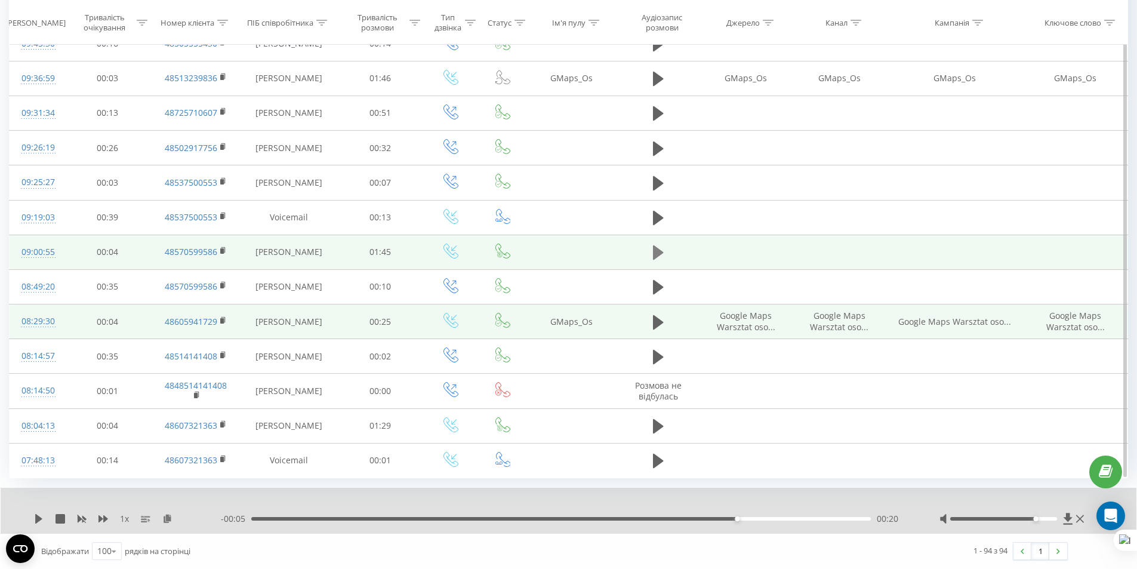
click at [666, 254] on button at bounding box center [658, 252] width 18 height 18
click at [660, 251] on icon at bounding box center [661, 252] width 4 height 13
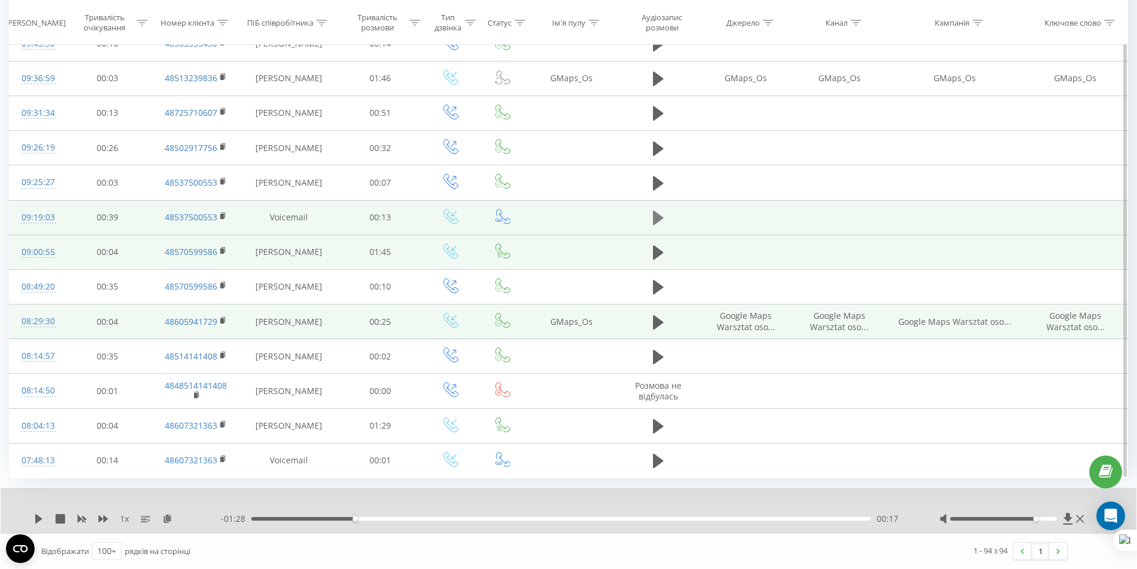
click at [658, 215] on icon at bounding box center [658, 218] width 11 height 14
click at [658, 215] on icon at bounding box center [658, 217] width 11 height 17
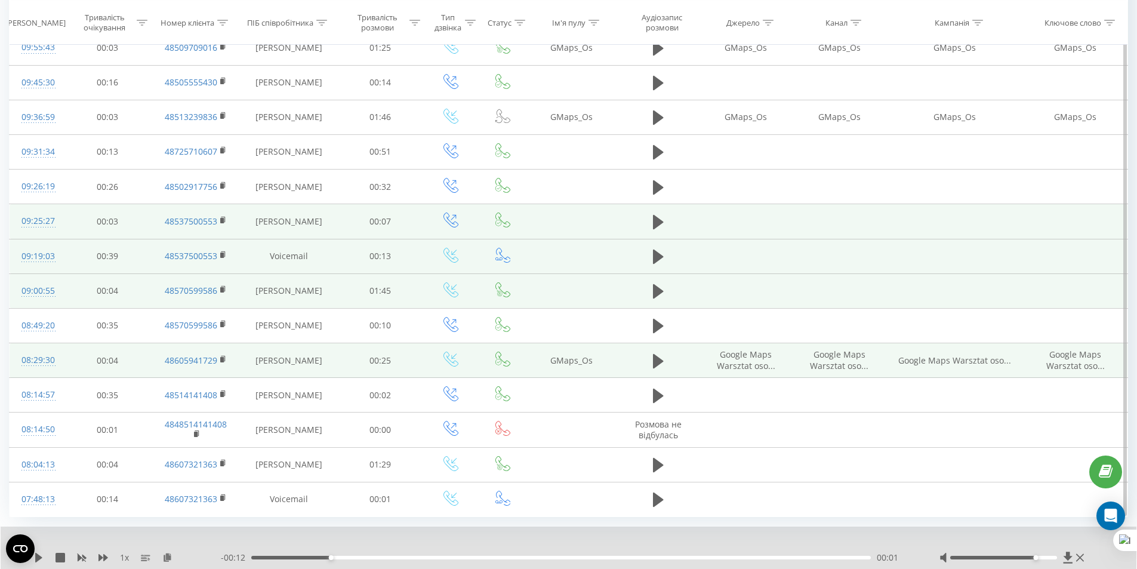
scroll to position [2905, 0]
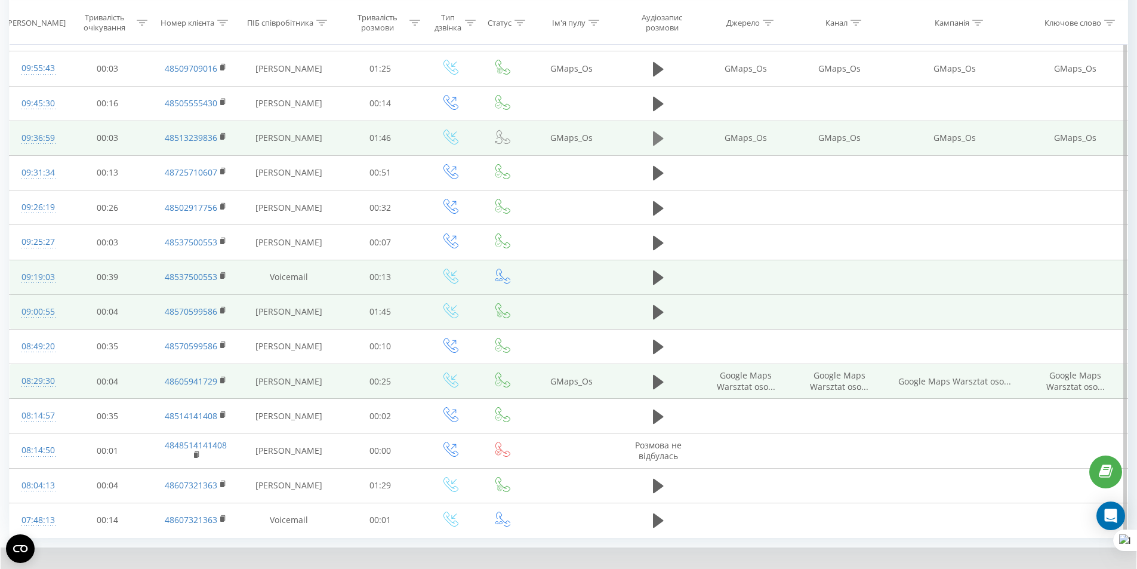
click at [660, 143] on icon at bounding box center [658, 138] width 11 height 17
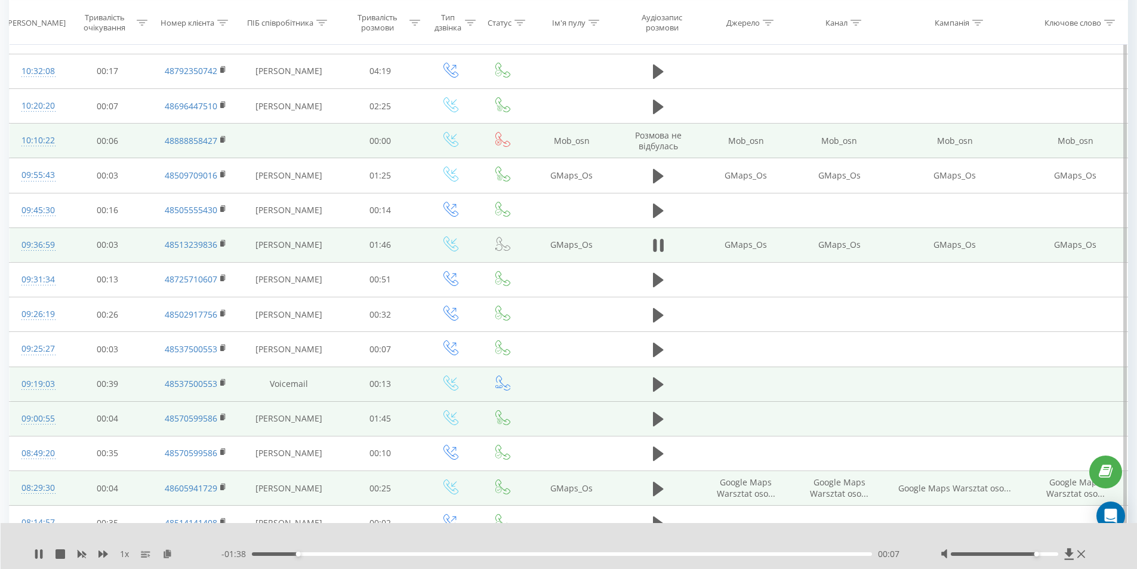
scroll to position [2785, 0]
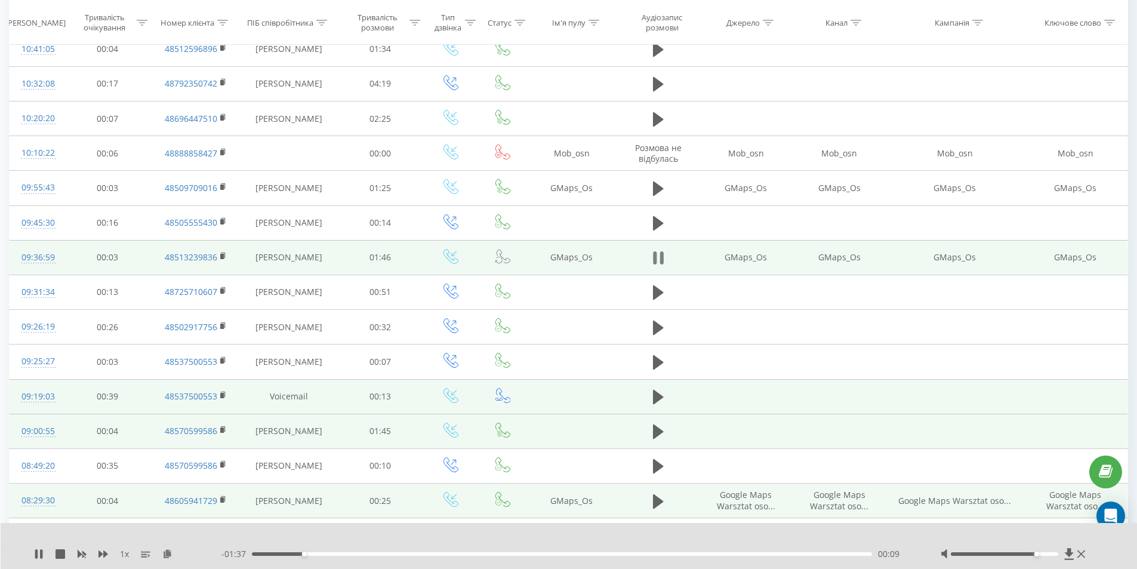
click at [661, 256] on icon at bounding box center [661, 257] width 4 height 13
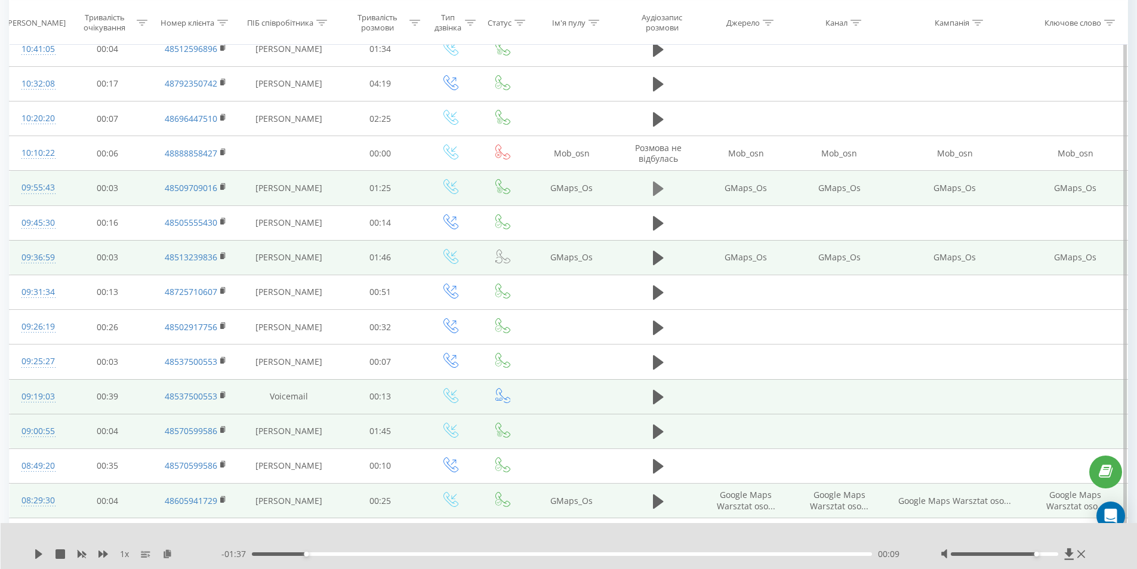
click at [659, 186] on icon at bounding box center [658, 188] width 11 height 14
click at [652, 190] on button at bounding box center [658, 189] width 18 height 18
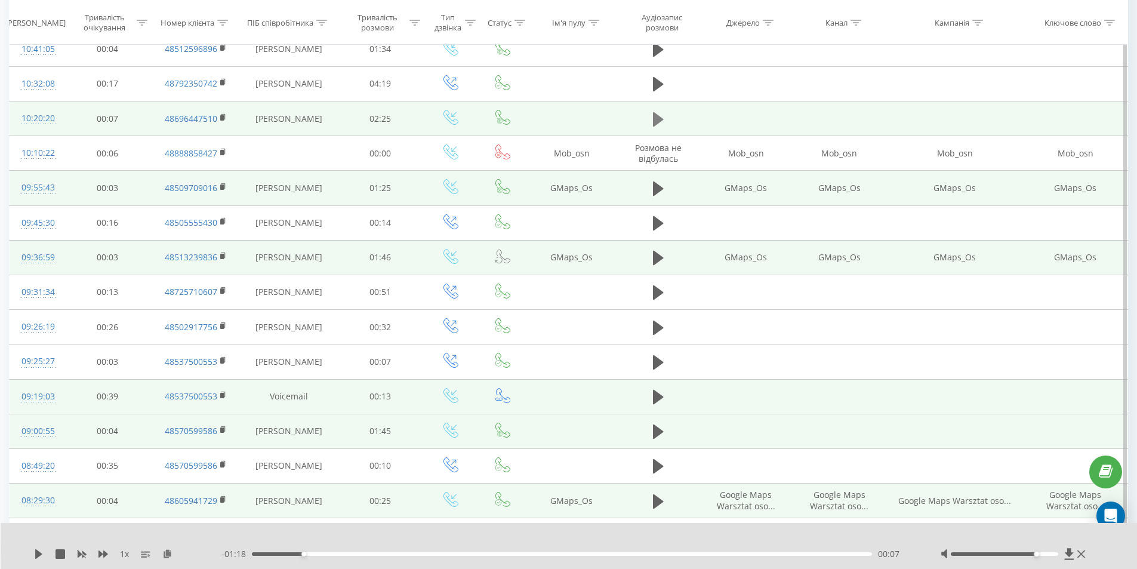
click at [663, 122] on icon at bounding box center [658, 119] width 11 height 17
click at [656, 119] on icon at bounding box center [658, 119] width 11 height 17
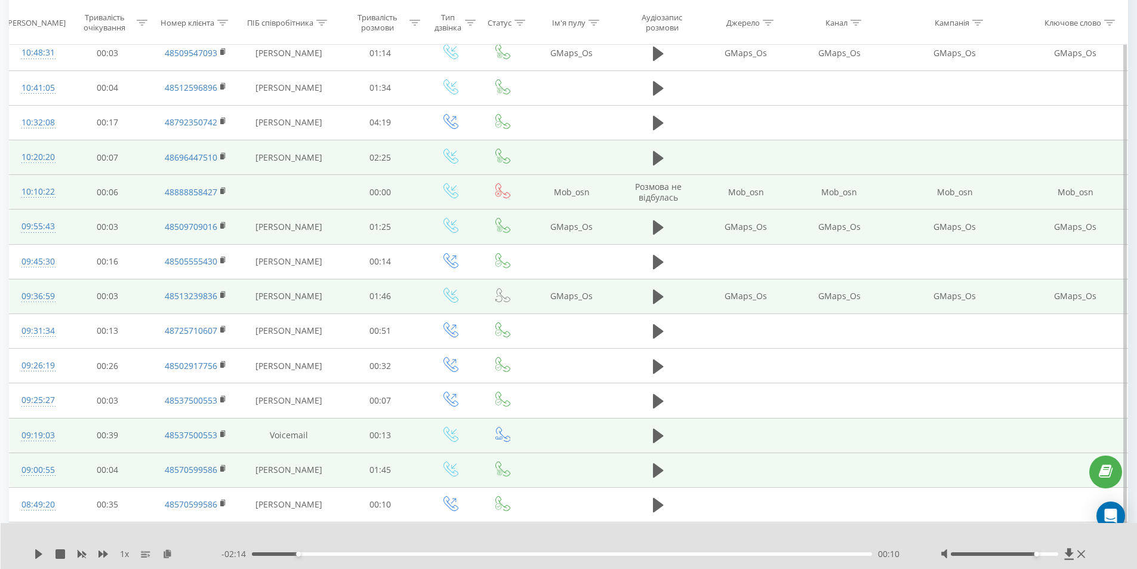
scroll to position [2726, 0]
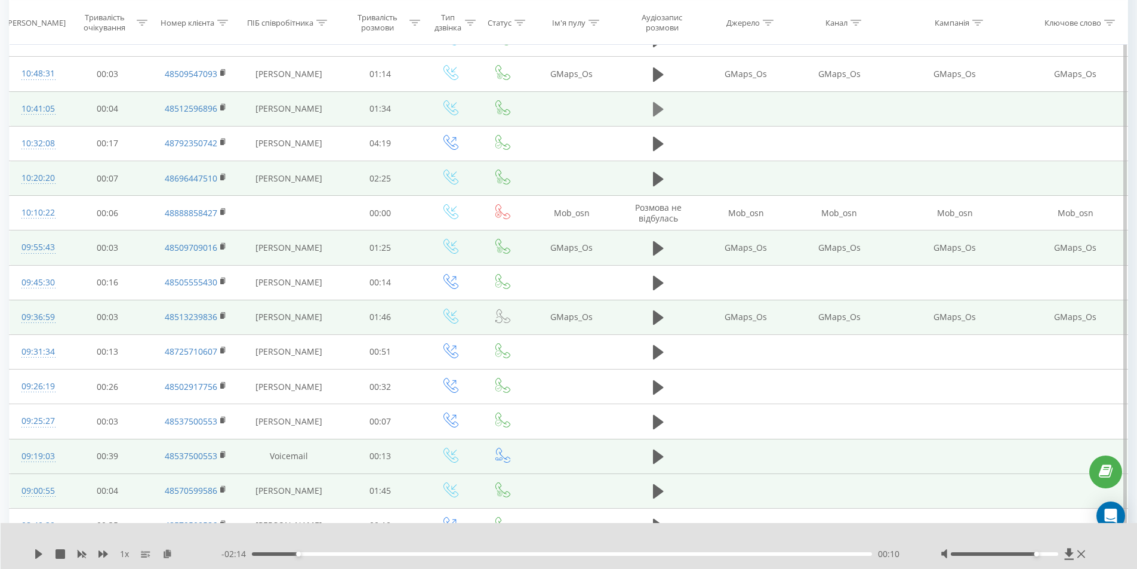
click at [661, 101] on icon at bounding box center [658, 109] width 11 height 17
click at [286, 554] on div "00:01" at bounding box center [562, 554] width 621 height 4
click at [660, 110] on icon at bounding box center [661, 109] width 4 height 13
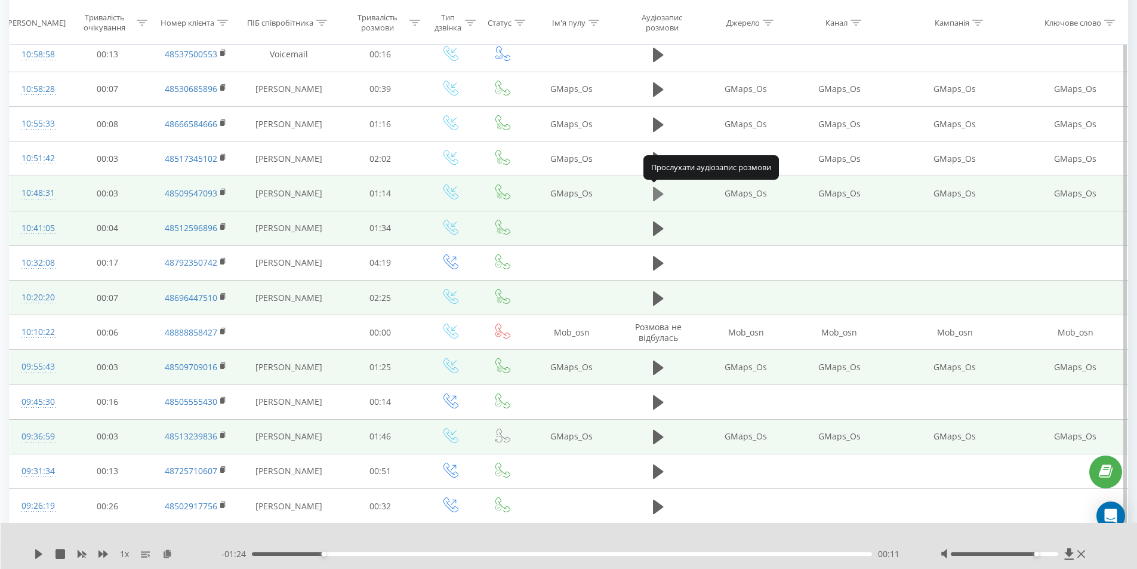
click at [656, 196] on icon at bounding box center [658, 194] width 11 height 14
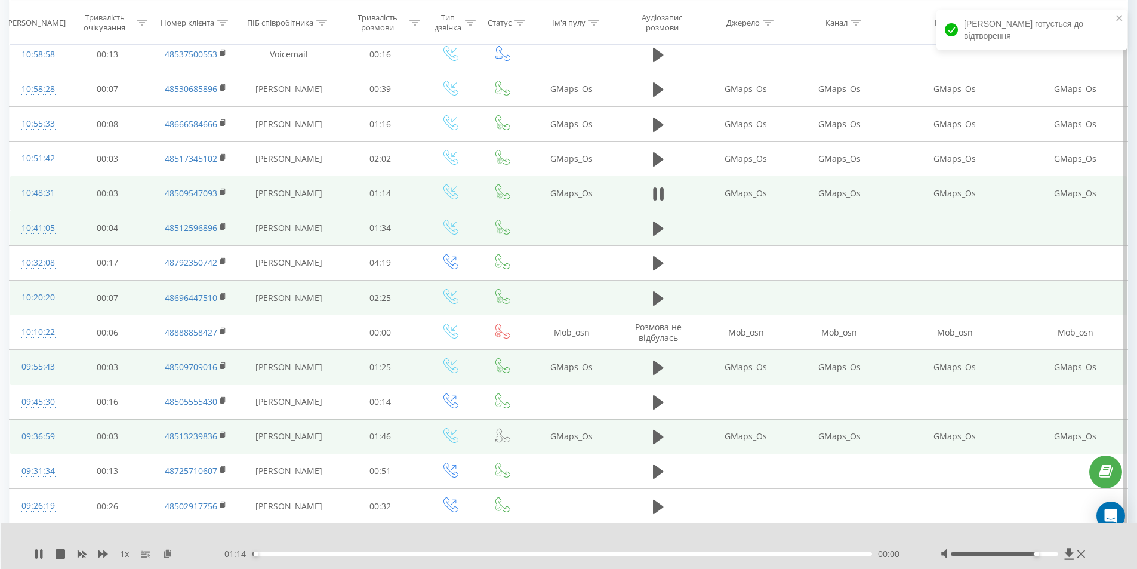
click at [283, 555] on div "- 01:14 00:00 00:00" at bounding box center [565, 554] width 689 height 12
click at [292, 551] on div "- 01:13 00:01 00:01" at bounding box center [565, 554] width 689 height 12
click at [292, 552] on div "00:01" at bounding box center [562, 554] width 621 height 4
click at [354, 554] on div "00:09" at bounding box center [562, 554] width 621 height 4
click at [42, 553] on icon at bounding box center [39, 554] width 10 height 10
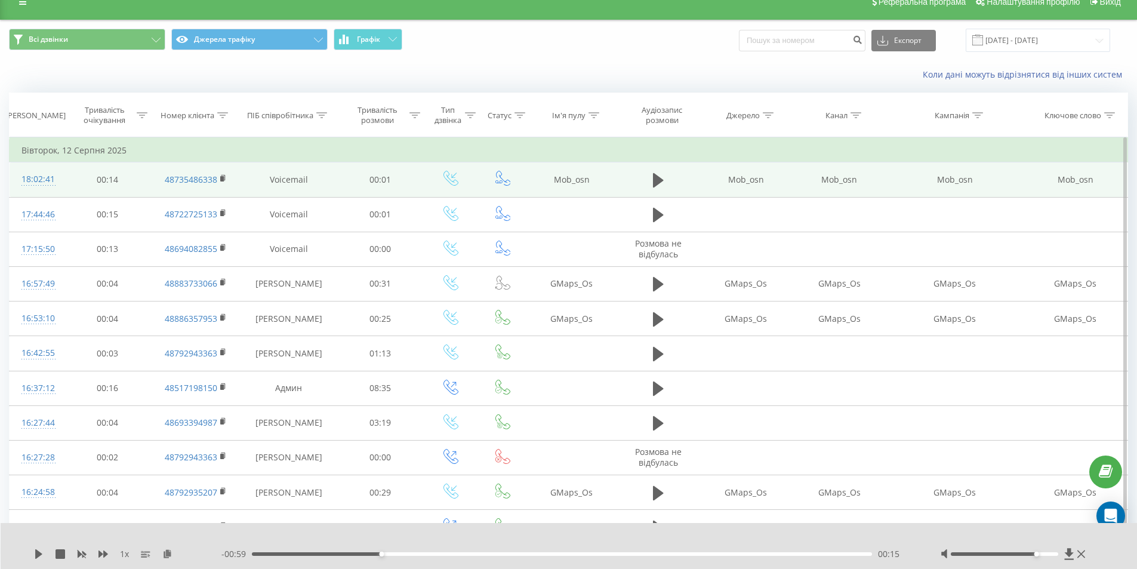
scroll to position [60, 0]
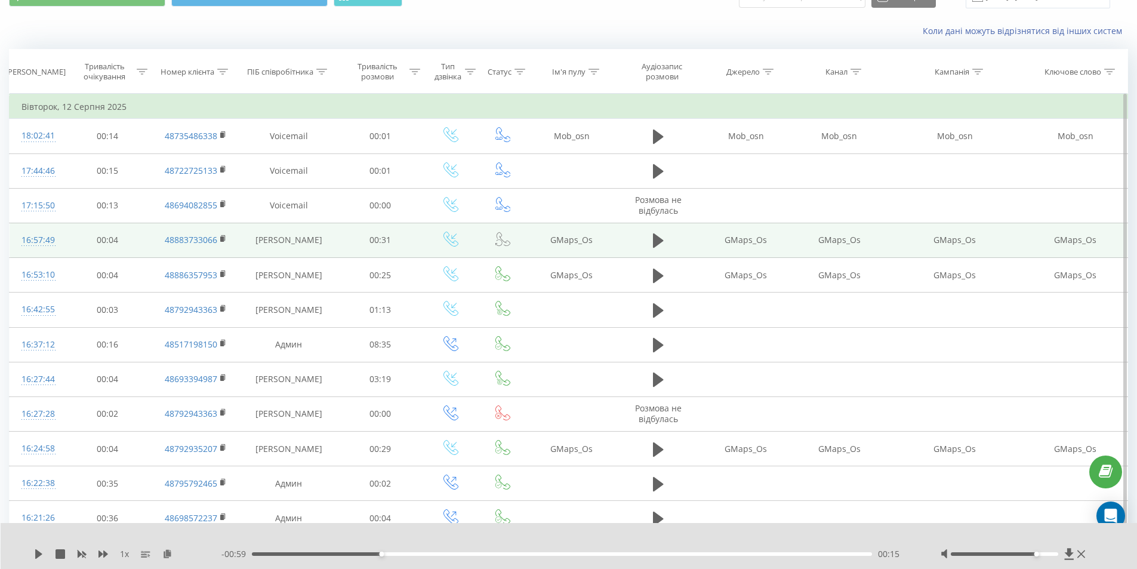
click at [671, 240] on td at bounding box center [657, 240] width 83 height 35
click at [666, 239] on td at bounding box center [657, 240] width 83 height 35
click at [663, 240] on icon at bounding box center [658, 240] width 11 height 17
click at [659, 240] on icon at bounding box center [658, 240] width 11 height 17
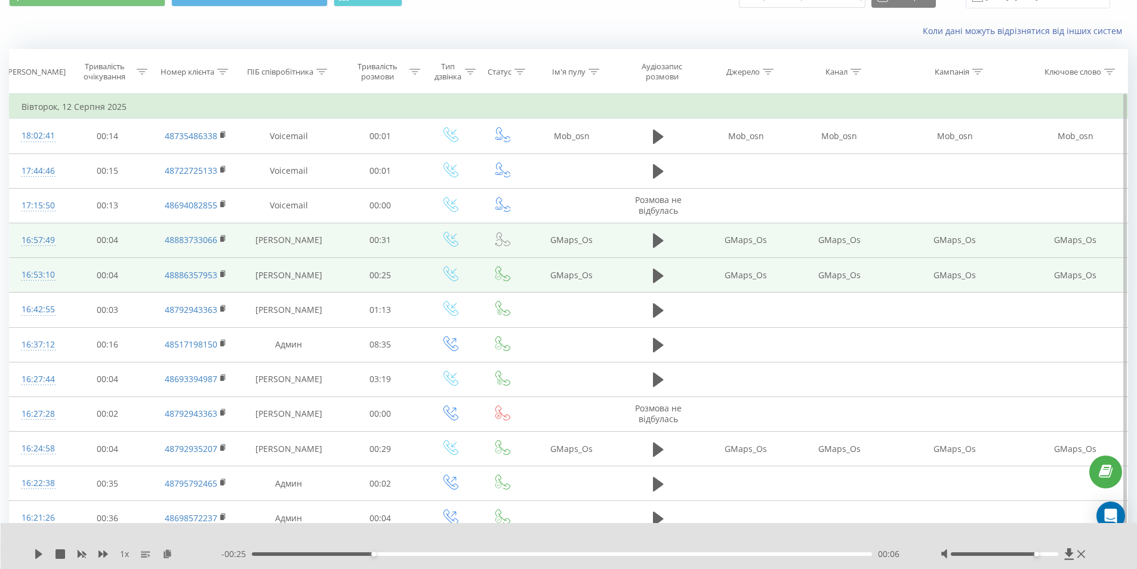
click at [637, 289] on td at bounding box center [657, 275] width 83 height 35
click at [654, 273] on icon at bounding box center [658, 275] width 11 height 14
click at [654, 273] on icon at bounding box center [655, 275] width 4 height 13
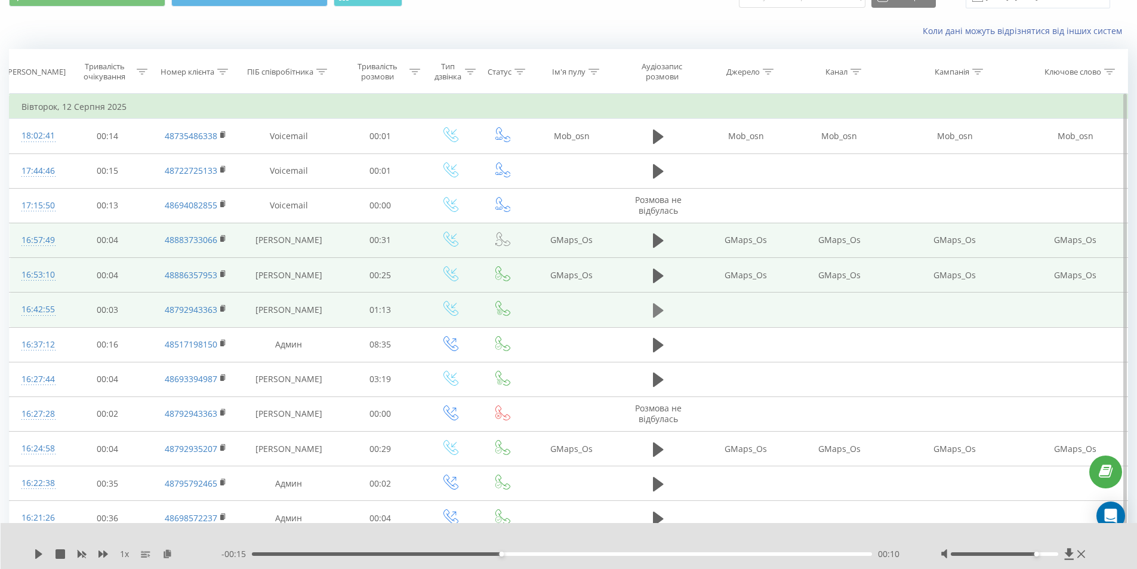
click at [662, 316] on icon at bounding box center [658, 310] width 11 height 17
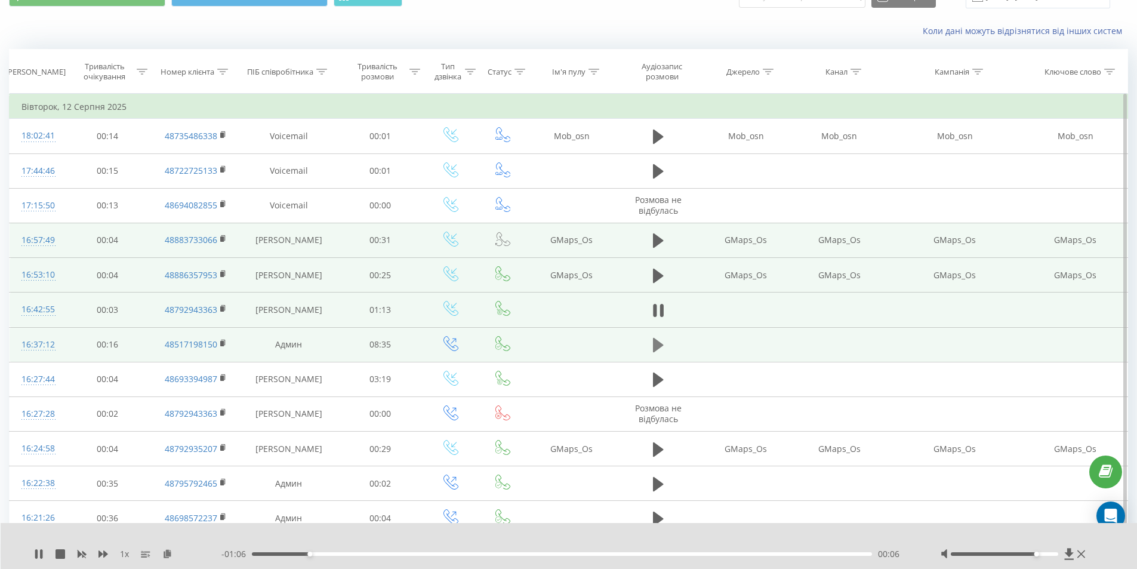
click at [655, 351] on icon at bounding box center [658, 345] width 11 height 17
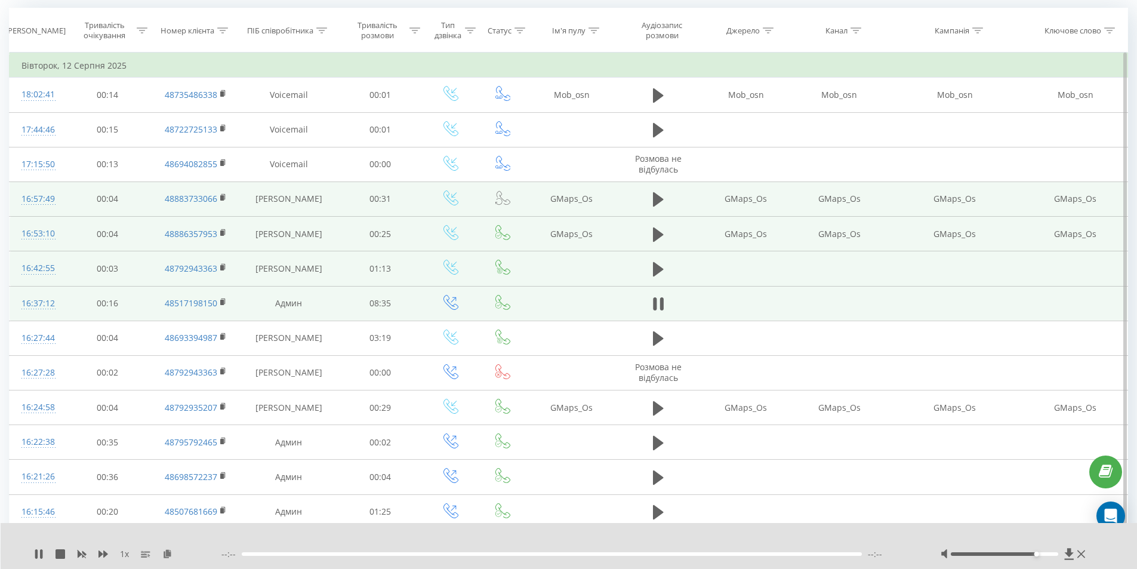
scroll to position [119, 0]
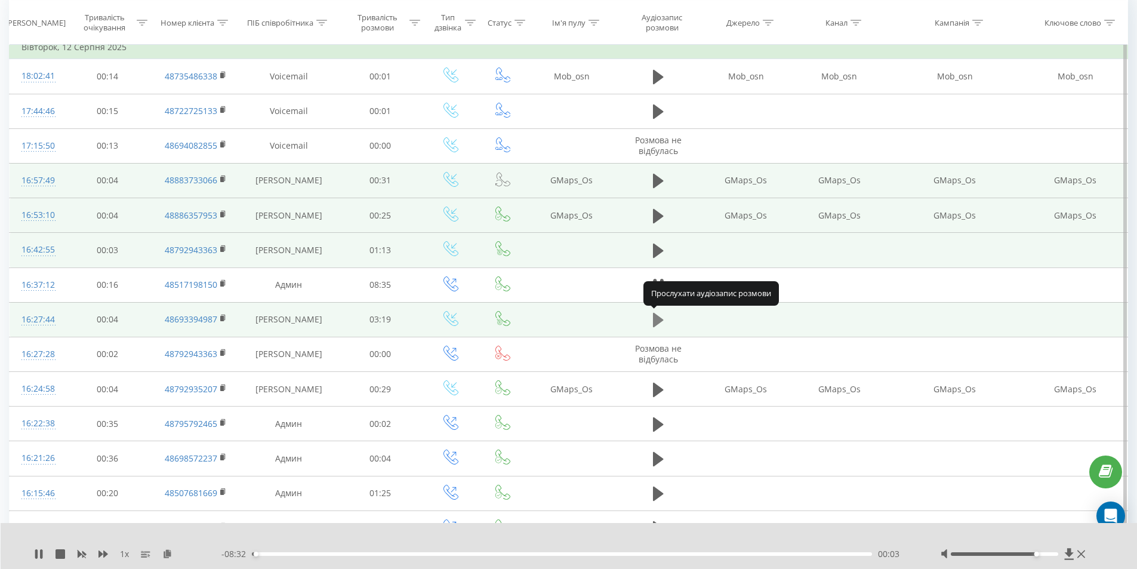
click at [655, 317] on icon at bounding box center [658, 320] width 11 height 14
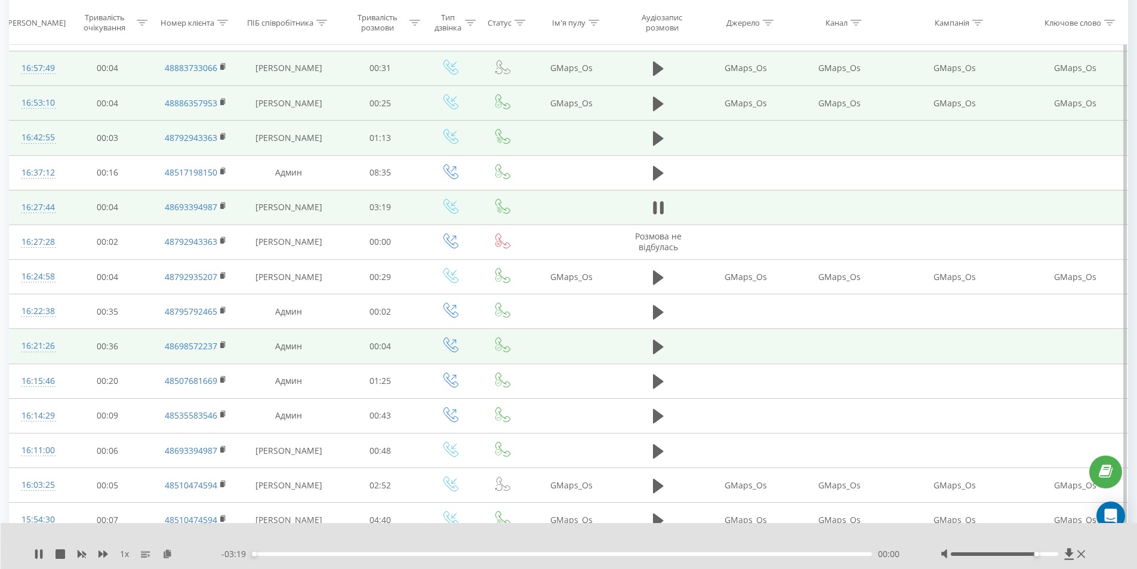
scroll to position [239, 0]
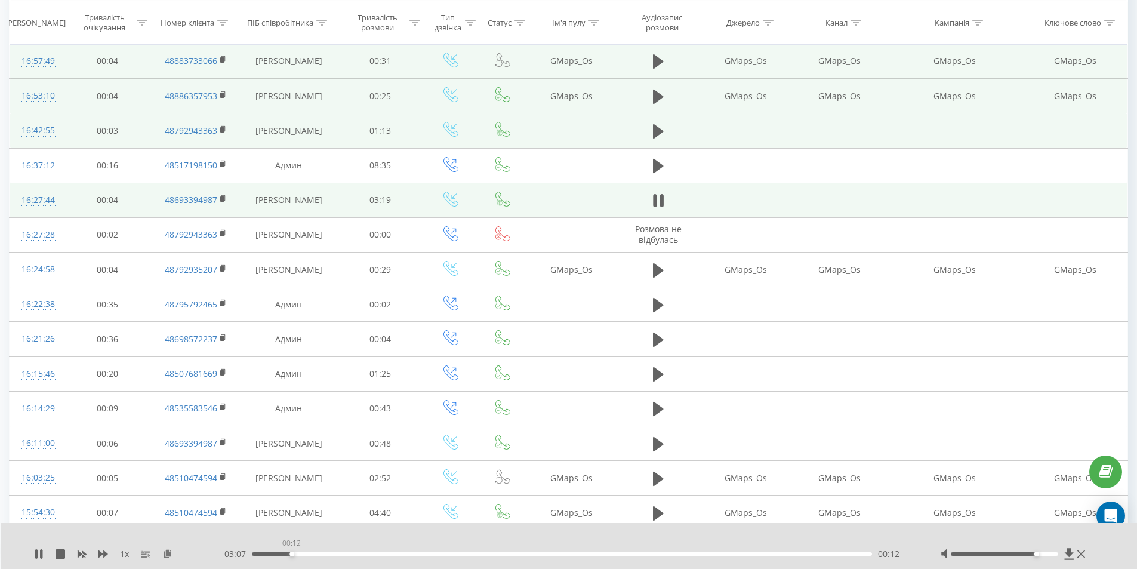
click at [291, 554] on div "00:12" at bounding box center [562, 554] width 621 height 4
click at [301, 554] on div "00:24" at bounding box center [562, 554] width 621 height 4
click at [285, 555] on div "00:18" at bounding box center [562, 554] width 621 height 4
drag, startPoint x: 1039, startPoint y: 553, endPoint x: 1047, endPoint y: 554, distance: 8.0
click at [1047, 554] on div at bounding box center [1003, 554] width 107 height 4
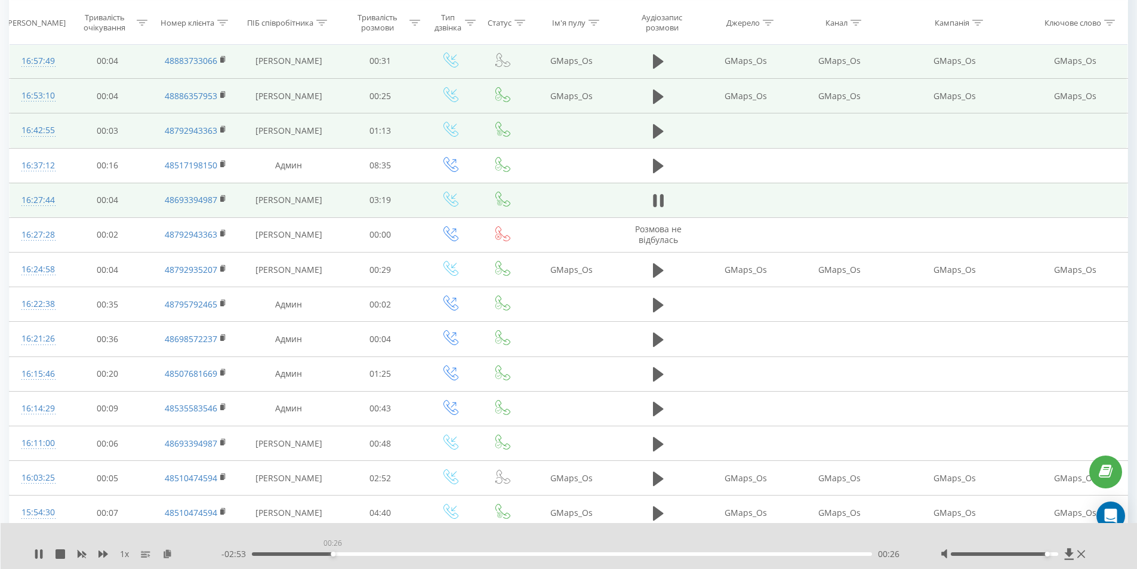
click at [332, 554] on div "00:26" at bounding box center [562, 554] width 621 height 4
click at [332, 554] on div "00:26" at bounding box center [333, 553] width 5 height 5
click at [33, 556] on div "1 x - 02:43 00:36 00:36" at bounding box center [569, 546] width 1137 height 46
click at [38, 555] on icon at bounding box center [39, 554] width 10 height 10
drag, startPoint x: 160, startPoint y: 200, endPoint x: 218, endPoint y: 204, distance: 58.6
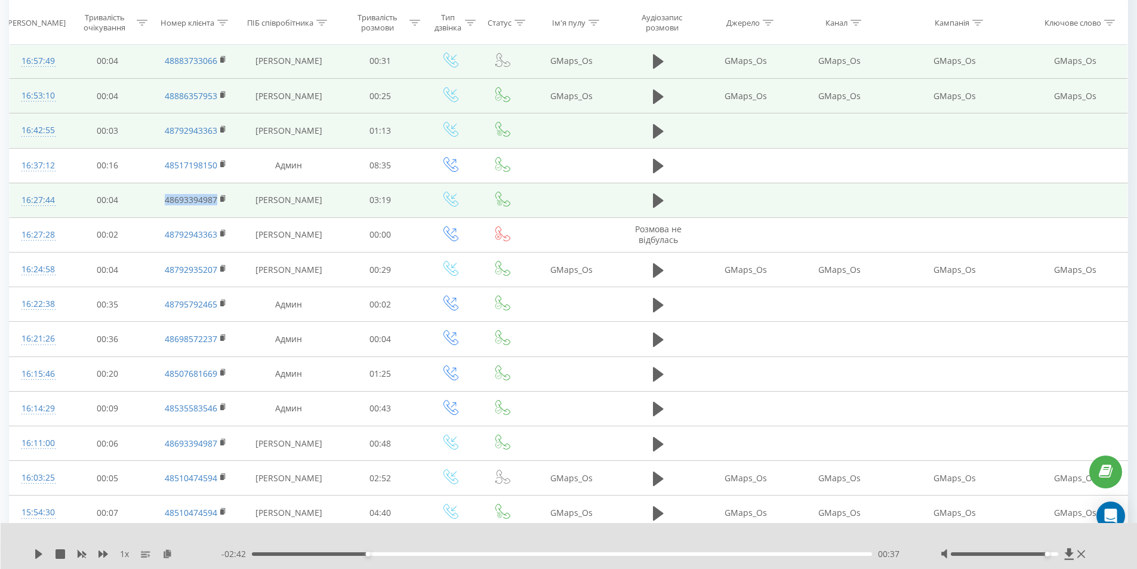
click at [218, 204] on td "48693394987" at bounding box center [195, 200] width 89 height 35
